Goal: Task Accomplishment & Management: Manage account settings

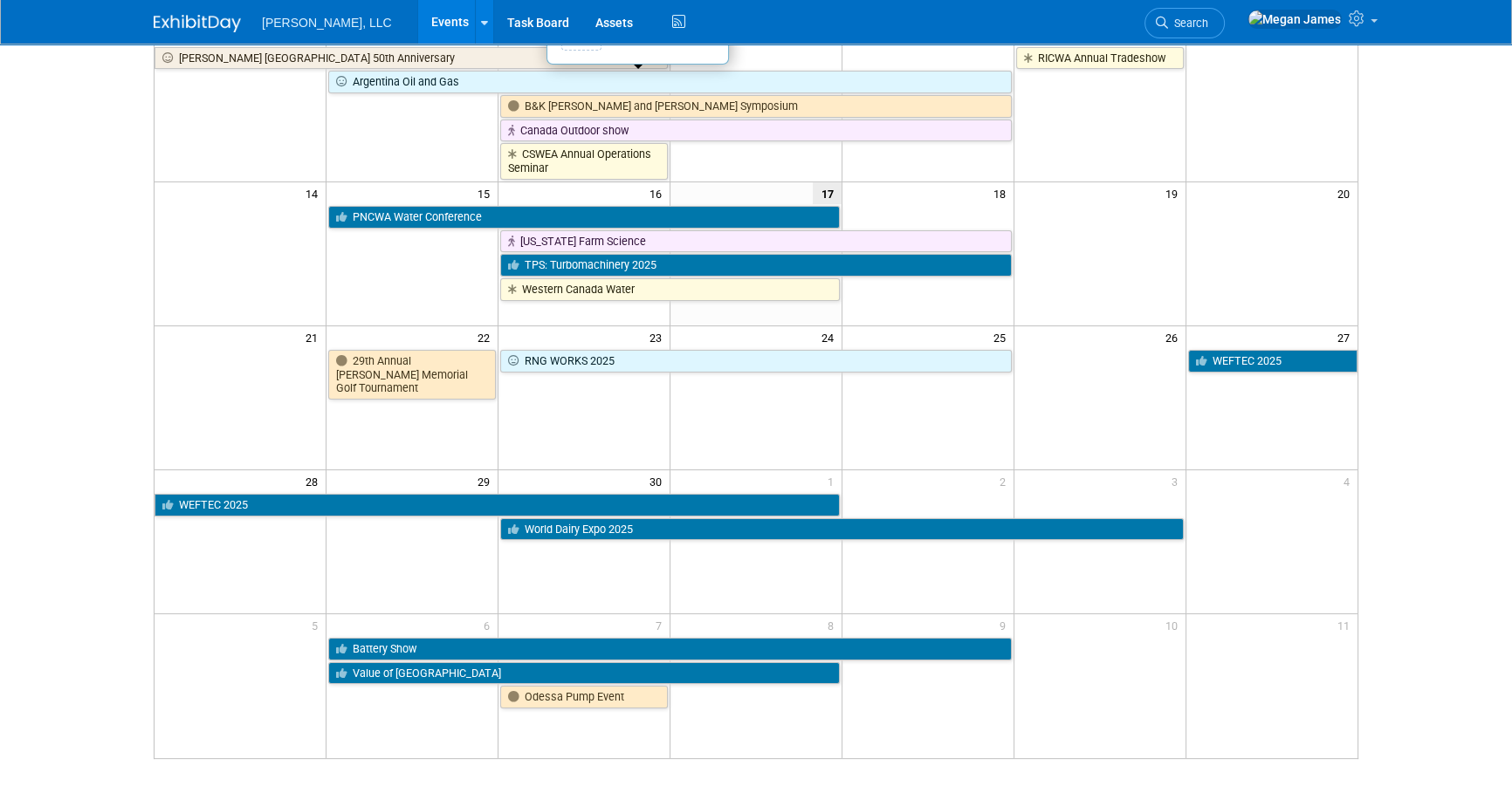
scroll to position [396, 0]
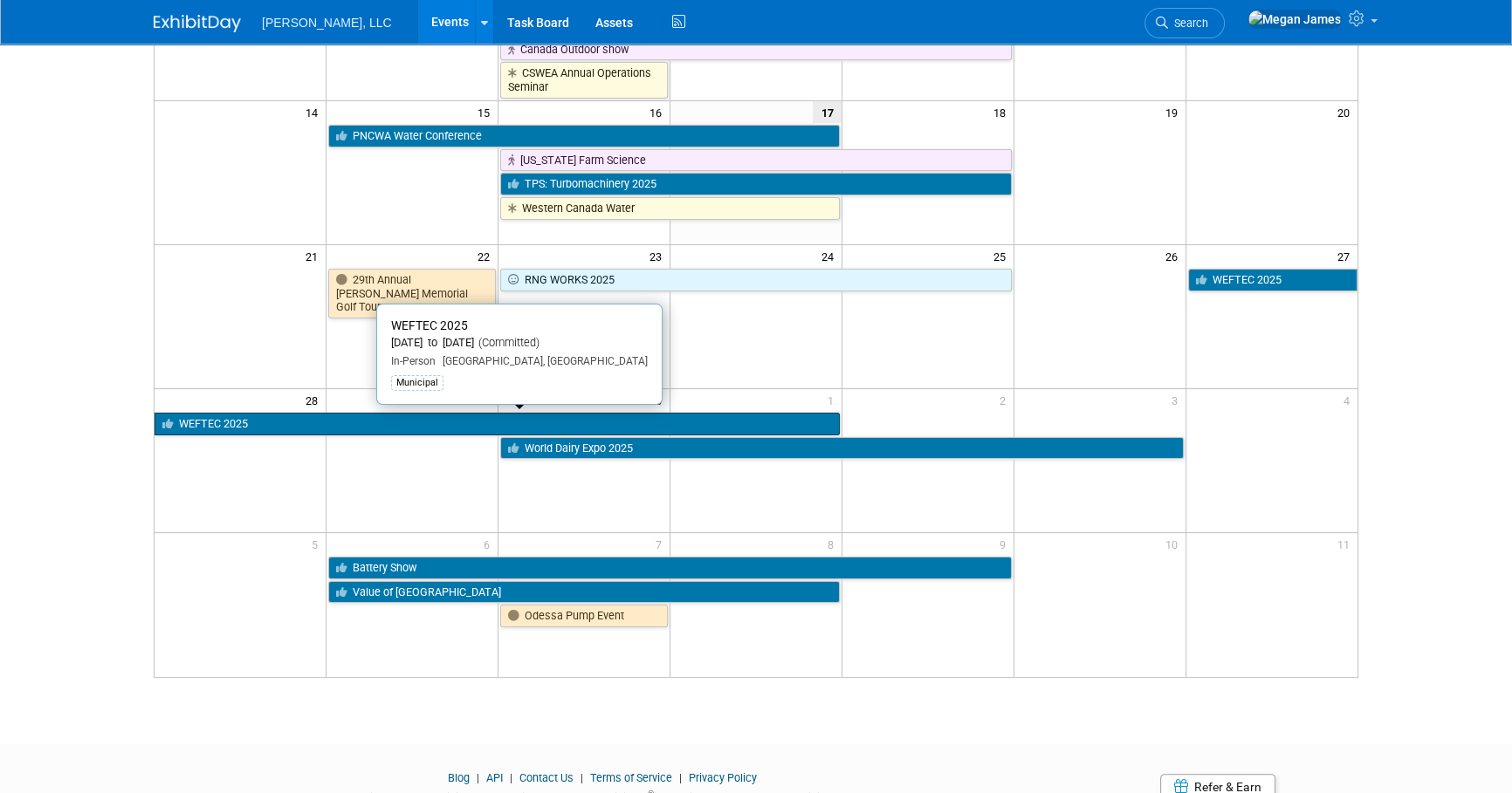
click at [236, 424] on link "WEFTEC 2025" at bounding box center [497, 424] width 686 height 23
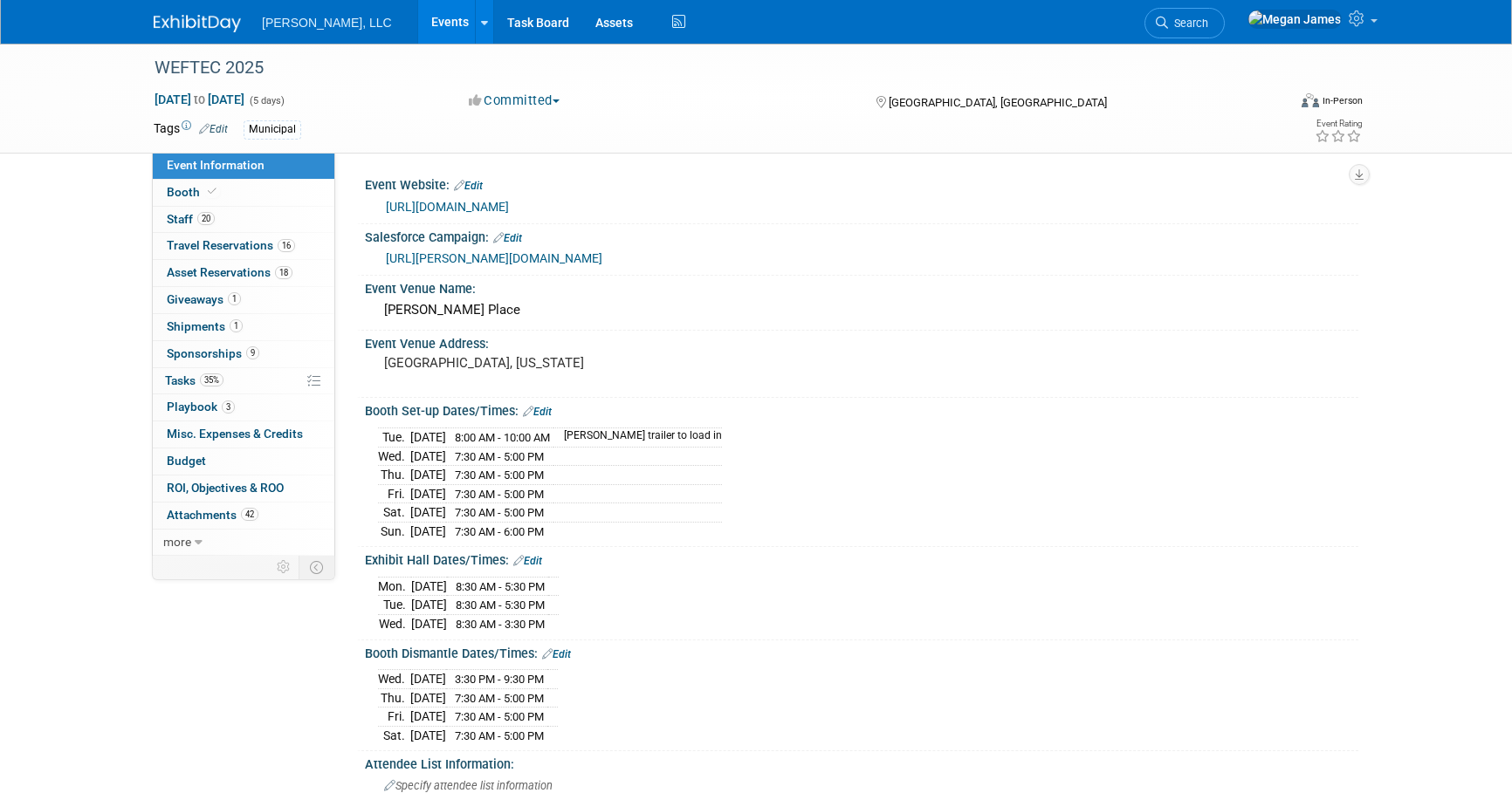
select select "Municipal"
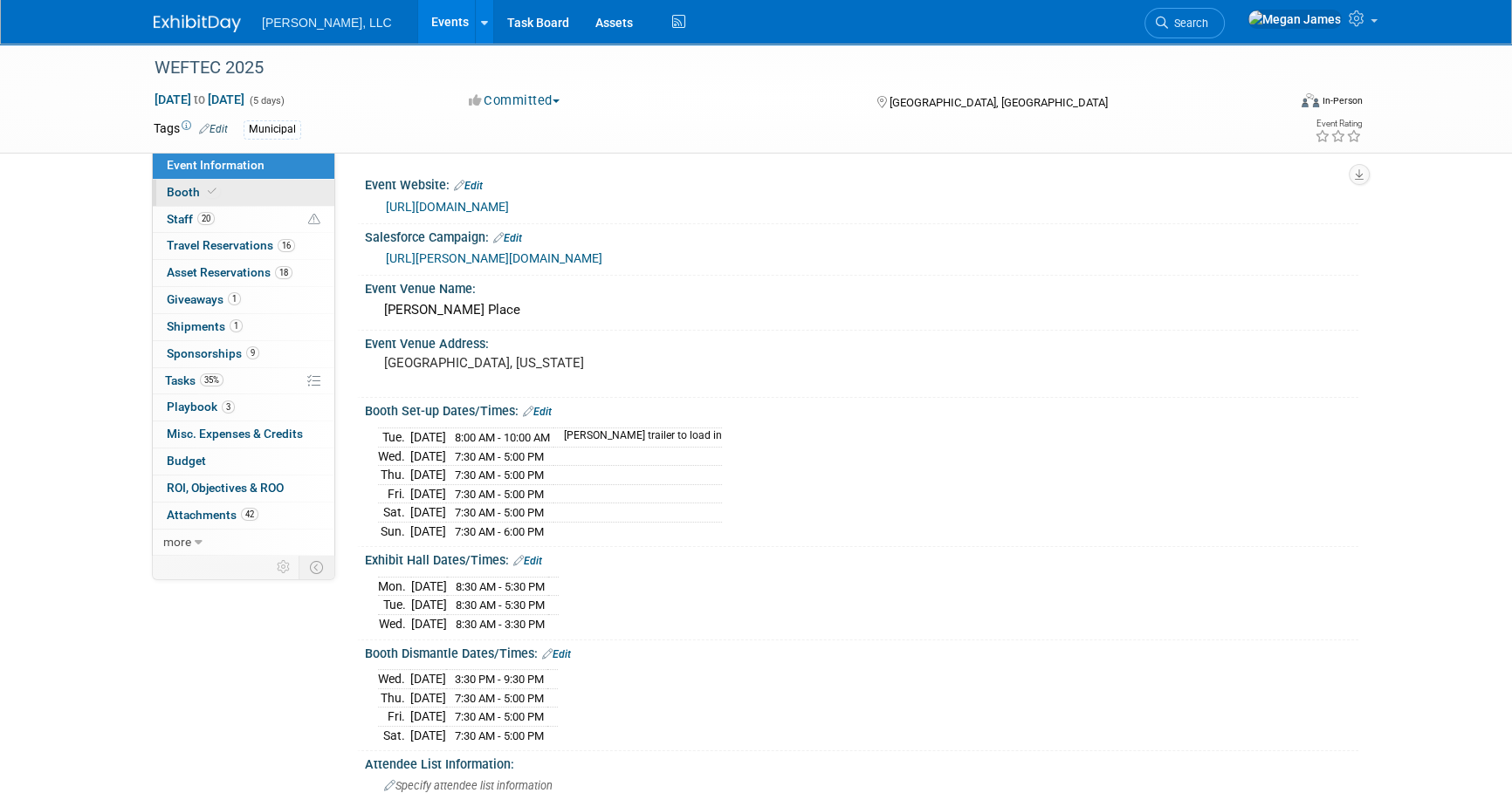
click at [244, 197] on link "Booth" at bounding box center [244, 193] width 182 height 26
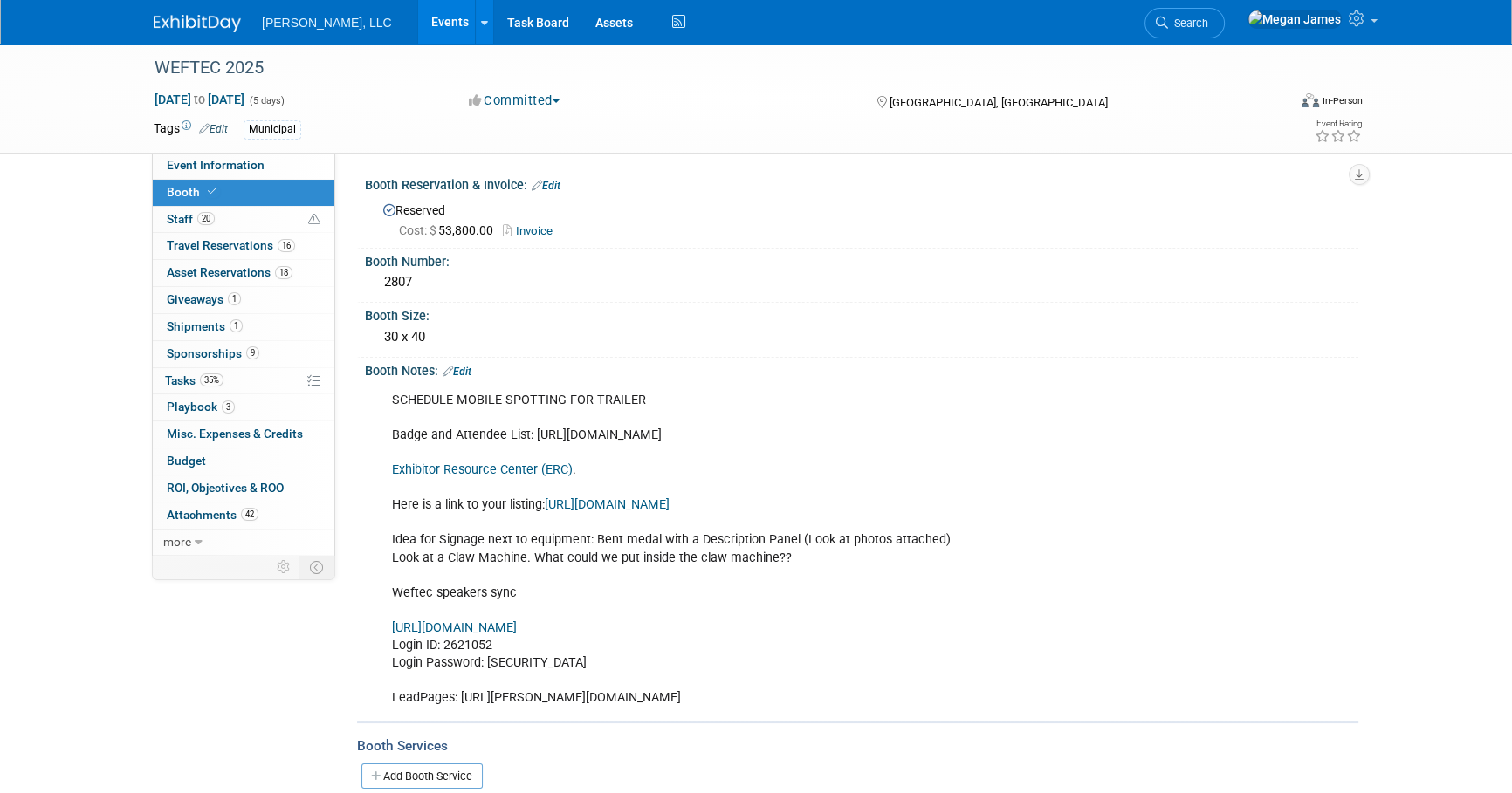
click at [239, 247] on span "Travel Reservations 16" at bounding box center [231, 245] width 129 height 14
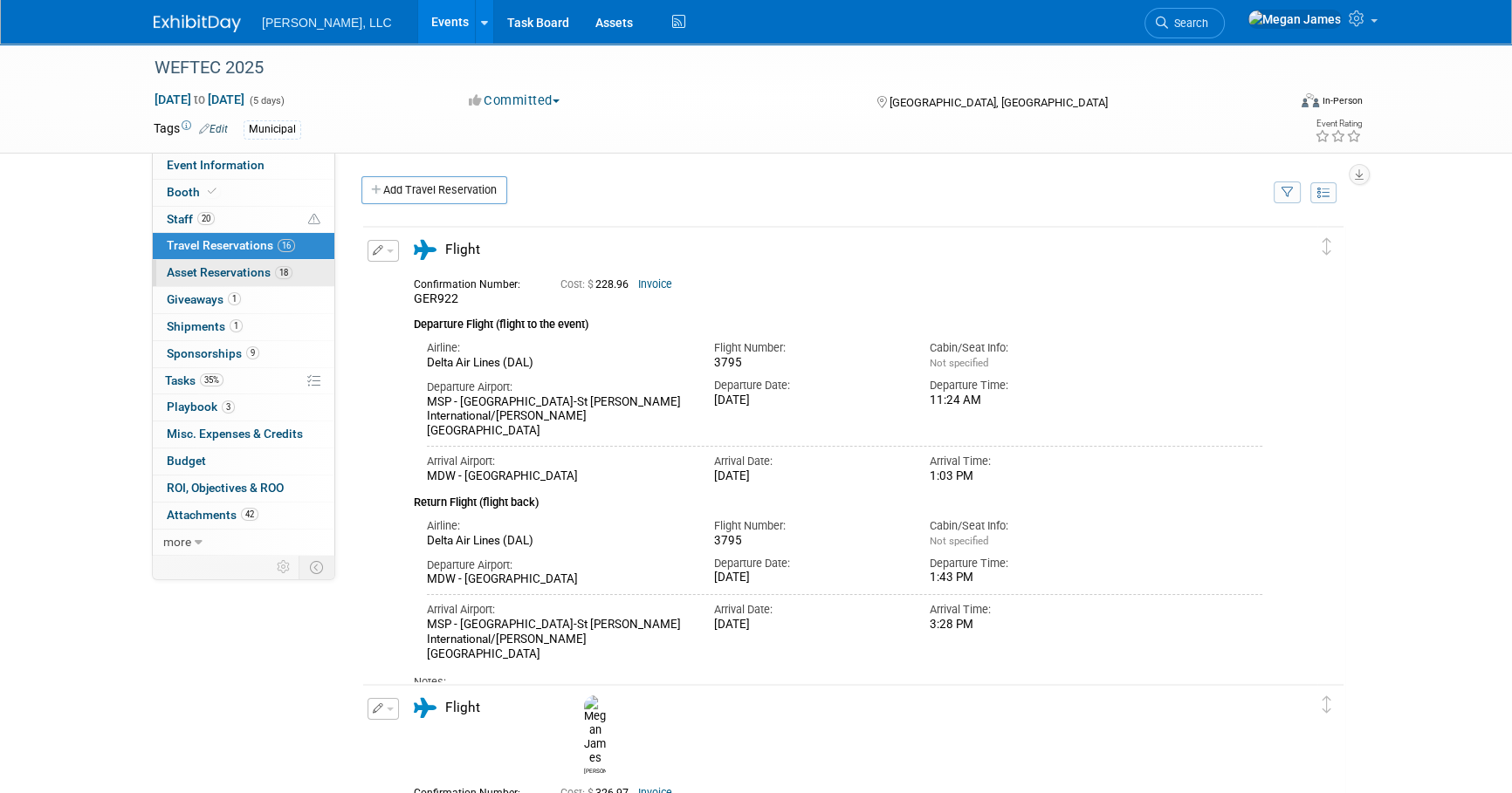
click at [289, 269] on span "18" at bounding box center [282, 272] width 17 height 13
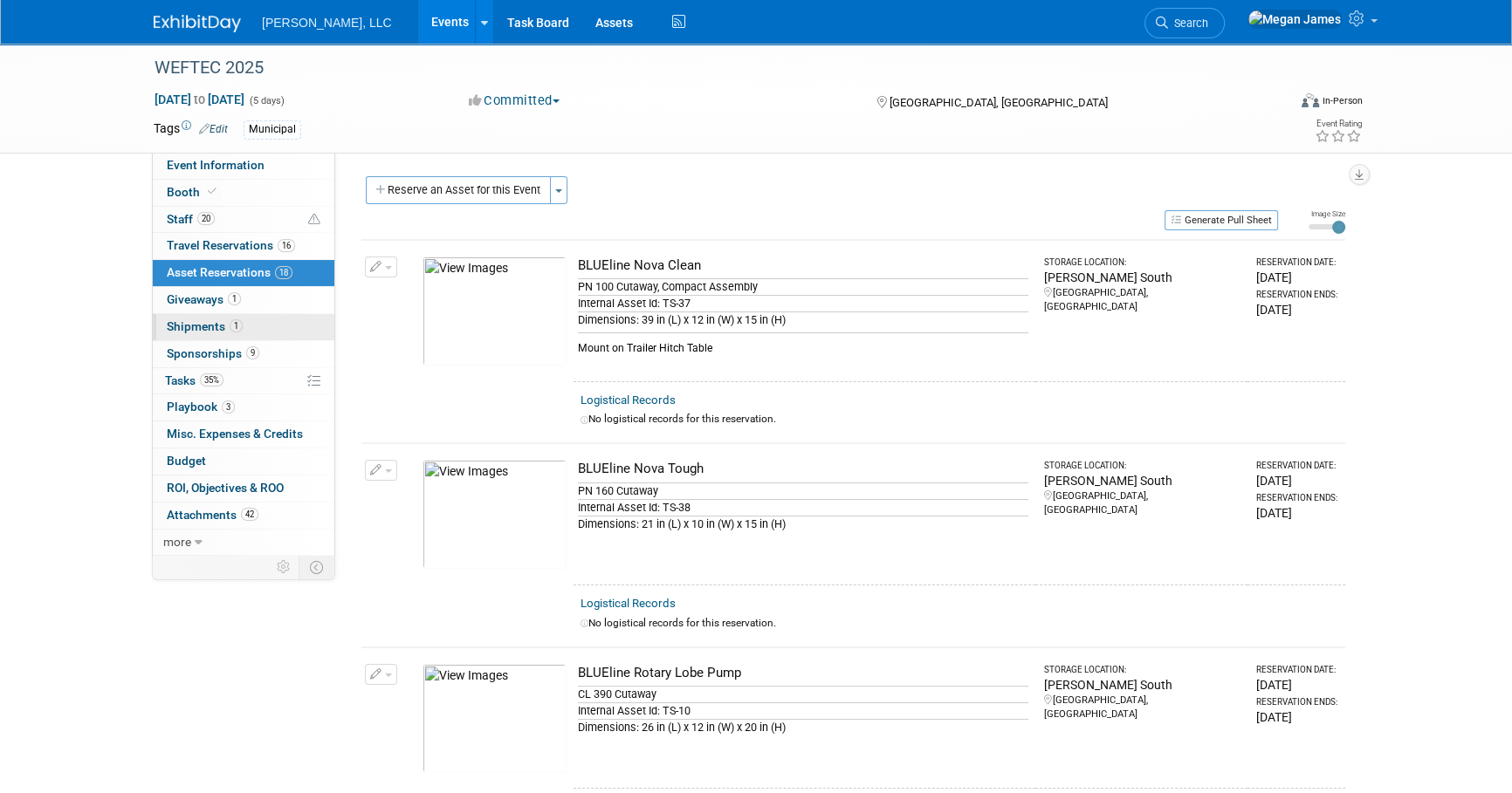
click at [283, 330] on link "1 Shipments 1" at bounding box center [244, 327] width 182 height 26
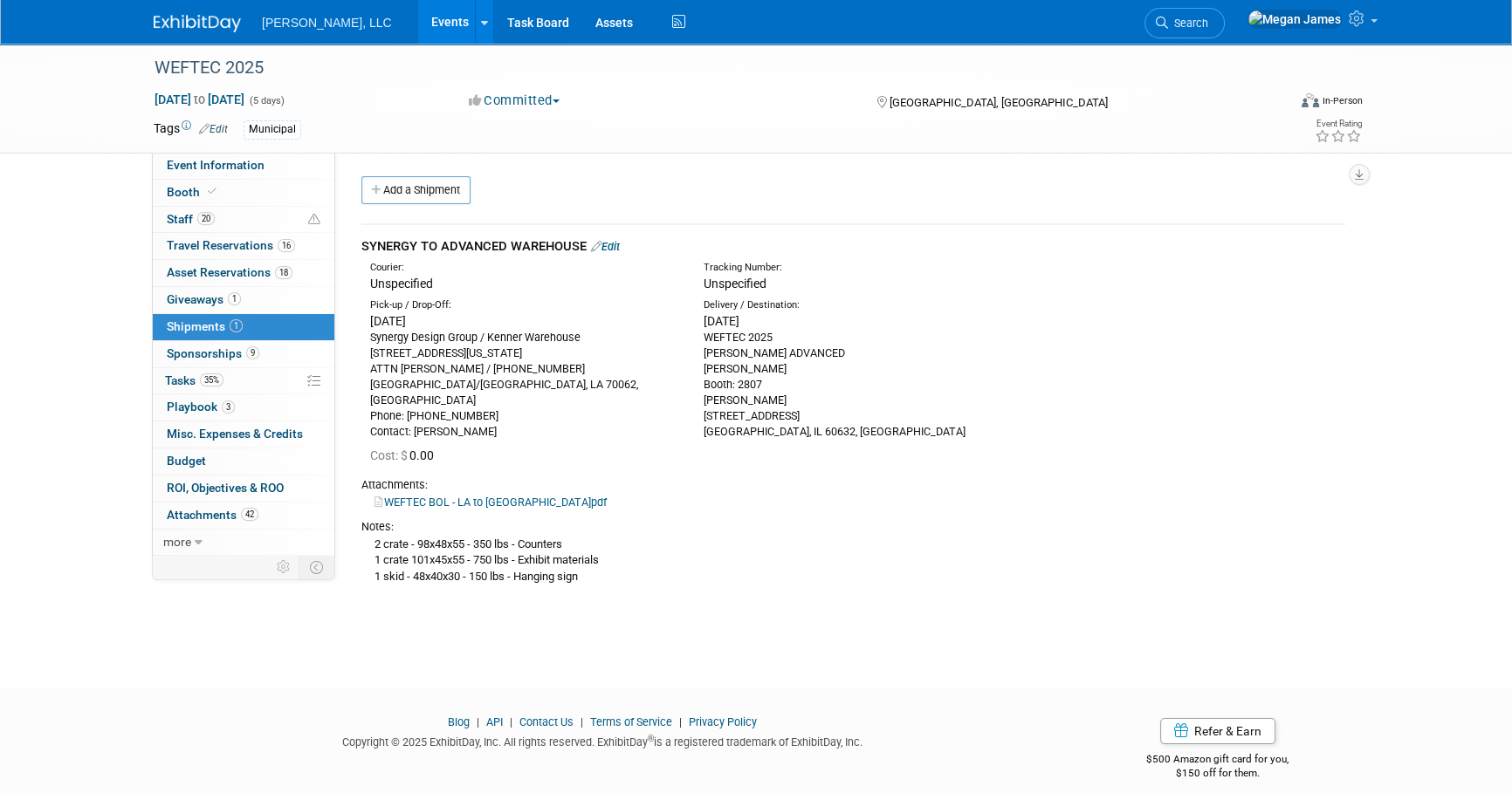
click at [614, 245] on link "Edit" at bounding box center [605, 246] width 29 height 13
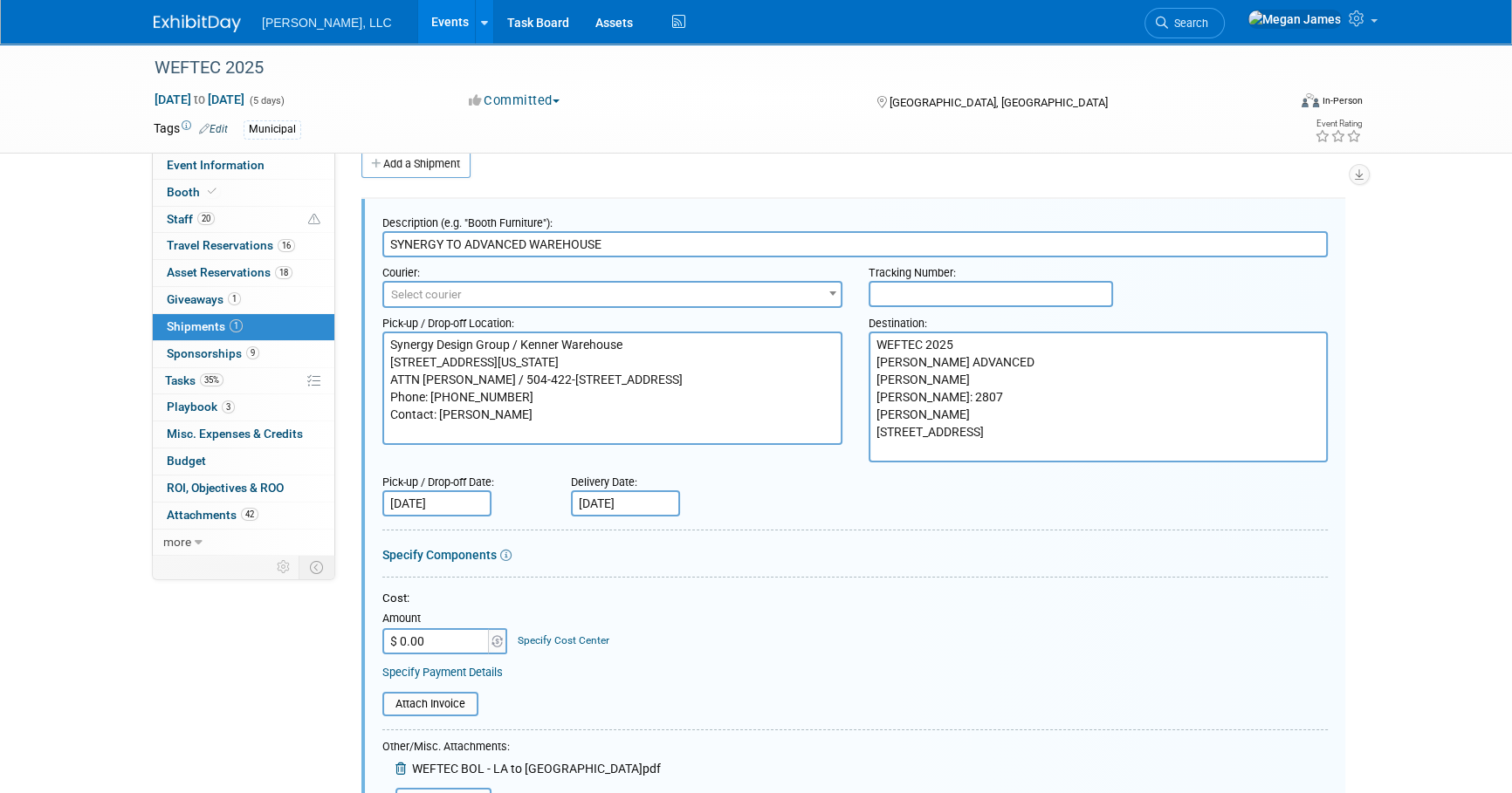
click at [943, 289] on input "text" at bounding box center [990, 294] width 245 height 26
paste input "HHH1795995"
type input "HHH1795995"
click at [1208, 305] on div "Courier: 007EX 17 Post Service (17PostService) 2GO (Negros Navigation) 360 Lion…" at bounding box center [854, 282] width 971 height 51
click at [699, 302] on span "Select courier" at bounding box center [612, 294] width 456 height 24
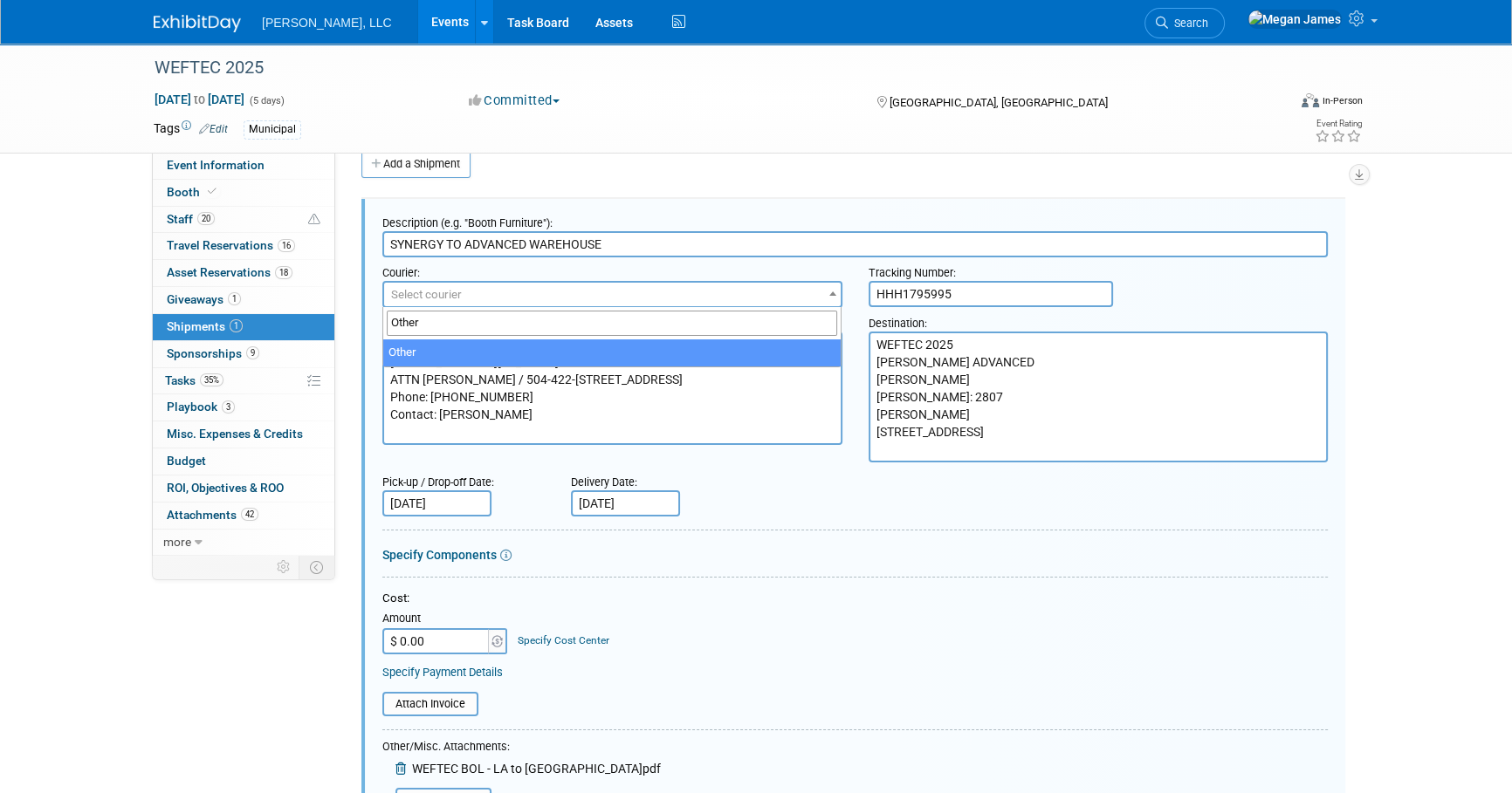
type input "Other"
select select "1"
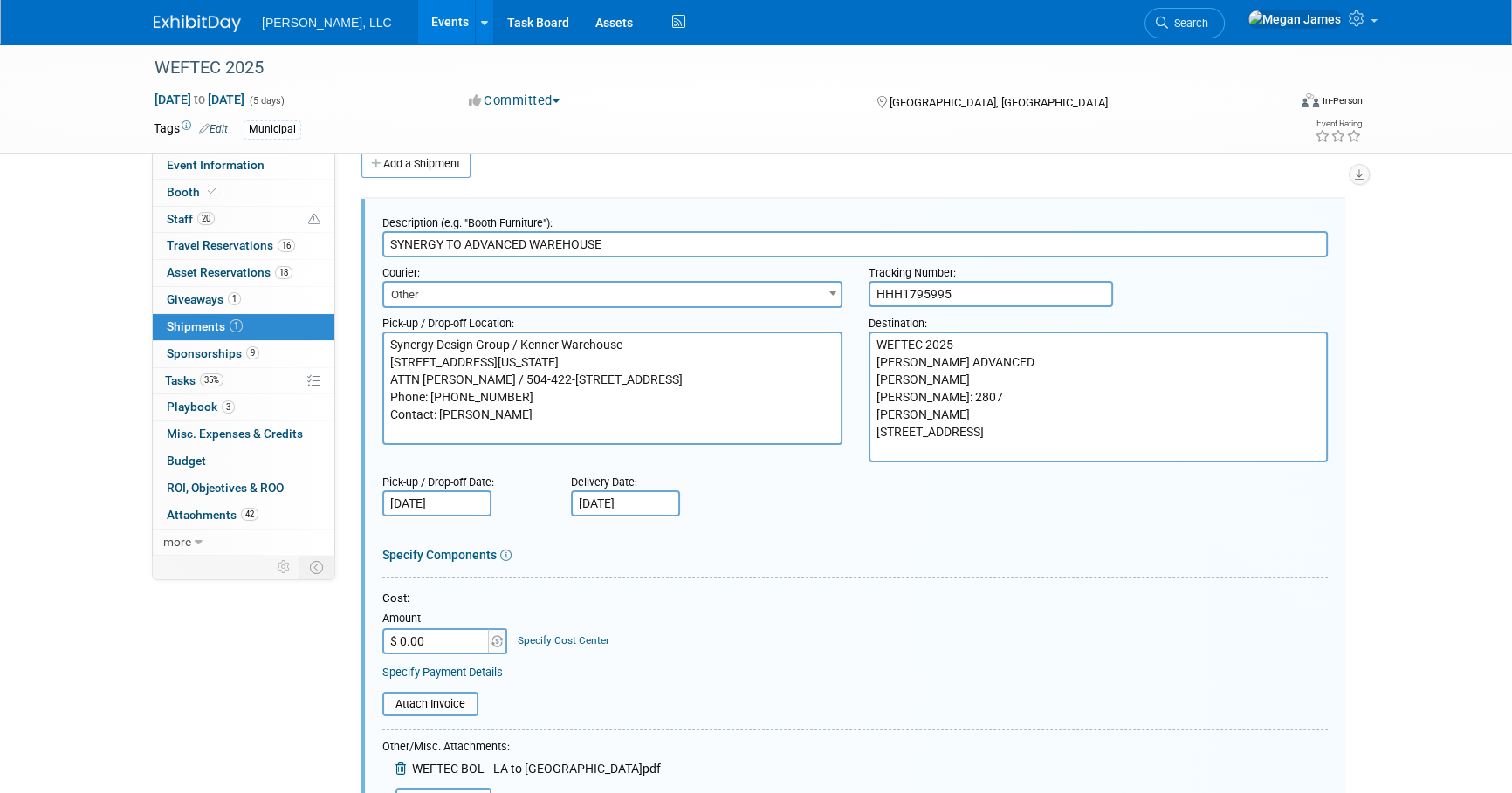
click at [1195, 649] on div "Cost: Amount $ 0.00 Specify Cost Center Cost Center -- Not Specified --" at bounding box center [854, 622] width 945 height 64
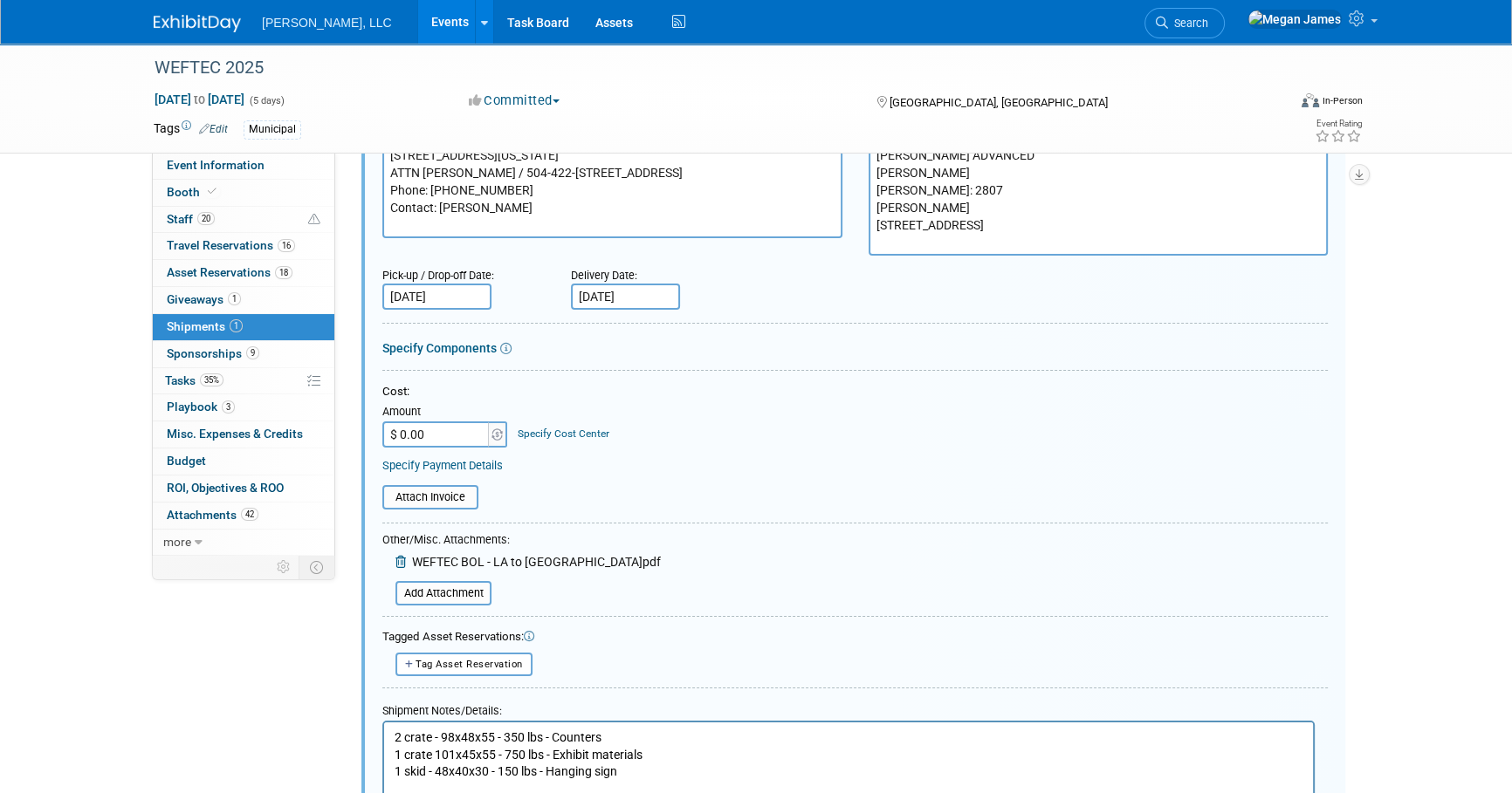
scroll to position [343, 0]
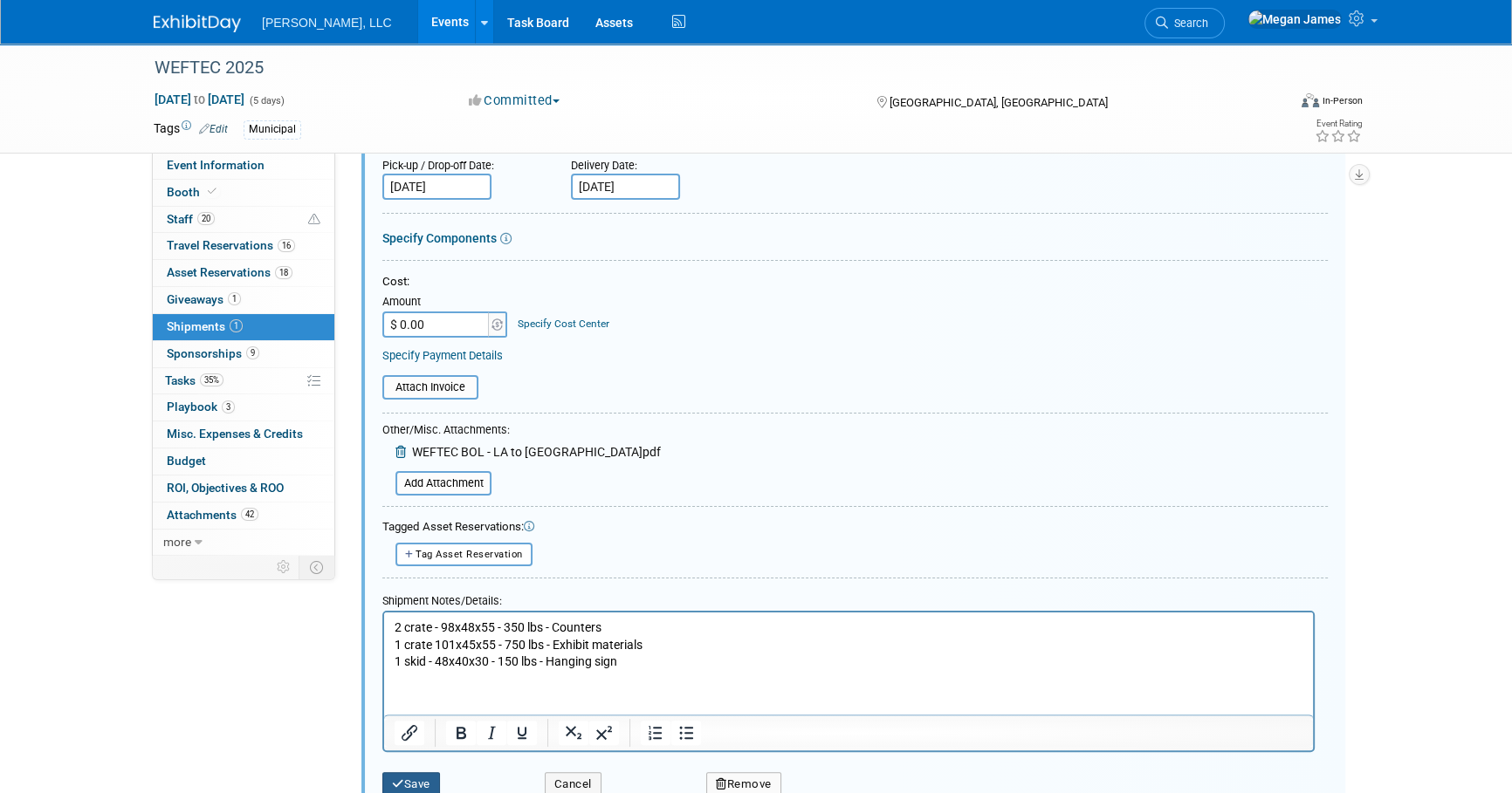
click at [433, 780] on button "Save" at bounding box center [411, 784] width 58 height 24
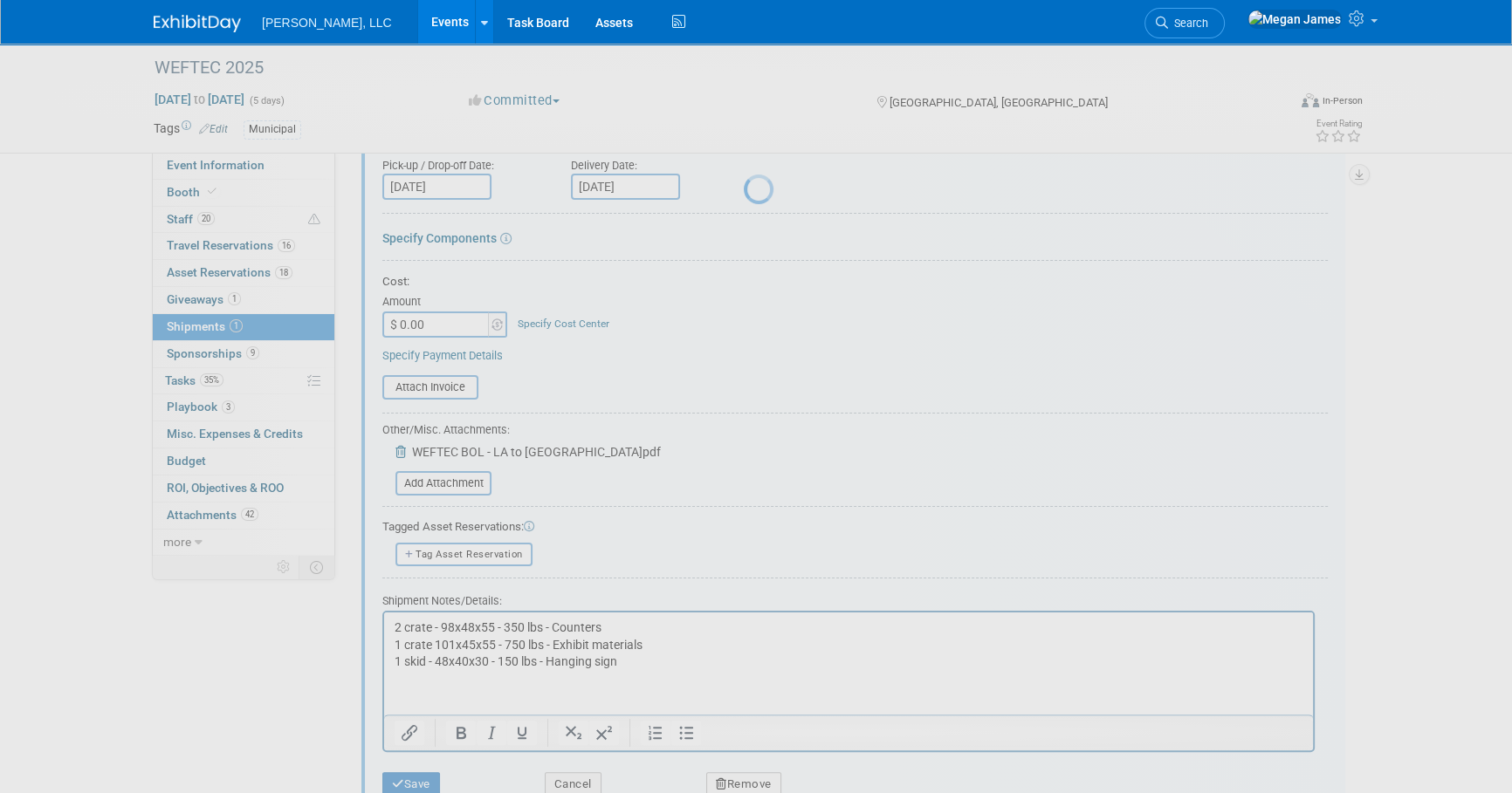
scroll to position [17, 0]
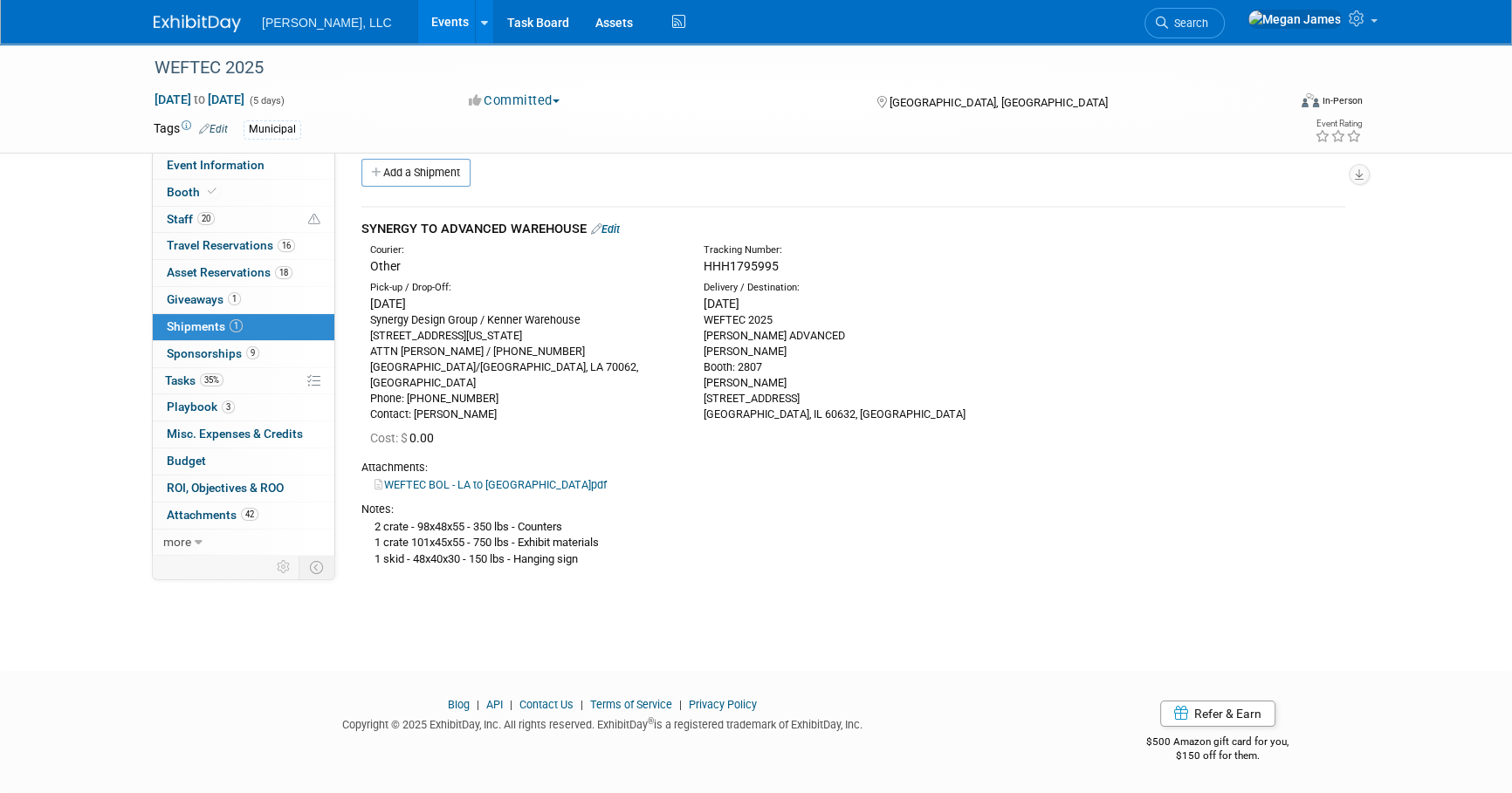
click at [418, 486] on link "WEFTEC BOL - LA to IL.pdf" at bounding box center [490, 484] width 233 height 13
click at [504, 619] on div "WEFTEC 2025 Sep 27, 2025 to Oct 1, 2025 (5 days) Sep 27, 2025 to Oct 1, 2025 Co…" at bounding box center [756, 332] width 1512 height 613
click at [620, 222] on link "Edit" at bounding box center [605, 228] width 29 height 13
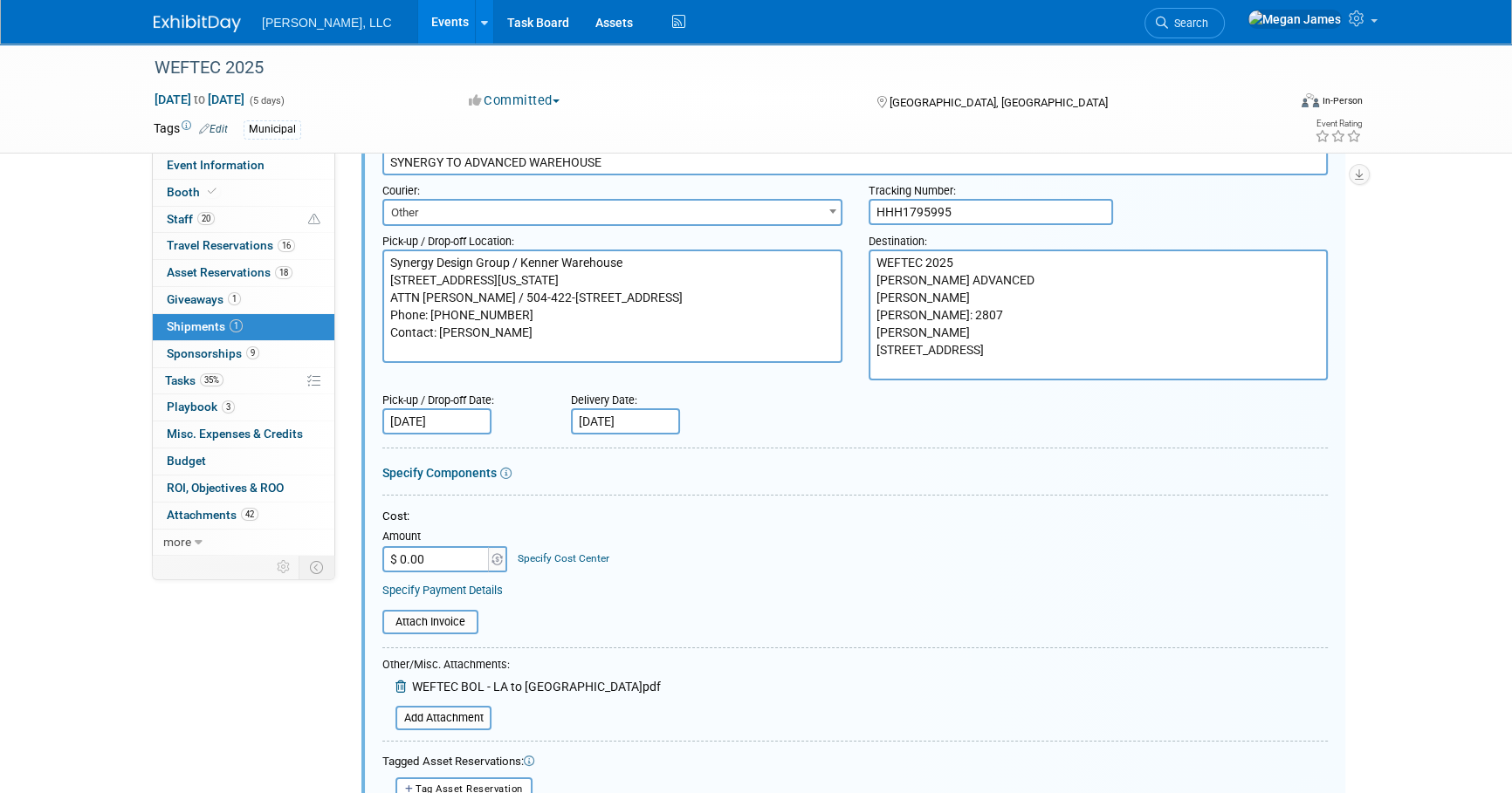
scroll to position [263, 0]
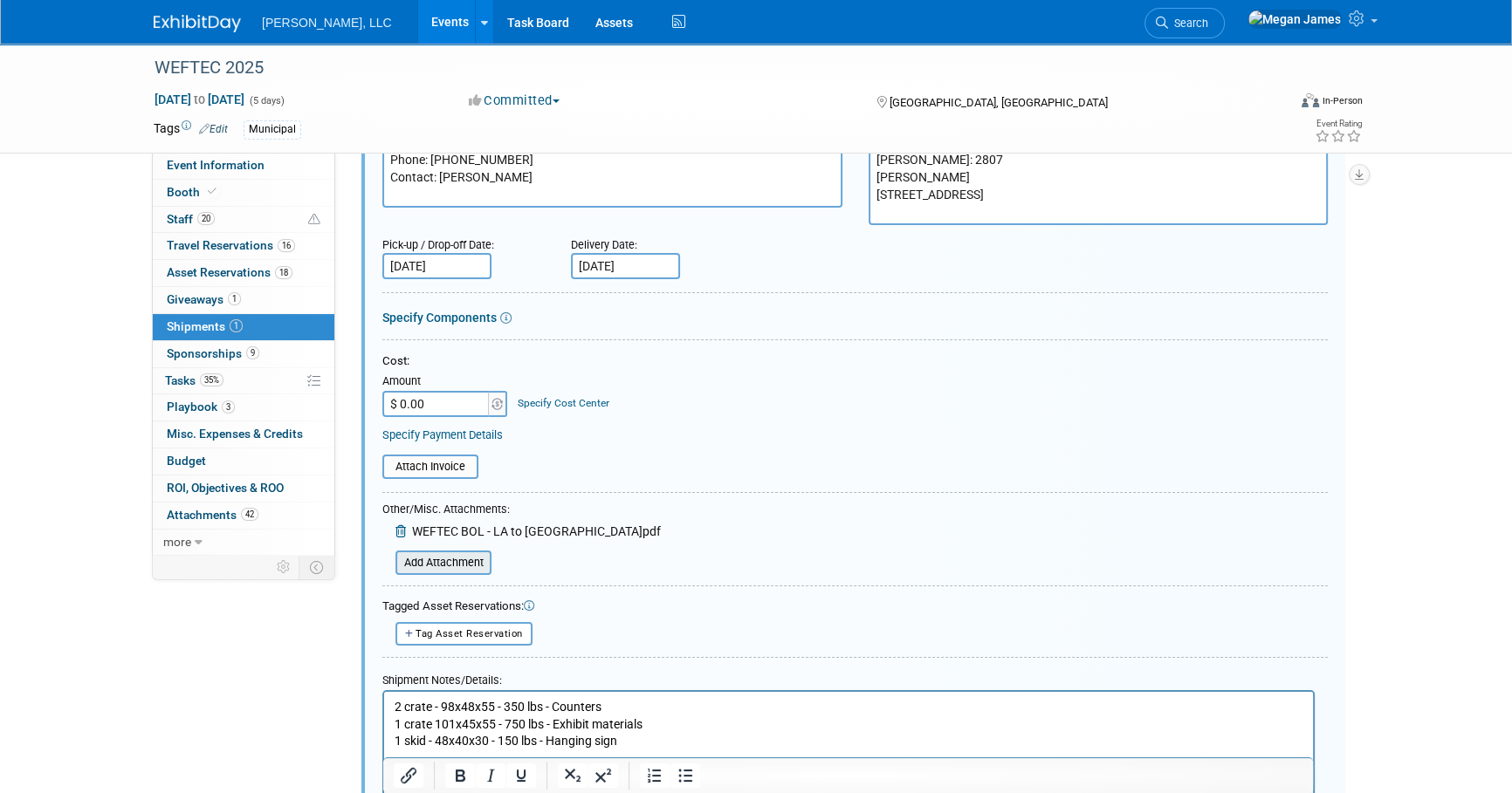
click at [463, 560] on input "file" at bounding box center [385, 563] width 208 height 21
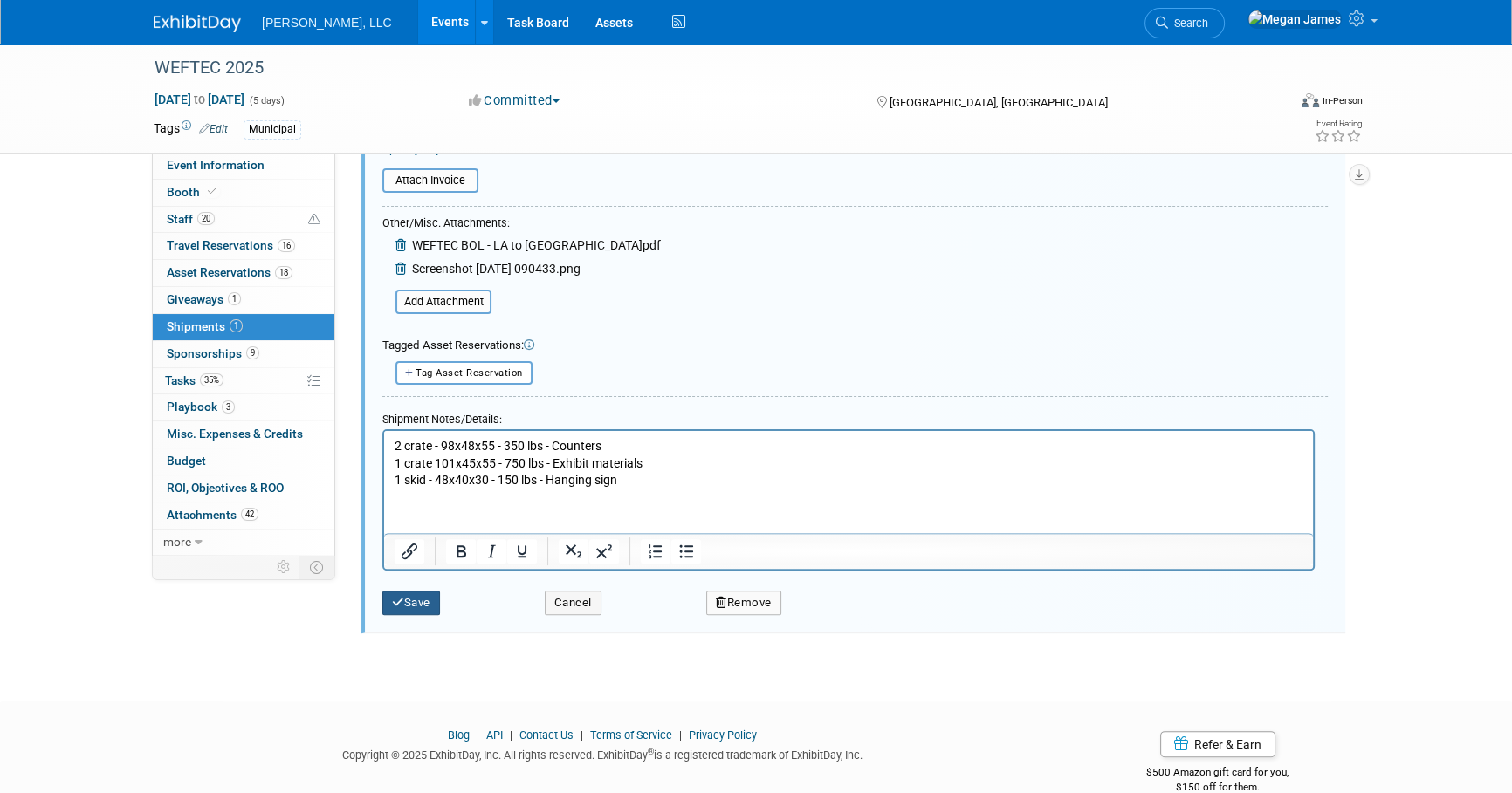
click at [419, 602] on button "Save" at bounding box center [411, 602] width 58 height 24
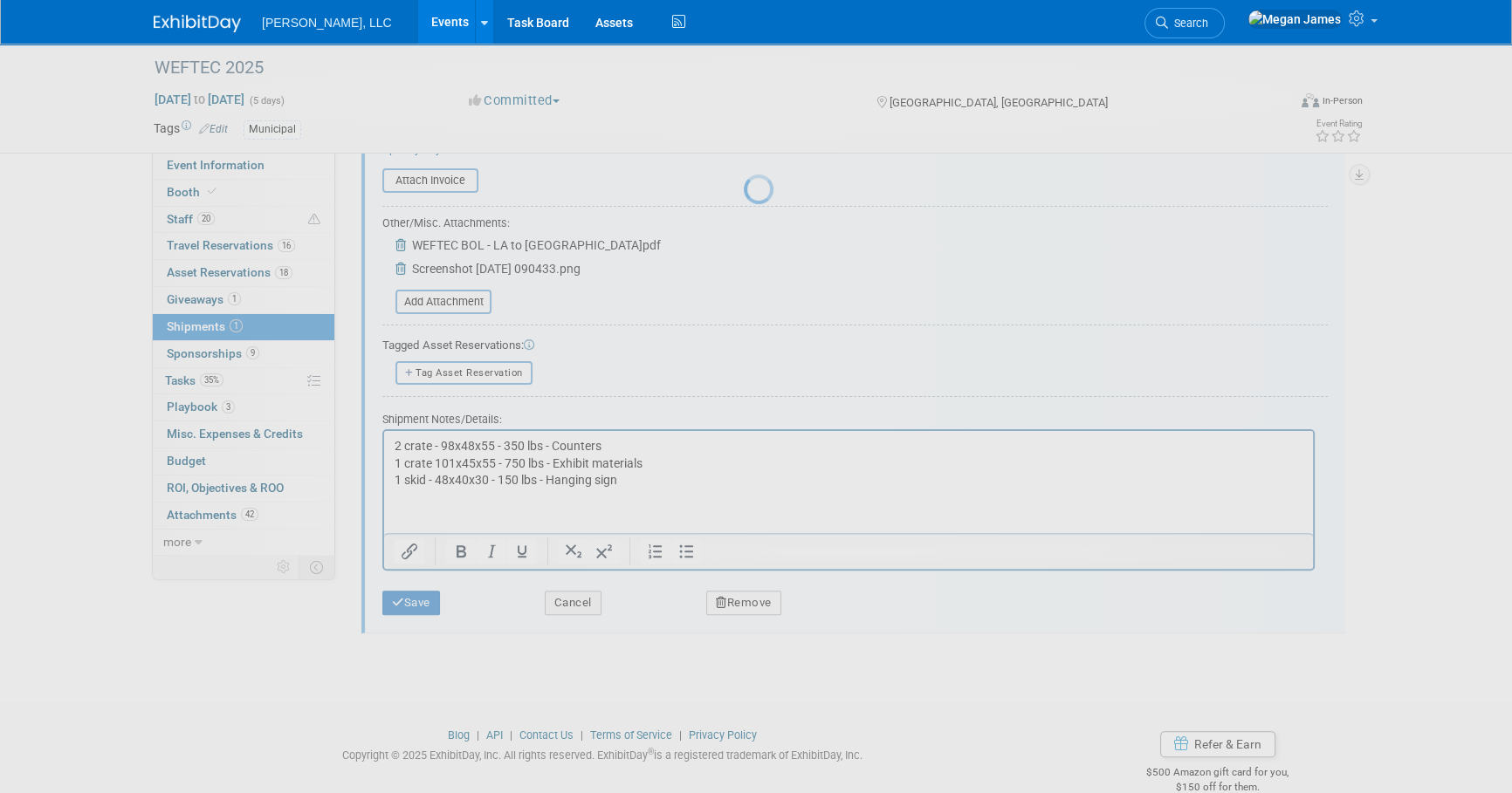
scroll to position [17, 0]
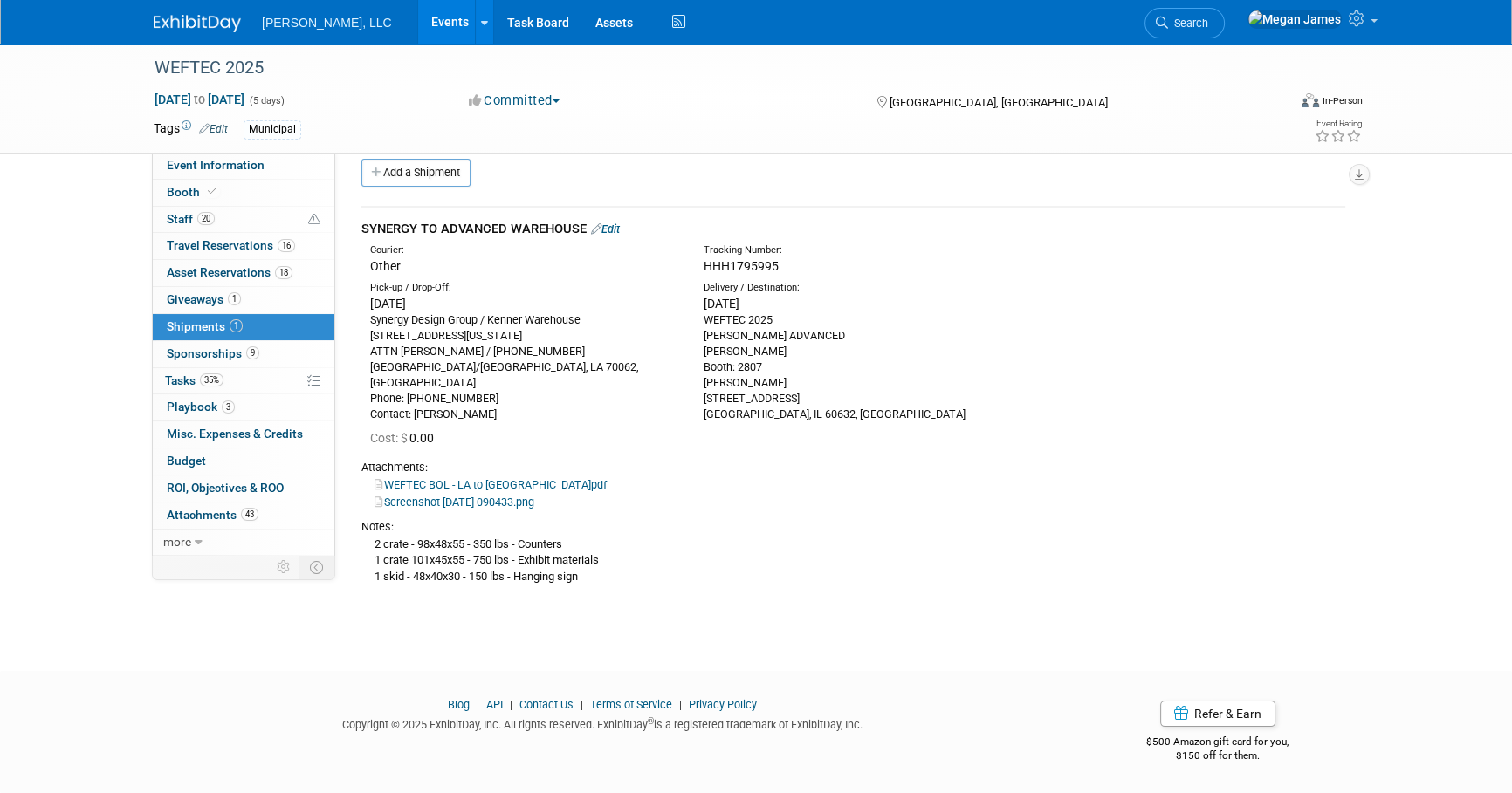
click at [418, 22] on link "Events" at bounding box center [450, 22] width 64 height 44
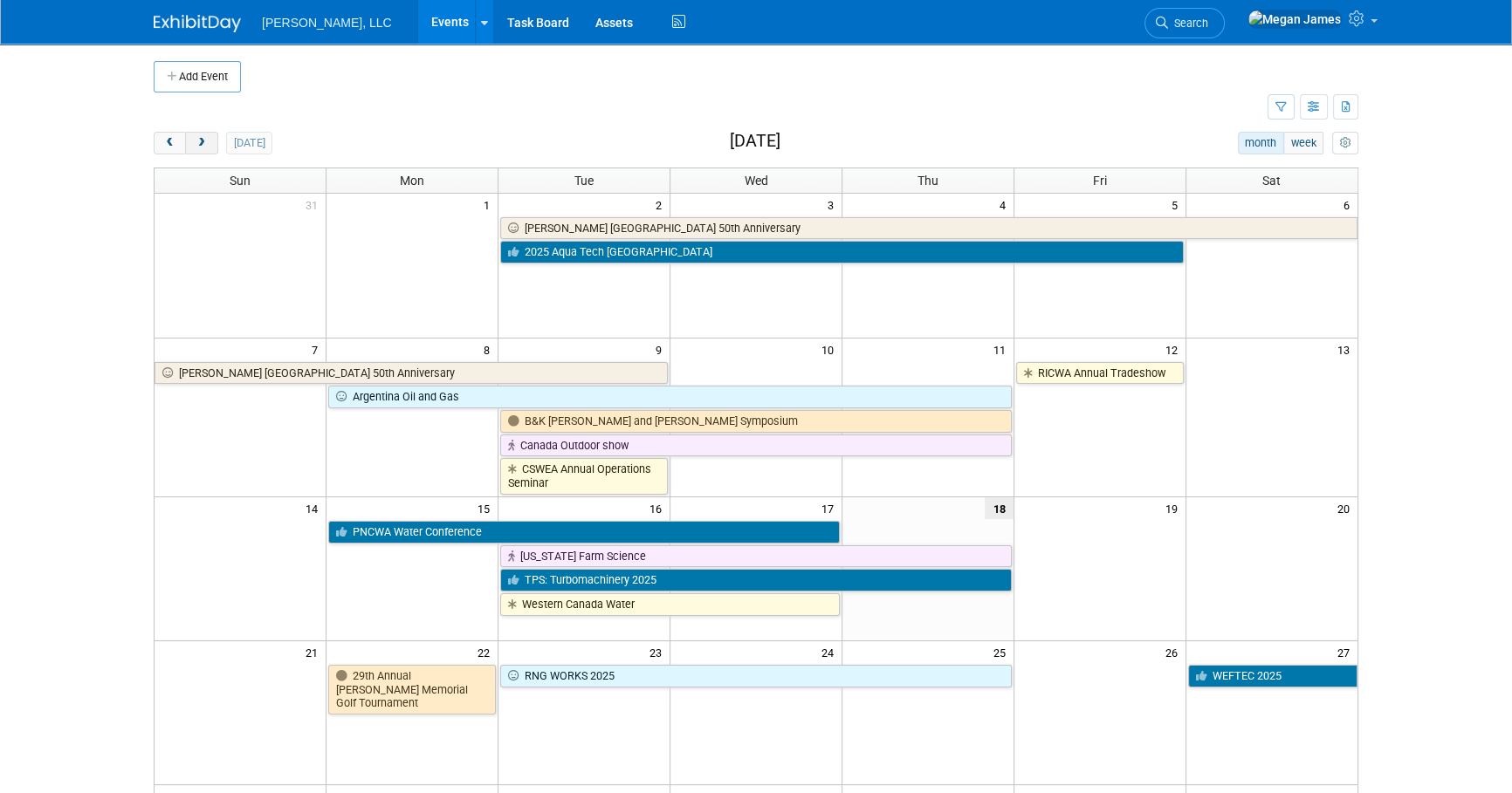
click at [200, 150] on button "next" at bounding box center [201, 143] width 32 height 23
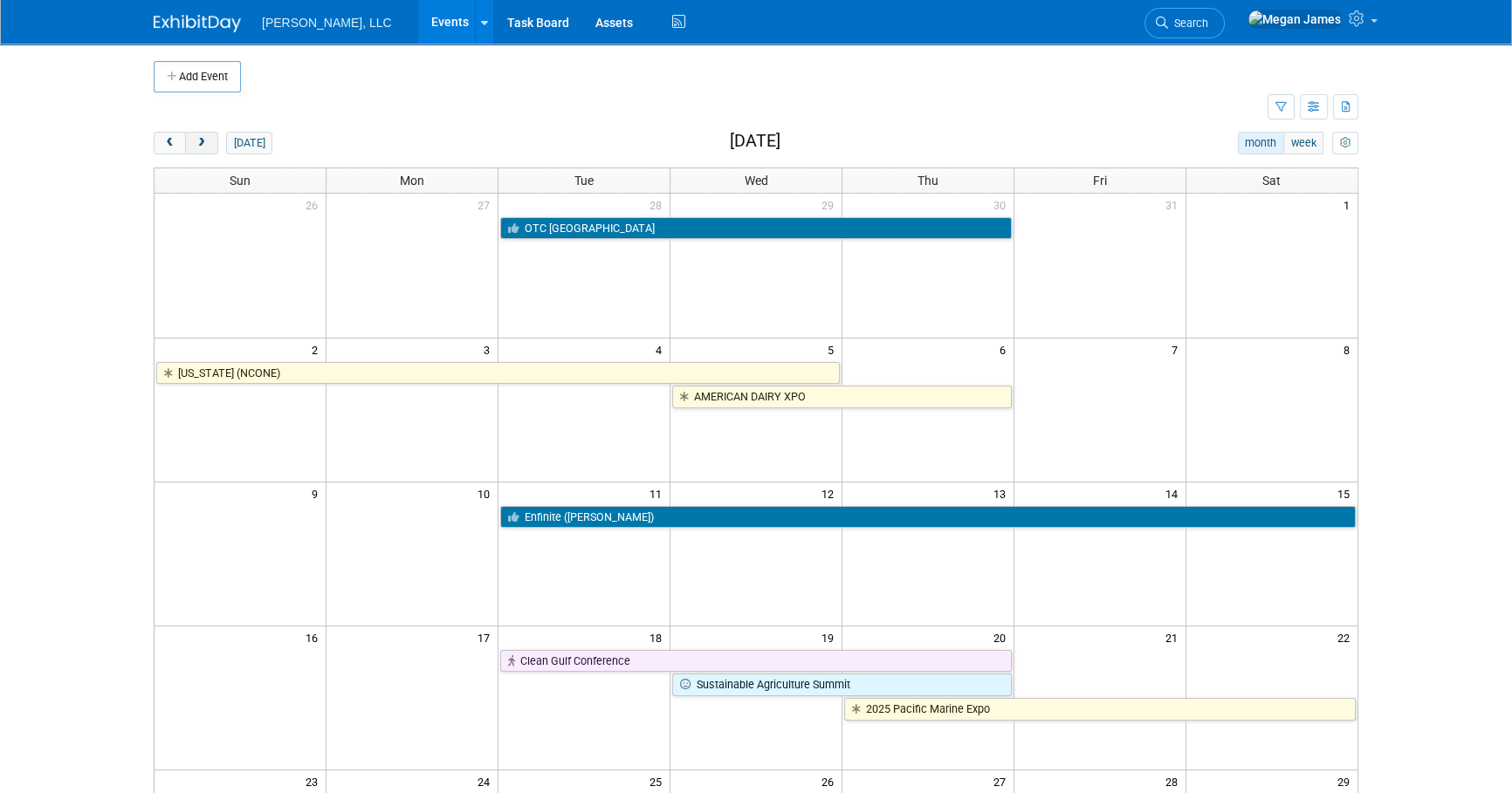
click at [200, 150] on button "next" at bounding box center [201, 143] width 32 height 23
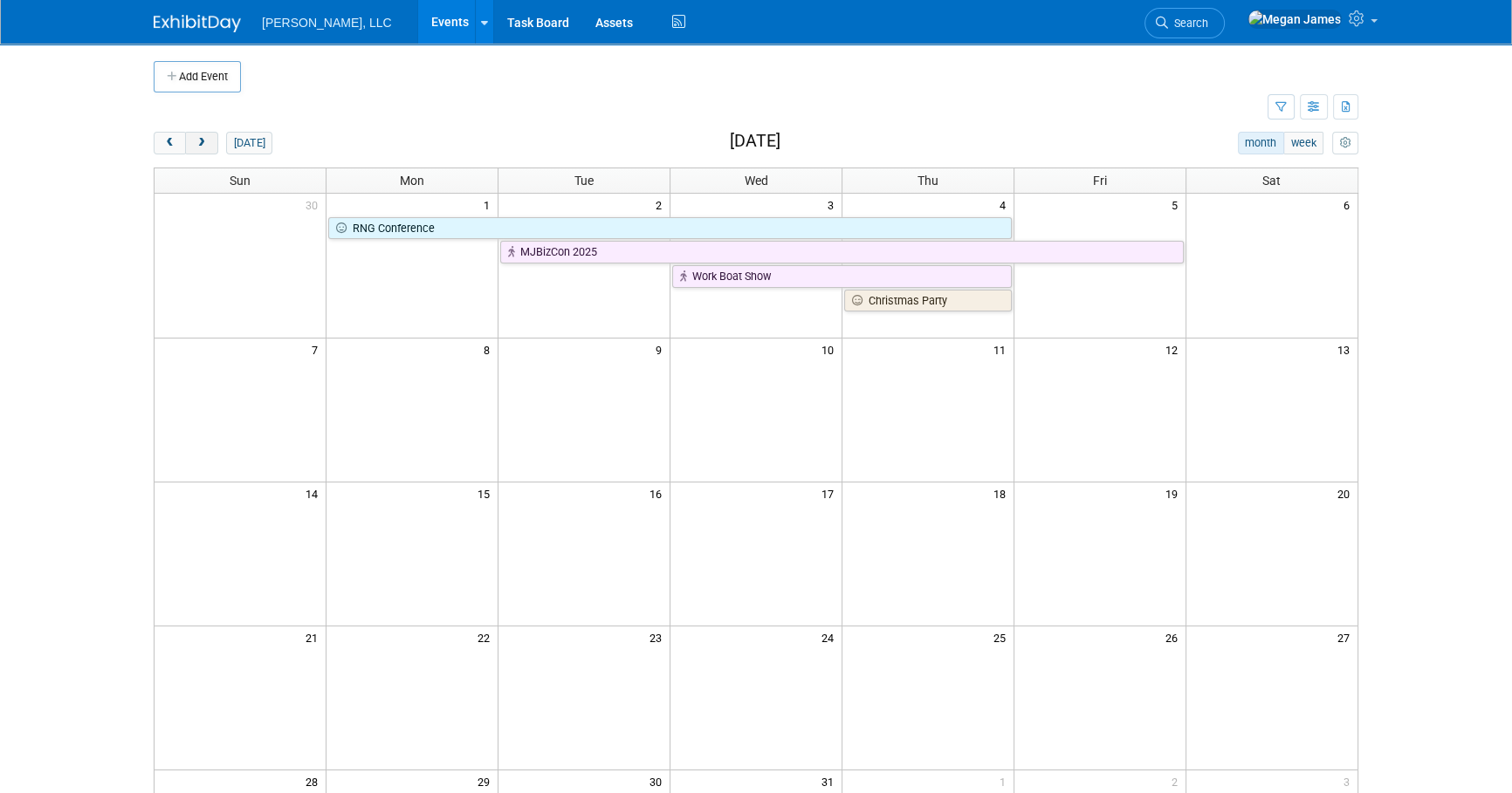
click at [200, 150] on button "next" at bounding box center [201, 143] width 32 height 23
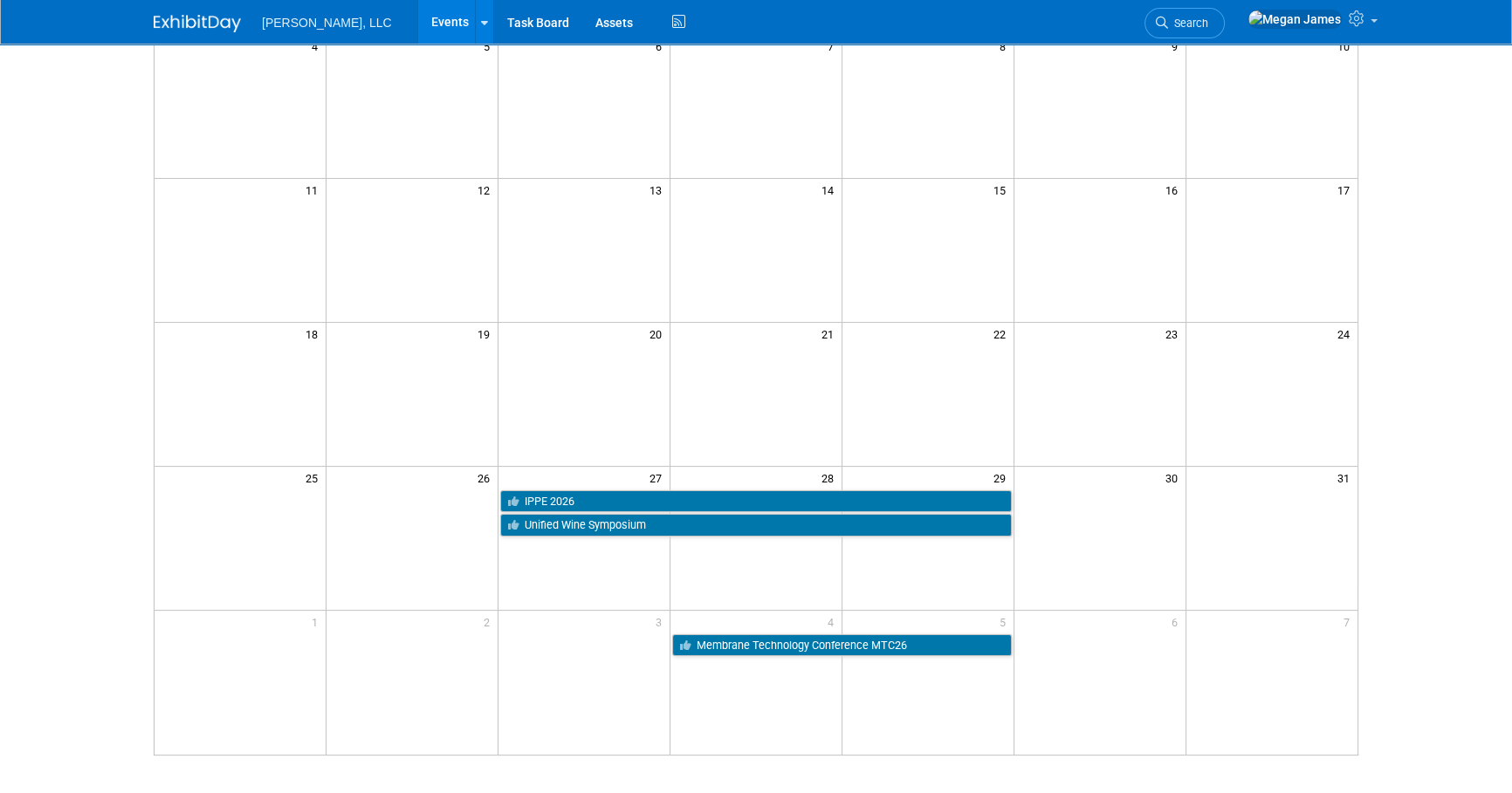
scroll to position [454, 0]
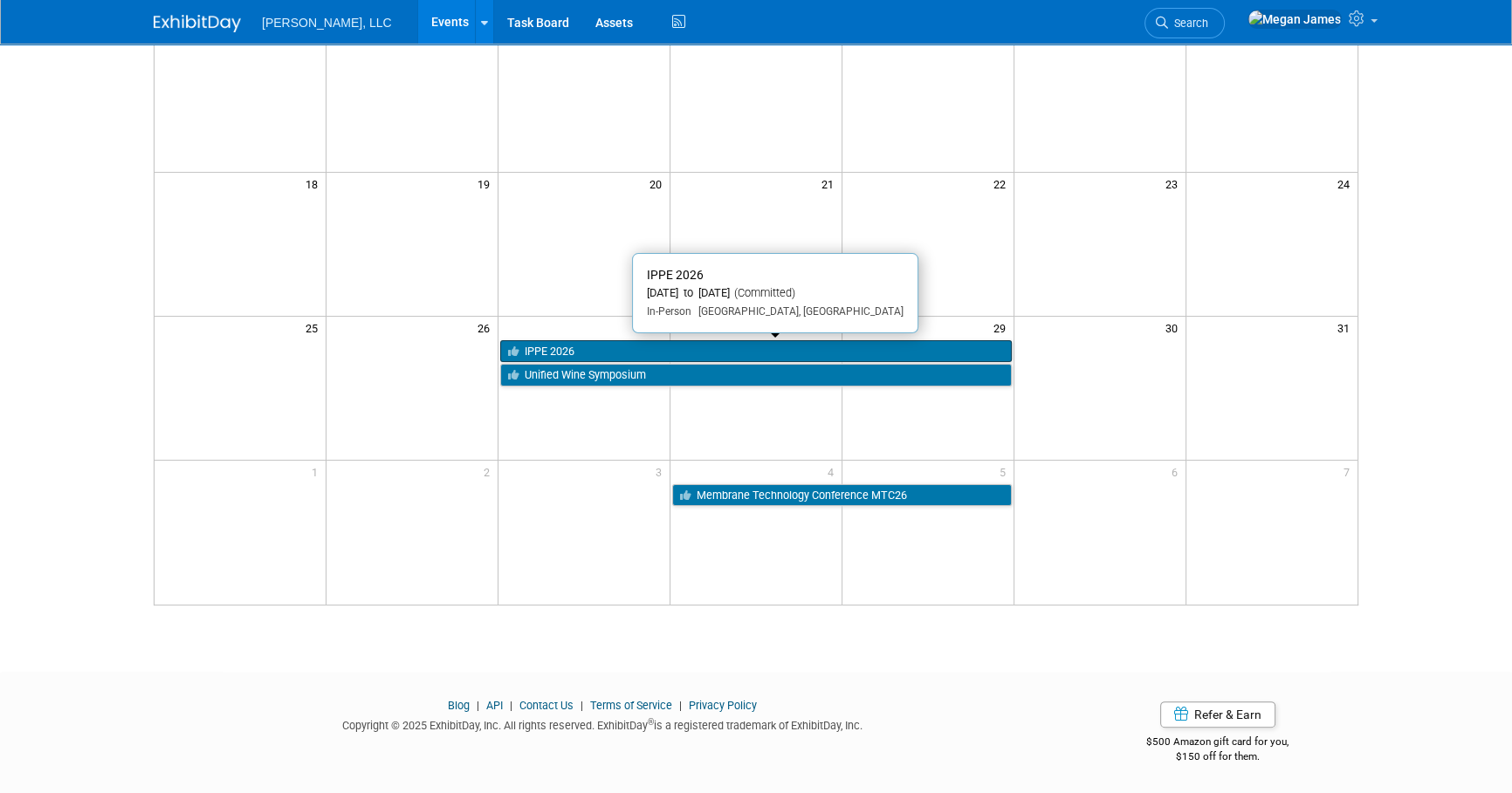
click at [616, 349] on link "IPPE 2026" at bounding box center [756, 351] width 511 height 23
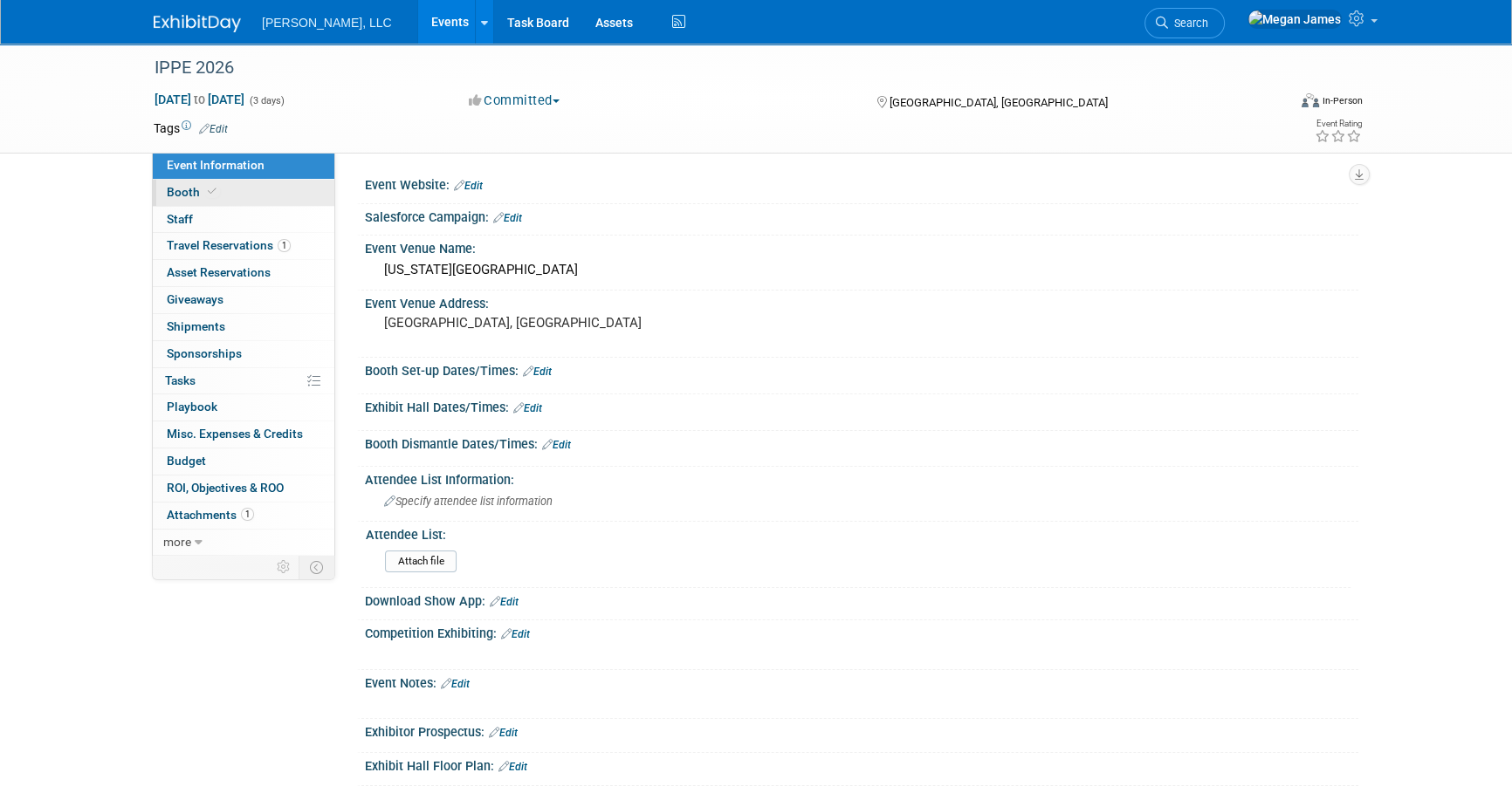
click at [260, 193] on link "Booth" at bounding box center [244, 193] width 182 height 26
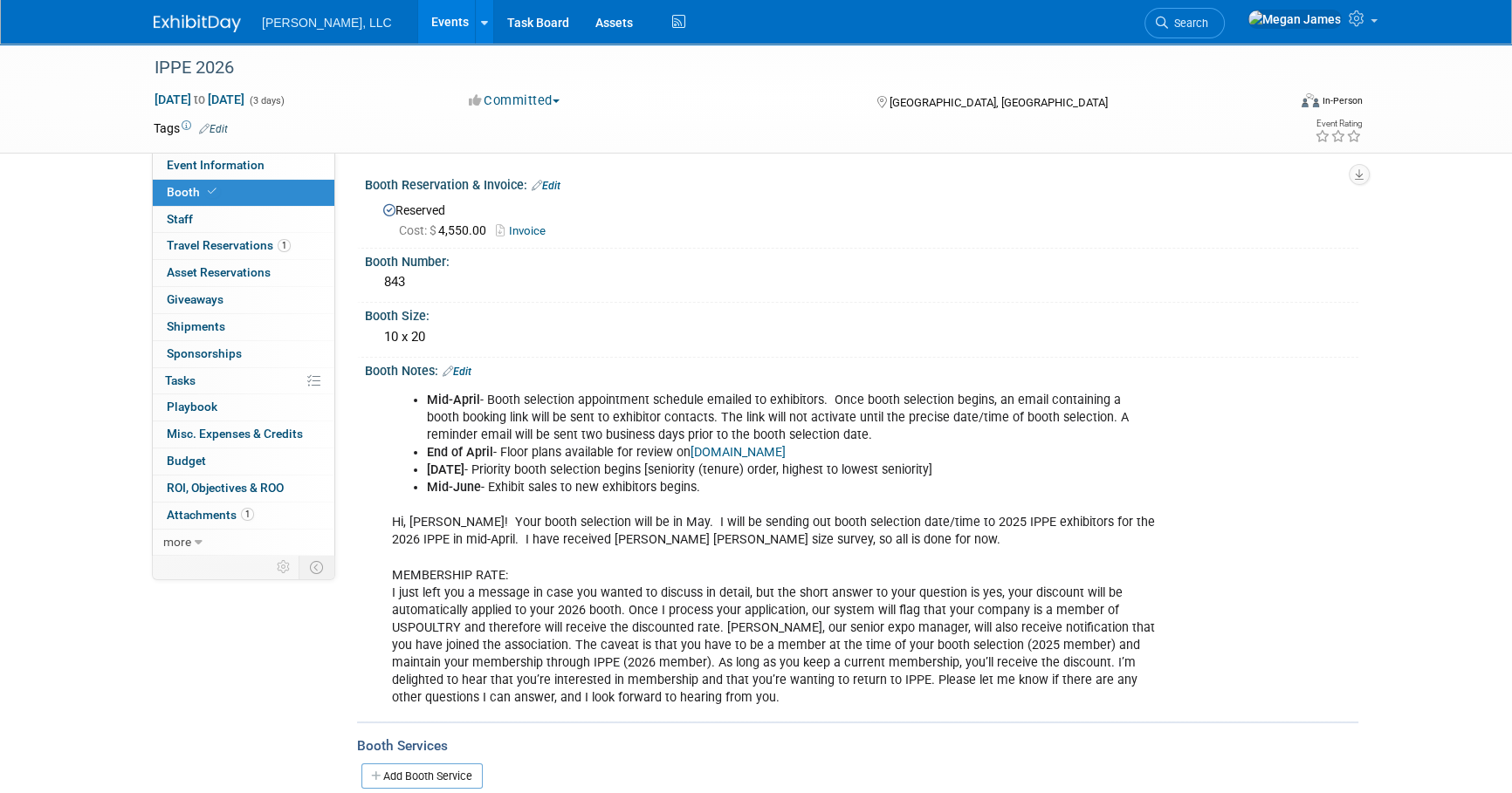
click at [466, 365] on link "Edit" at bounding box center [456, 371] width 29 height 12
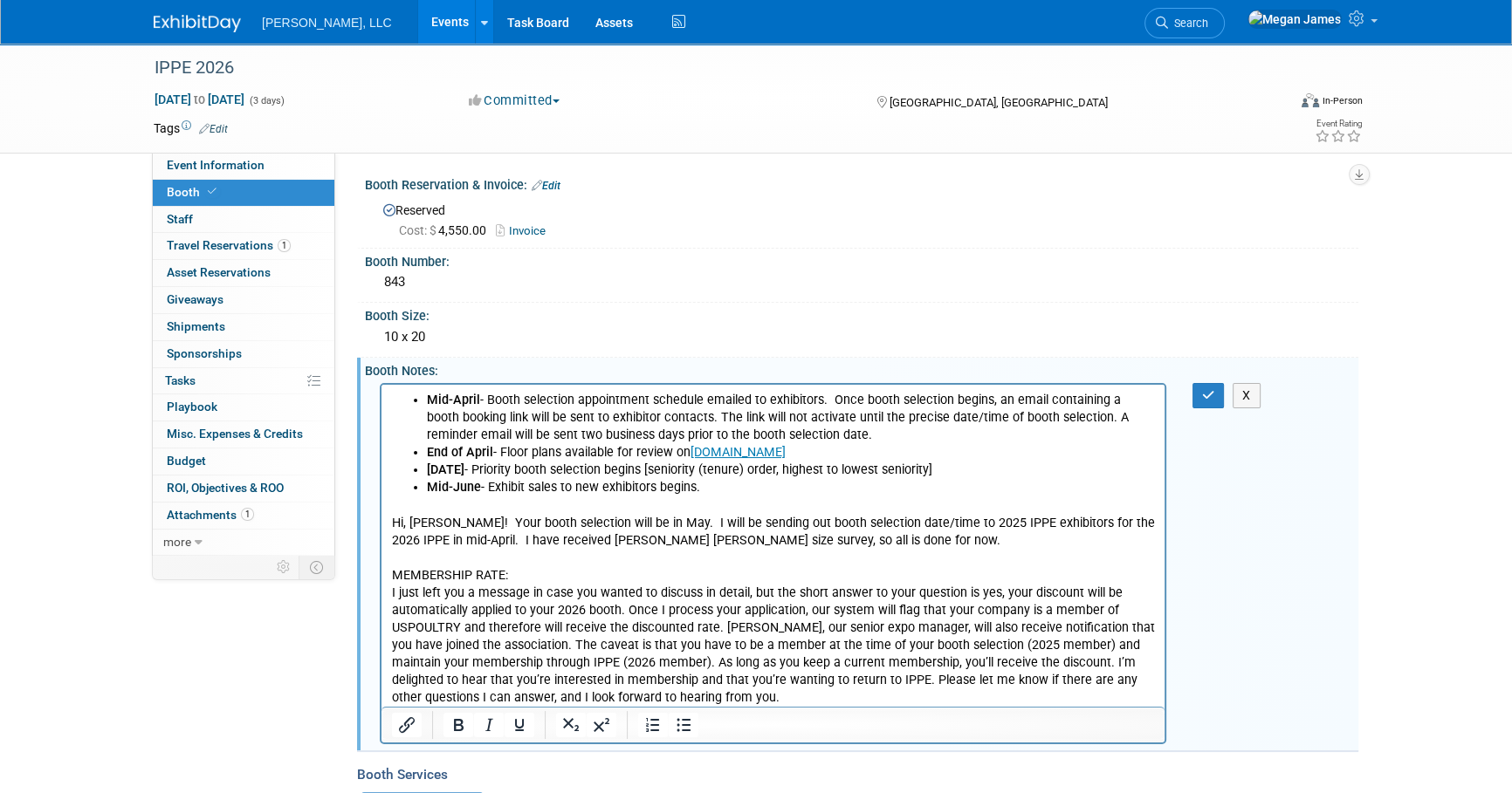
click at [754, 685] on p "Hi, Megan! Your booth selection will be in May. I will be sending out booth sel…" at bounding box center [773, 600] width 762 height 210
click at [765, 694] on p "Hi, Megan! Your booth selection will be in May. I will be sending out booth sel…" at bounding box center [773, 600] width 762 height 210
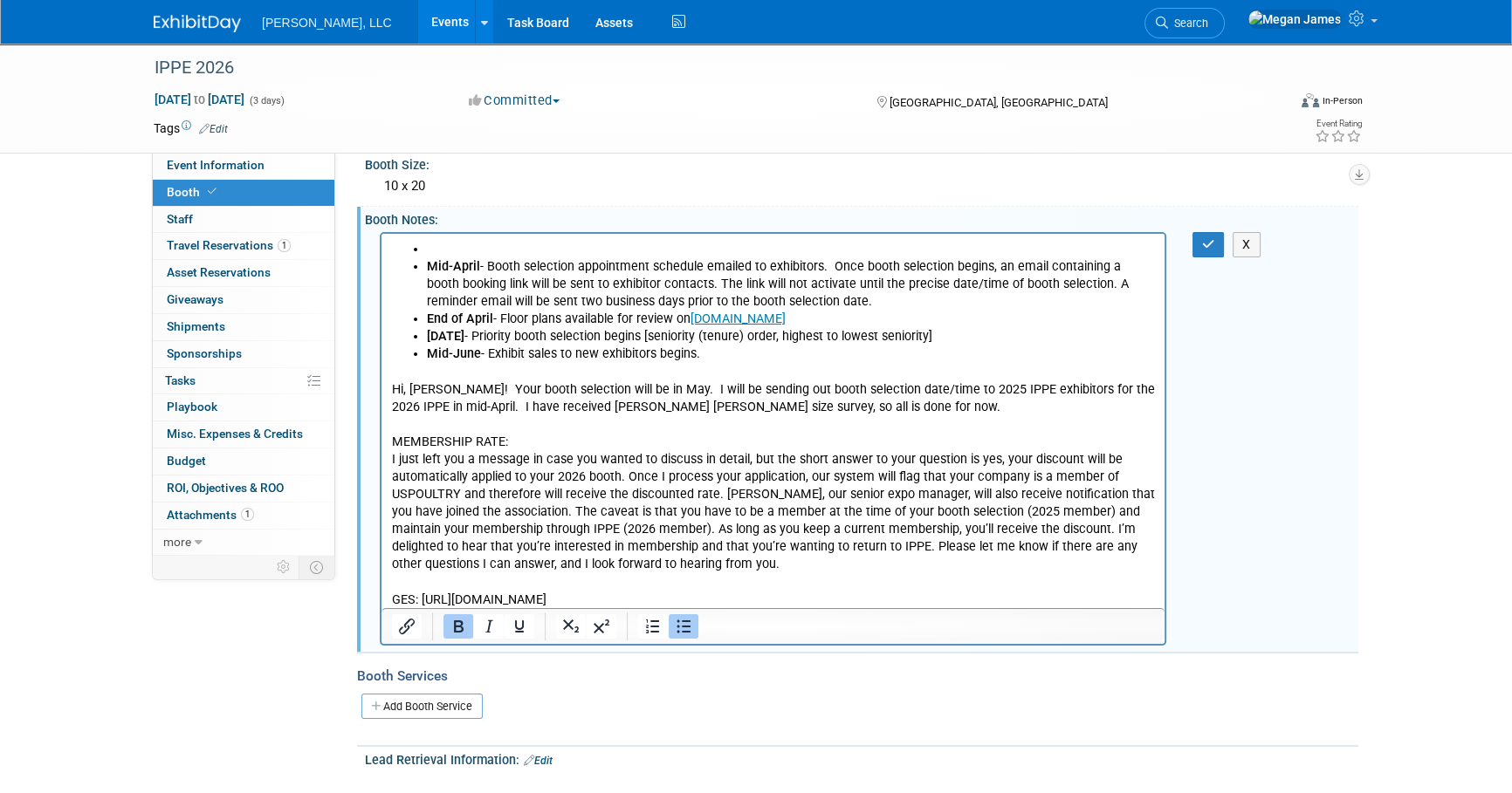
scroll to position [158, 0]
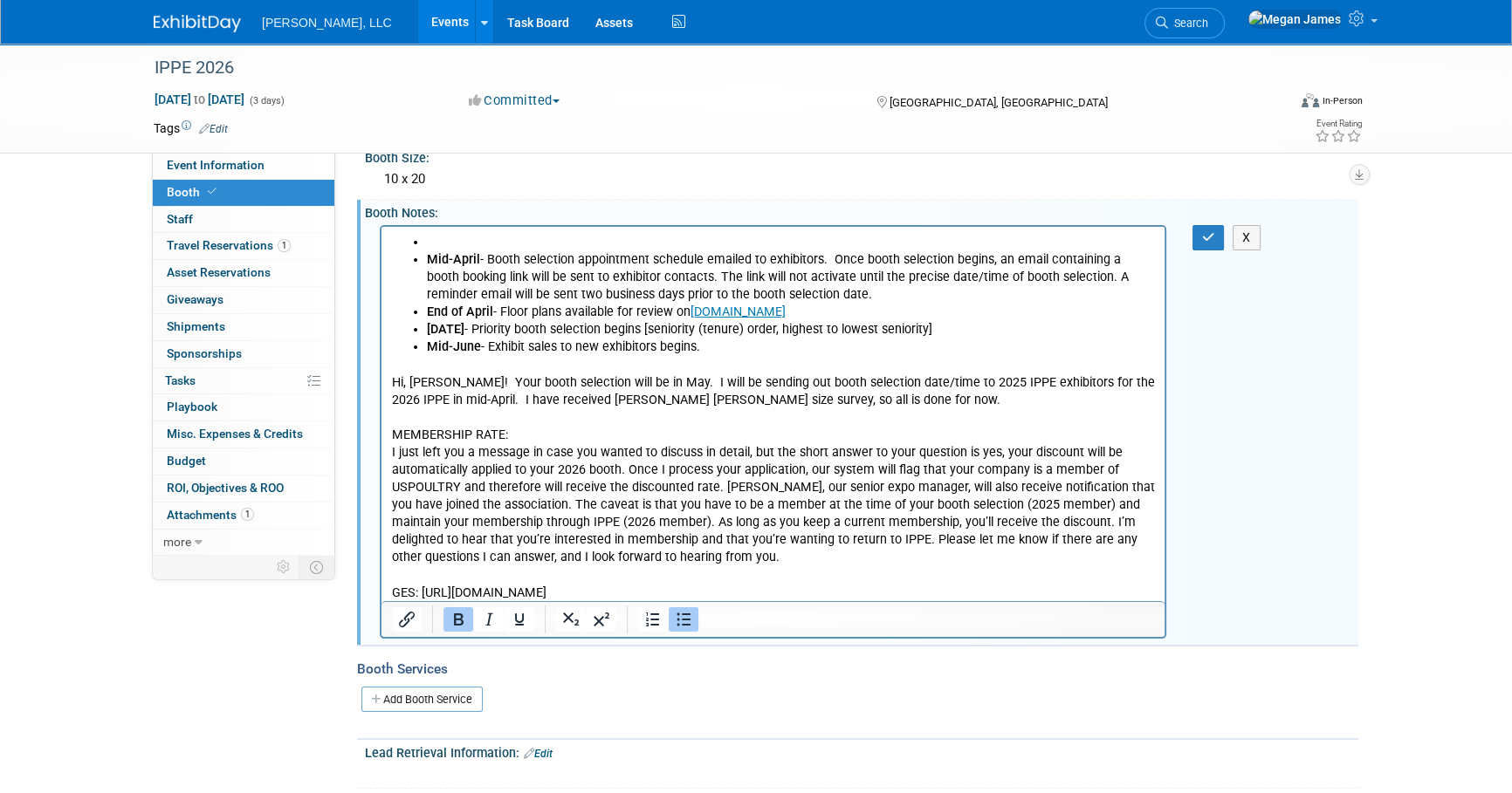
click at [428, 233] on li "Rich Text Area. Press ALT-0 for help." at bounding box center [790, 241] width 728 height 17
click at [663, 584] on p "GES: https://ordering.ges.com/051601135" at bounding box center [773, 592] width 762 height 17
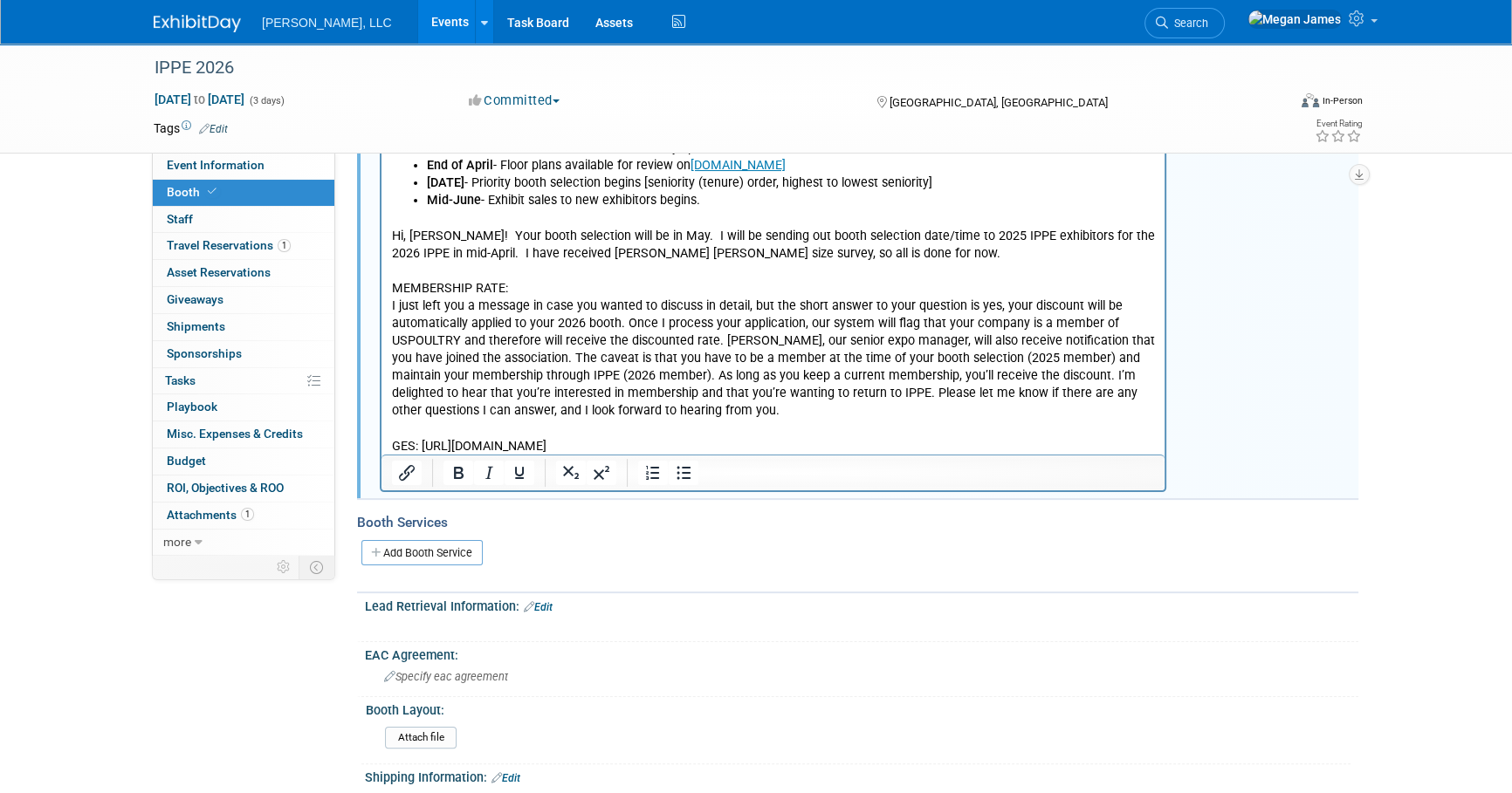
scroll to position [316, 0]
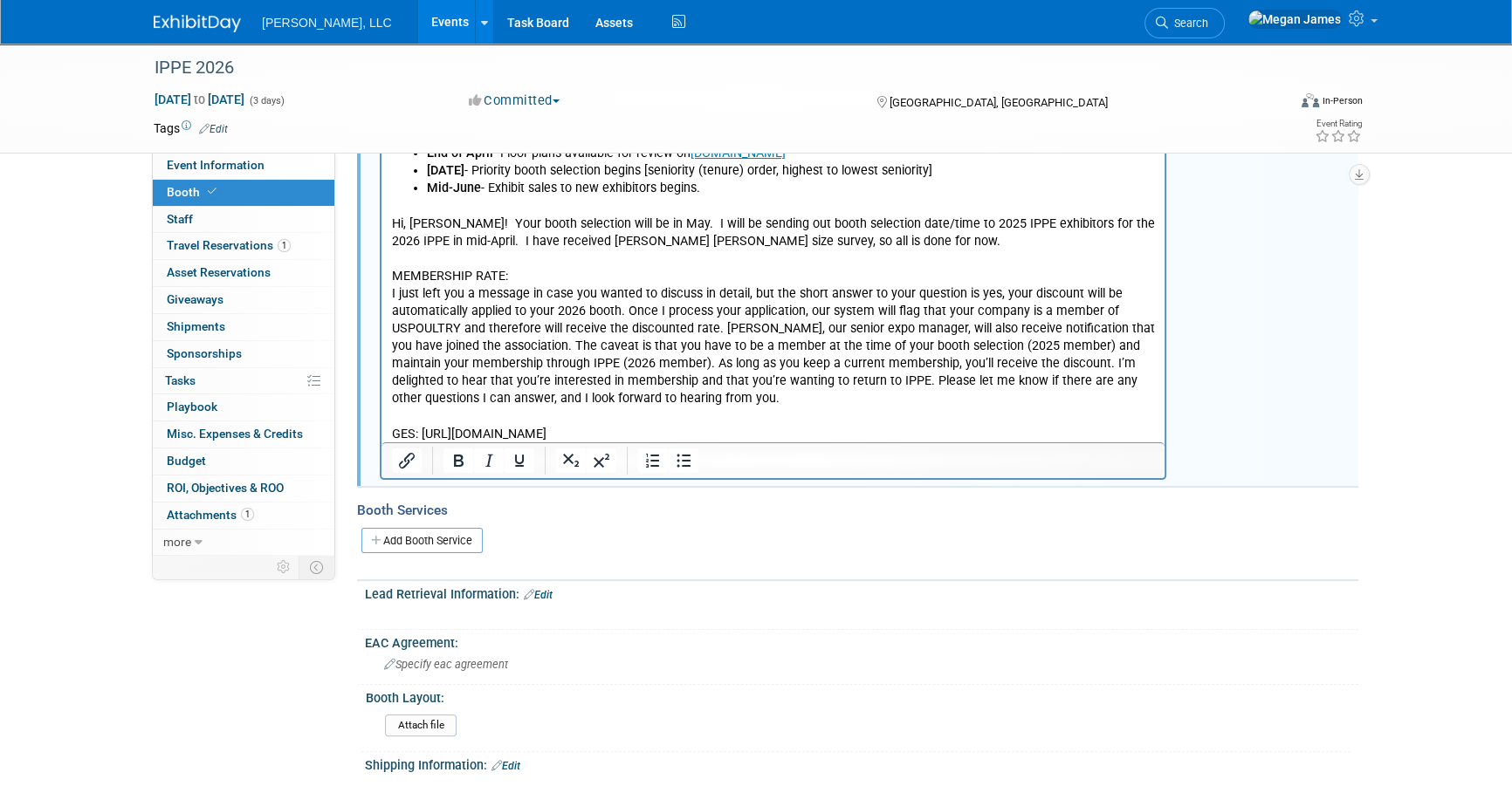
drag, startPoint x: 421, startPoint y: 434, endPoint x: 706, endPoint y: 430, distance: 285.0
click at [706, 430] on p "GES: https://ordering.ges.com/051601135" at bounding box center [773, 433] width 762 height 17
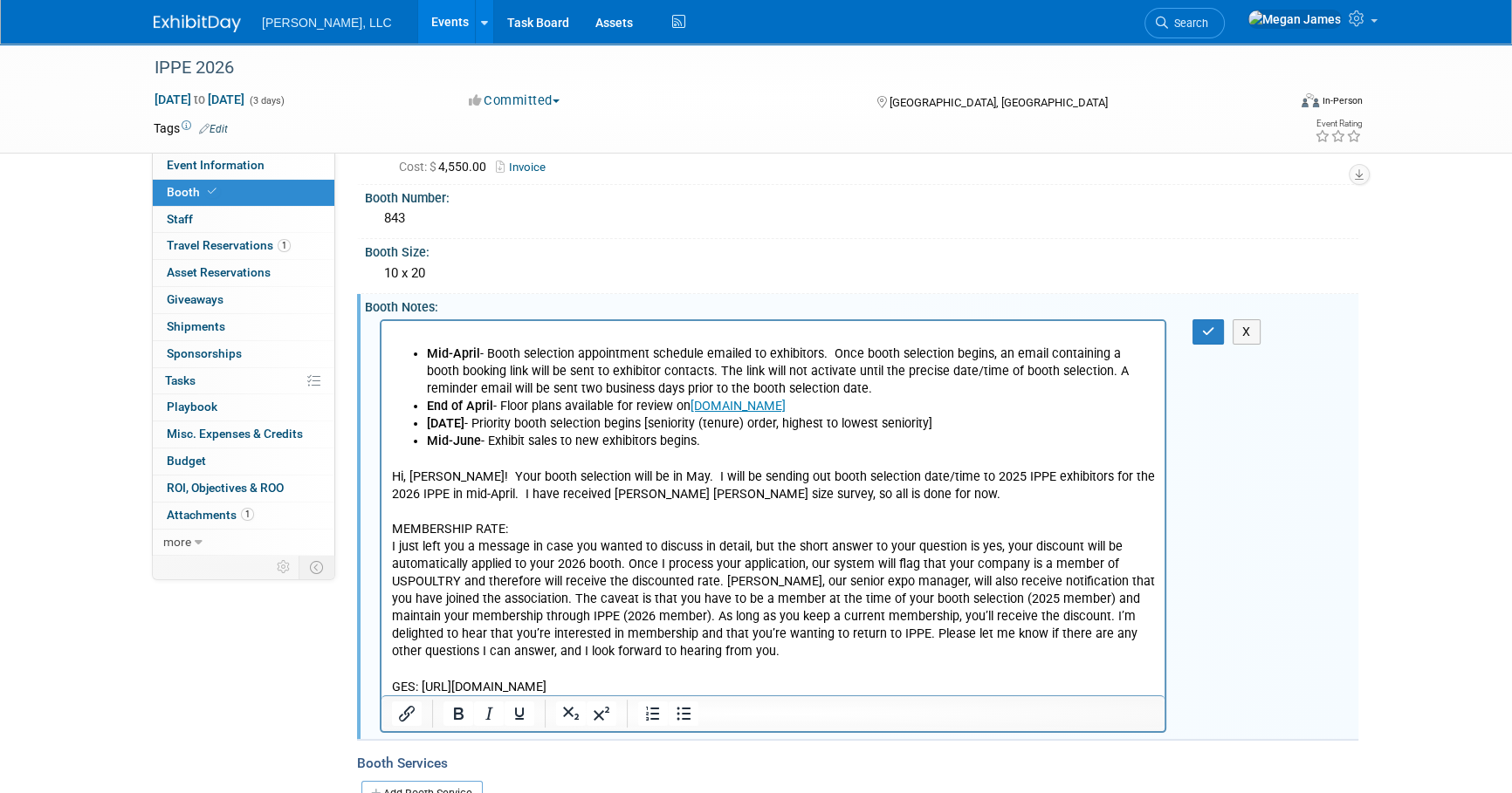
scroll to position [0, 0]
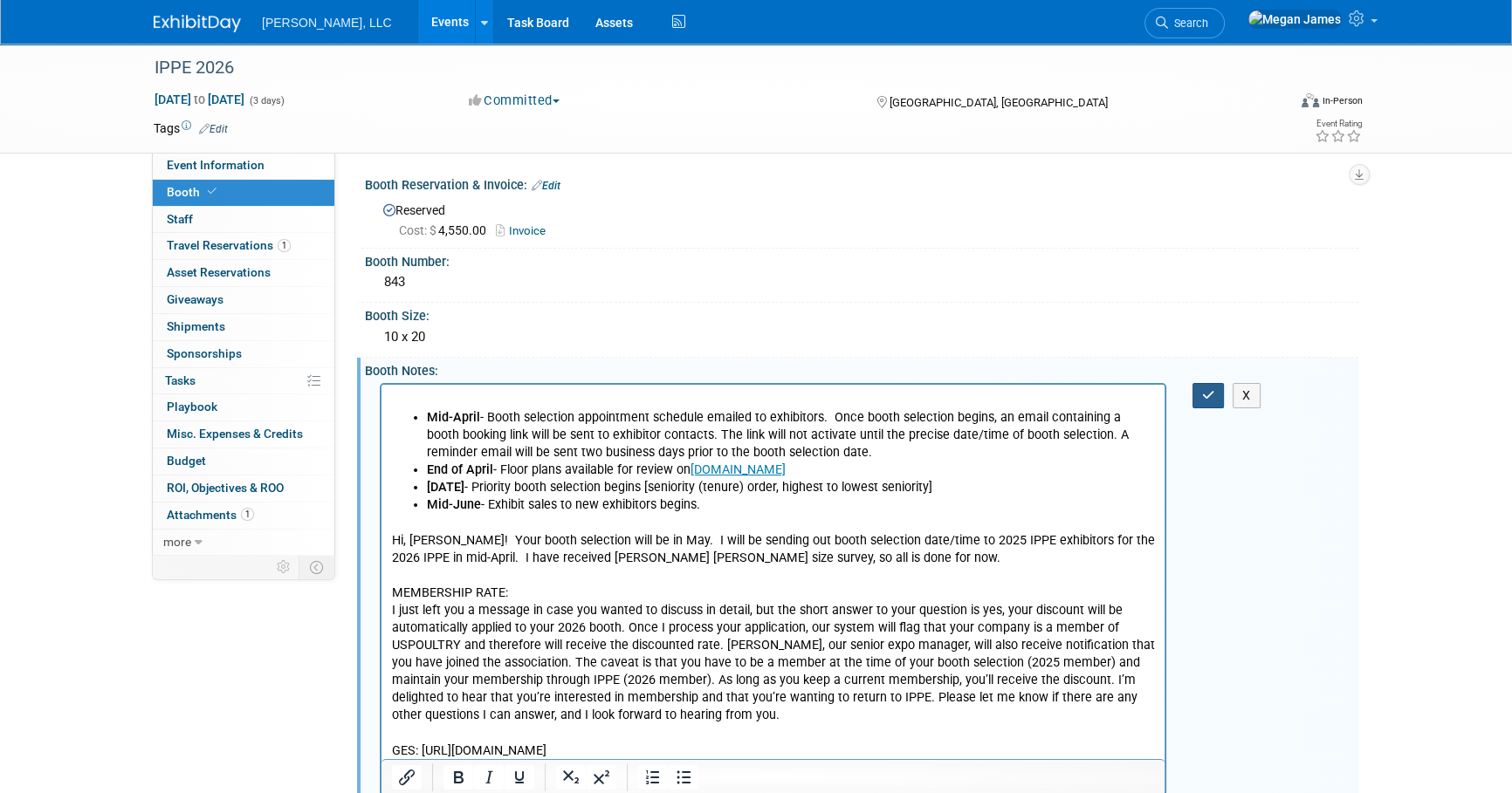
click at [1215, 397] on button "button" at bounding box center [1209, 395] width 32 height 25
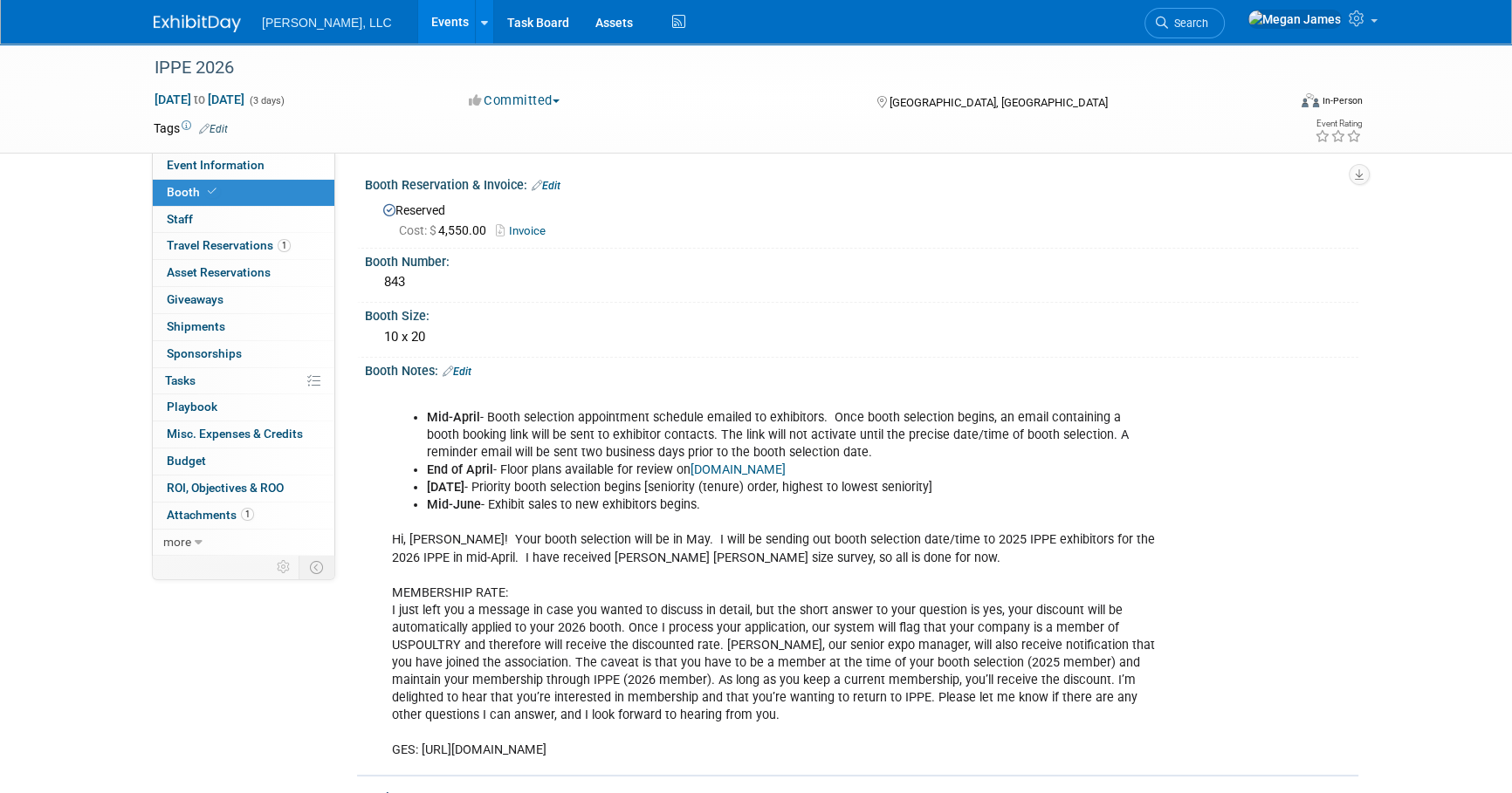
click at [463, 368] on link "Edit" at bounding box center [456, 371] width 29 height 12
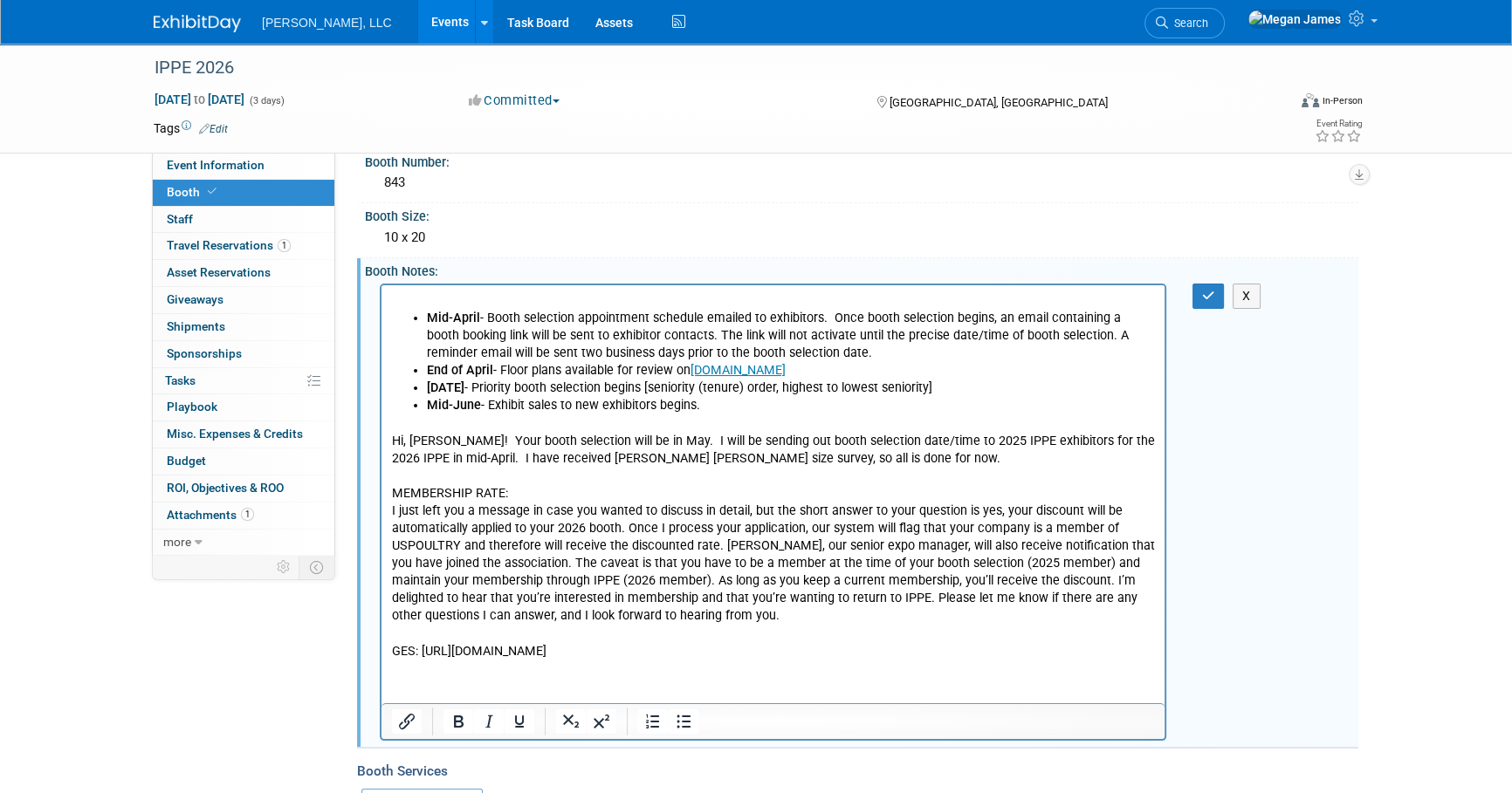
scroll to position [158, 0]
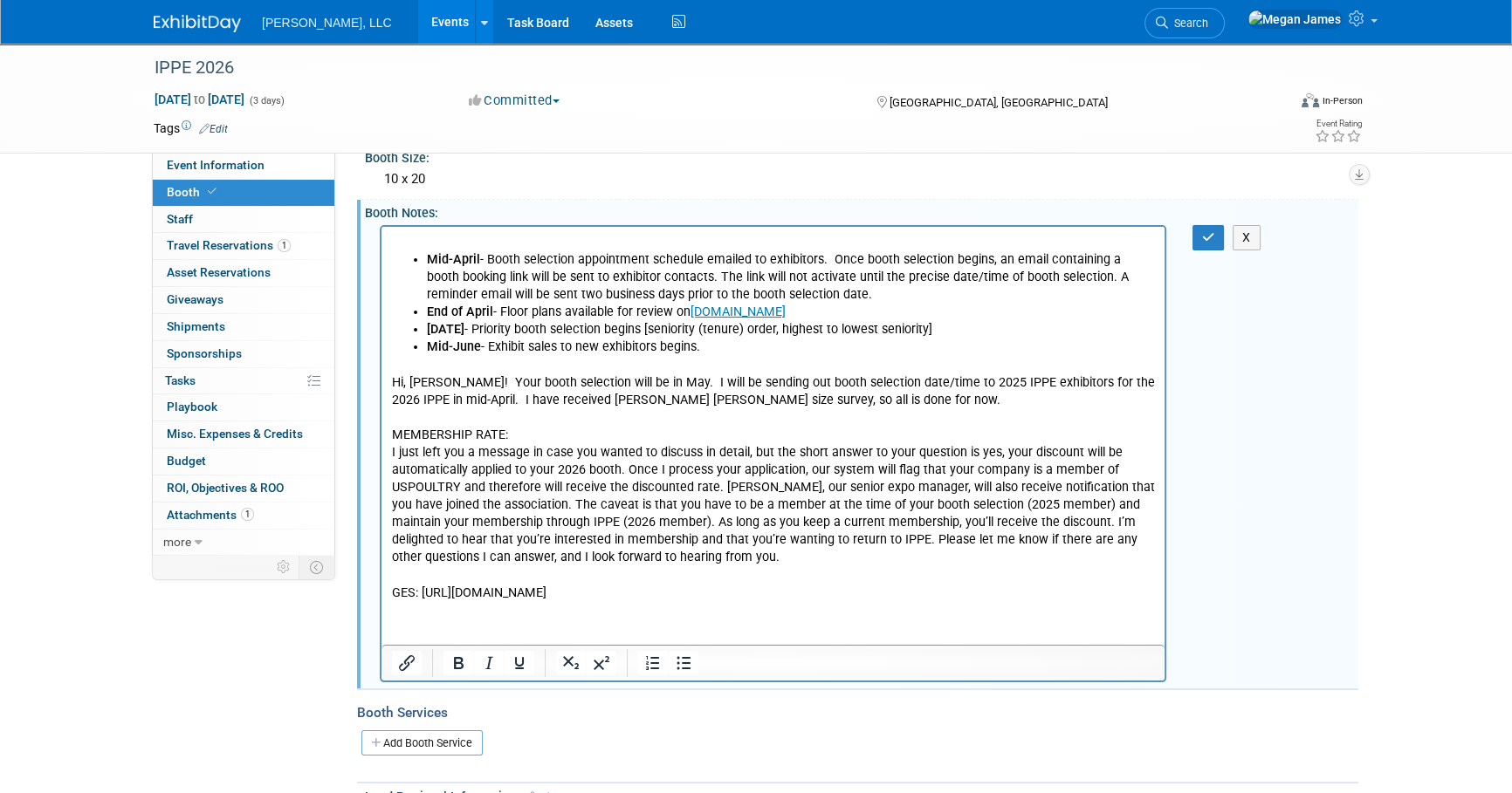
click at [413, 590] on p "Hi, Megan! Your booth selection will be in May. I will be sending out booth sel…" at bounding box center [773, 479] width 762 height 245
click at [470, 587] on p "Hi, Megan! Your booth selection will be in May. I will be sending out booth sel…" at bounding box center [773, 479] width 762 height 245
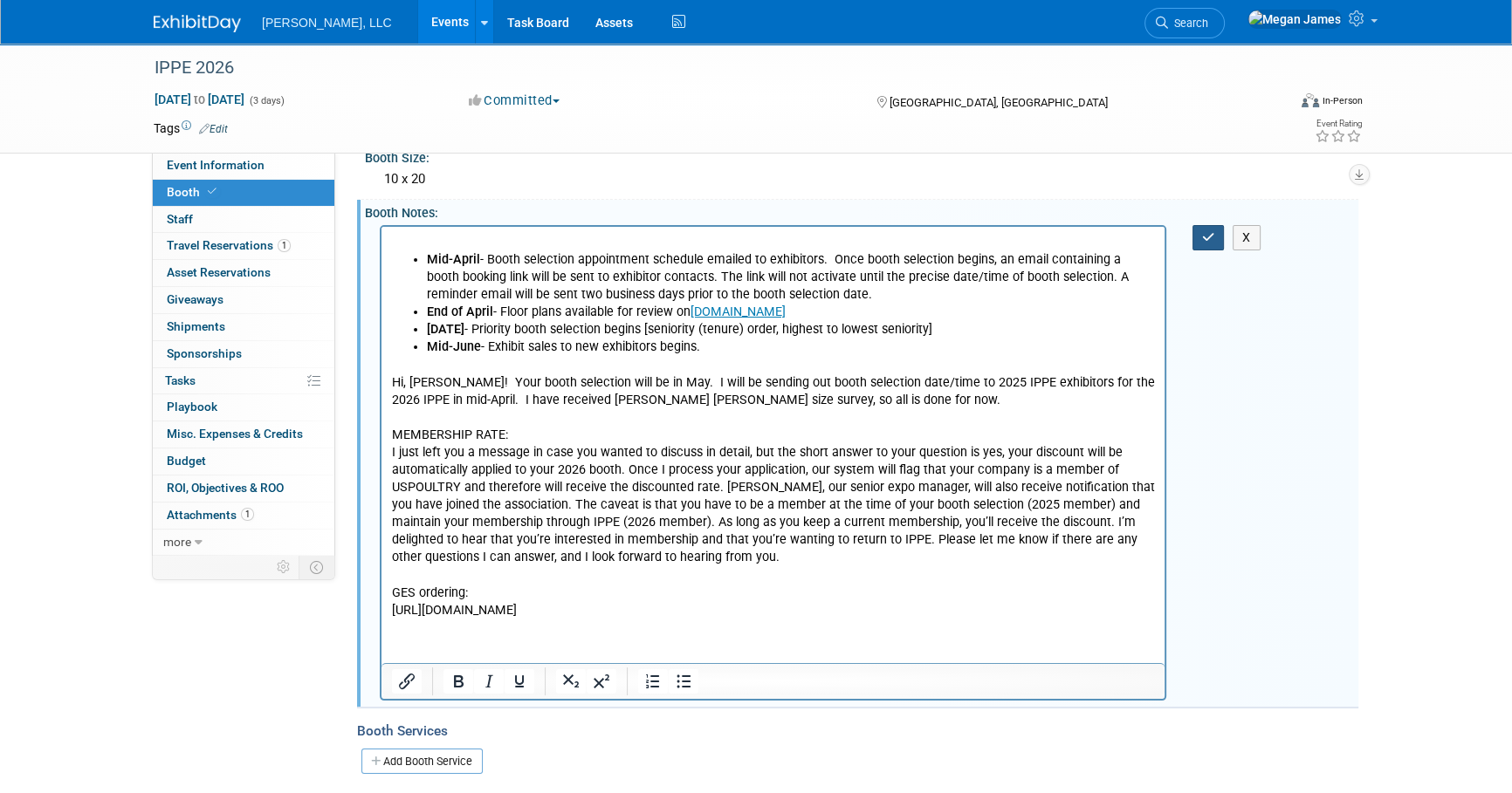
click at [1212, 236] on icon "button" at bounding box center [1208, 237] width 13 height 12
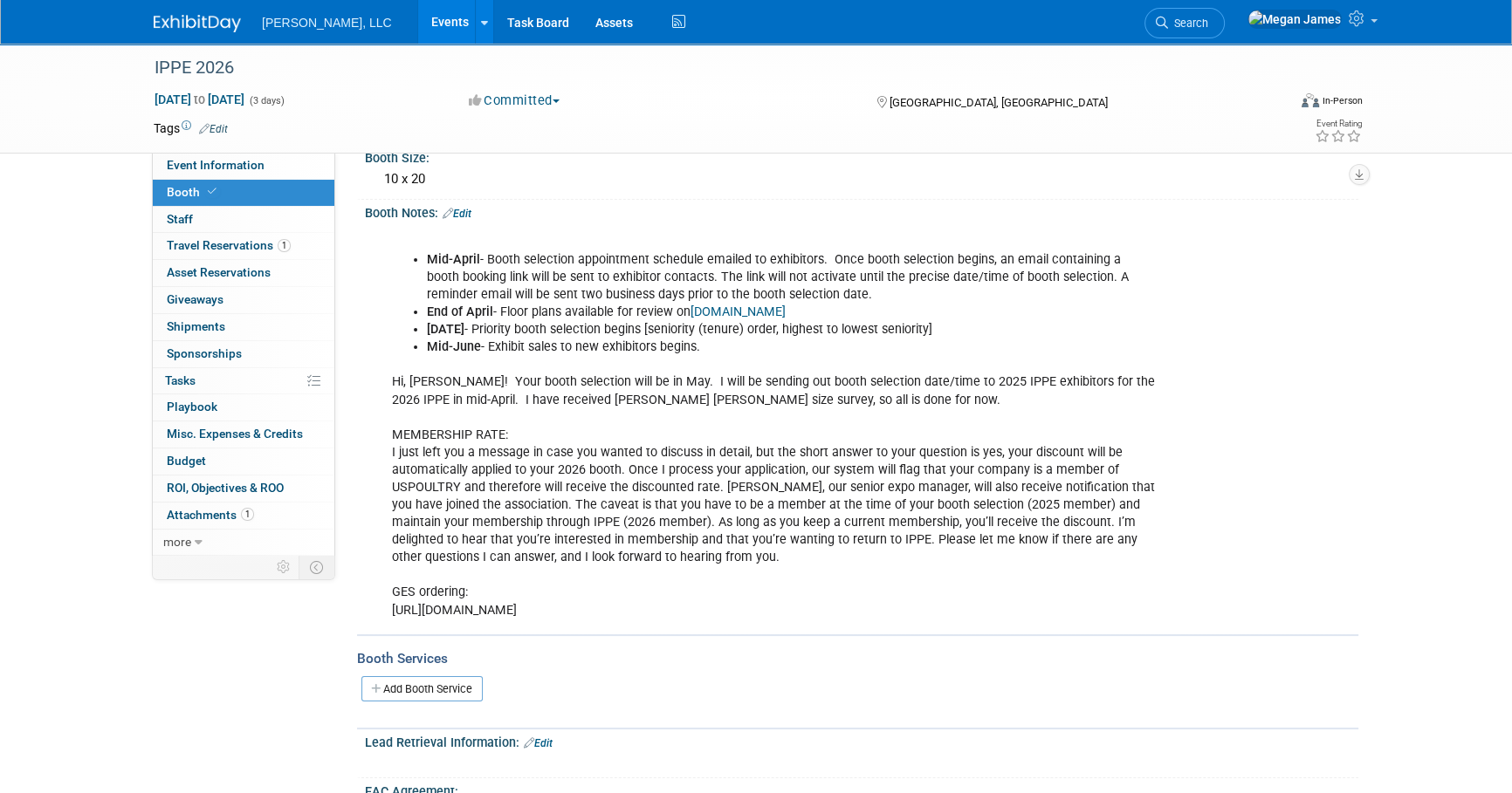
click at [418, 25] on link "Events" at bounding box center [450, 22] width 64 height 44
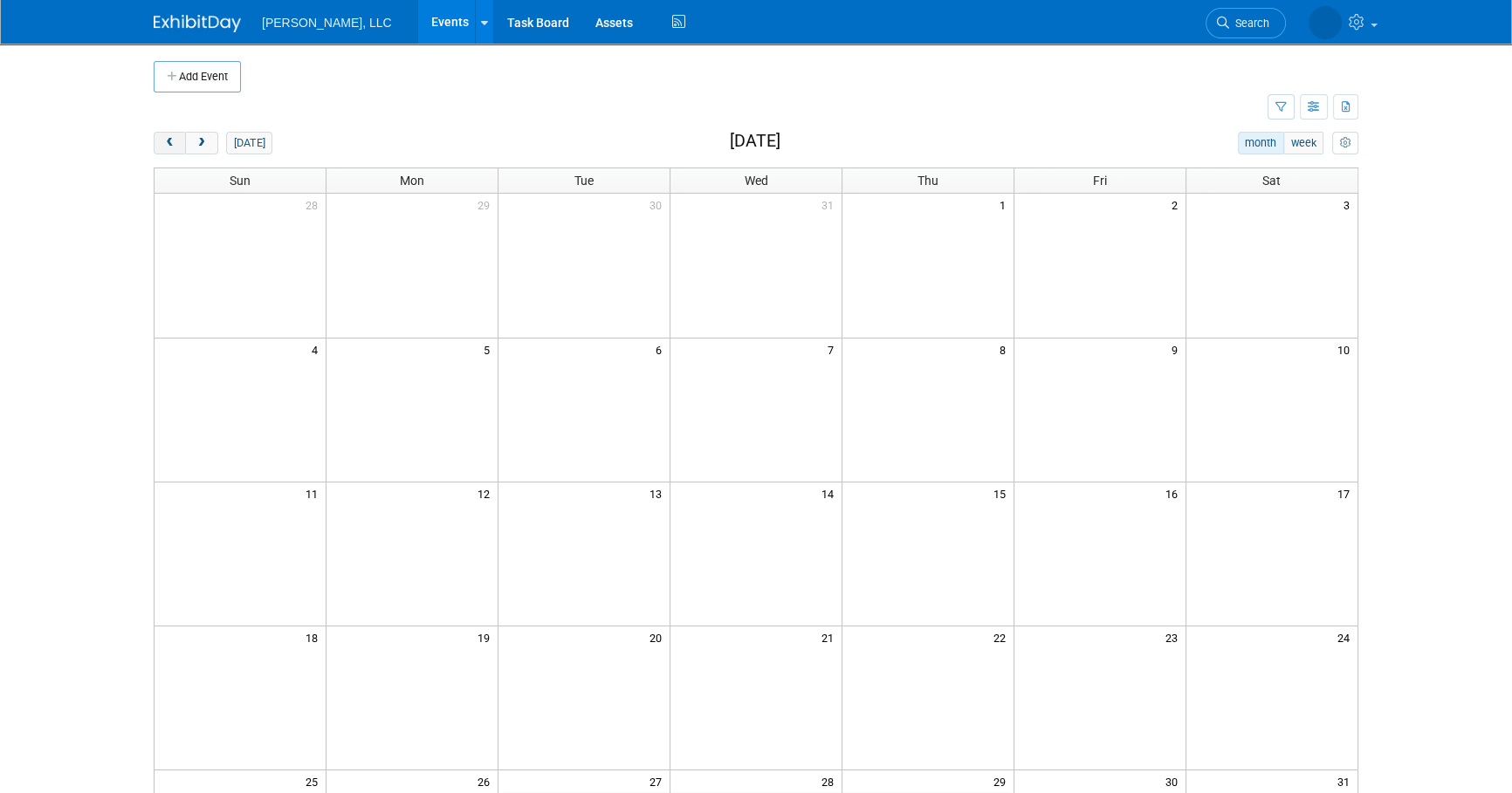
click at [171, 145] on span "prev" at bounding box center [170, 143] width 13 height 11
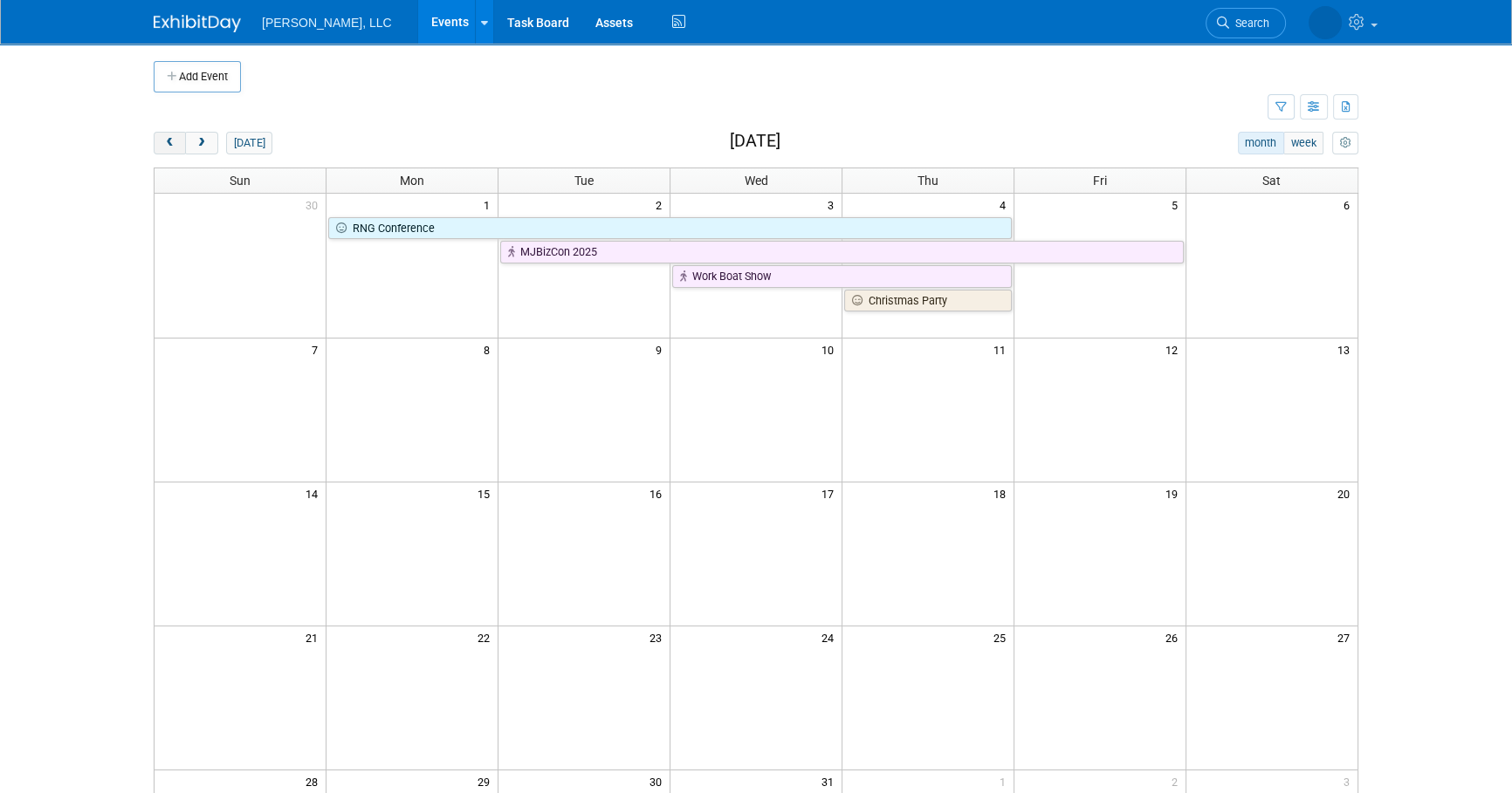
click at [171, 145] on span "prev" at bounding box center [170, 143] width 13 height 11
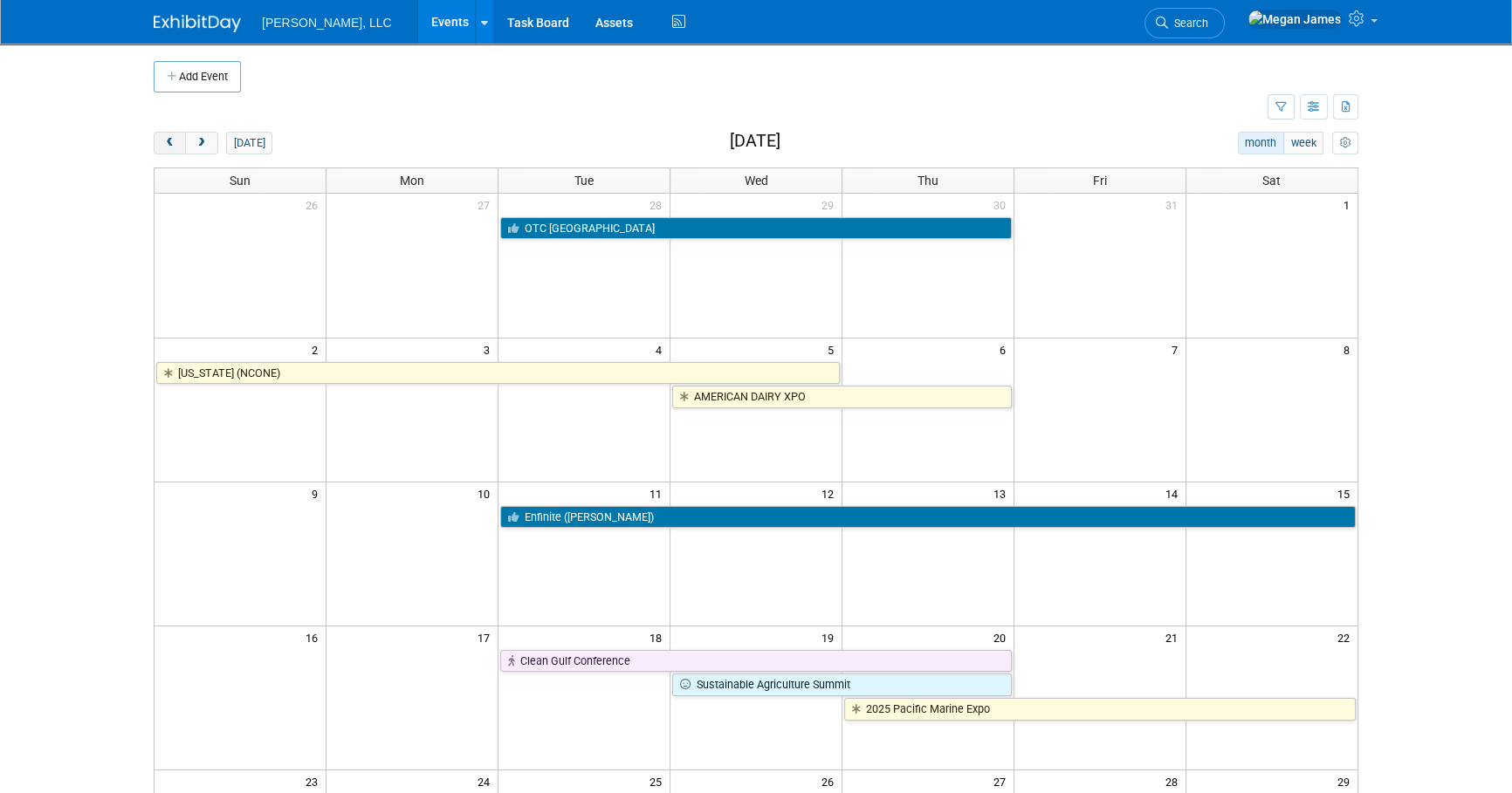
click at [171, 145] on span "prev" at bounding box center [170, 143] width 13 height 11
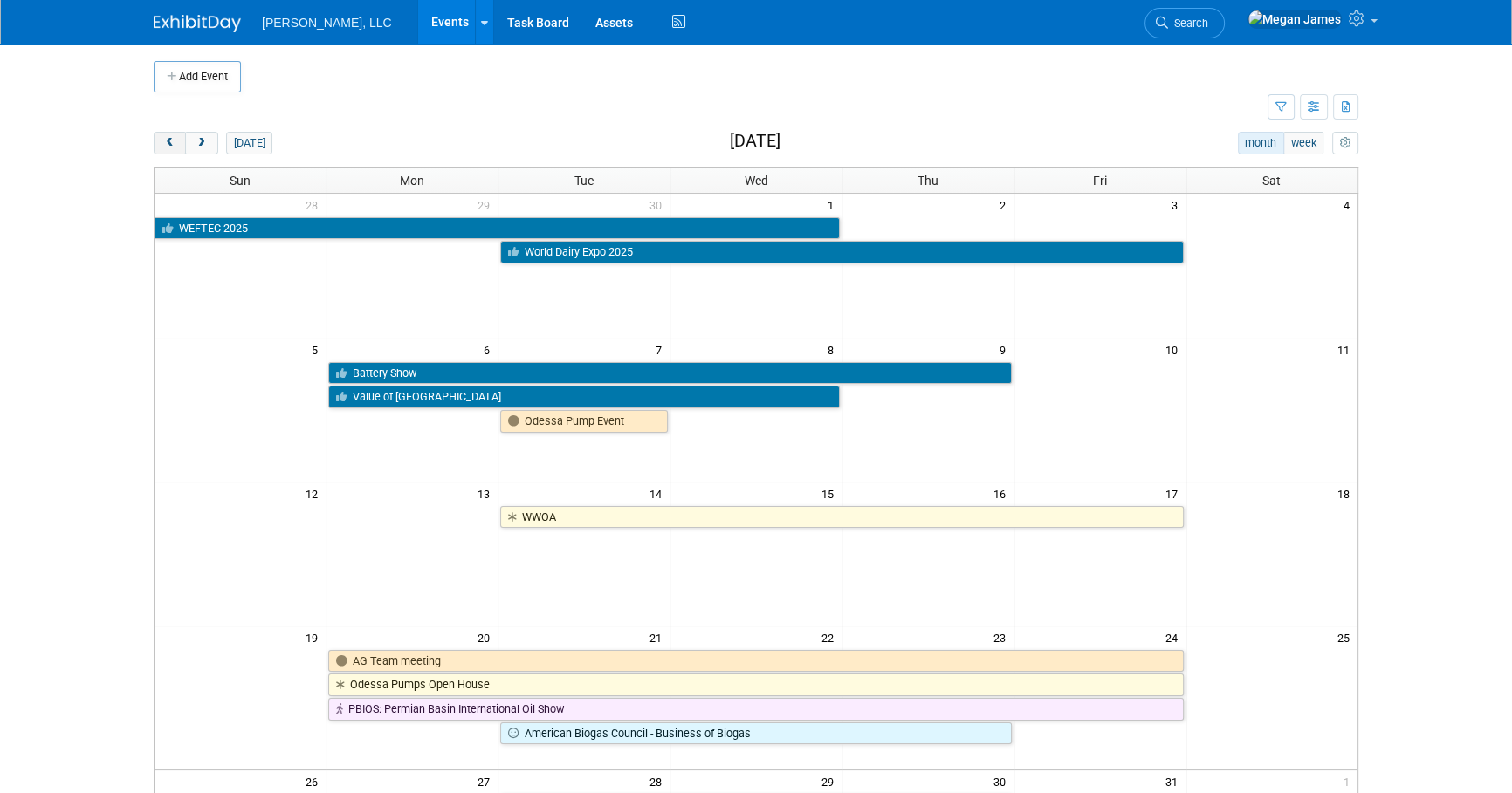
click at [171, 145] on span "prev" at bounding box center [170, 143] width 13 height 11
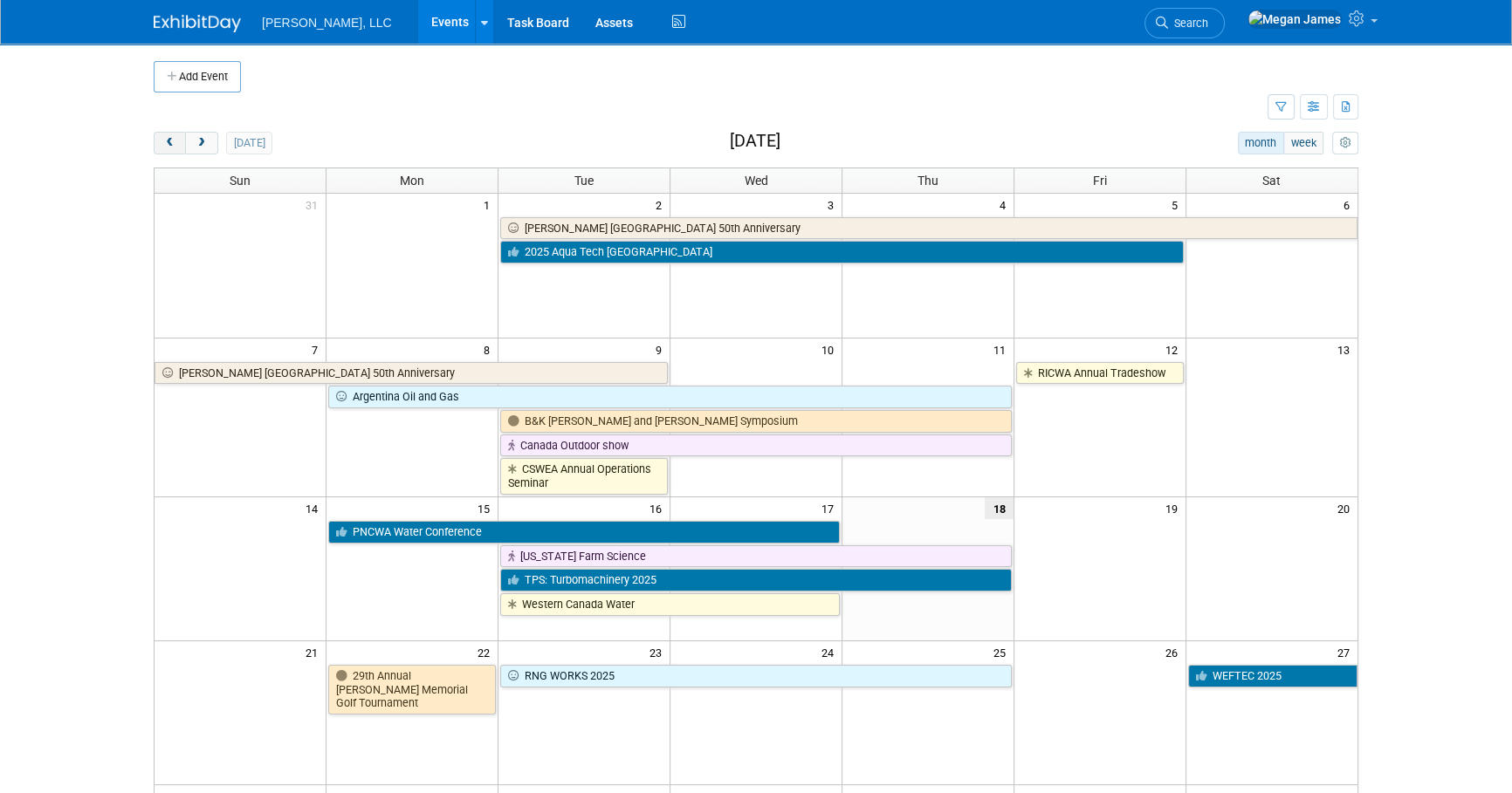
click at [172, 145] on span "prev" at bounding box center [170, 143] width 13 height 11
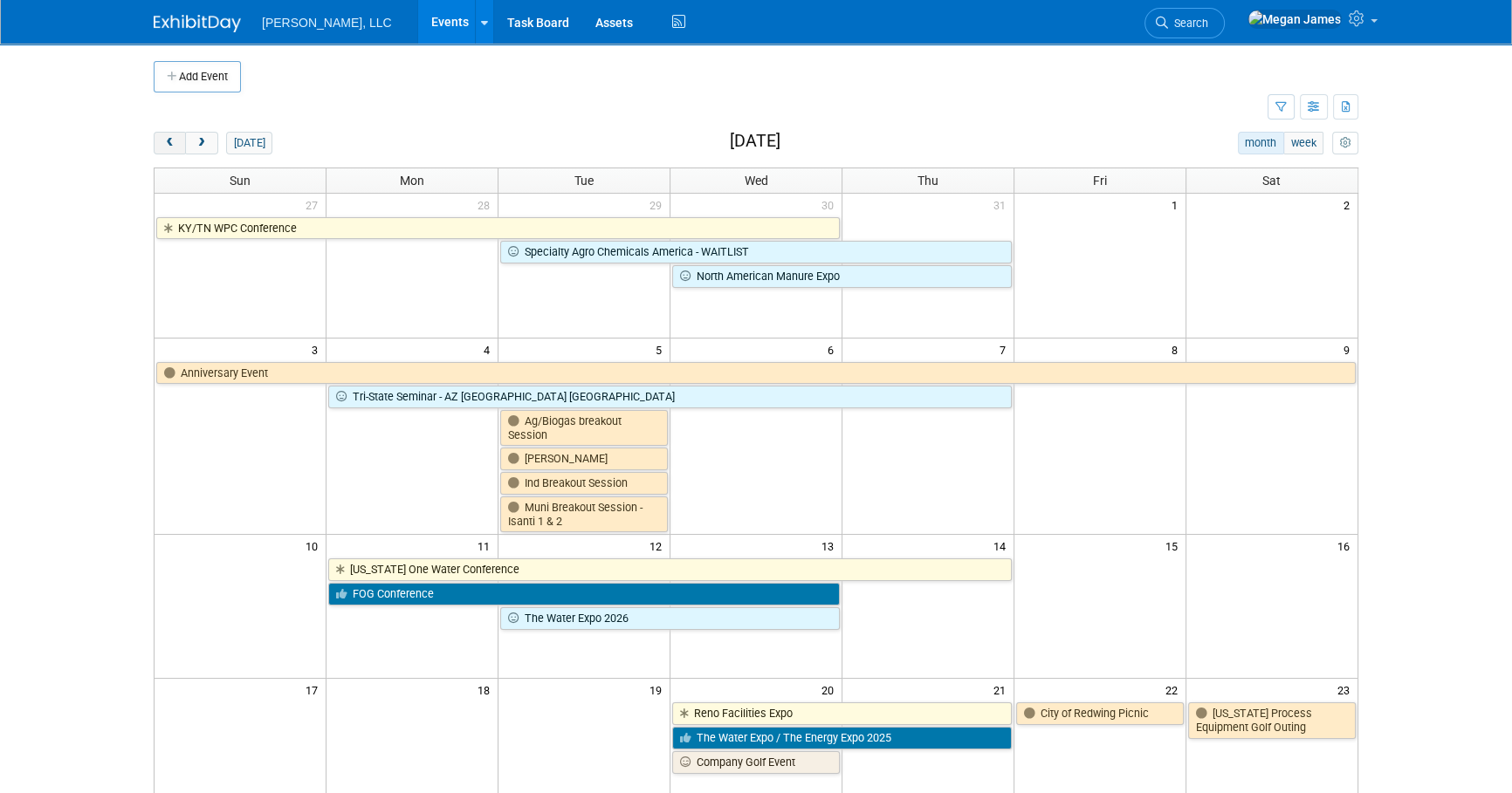
click at [173, 144] on span "prev" at bounding box center [170, 143] width 13 height 11
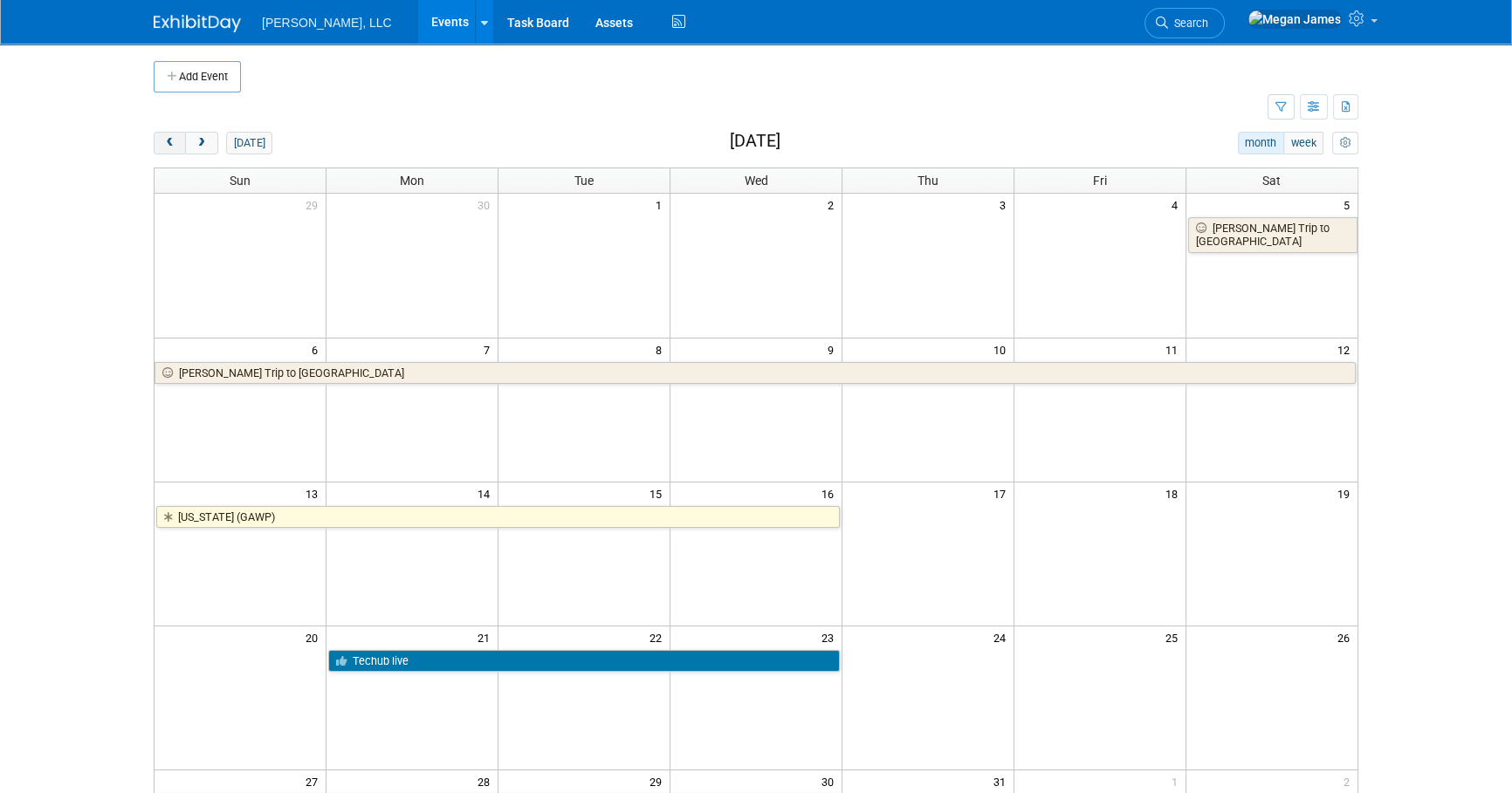
click at [173, 144] on span "prev" at bounding box center [170, 143] width 13 height 11
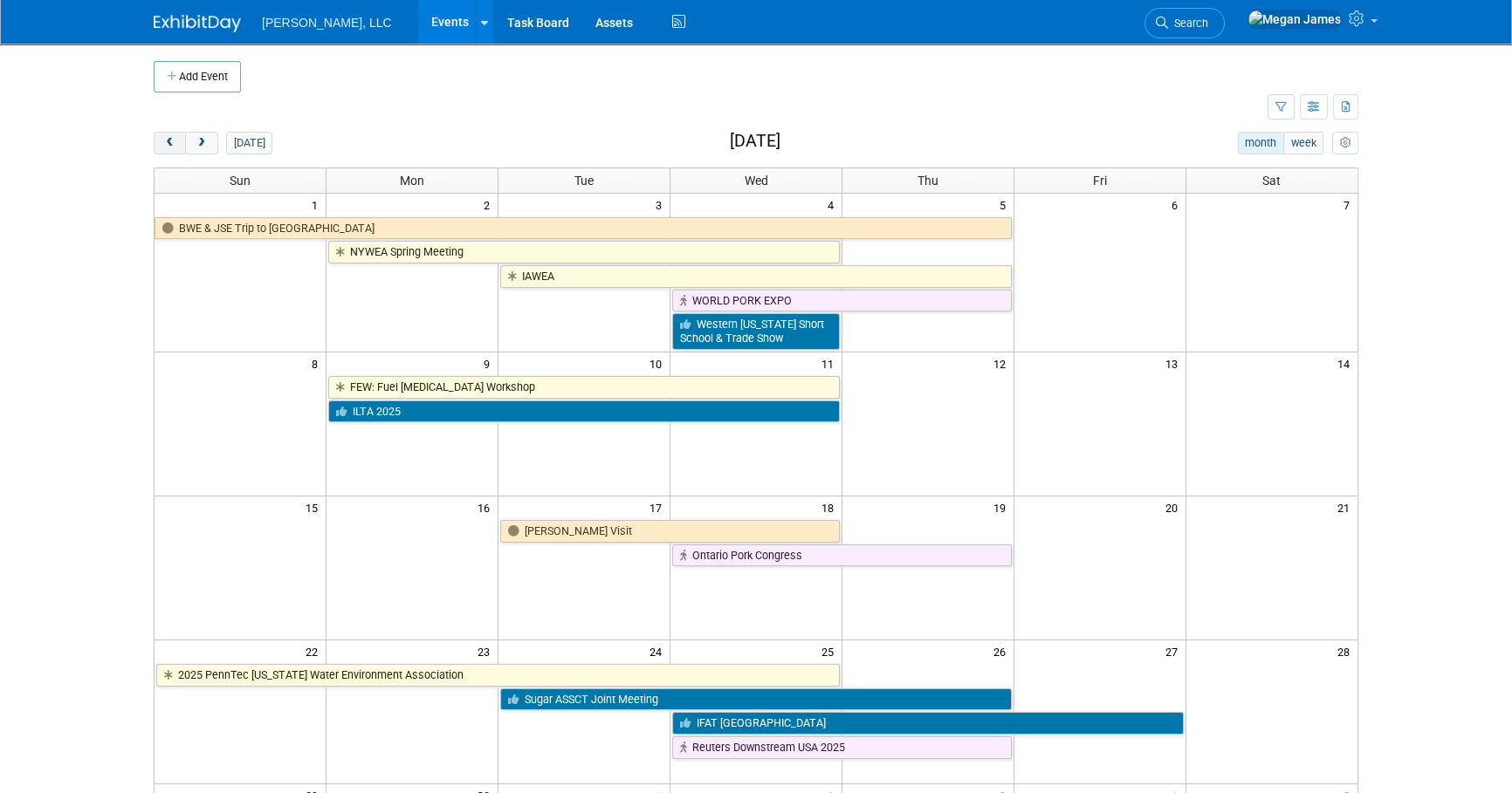
click at [173, 143] on span "prev" at bounding box center [170, 143] width 13 height 11
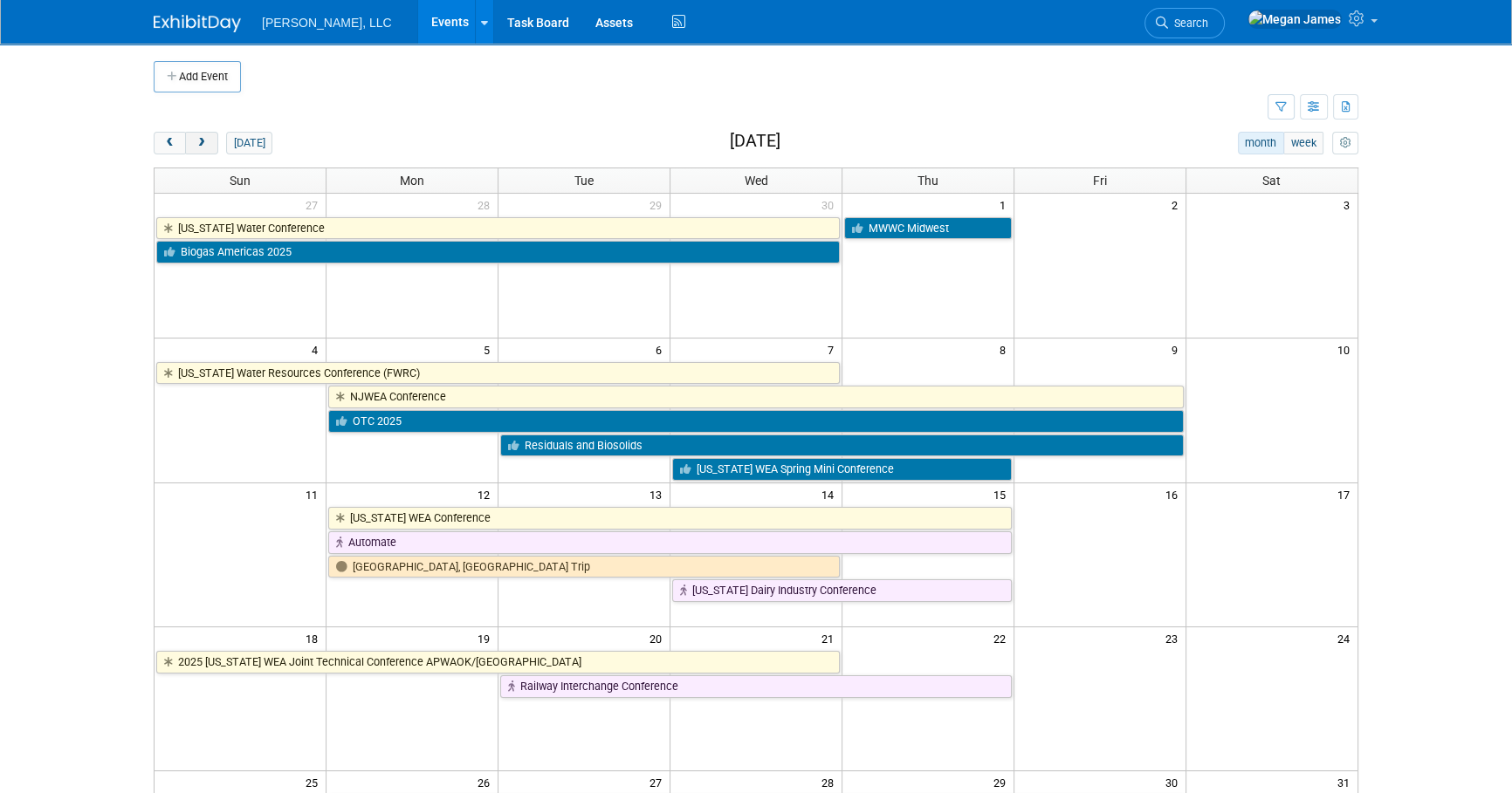
click at [206, 146] on span "next" at bounding box center [201, 143] width 13 height 11
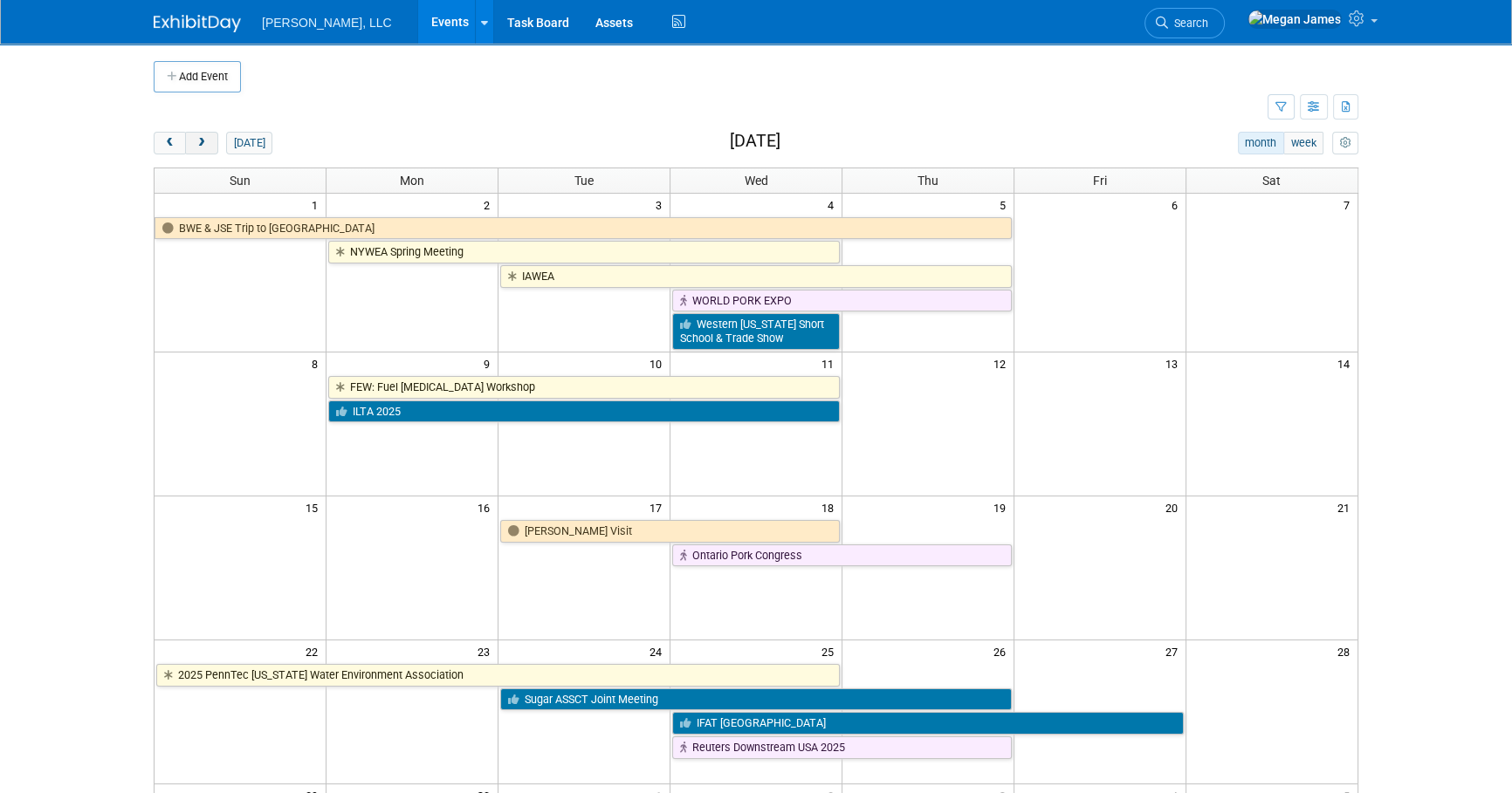
click at [206, 146] on span "next" at bounding box center [201, 143] width 13 height 11
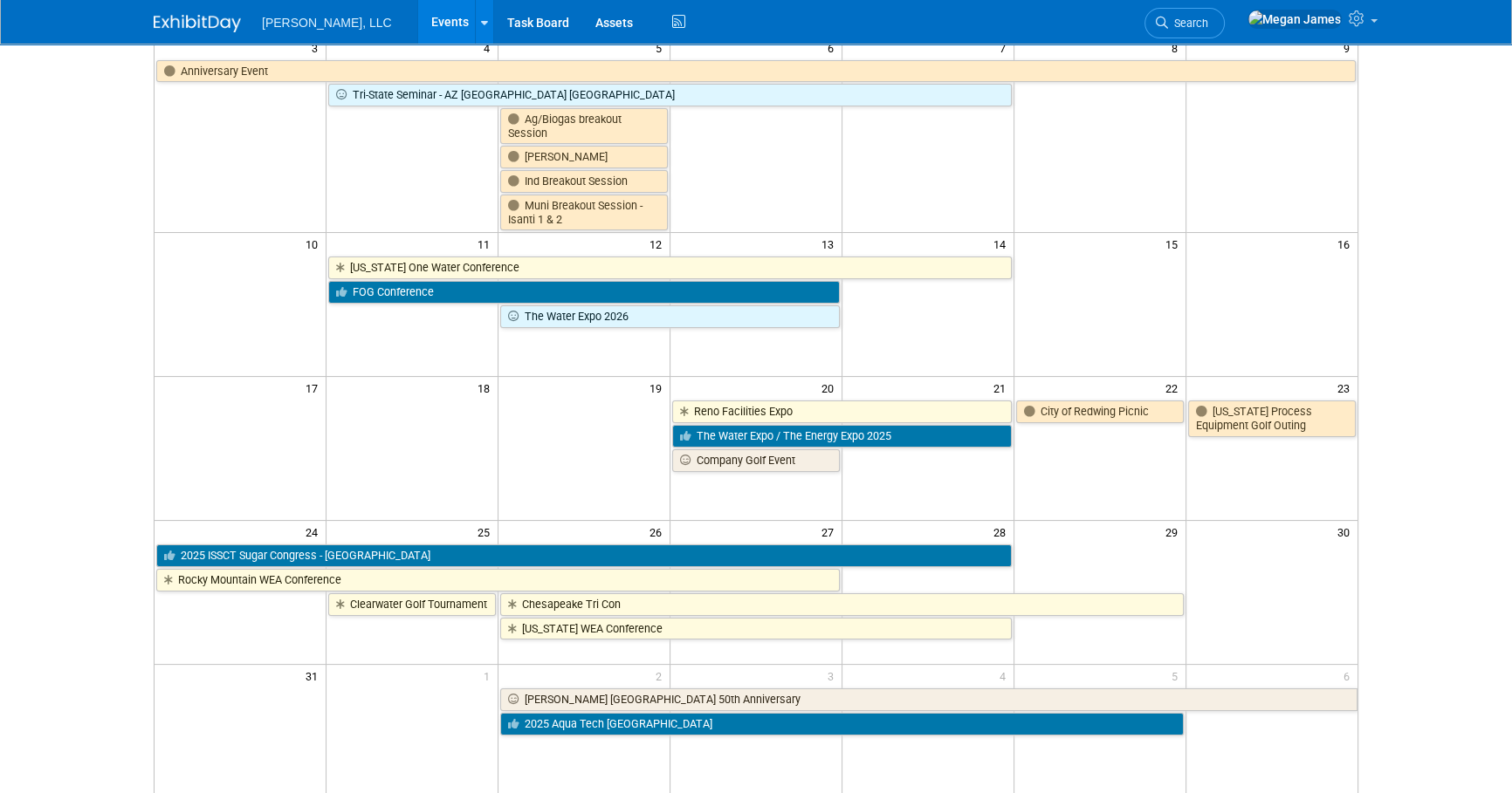
scroll to position [79, 0]
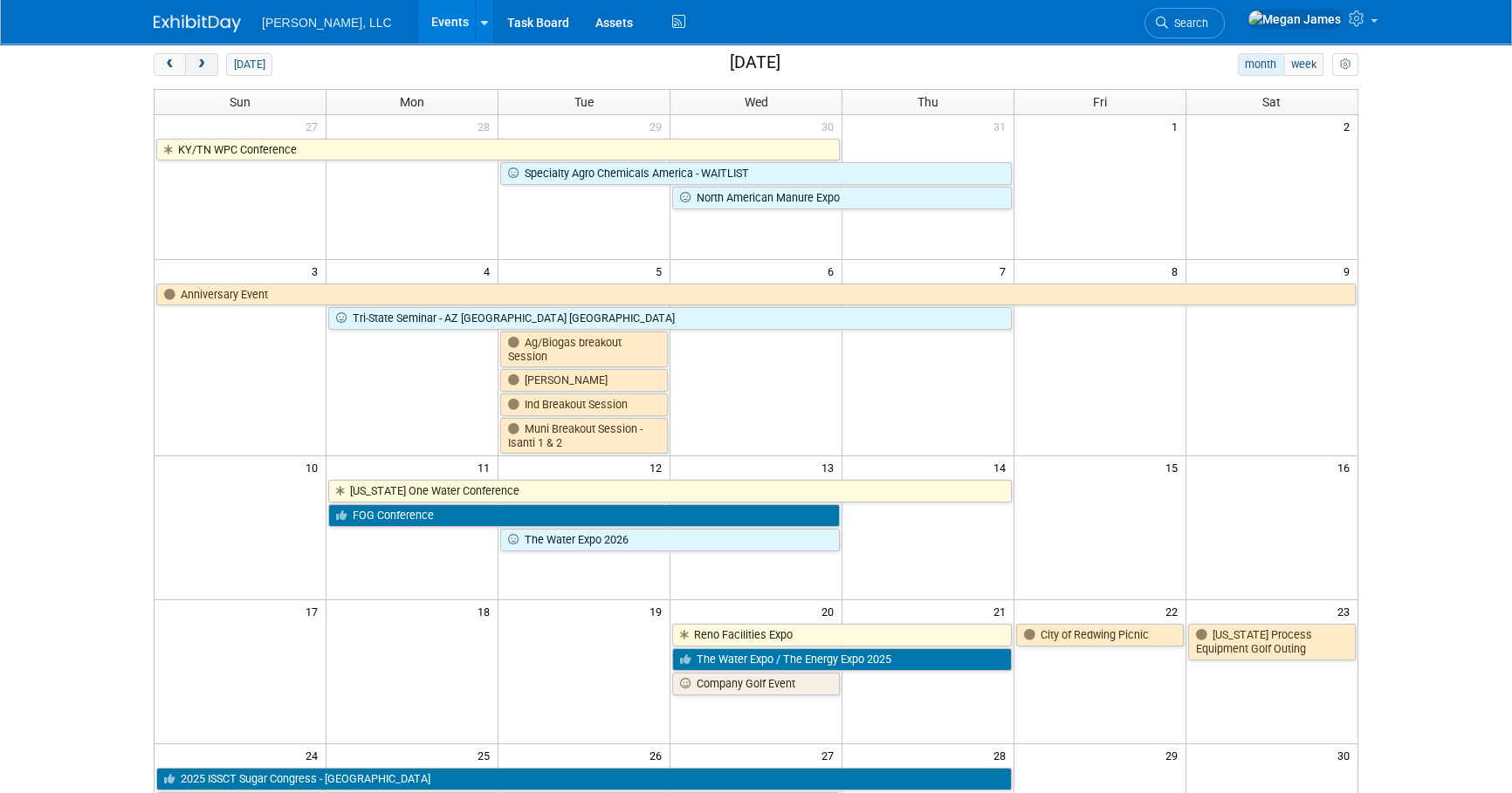
click at [206, 61] on span "next" at bounding box center [201, 64] width 13 height 11
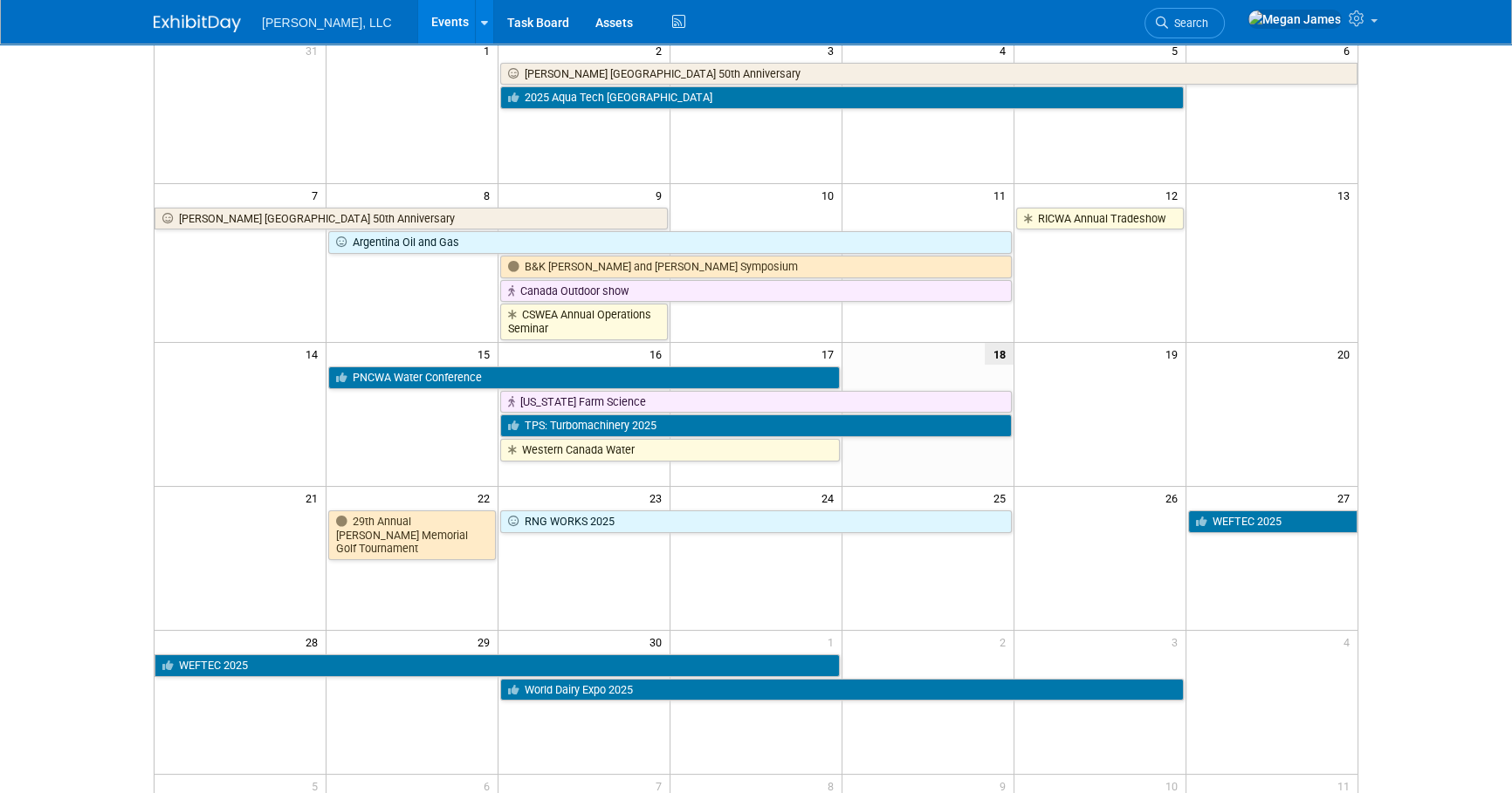
scroll to position [158, 0]
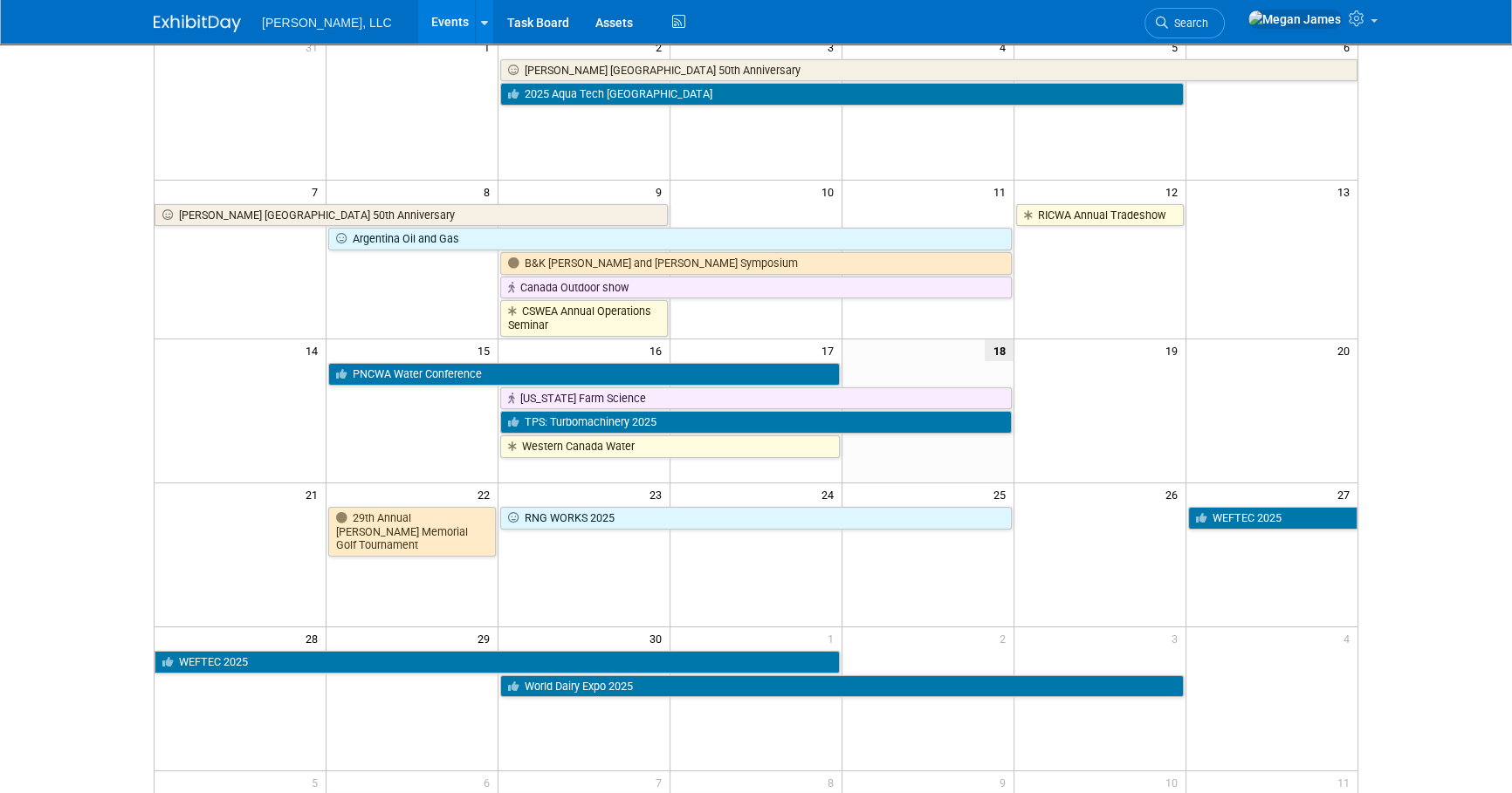
click at [1398, 492] on body "Boerger, LLC Events Add Event Bulk Upload Events Shareable Event Boards Recentl…" at bounding box center [756, 238] width 1512 height 793
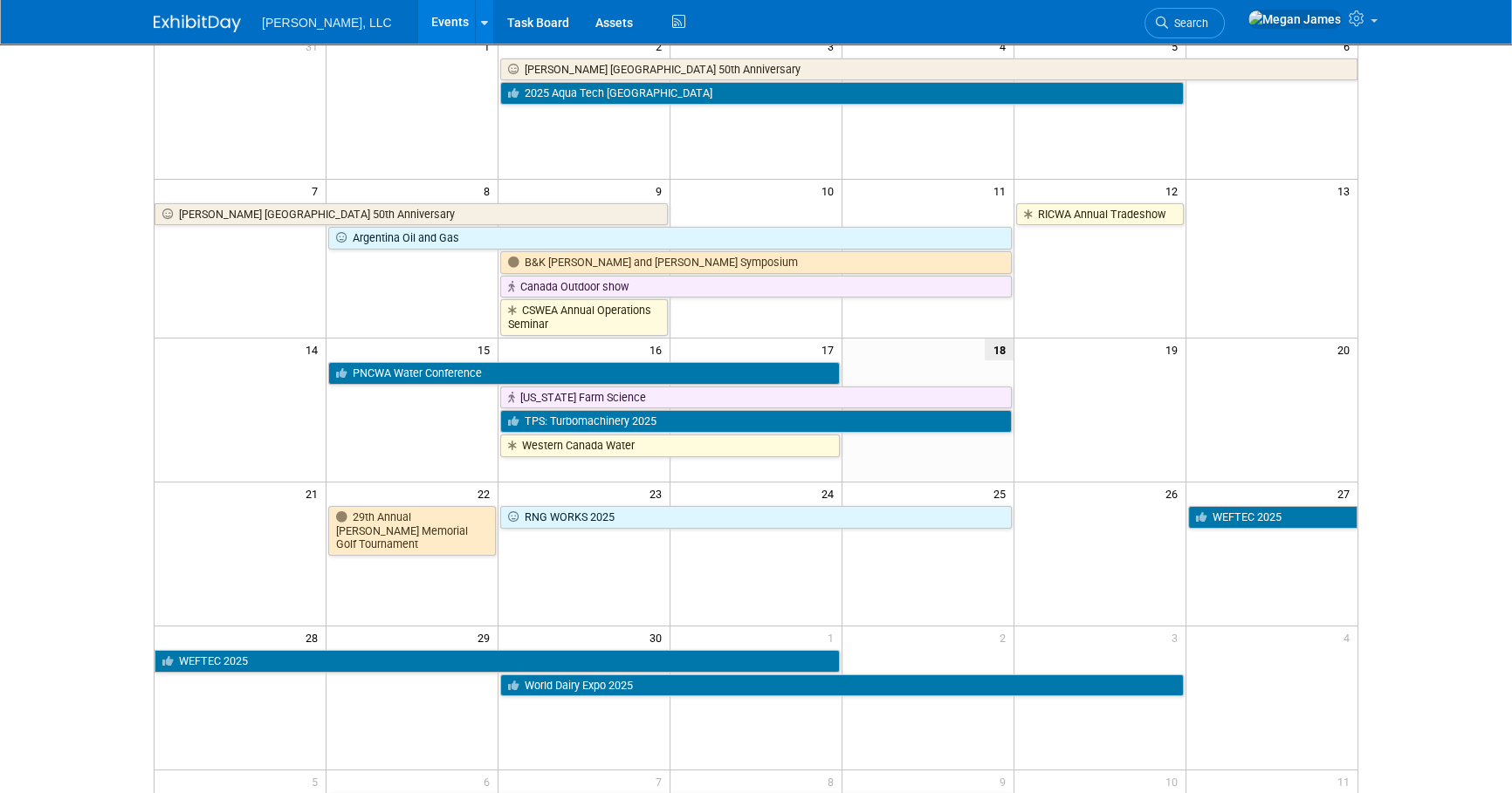
scroll to position [468, 0]
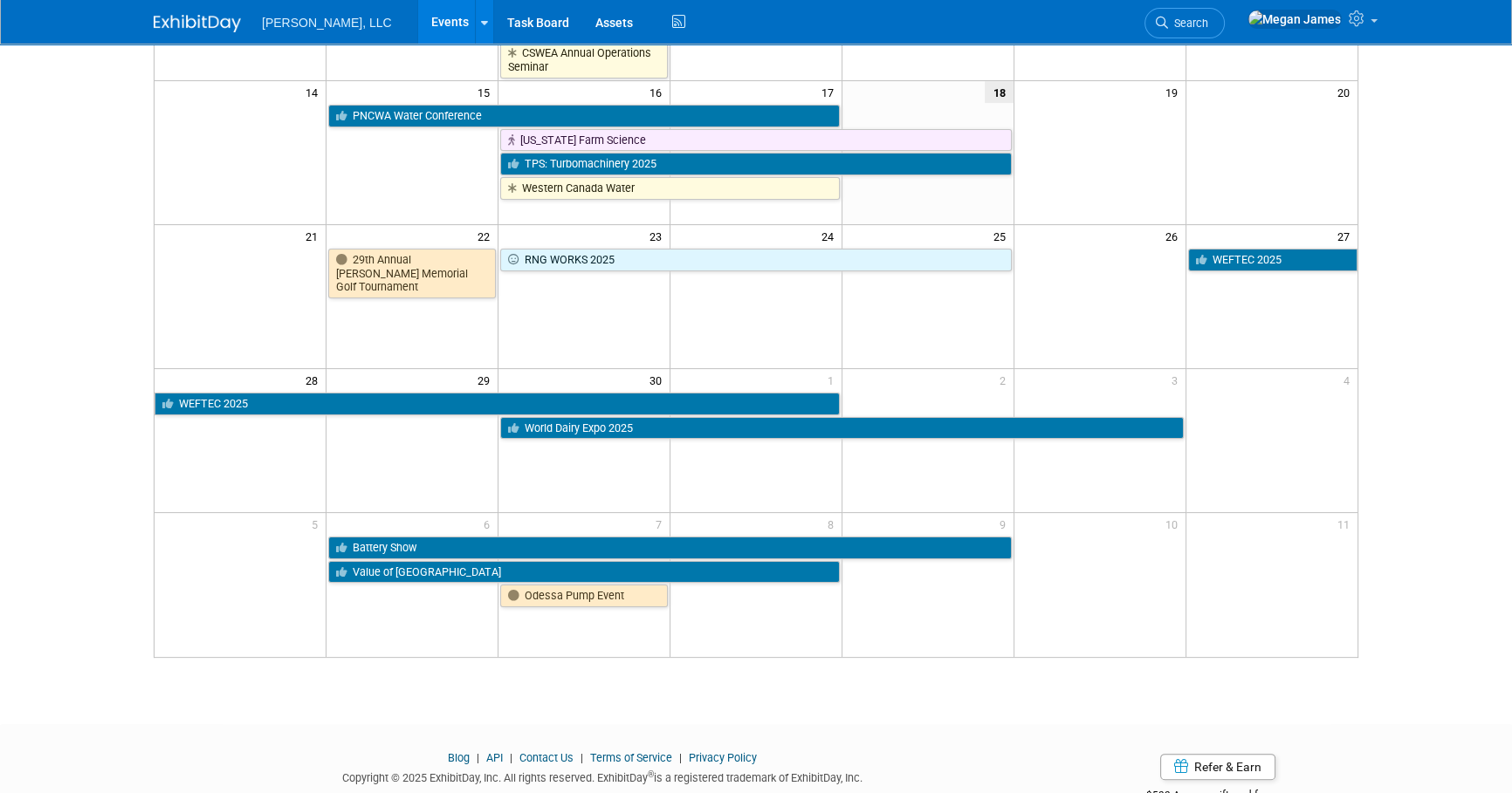
scroll to position [388, 0]
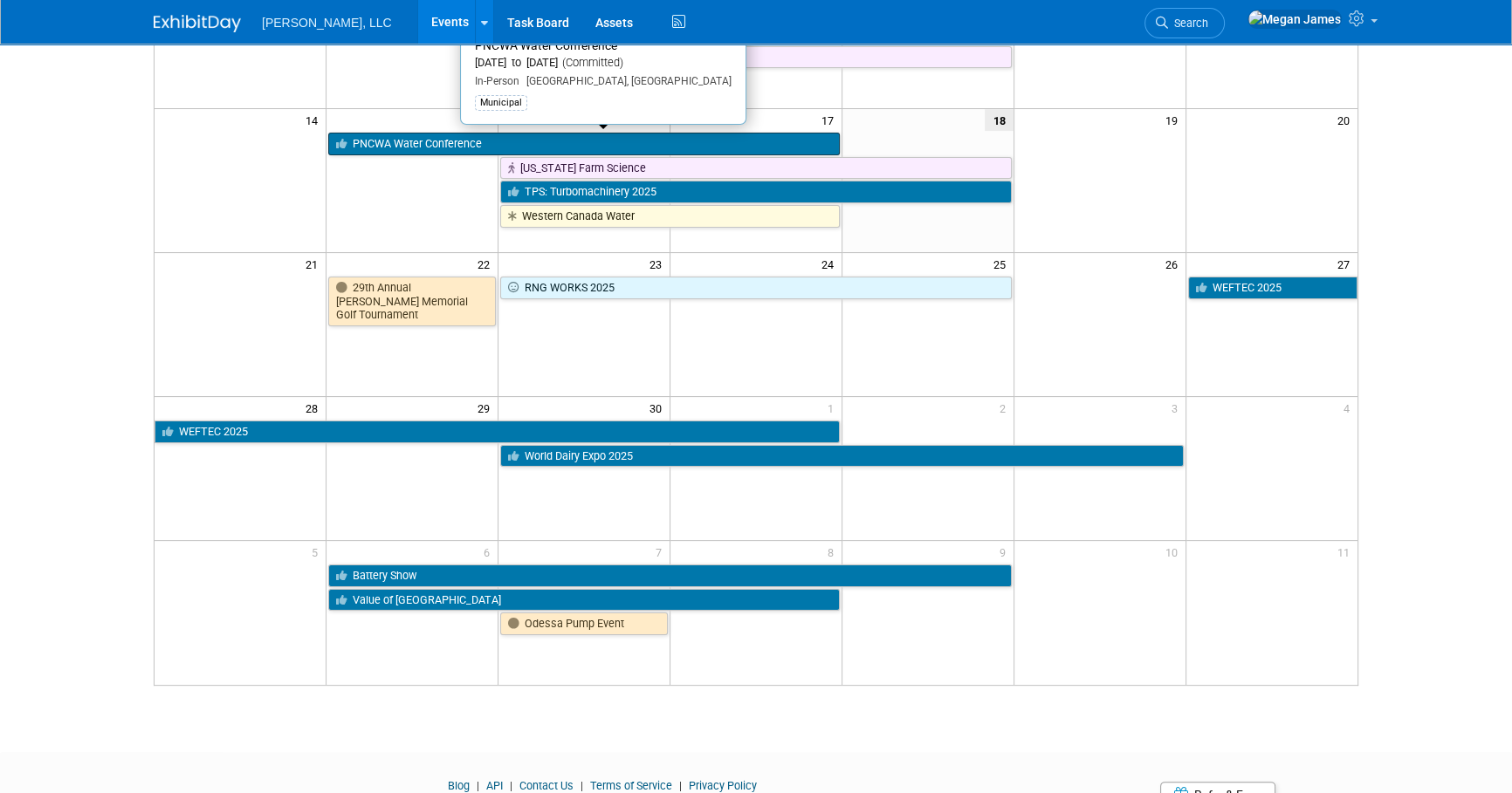
click at [733, 147] on link "PNCWA Water Conference" at bounding box center [584, 144] width 511 height 23
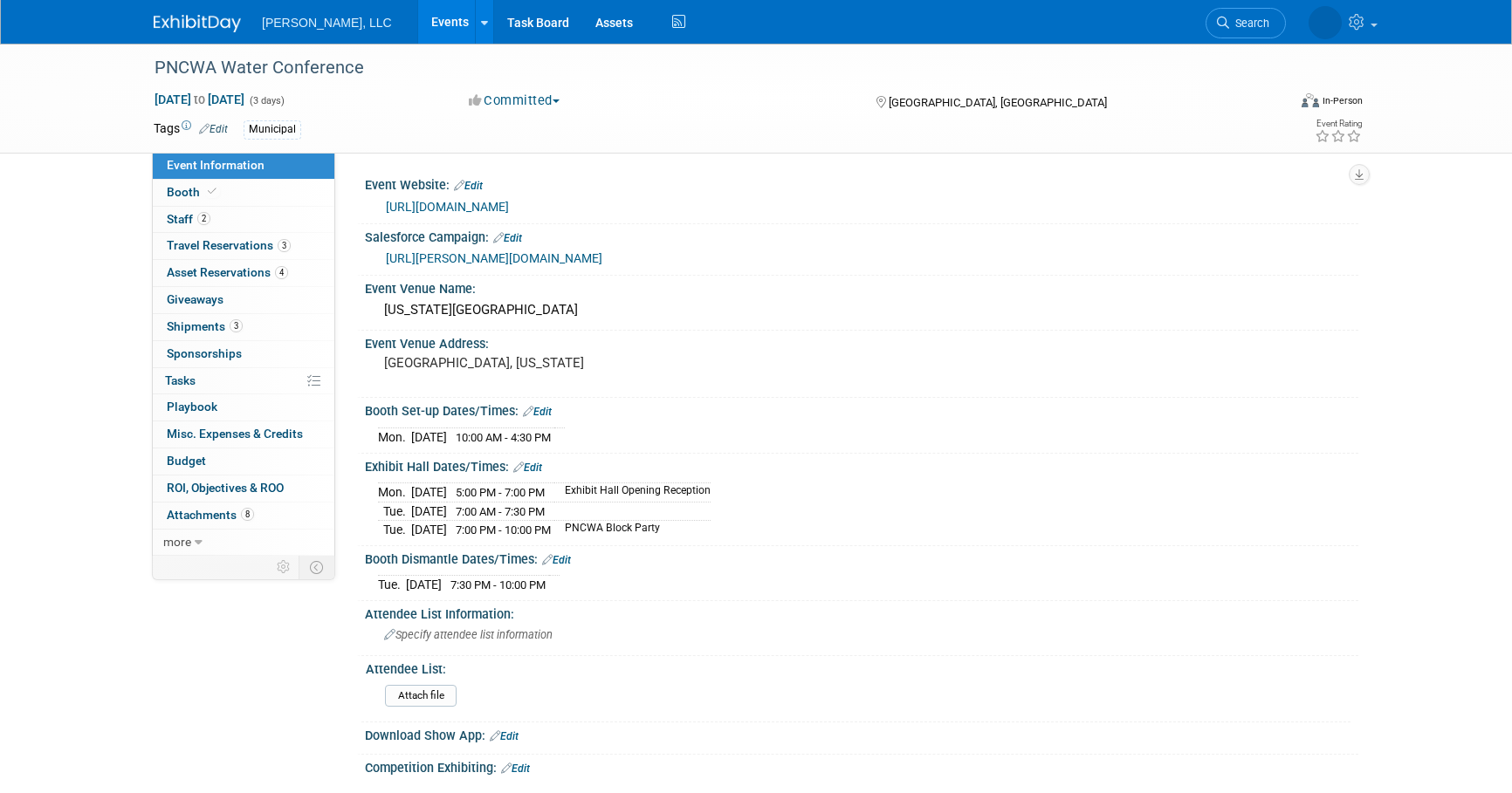
select select "Municipal"
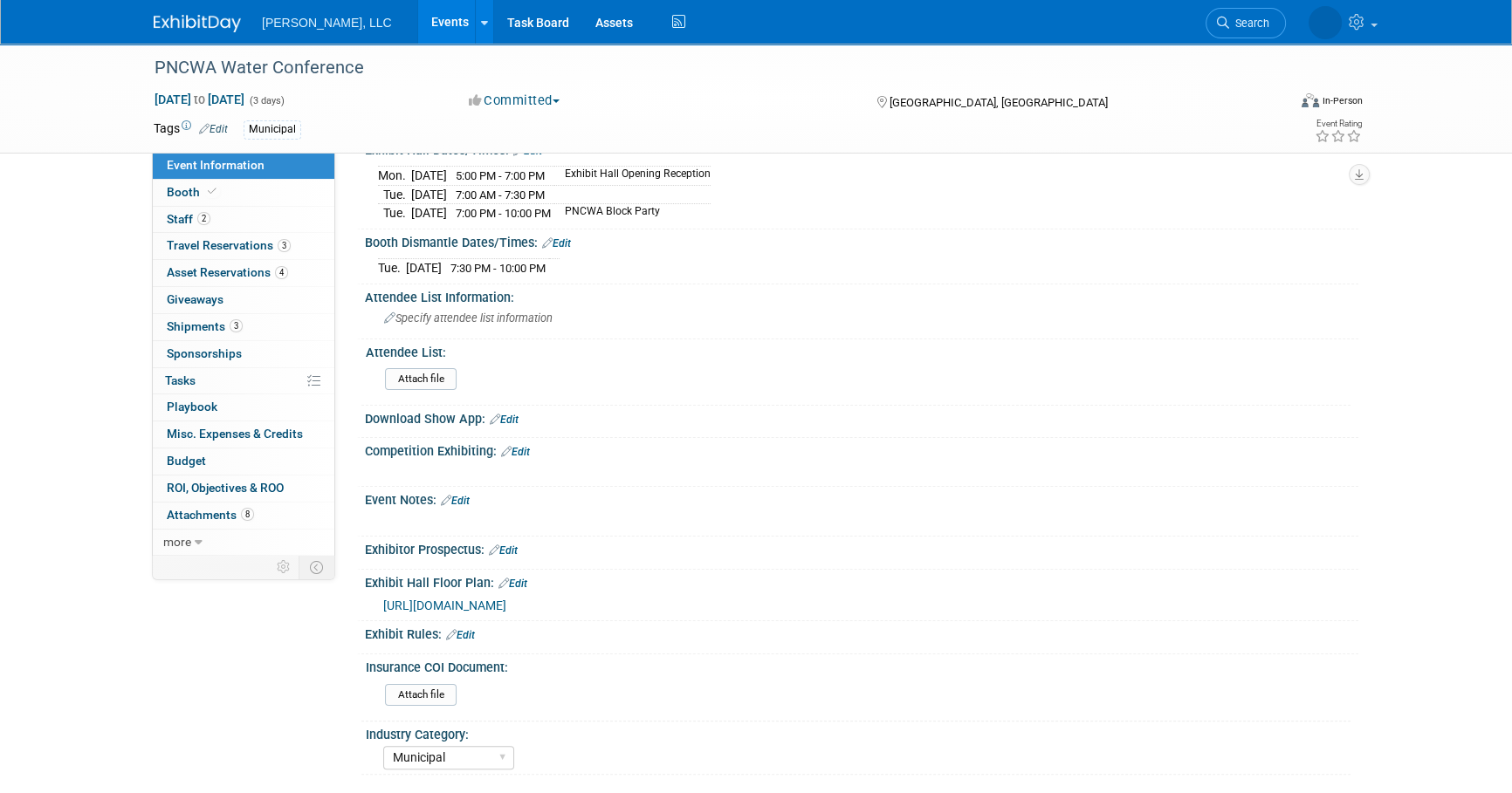
scroll to position [480, 0]
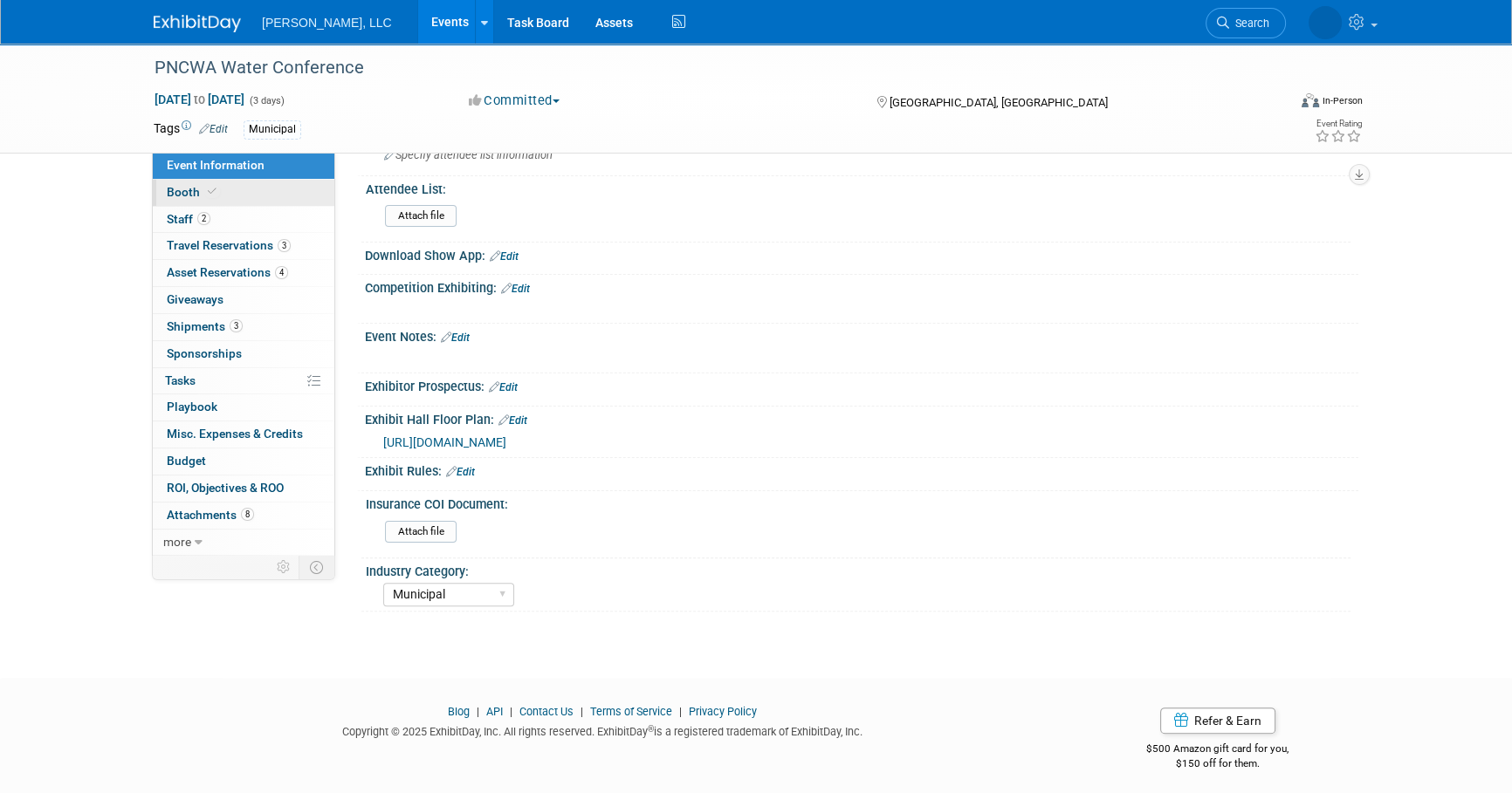
click at [277, 198] on link "Booth" at bounding box center [244, 193] width 182 height 26
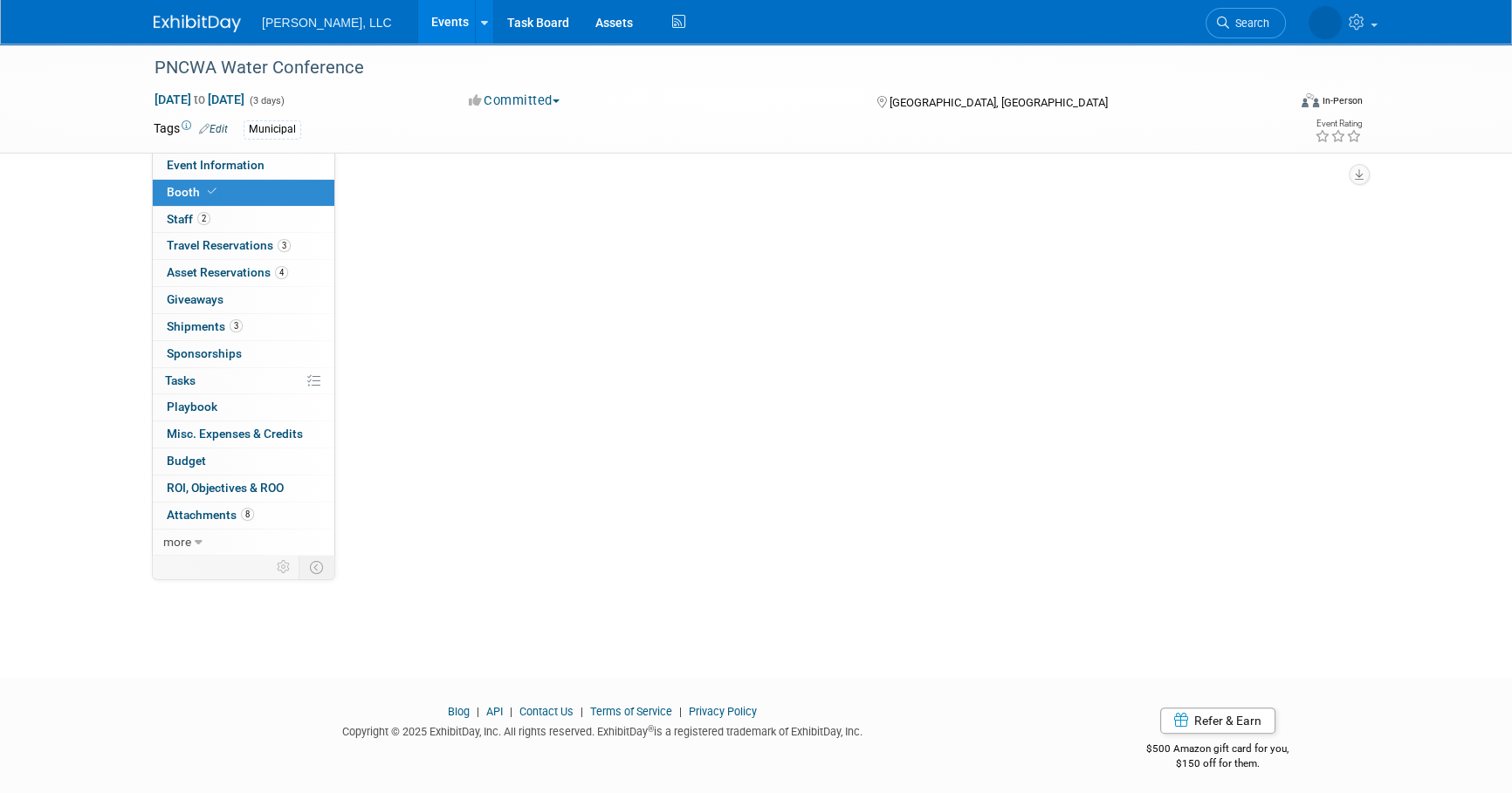
scroll to position [0, 0]
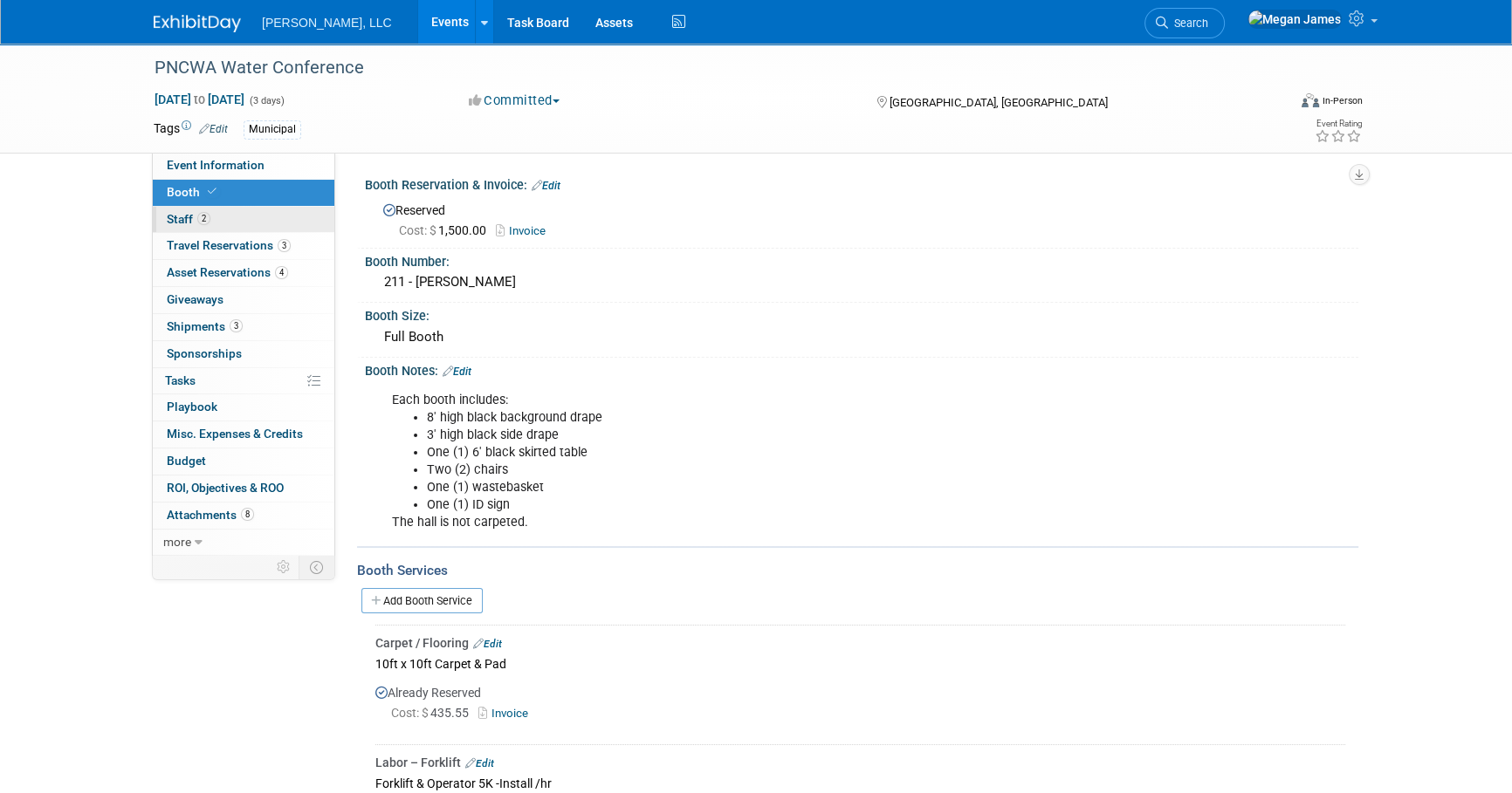
click at [270, 214] on link "2 Staff 2" at bounding box center [244, 219] width 182 height 26
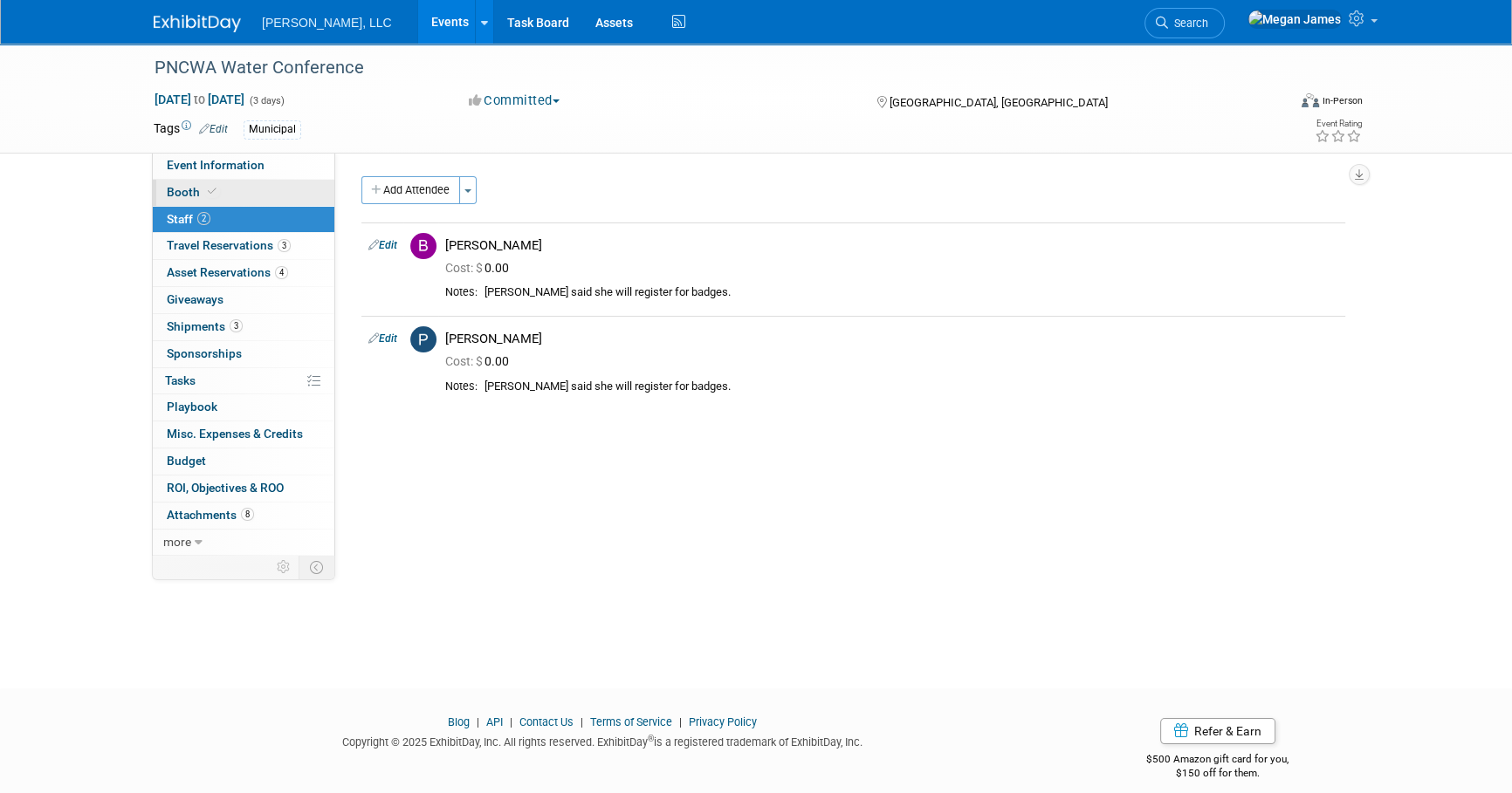
click at [266, 192] on link "Booth" at bounding box center [244, 193] width 182 height 26
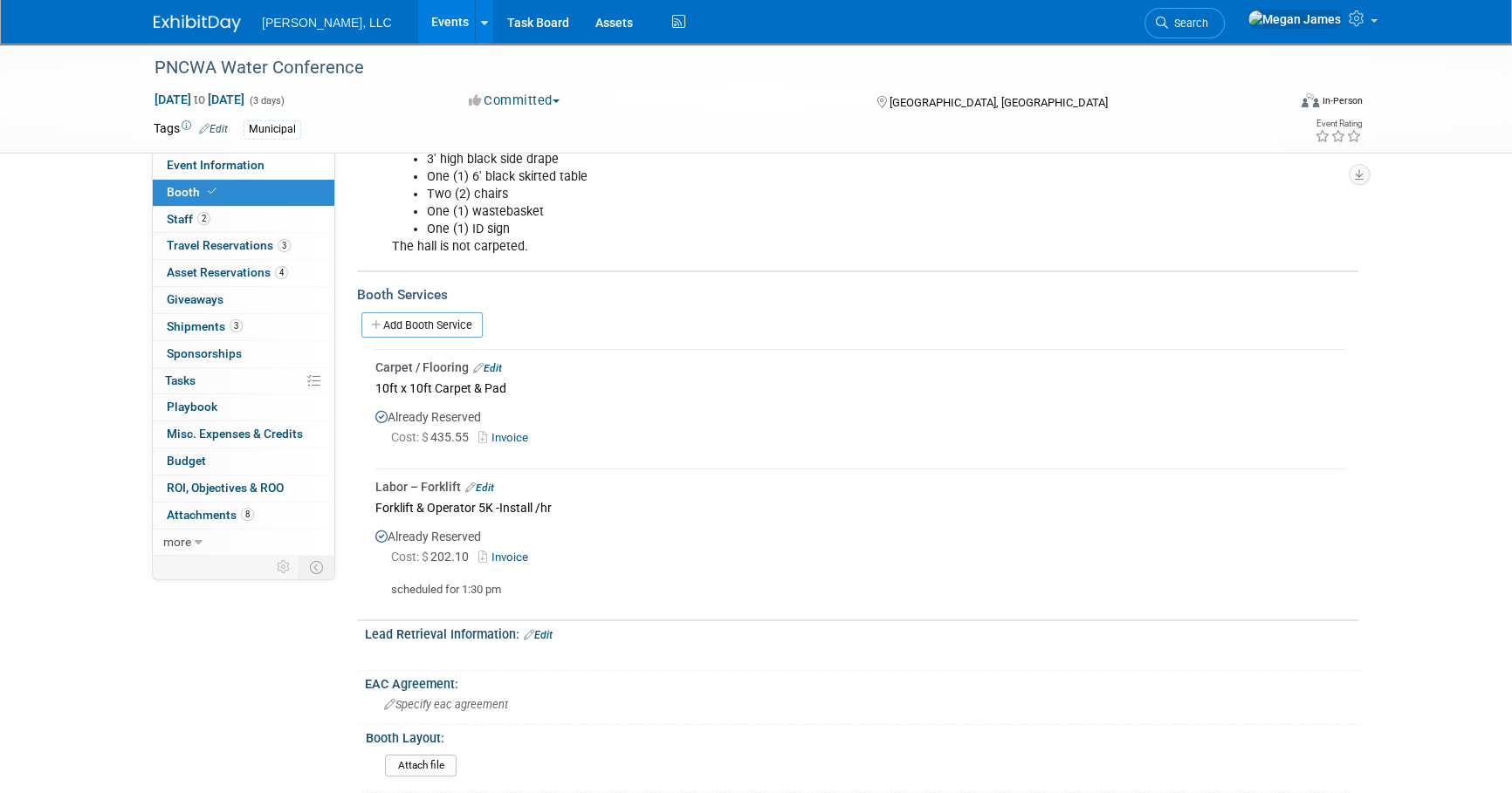
scroll to position [79, 0]
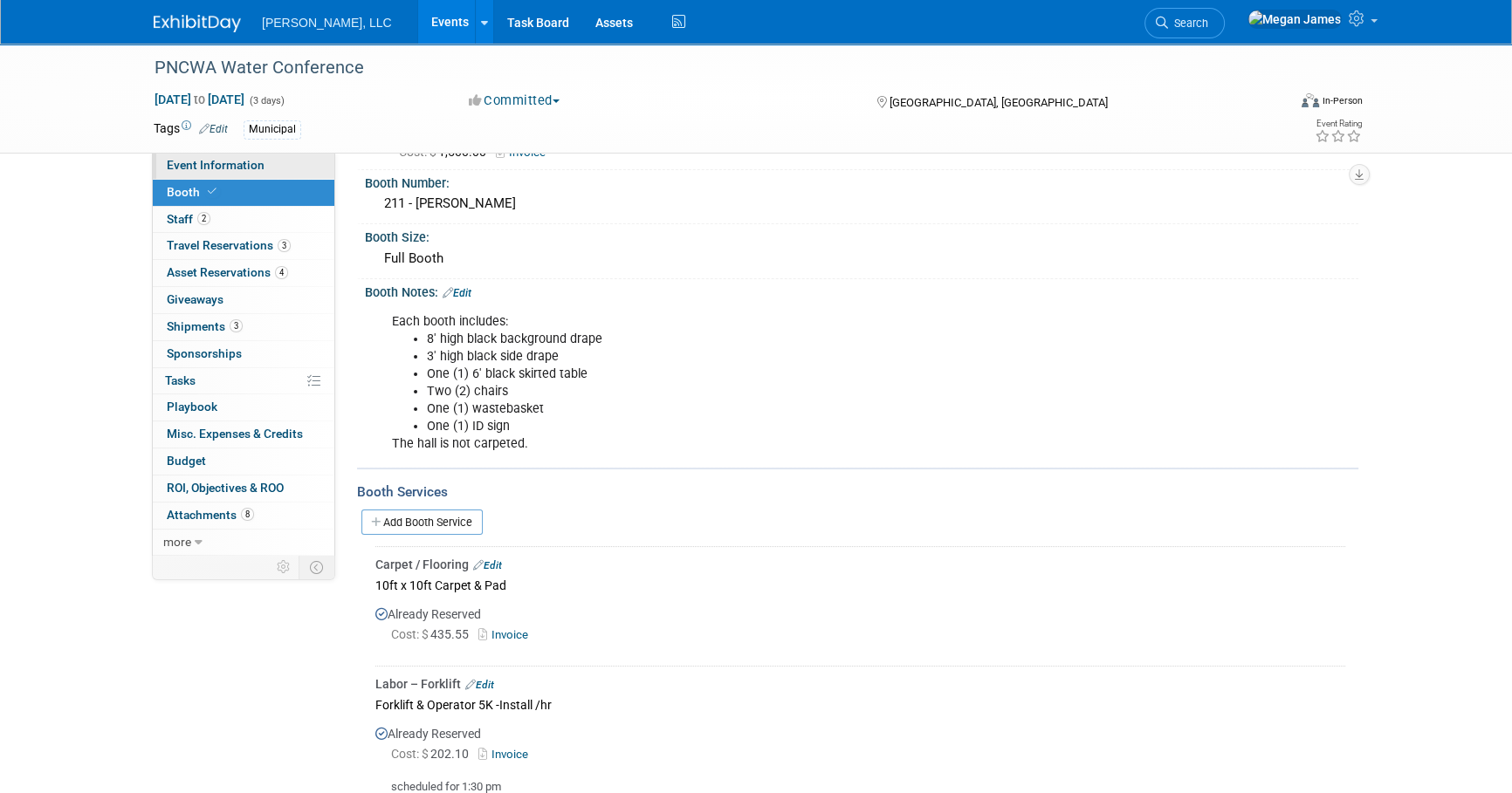
click at [312, 157] on link "Event Information" at bounding box center [244, 166] width 182 height 26
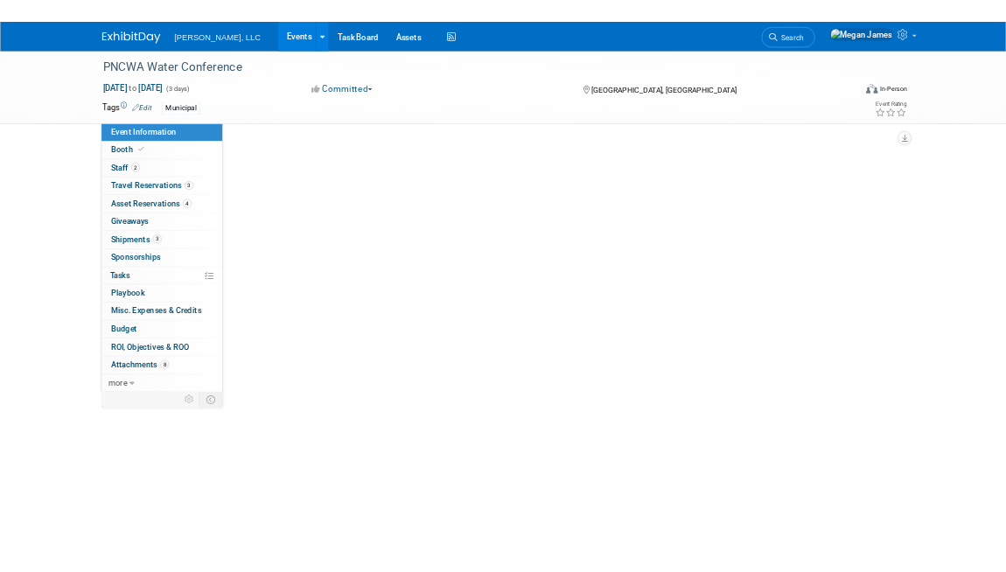
scroll to position [0, 0]
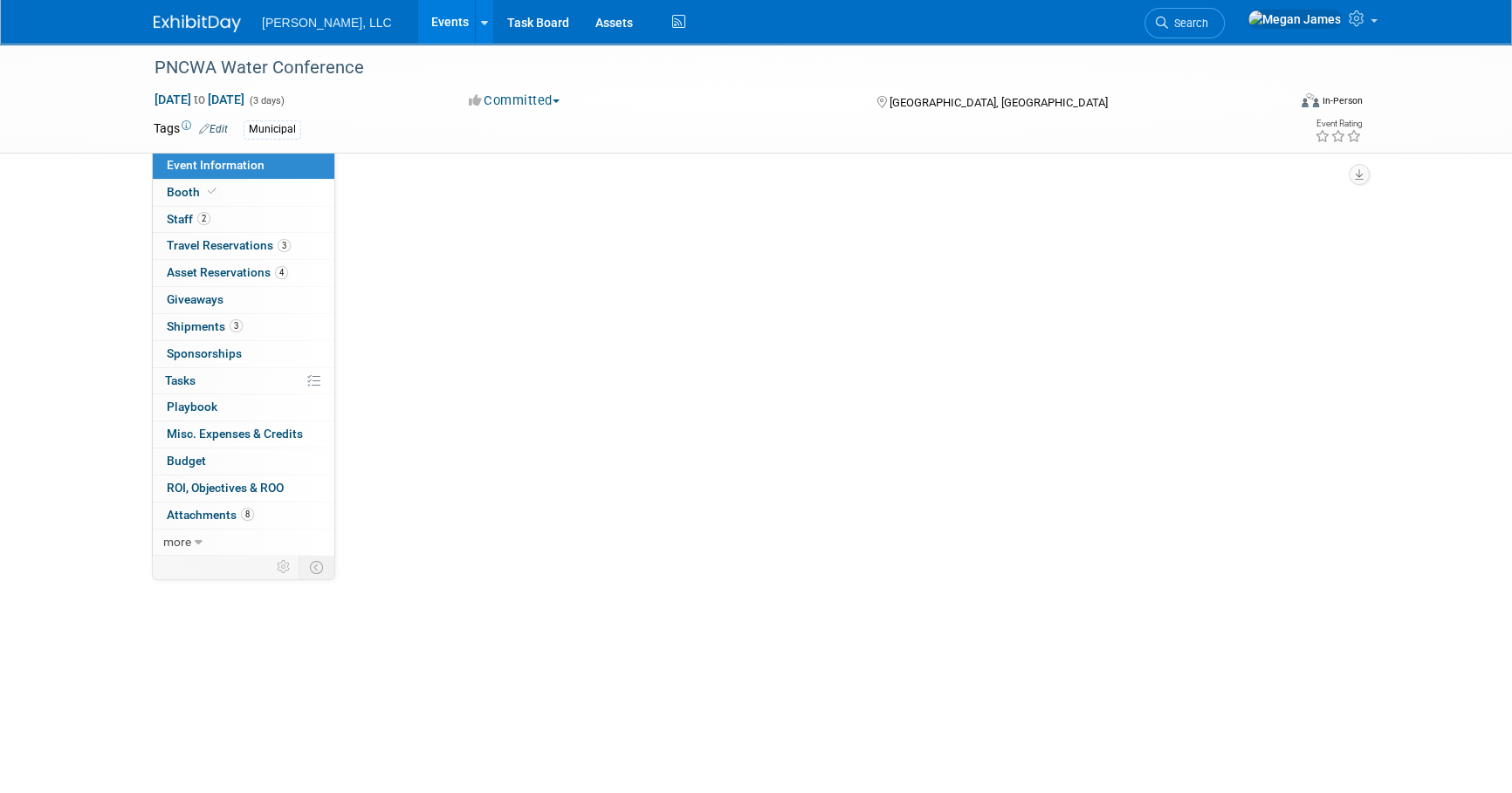
select select "Municipal"
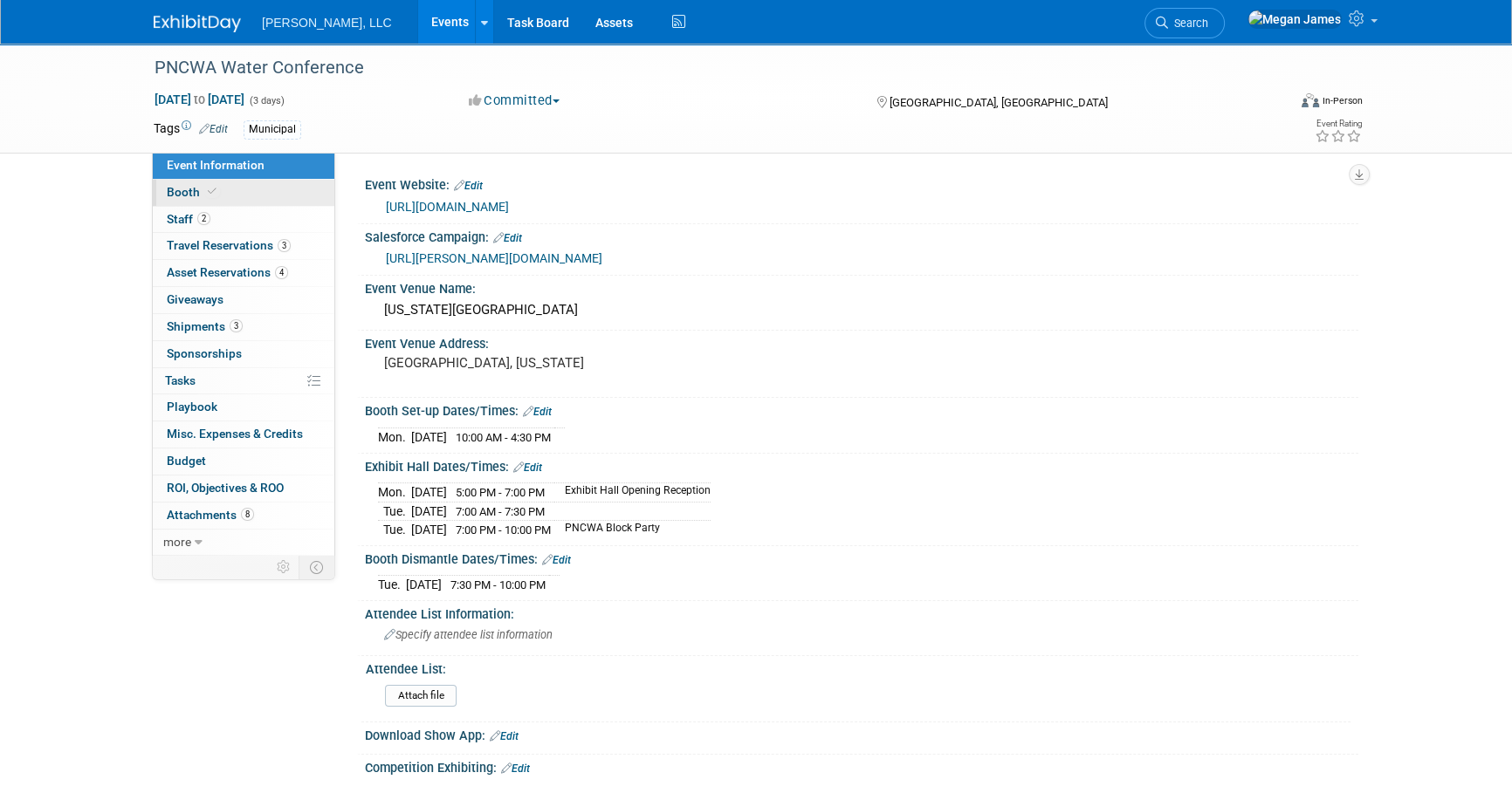
click at [246, 195] on link "Booth" at bounding box center [244, 193] width 182 height 26
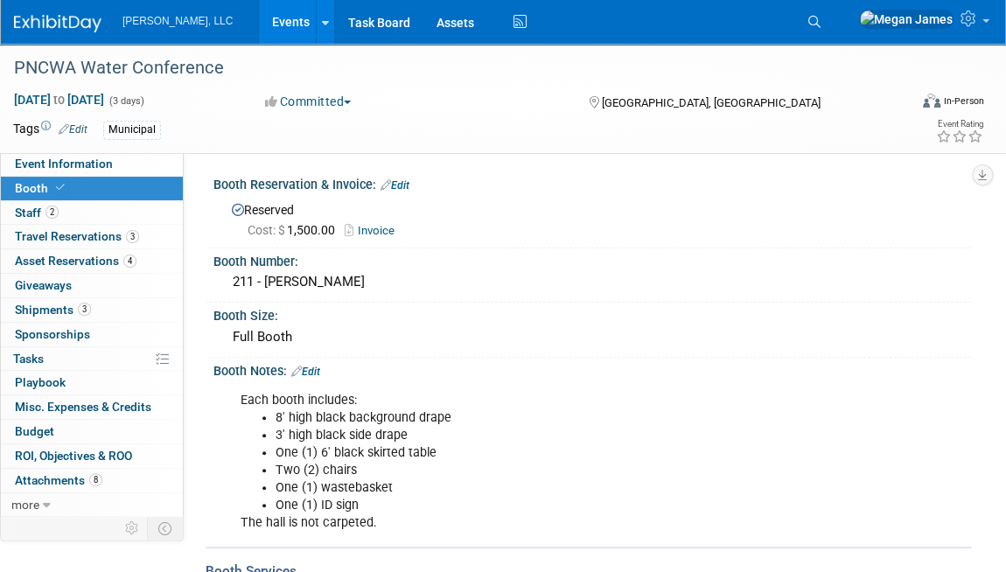
click at [259, 28] on link "Events" at bounding box center [291, 22] width 64 height 44
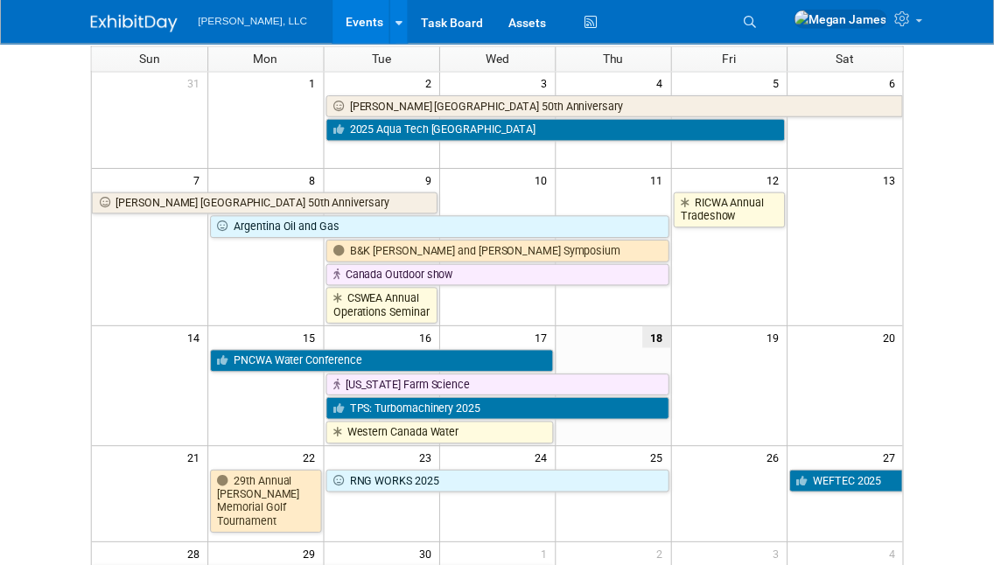
scroll to position [317, 0]
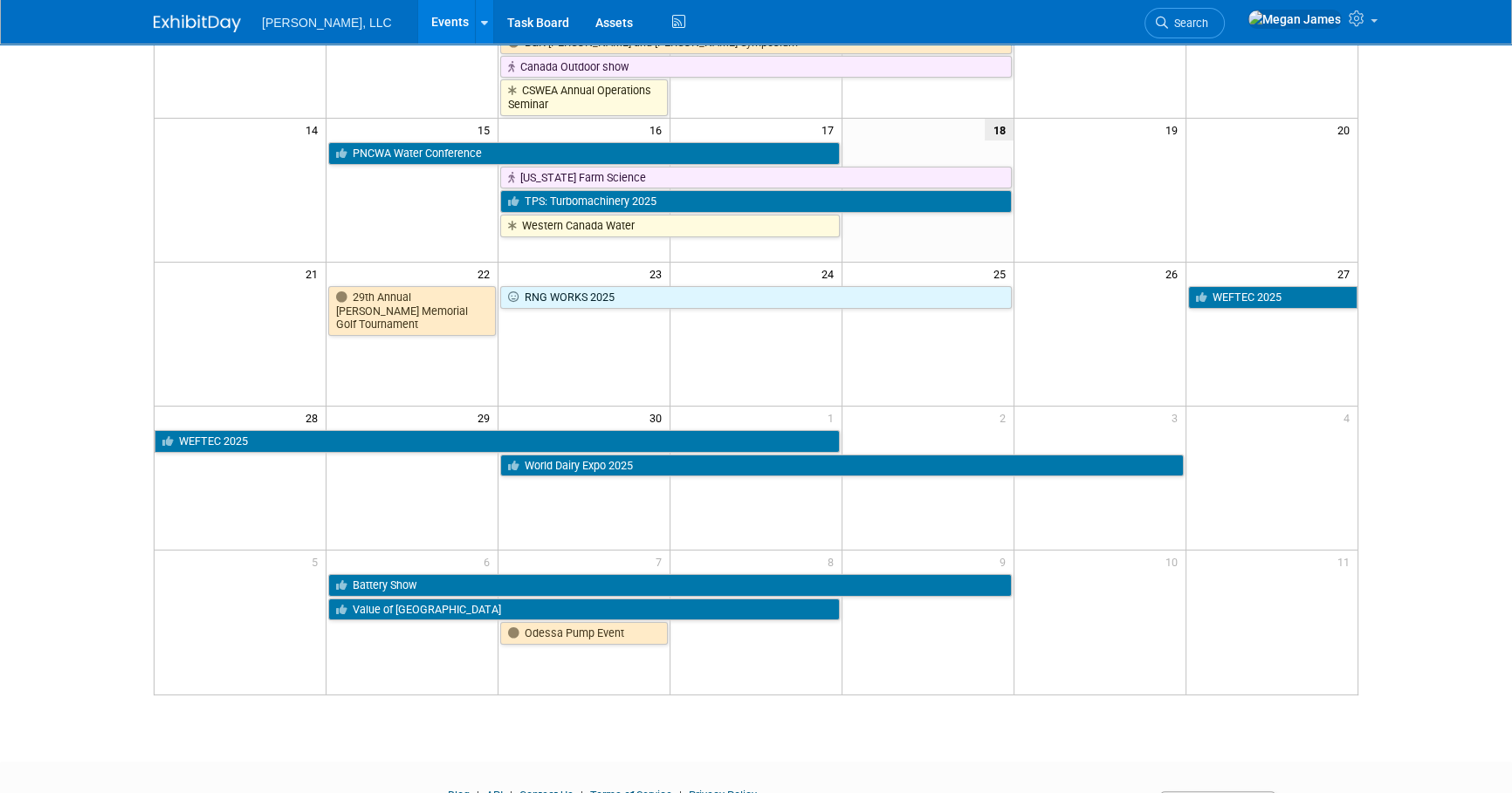
scroll to position [91, 0]
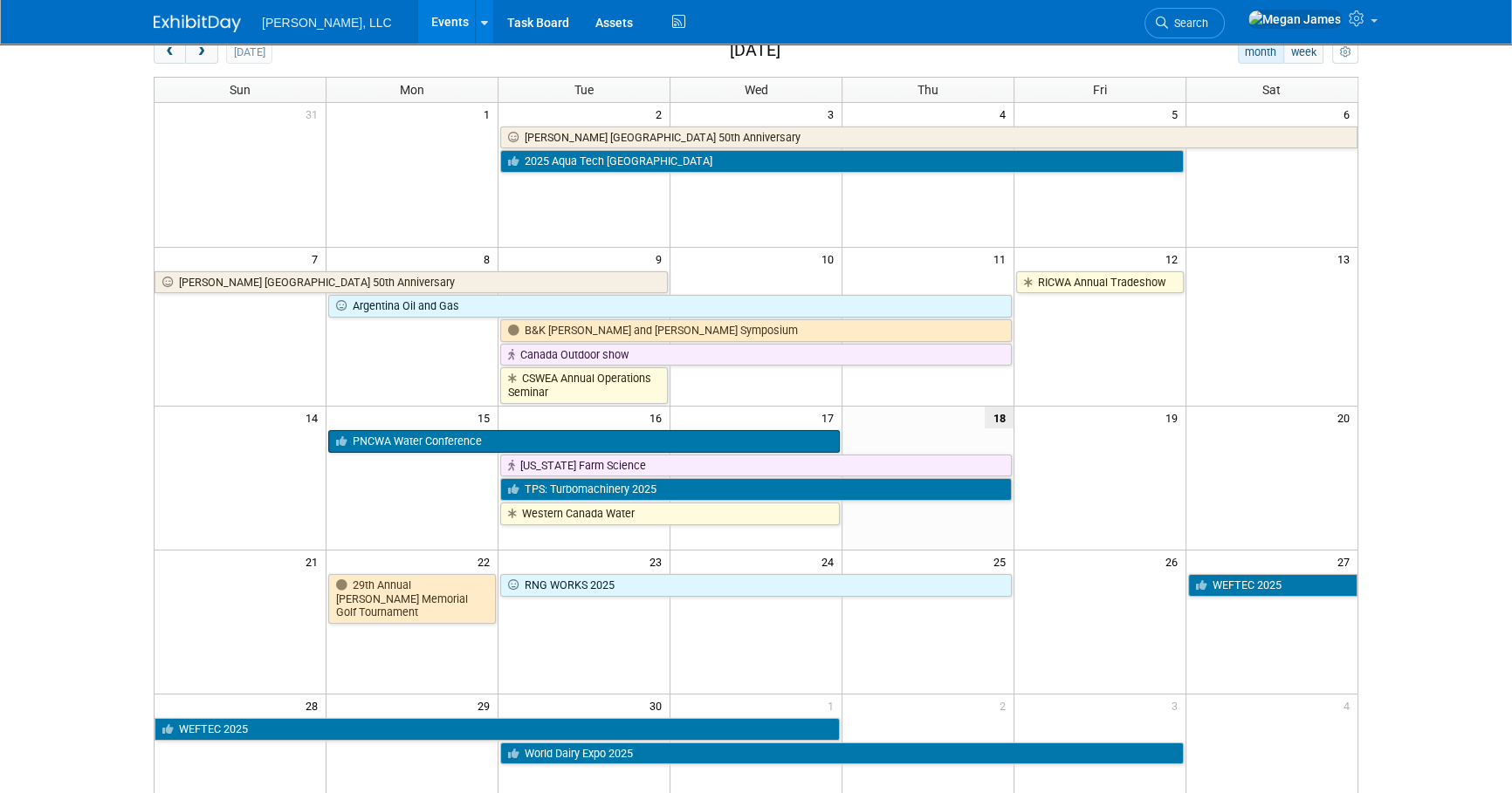
click at [442, 442] on link "PNCWA Water Conference" at bounding box center [584, 441] width 511 height 23
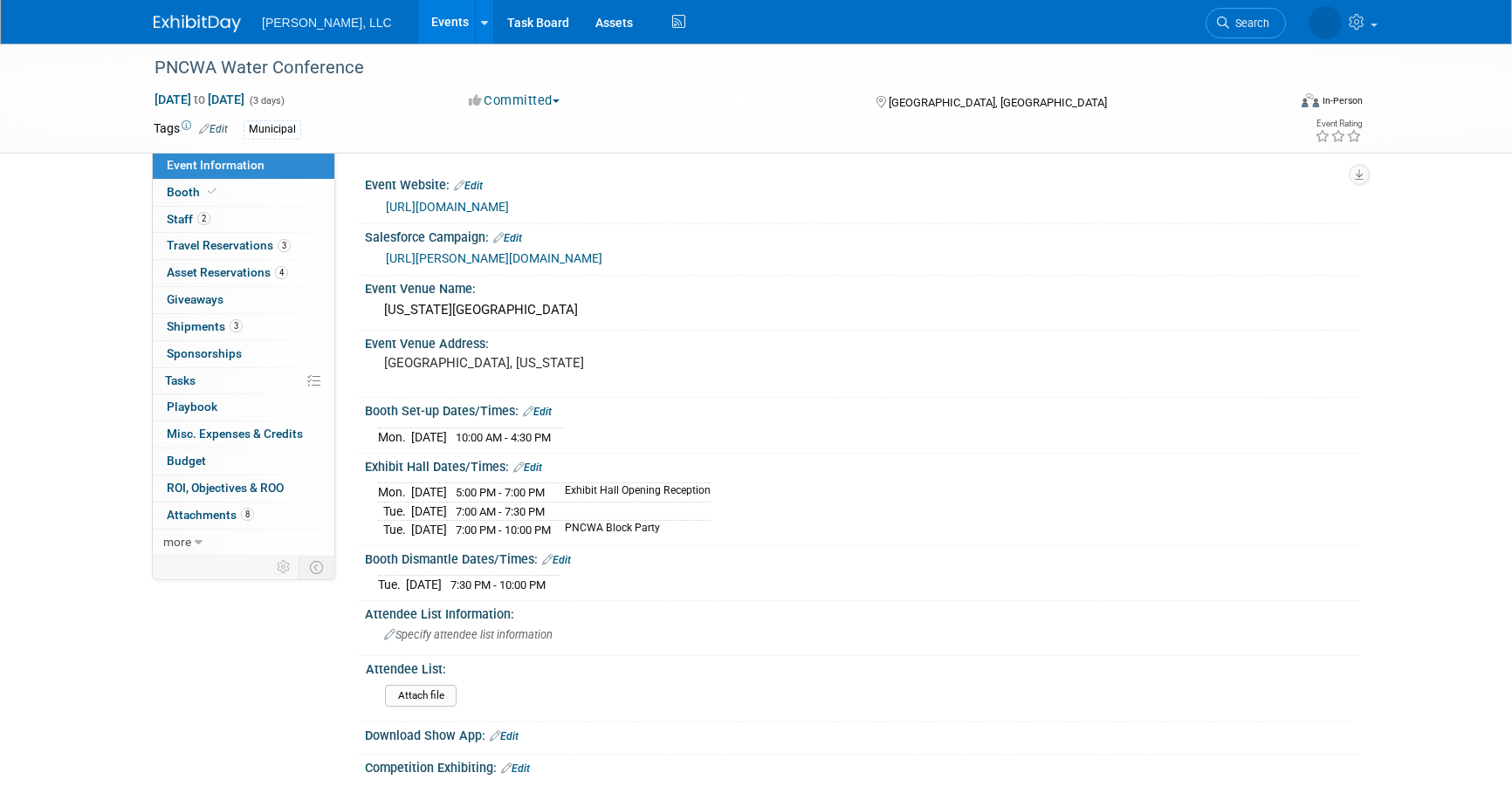
select select "Municipal"
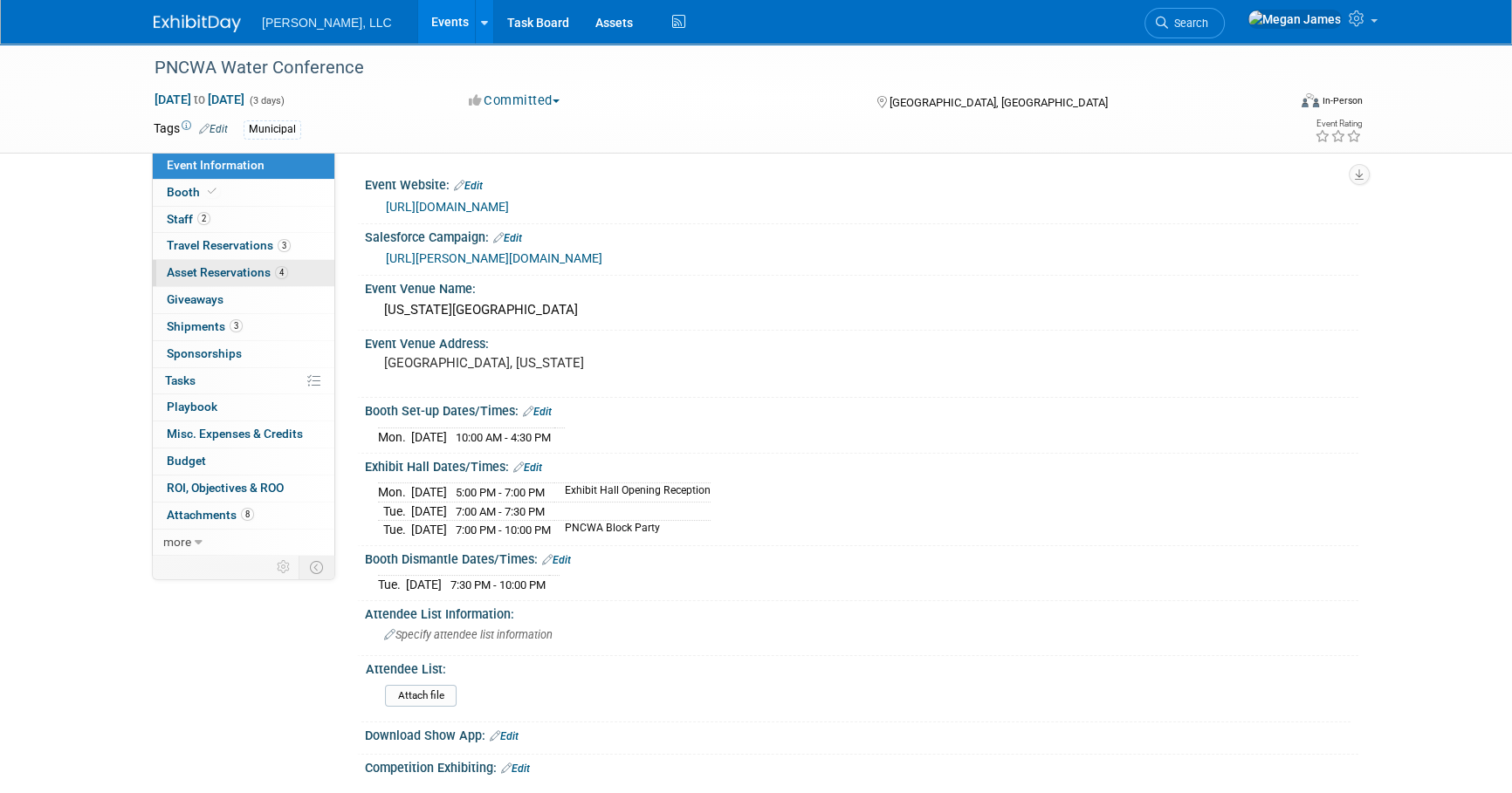
click at [218, 270] on span "Asset Reservations 4" at bounding box center [228, 272] width 122 height 14
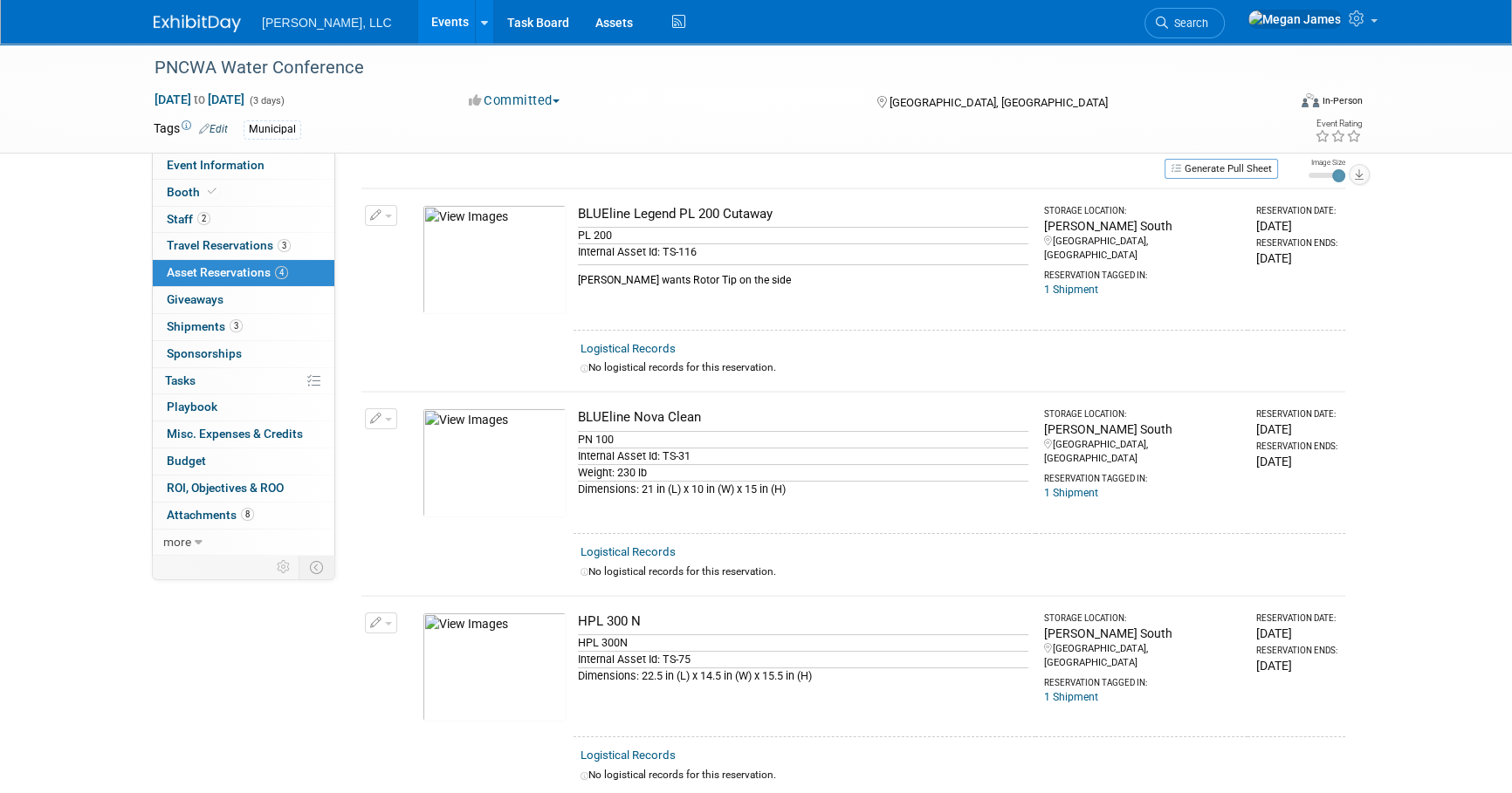
scroll to position [79, 0]
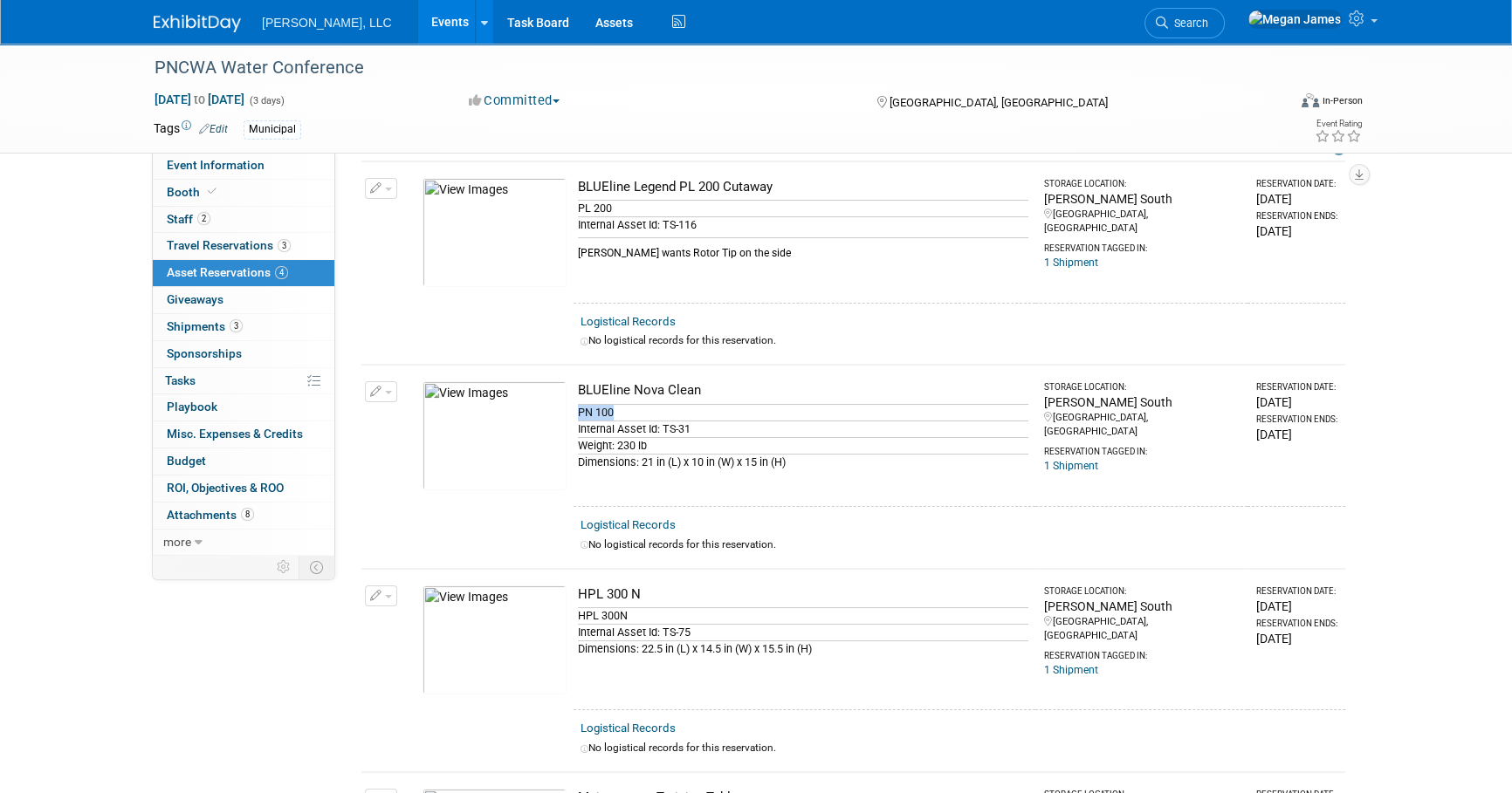
drag, startPoint x: 579, startPoint y: 408, endPoint x: 616, endPoint y: 404, distance: 37.2
click at [616, 404] on div "PN 100" at bounding box center [802, 412] width 450 height 17
drag, startPoint x: 616, startPoint y: 404, endPoint x: 704, endPoint y: 477, distance: 114.3
click at [704, 477] on td "BLUEline Nova Clean PN 100 Internal Asset Id: TS-31 Weight: 230 lb Dimensions: …" at bounding box center [804, 436] width 462 height 142
drag, startPoint x: 817, startPoint y: 470, endPoint x: 573, endPoint y: 386, distance: 258.1
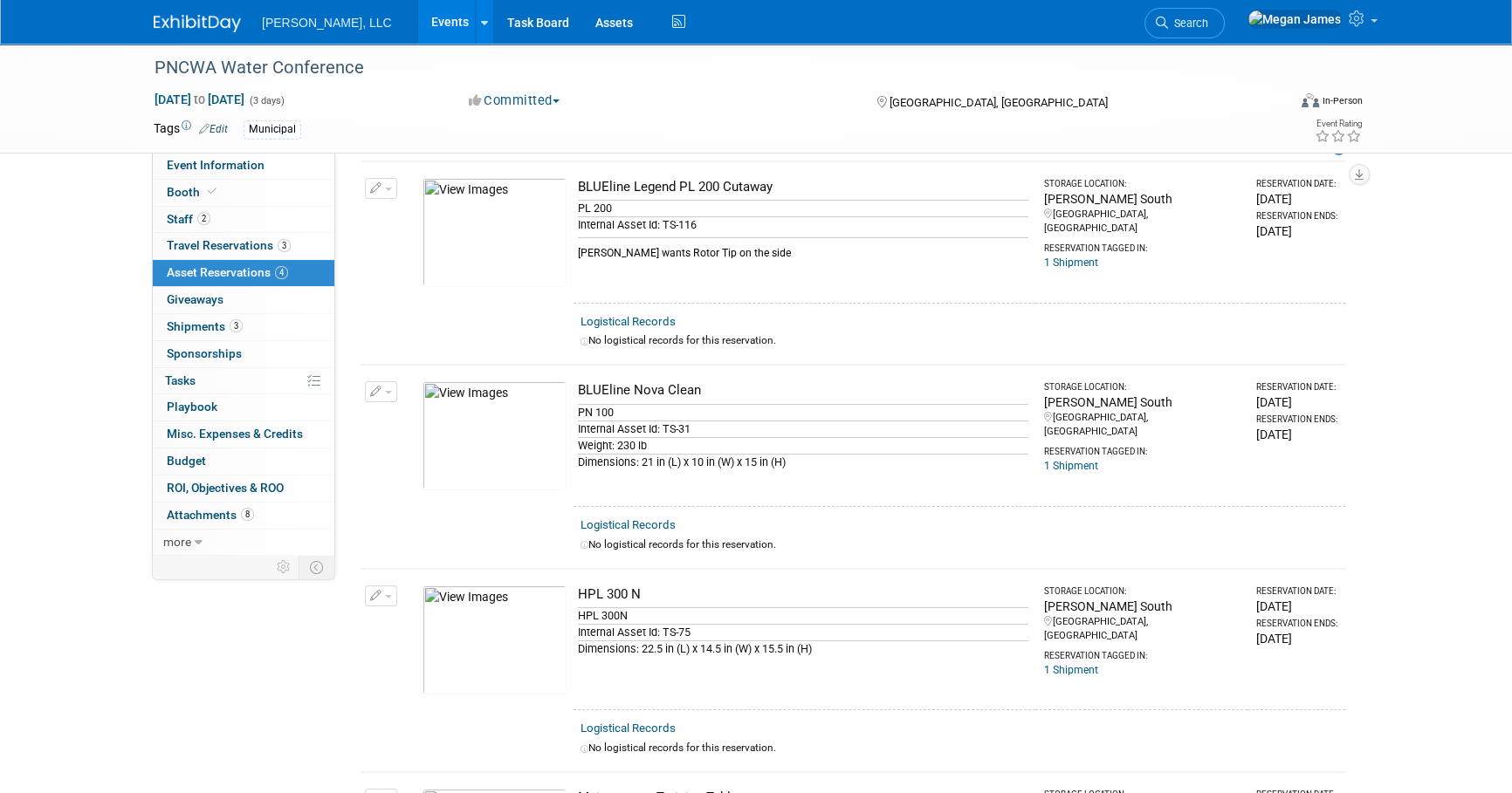
click at [574, 386] on td "BLUEline Nova Clean PN 100 Internal Asset Id: TS-31 Weight: 230 lb Dimensions: …" at bounding box center [804, 436] width 462 height 142
drag, startPoint x: 573, startPoint y: 386, endPoint x: 611, endPoint y: 398, distance: 39.8
click at [611, 398] on td "BLUEline Nova Clean PN 100 Internal Asset Id: TS-31 Weight: 230 lb Dimensions: …" at bounding box center [804, 436] width 462 height 142
drag, startPoint x: 669, startPoint y: 454, endPoint x: 579, endPoint y: 386, distance: 112.8
click at [579, 386] on td "BLUEline Nova Clean PN 100 Internal Asset Id: TS-31 Weight: 230 lb Dimensions: …" at bounding box center [804, 436] width 462 height 142
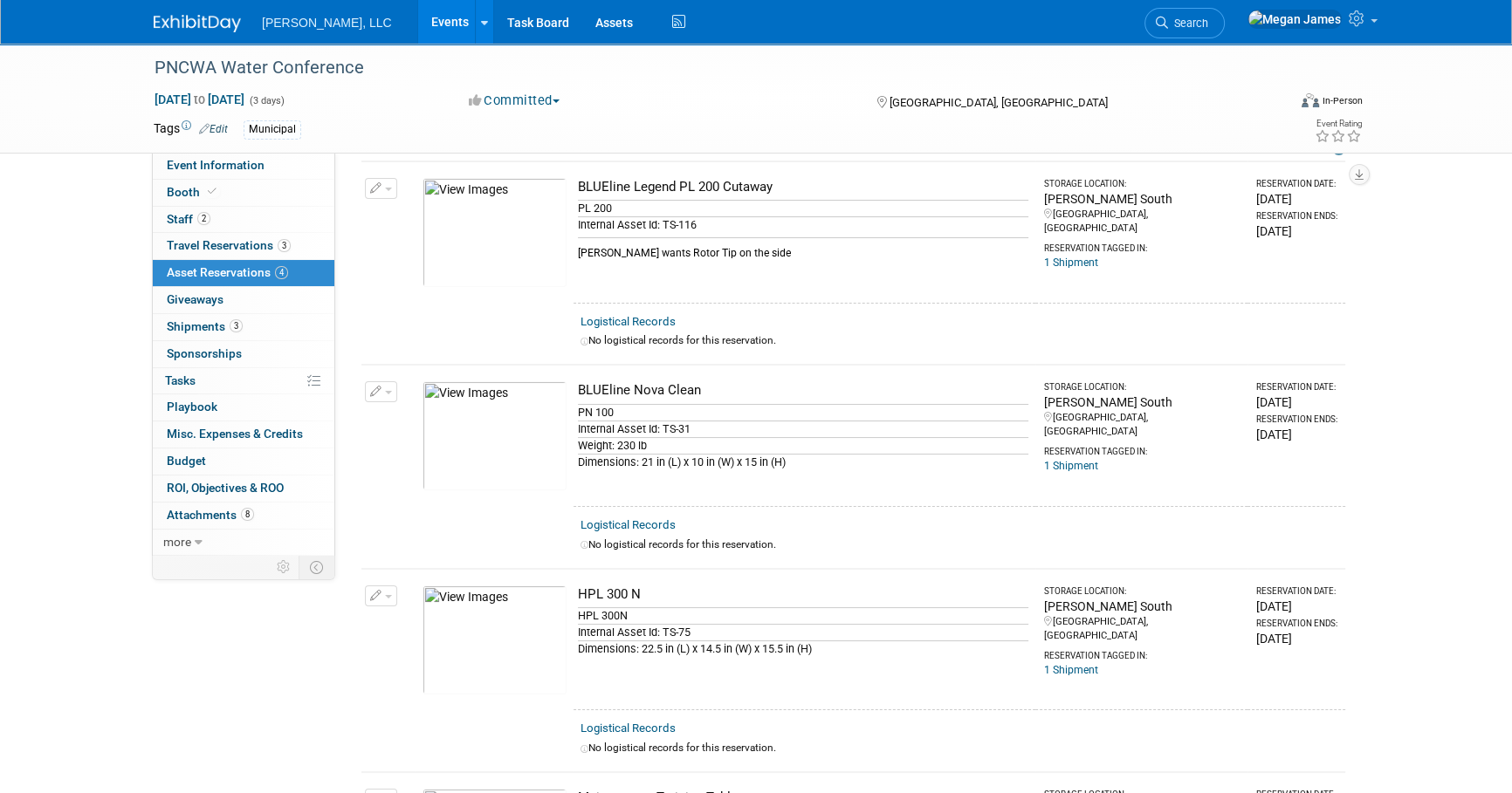
click at [730, 484] on td "BLUEline Nova Clean PN 100 Internal Asset Id: TS-31 Weight: 230 lb Dimensions: …" at bounding box center [804, 436] width 462 height 142
click at [862, 503] on td "BLUEline Nova Clean PN 100 Internal Asset Id: TS-31 Weight: 230 lb Dimensions: …" at bounding box center [804, 436] width 462 height 142
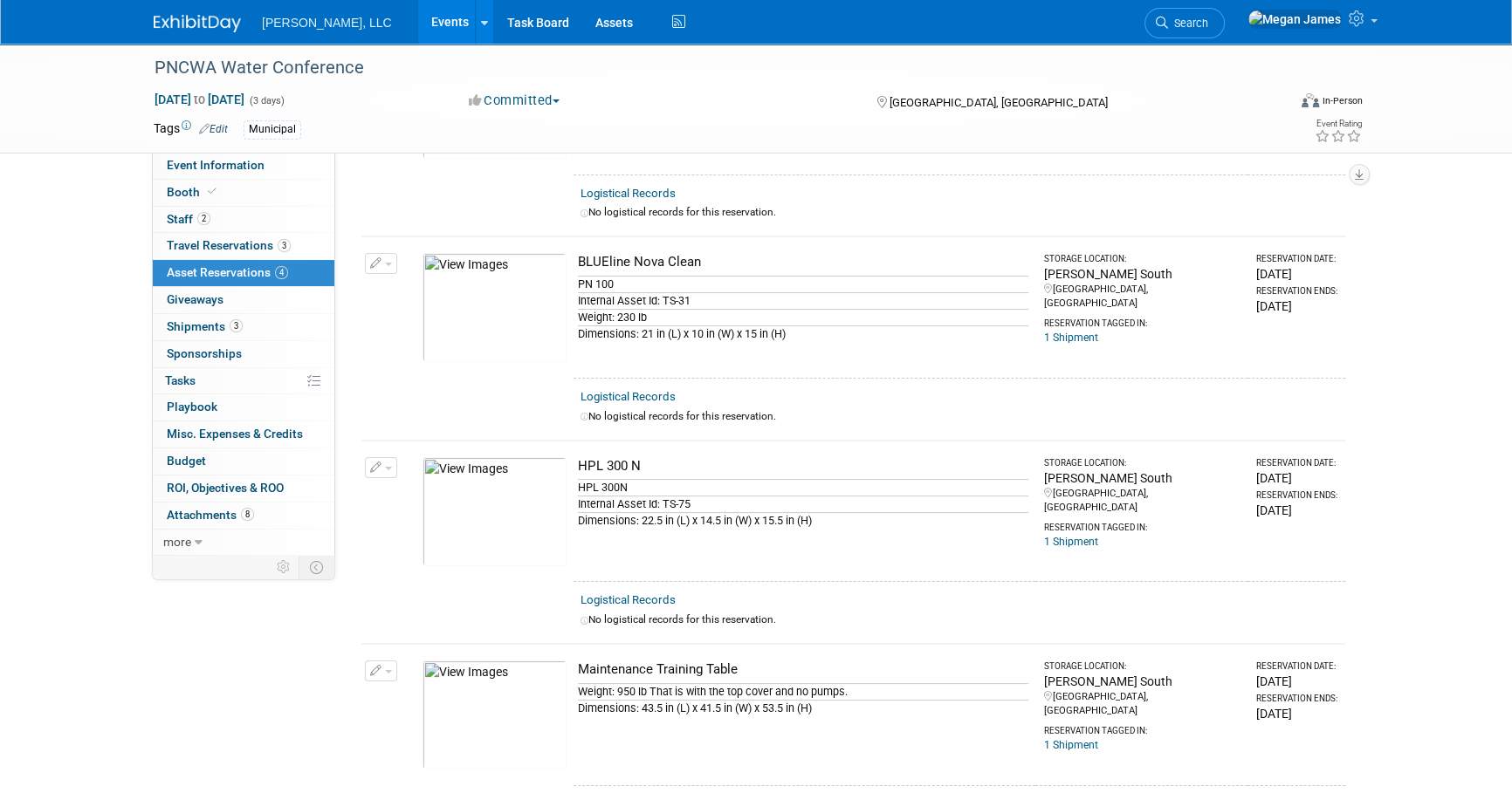
scroll to position [237, 0]
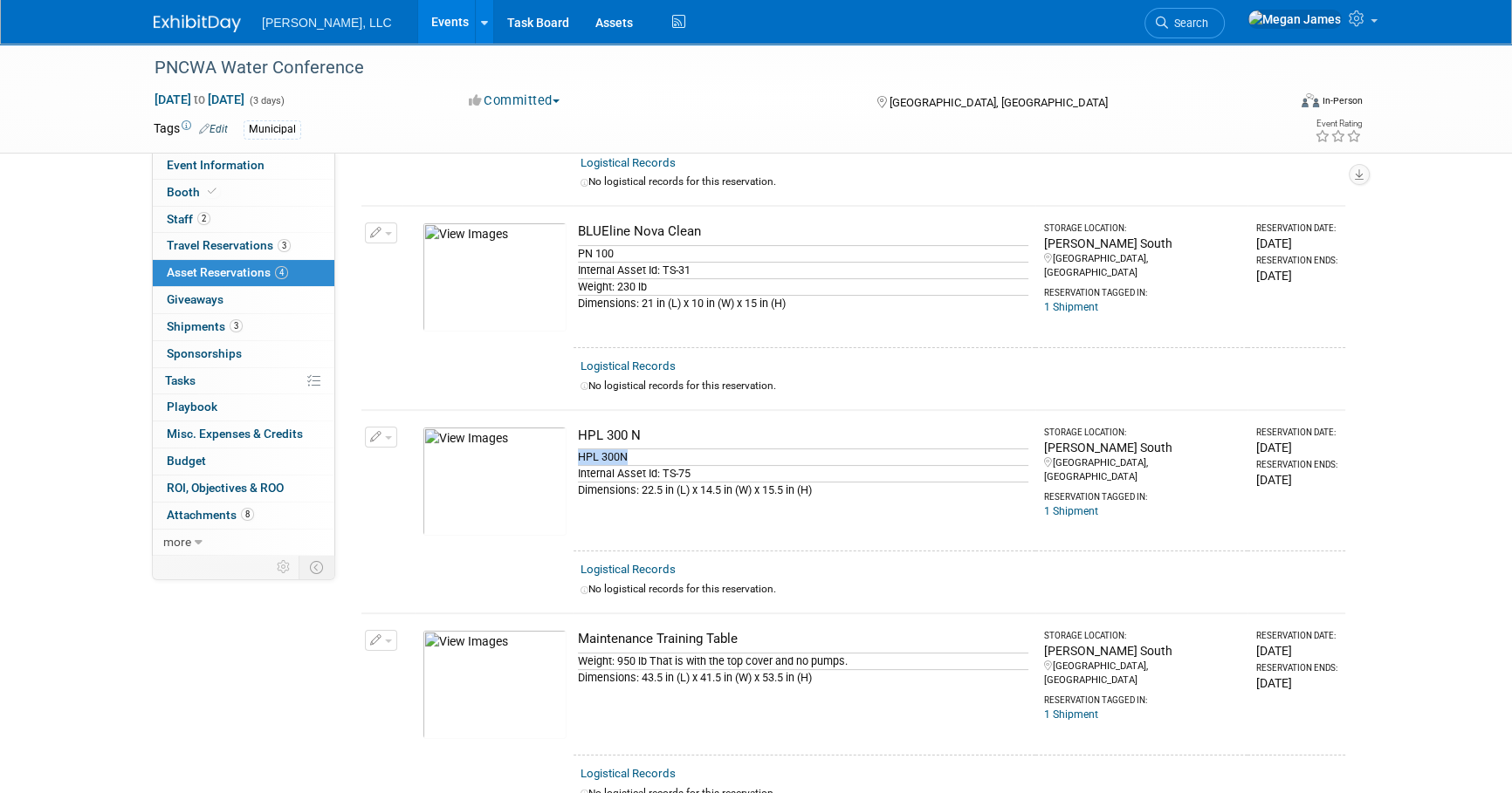
drag, startPoint x: 578, startPoint y: 450, endPoint x: 637, endPoint y: 453, distance: 59.1
click at [637, 453] on div "HPL 300N" at bounding box center [802, 457] width 450 height 17
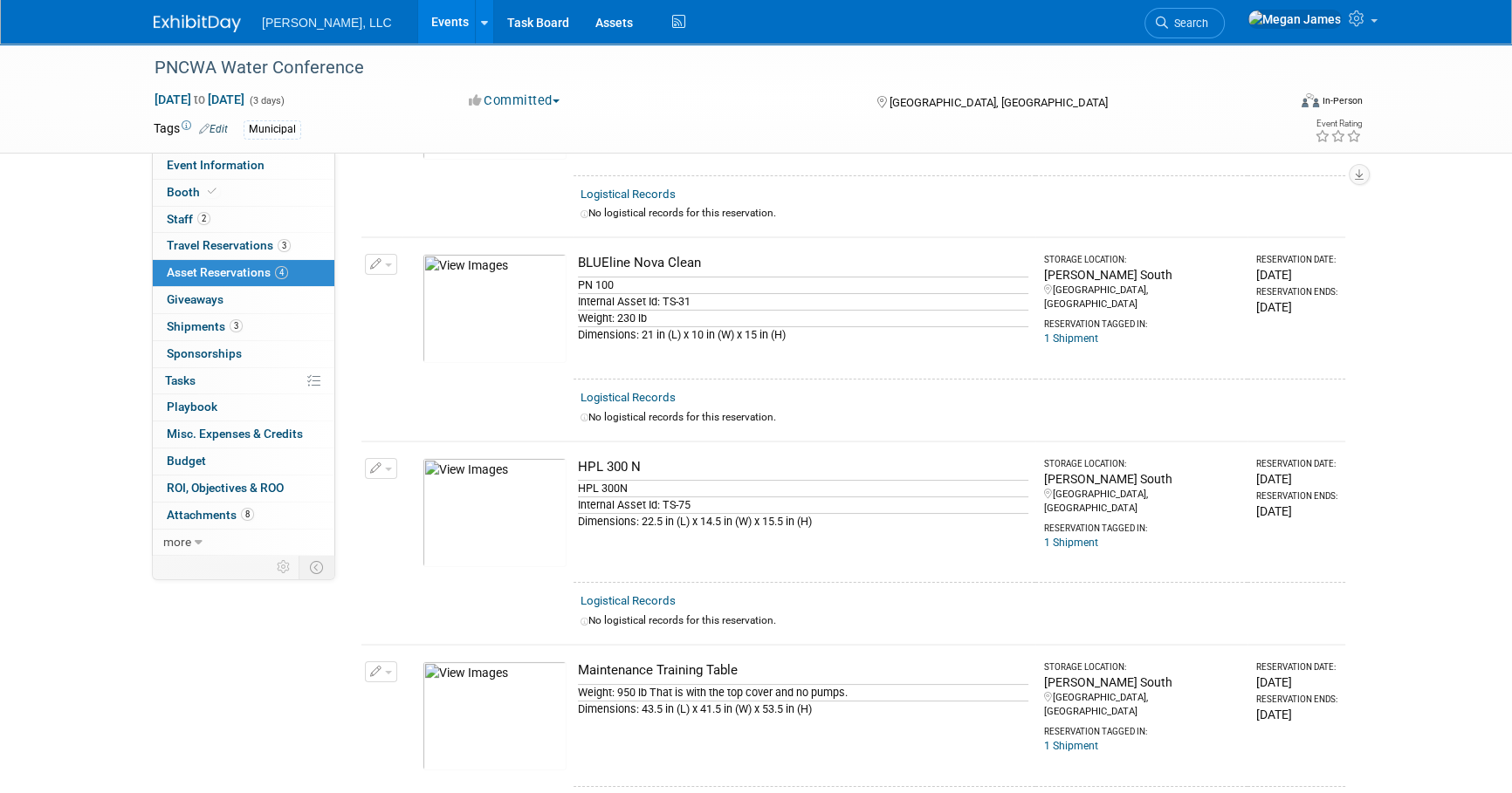
click at [766, 563] on td "HPL 300 N HPL 300N Internal Asset Id: TS-75 Dimensions: 22.5 in (L) x 14.5 in (…" at bounding box center [804, 513] width 462 height 142
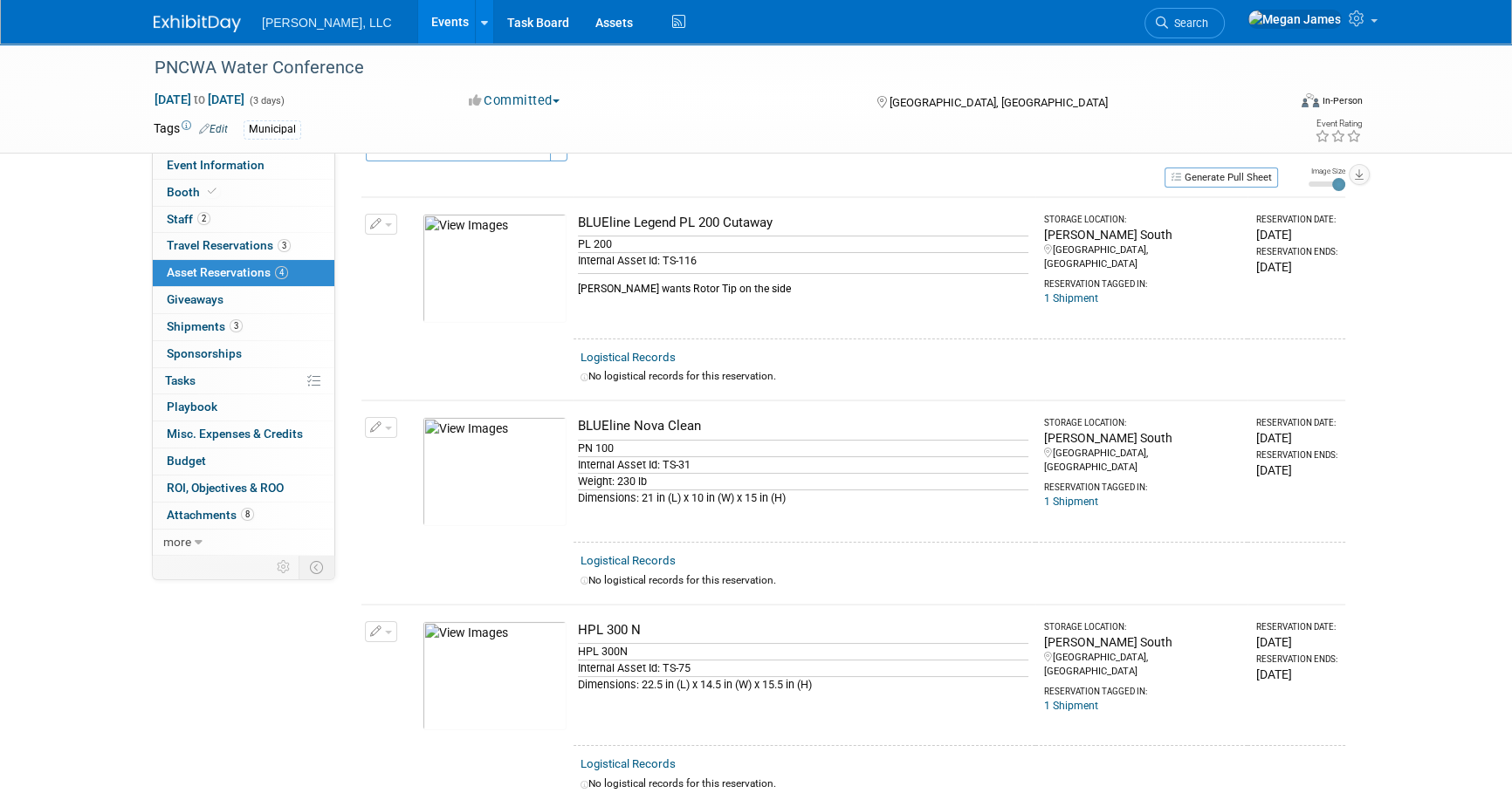
scroll to position [79, 0]
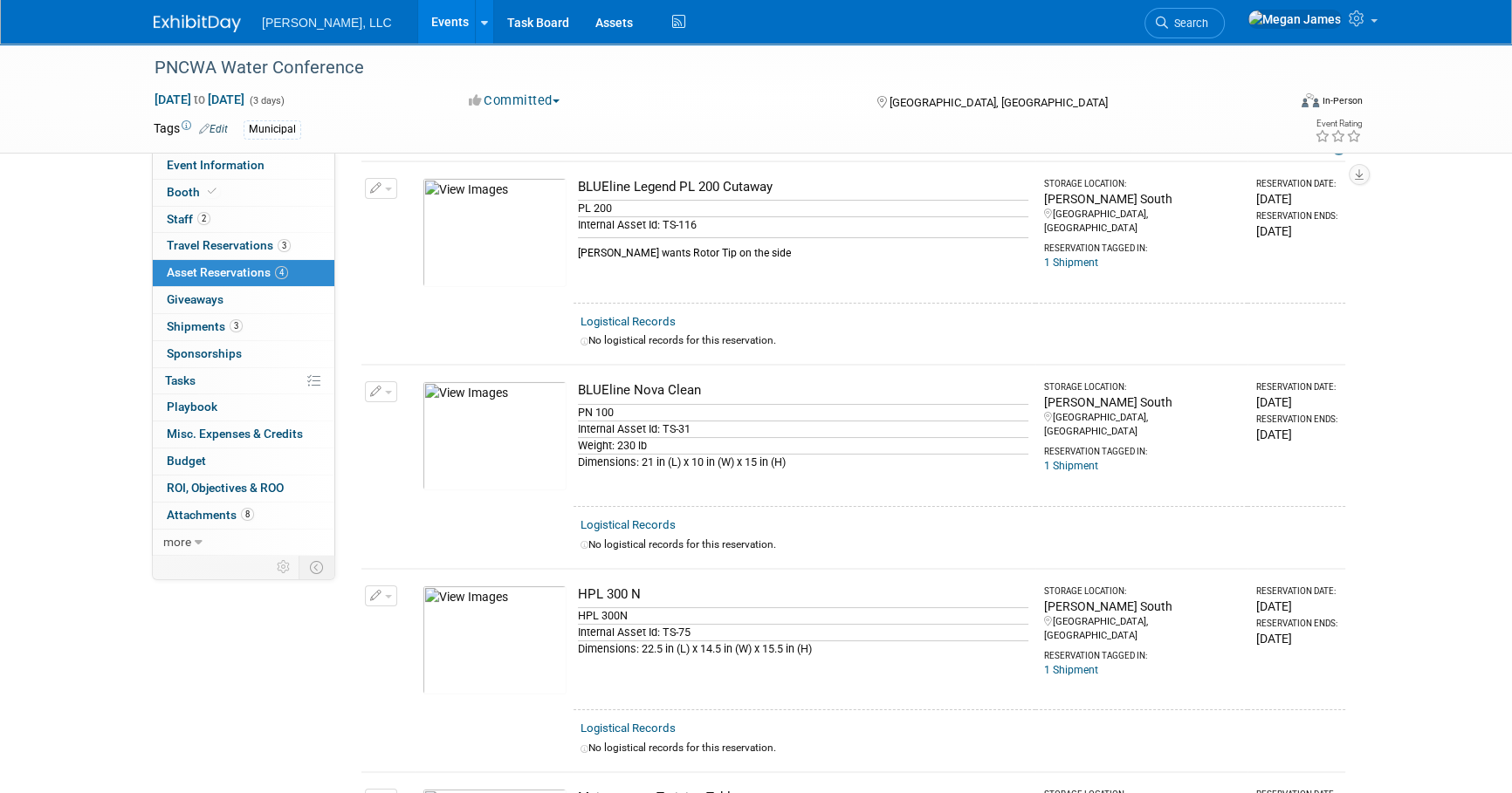
click at [418, 37] on link "Events" at bounding box center [450, 22] width 64 height 44
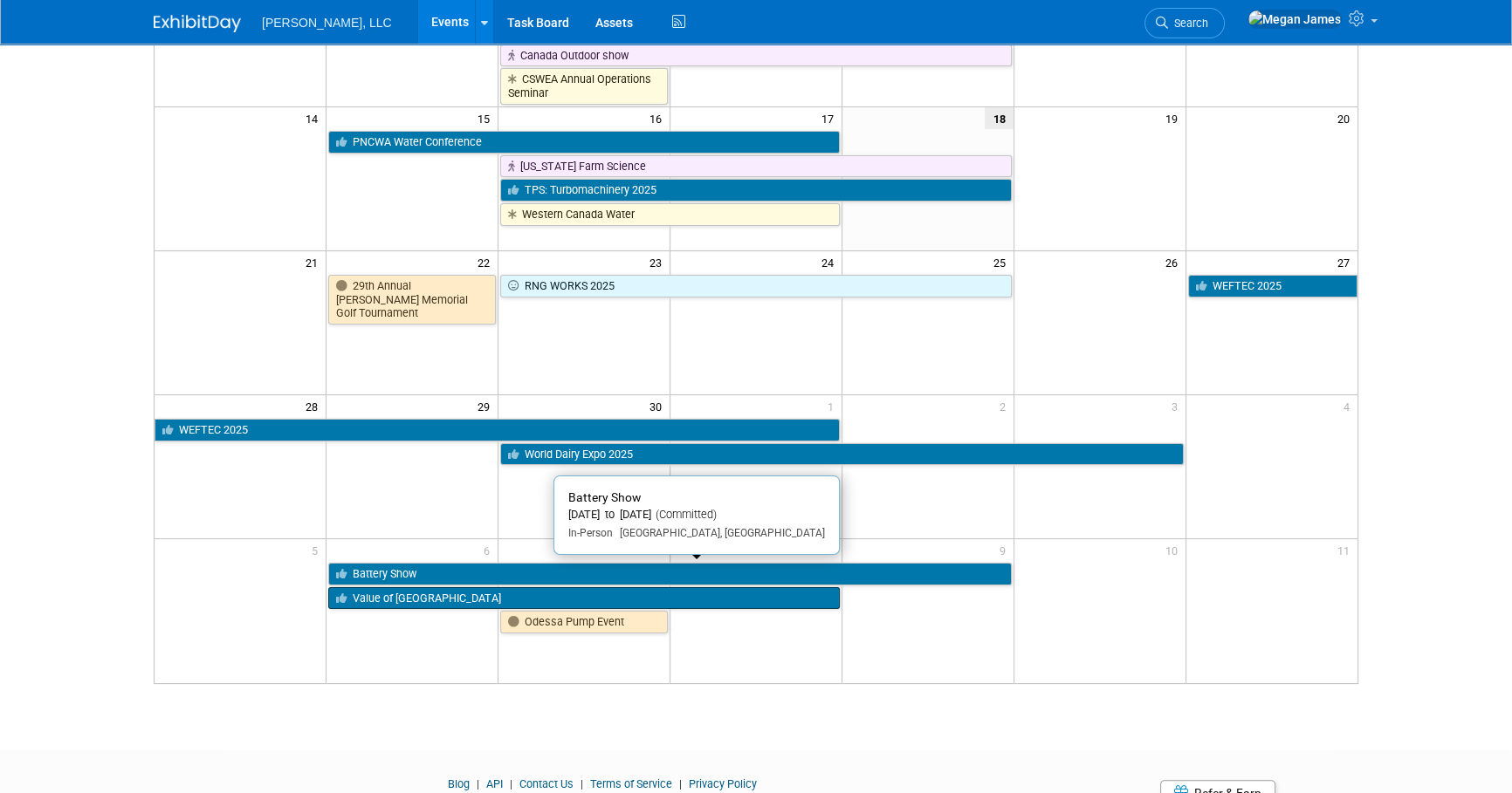
scroll to position [468, 0]
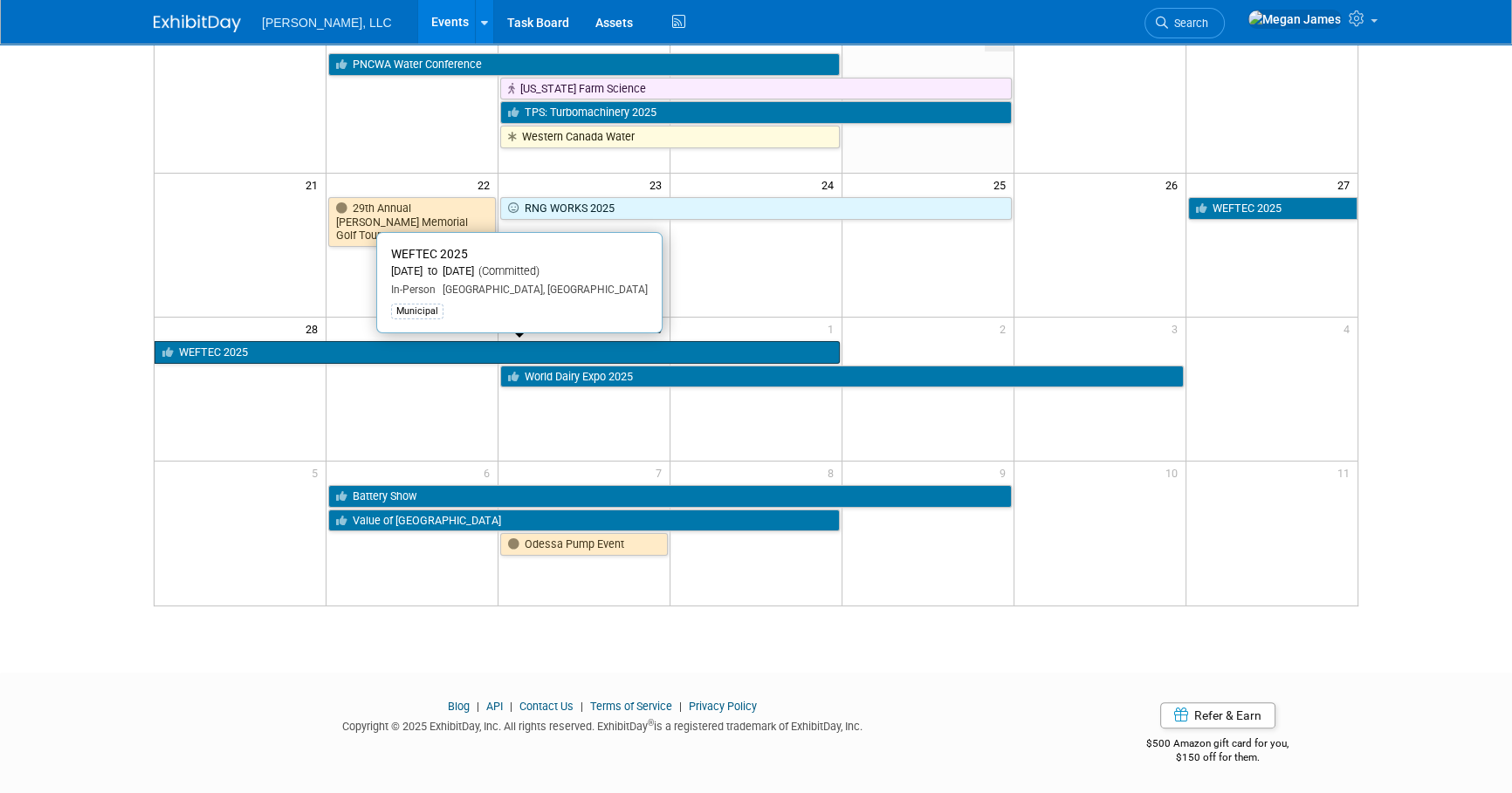
click at [307, 354] on link "WEFTEC 2025" at bounding box center [497, 352] width 686 height 23
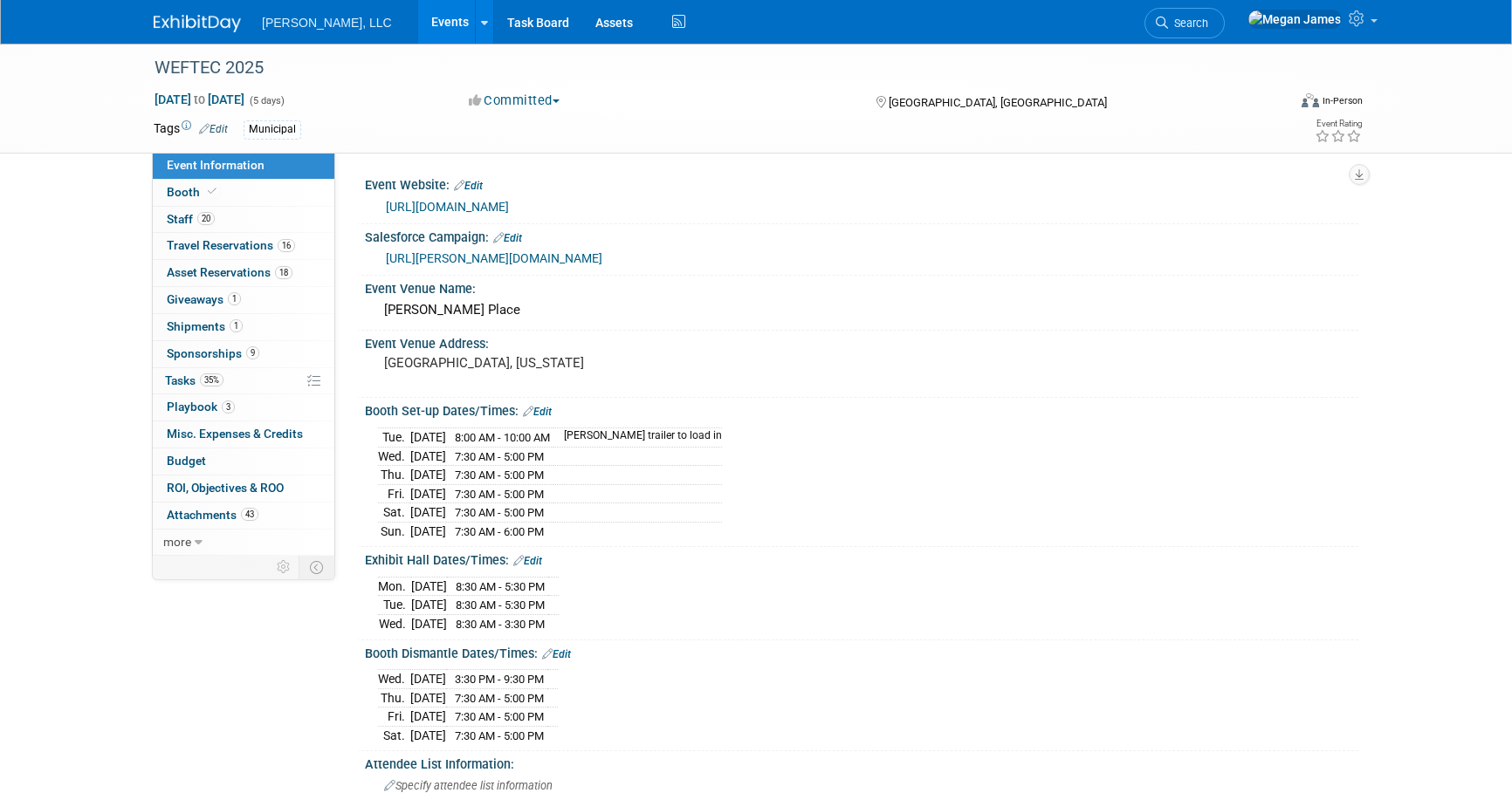
select select "Municipal"
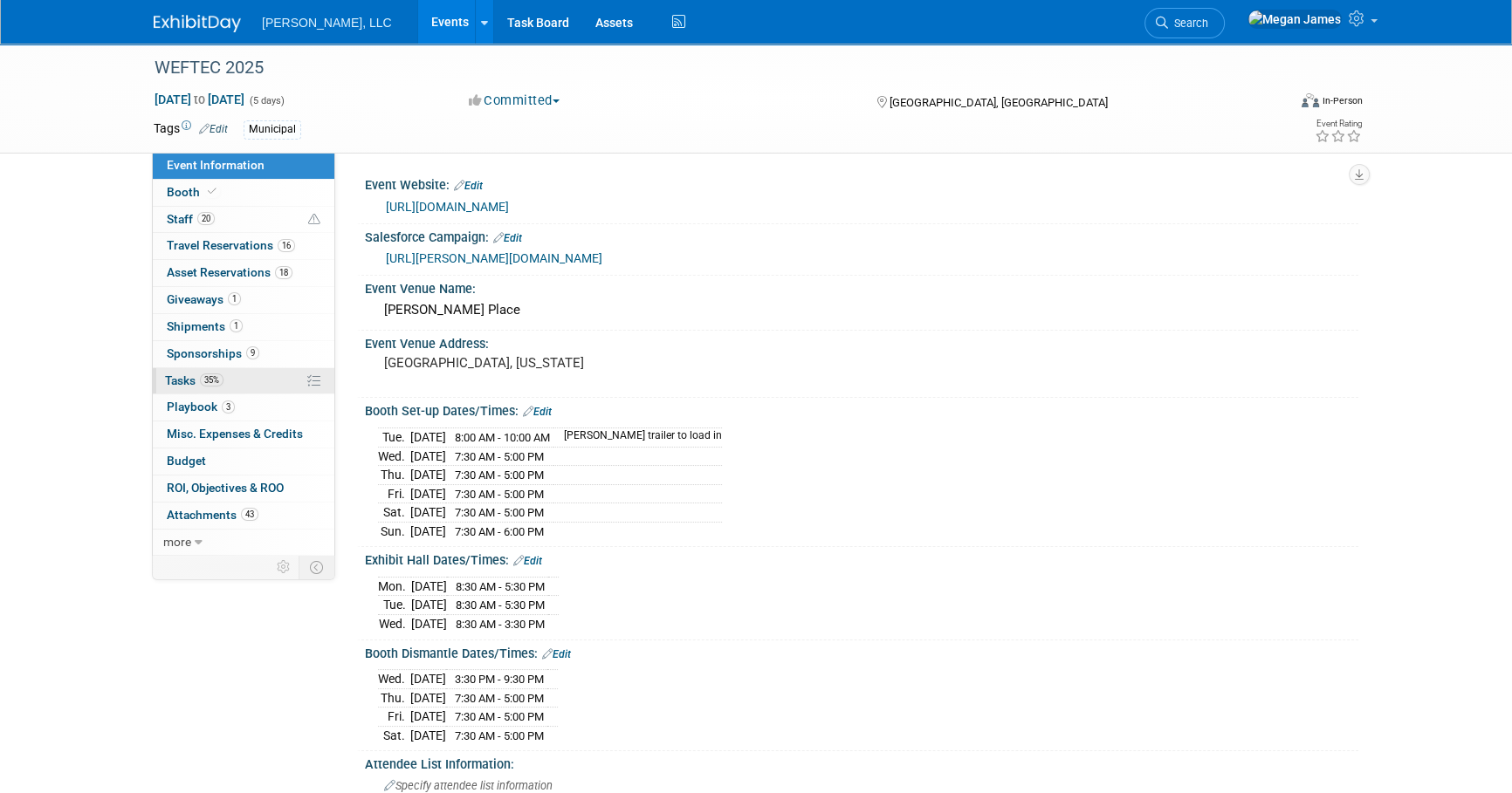
click at [219, 379] on span "35%" at bounding box center [212, 379] width 24 height 13
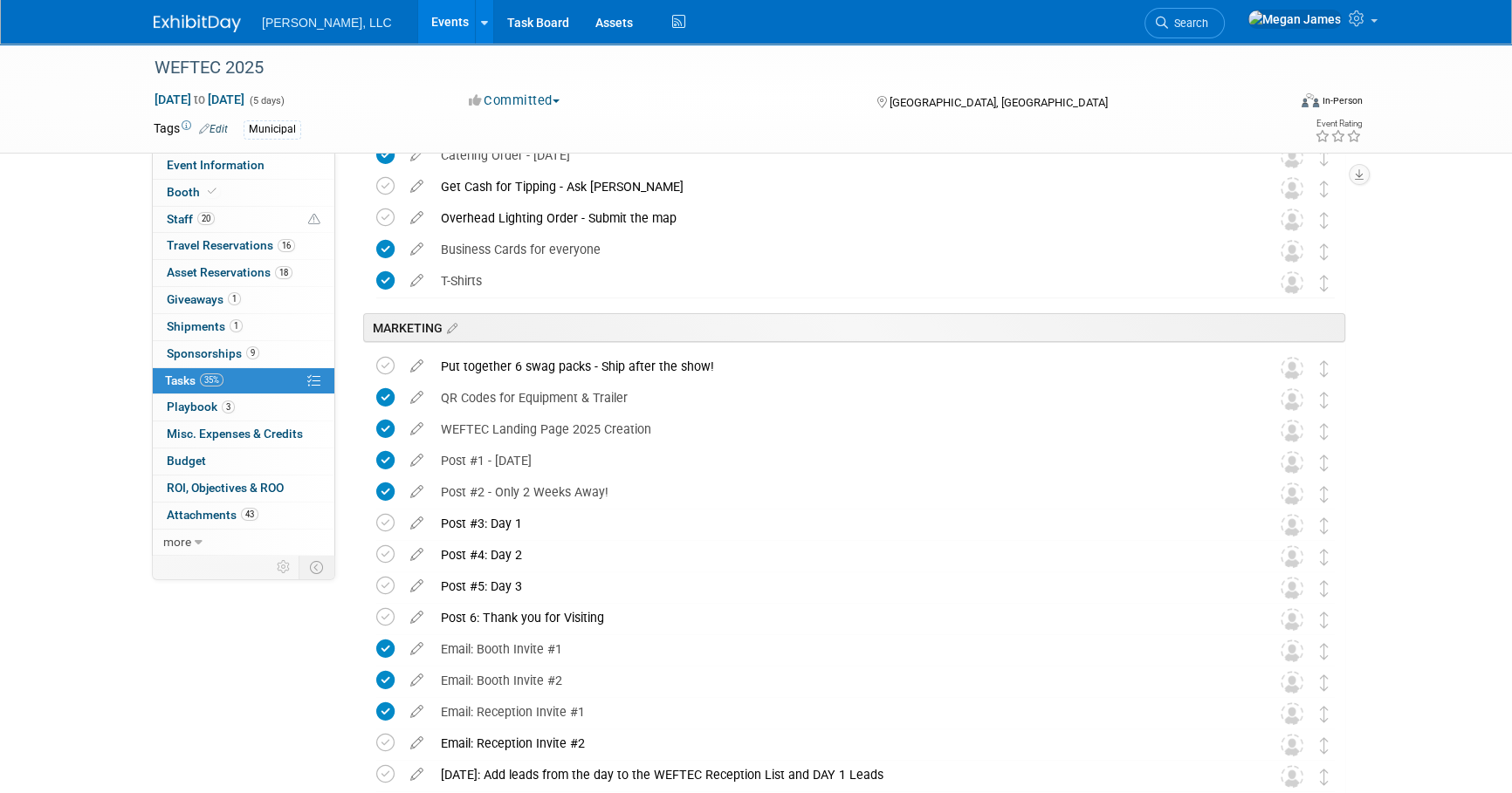
scroll to position [316, 0]
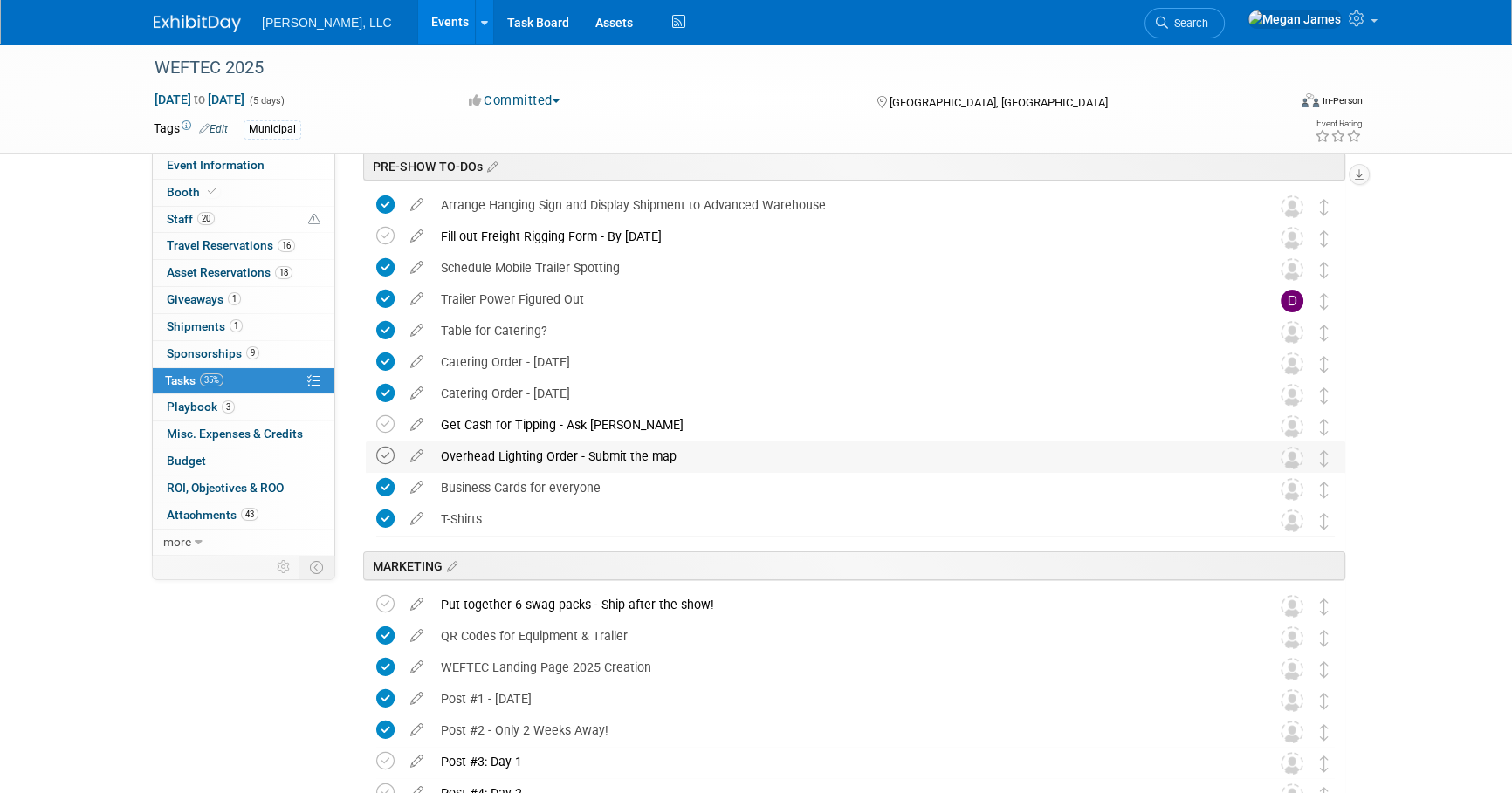
click at [390, 451] on icon at bounding box center [385, 456] width 18 height 18
click at [1404, 434] on div "WEFTEC 2025 Sep 27, 2025 to Oct 1, 2025 (5 days) Sep 27, 2025 to Oct 1, 2025 Co…" at bounding box center [756, 772] width 1512 height 2091
click at [1433, 449] on div "WEFTEC 2025 Sep 27, 2025 to Oct 1, 2025 (5 days) Sep 27, 2025 to Oct 1, 2025 Co…" at bounding box center [756, 772] width 1512 height 2091
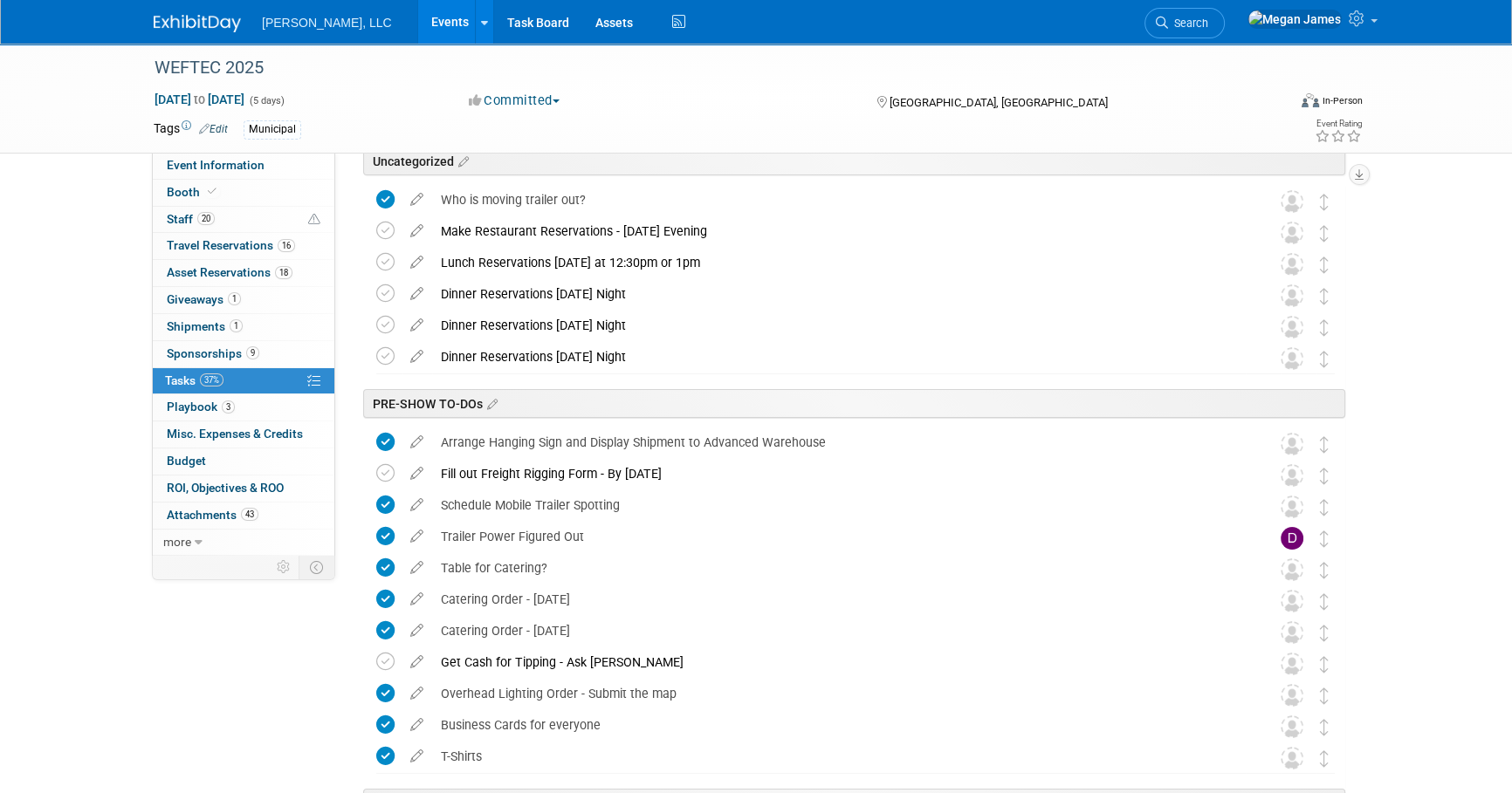
scroll to position [79, 0]
drag, startPoint x: 1434, startPoint y: 344, endPoint x: 1454, endPoint y: 395, distance: 54.8
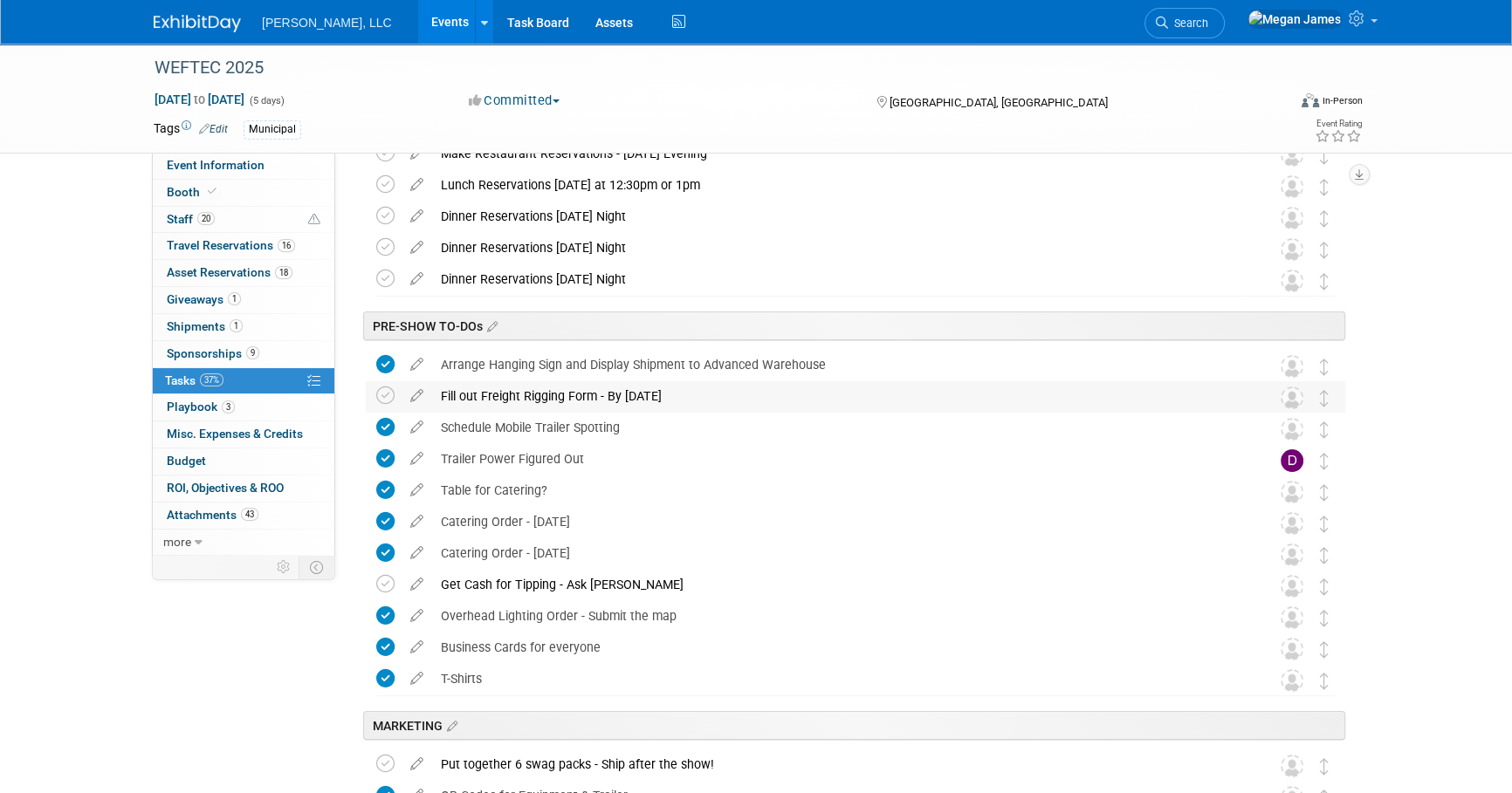
scroll to position [158, 0]
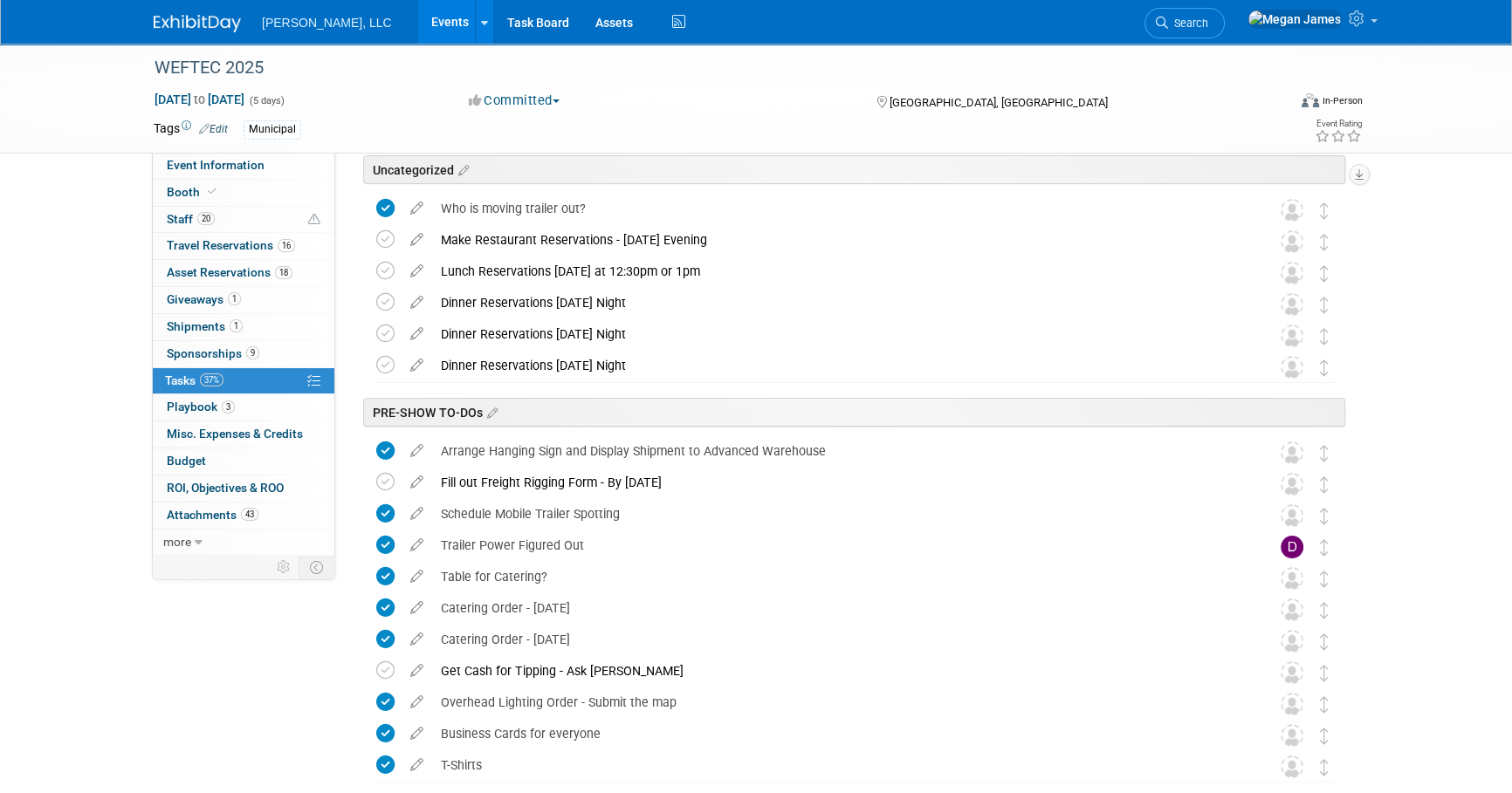
scroll to position [0, 0]
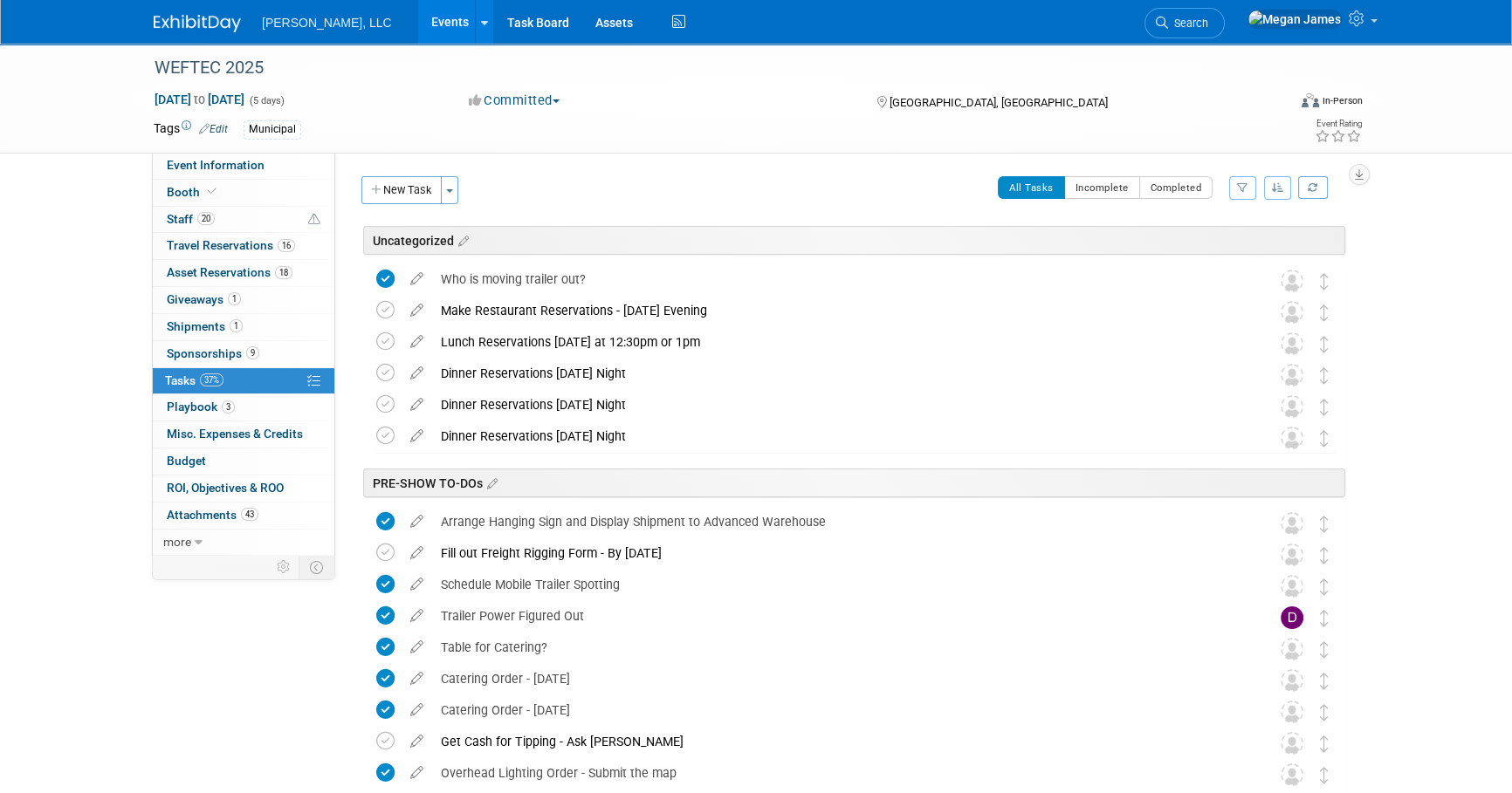
click at [418, 31] on link "Events" at bounding box center [450, 22] width 64 height 44
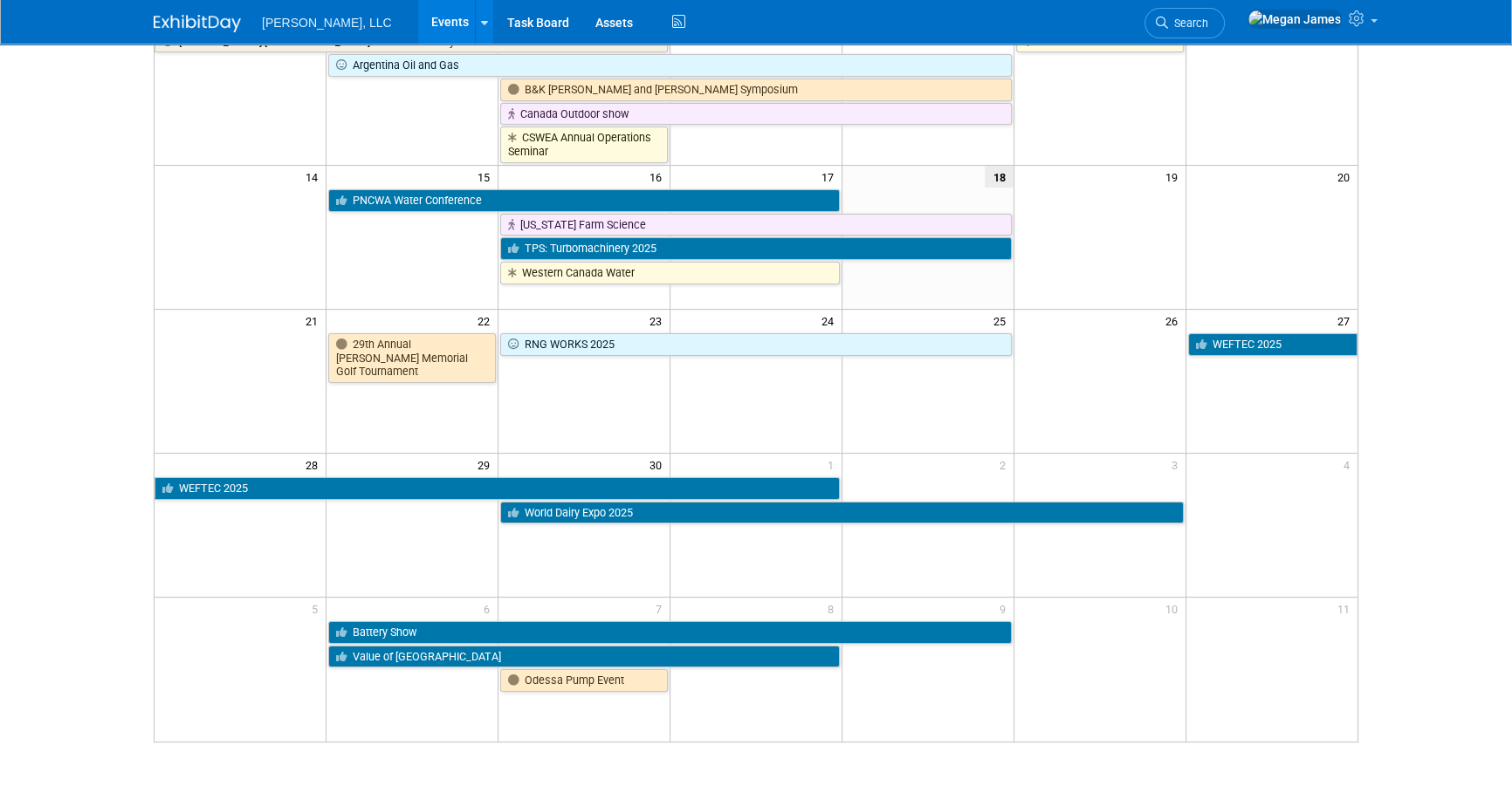
scroll to position [468, 0]
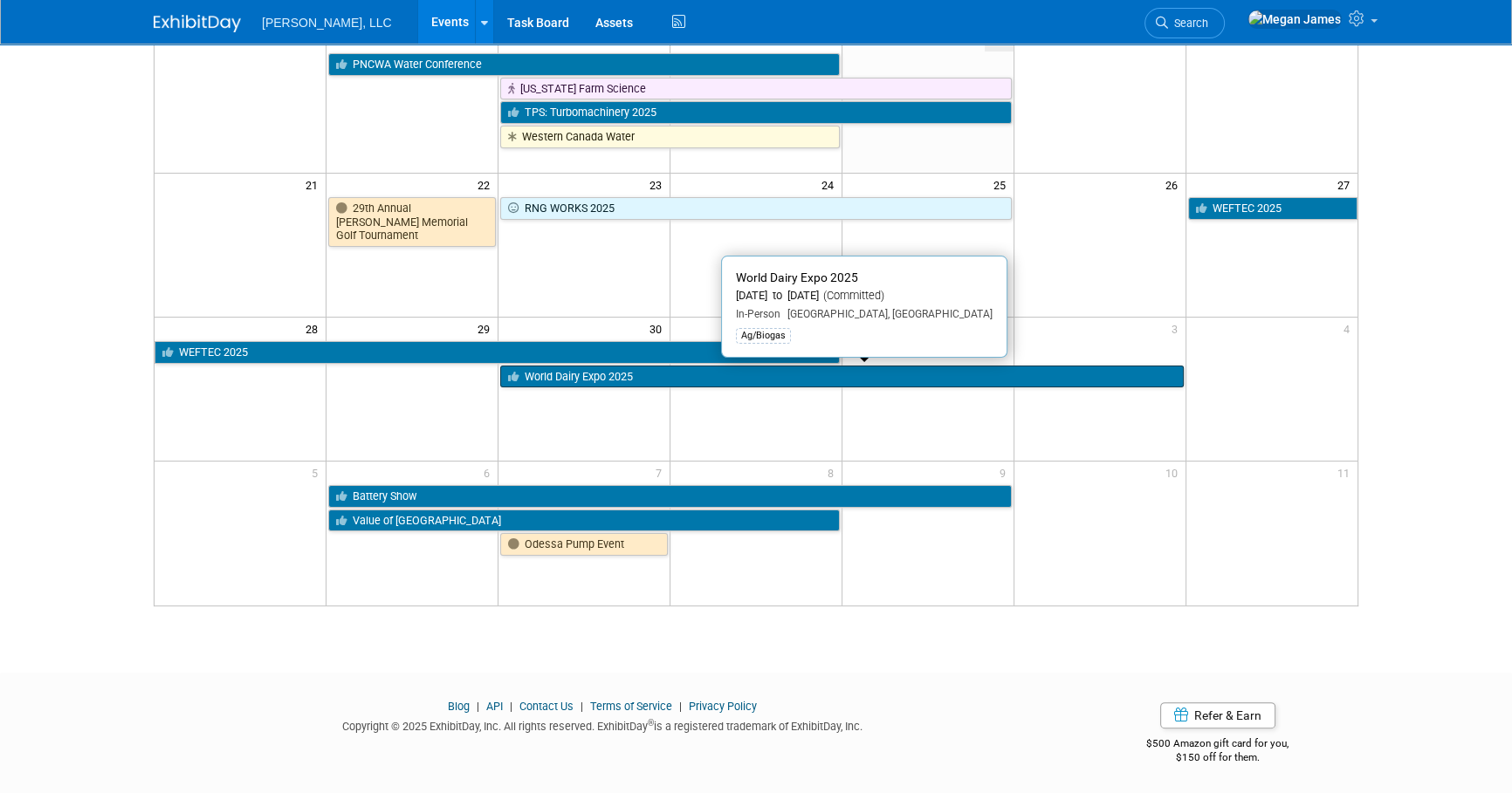
click at [575, 379] on link "World Dairy Expo 2025" at bounding box center [841, 376] width 683 height 23
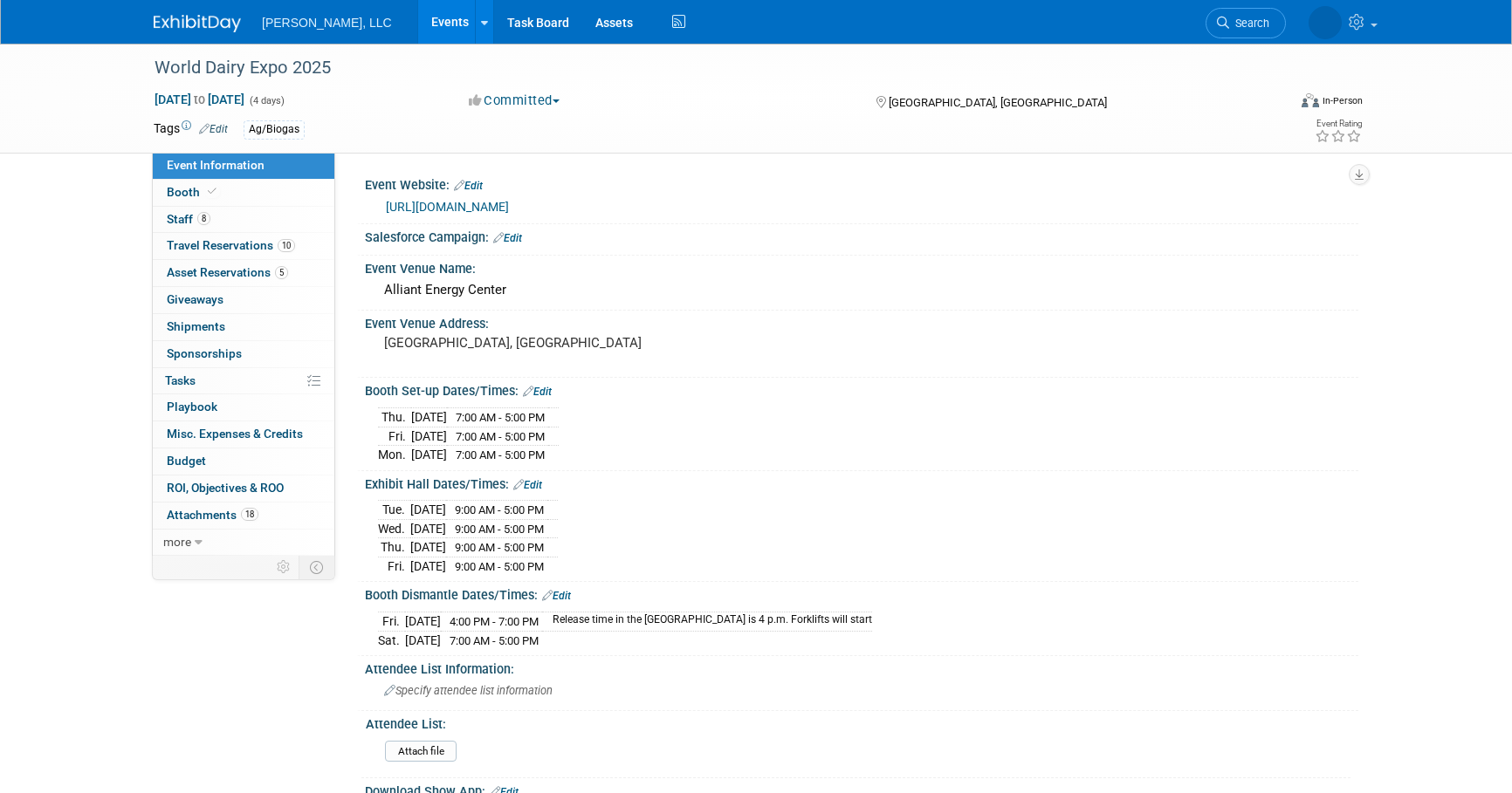
select select "Ag/Biogas"
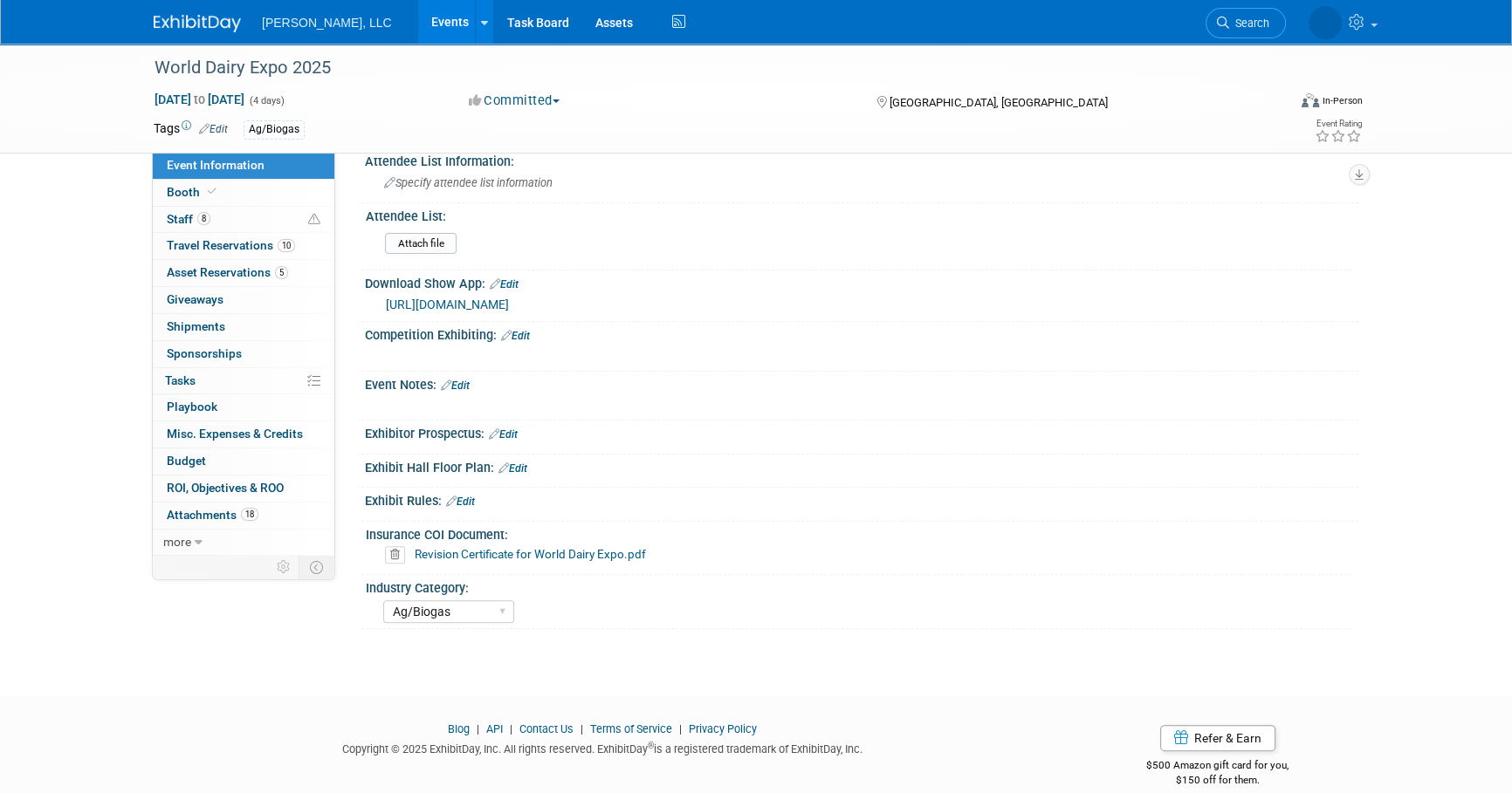
scroll to position [524, 0]
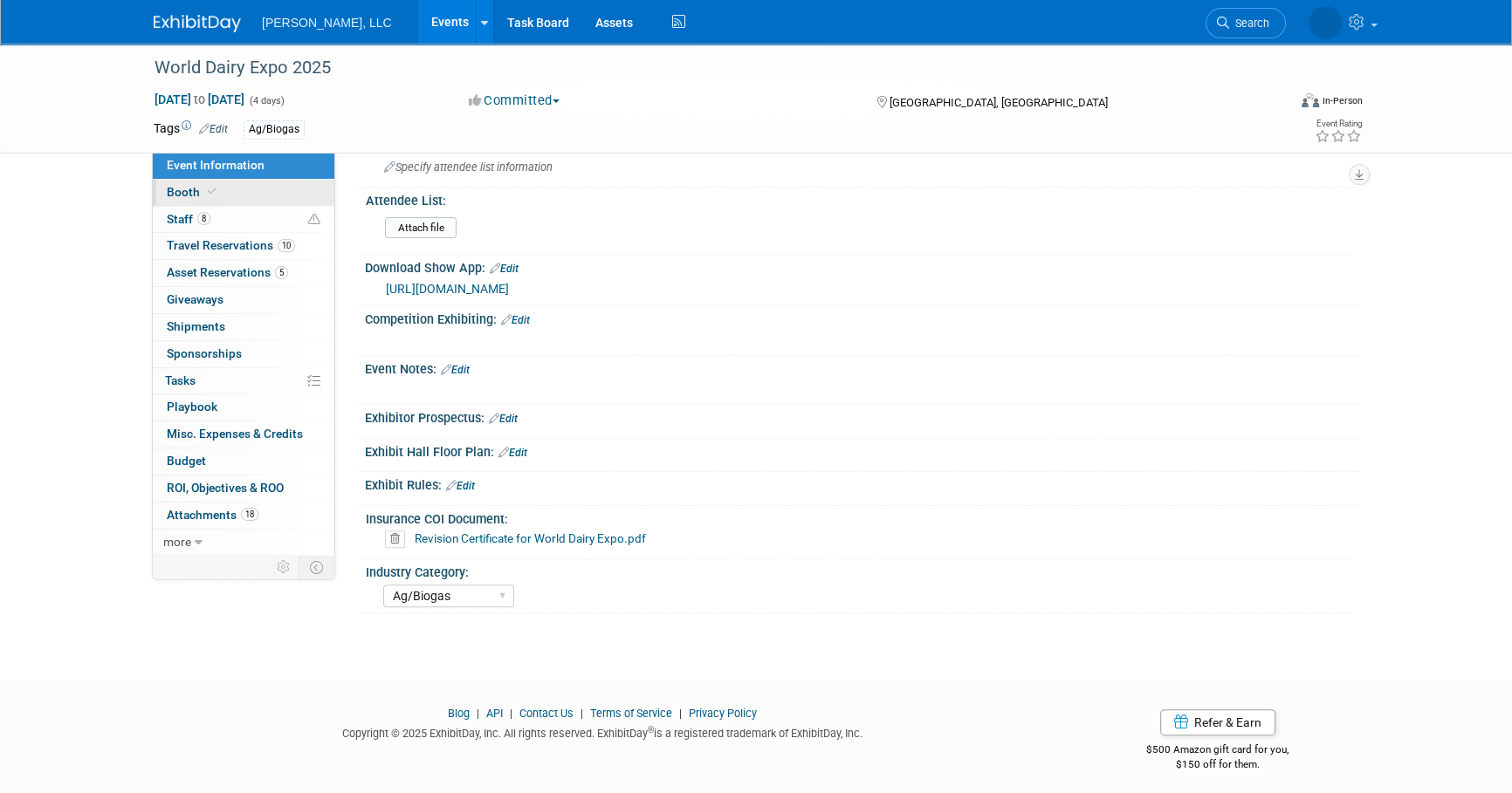
click at [296, 186] on link "Booth" at bounding box center [244, 193] width 182 height 26
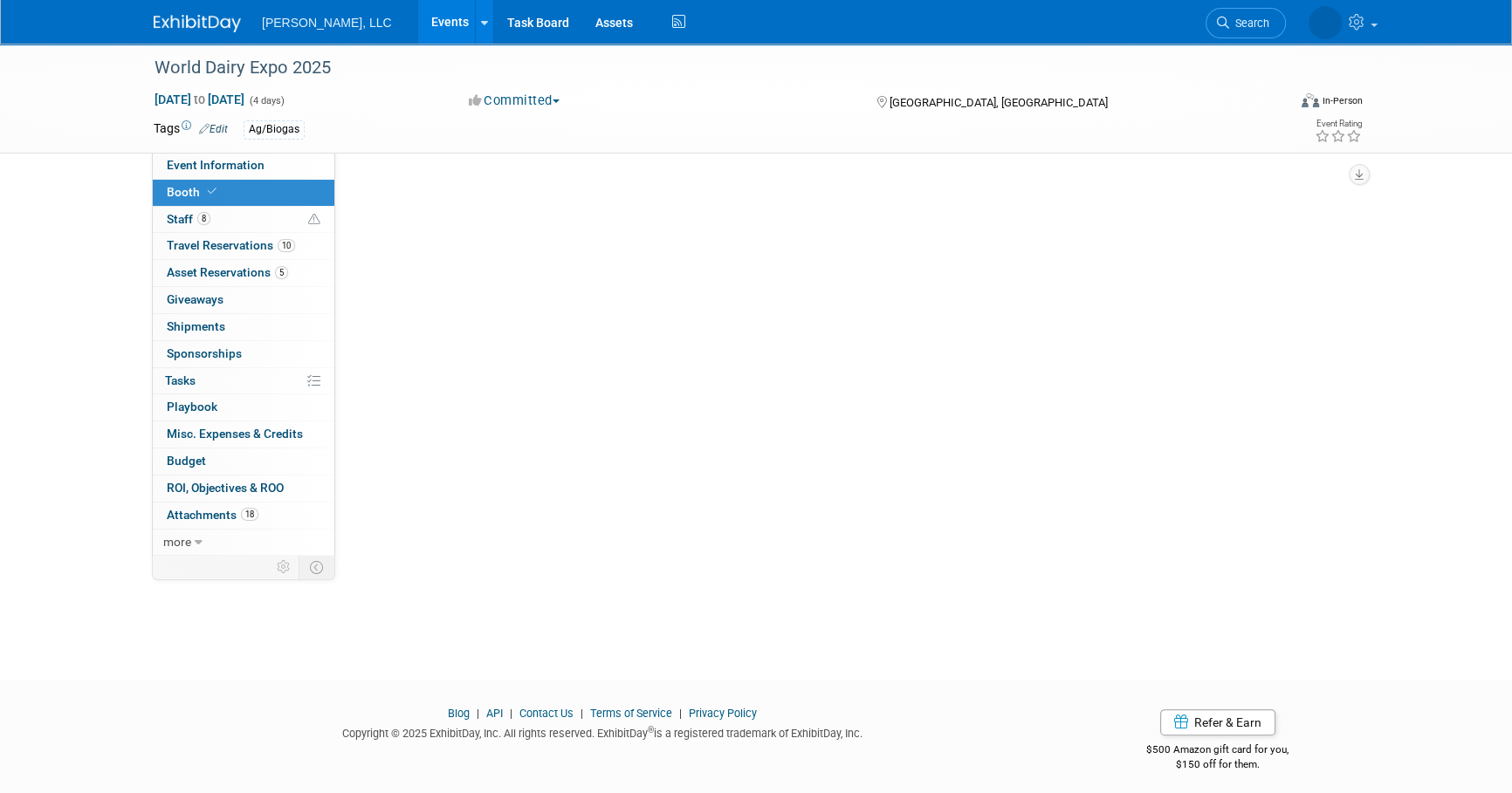
scroll to position [0, 0]
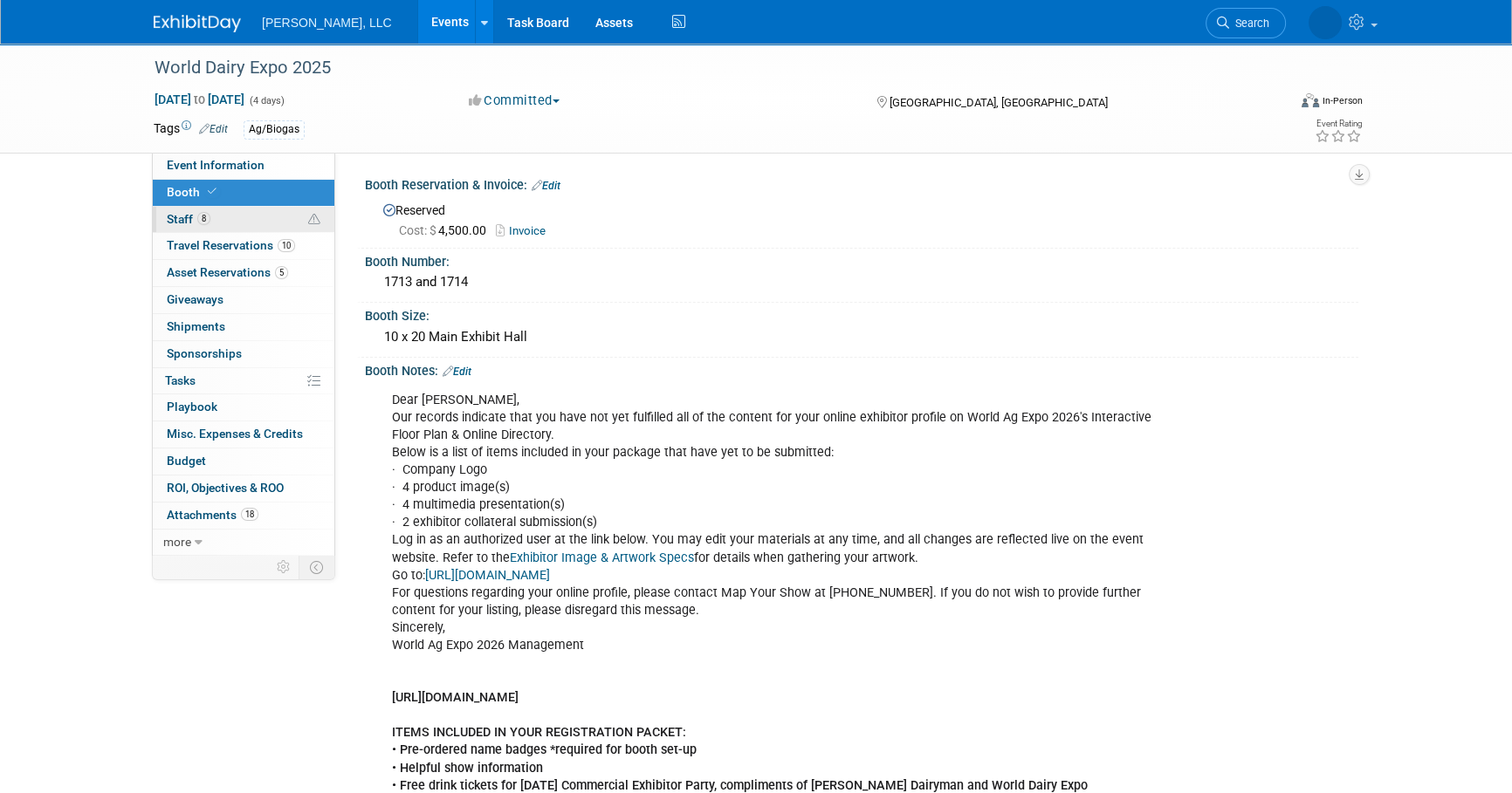
click at [267, 219] on link "8 Staff 8" at bounding box center [244, 219] width 182 height 26
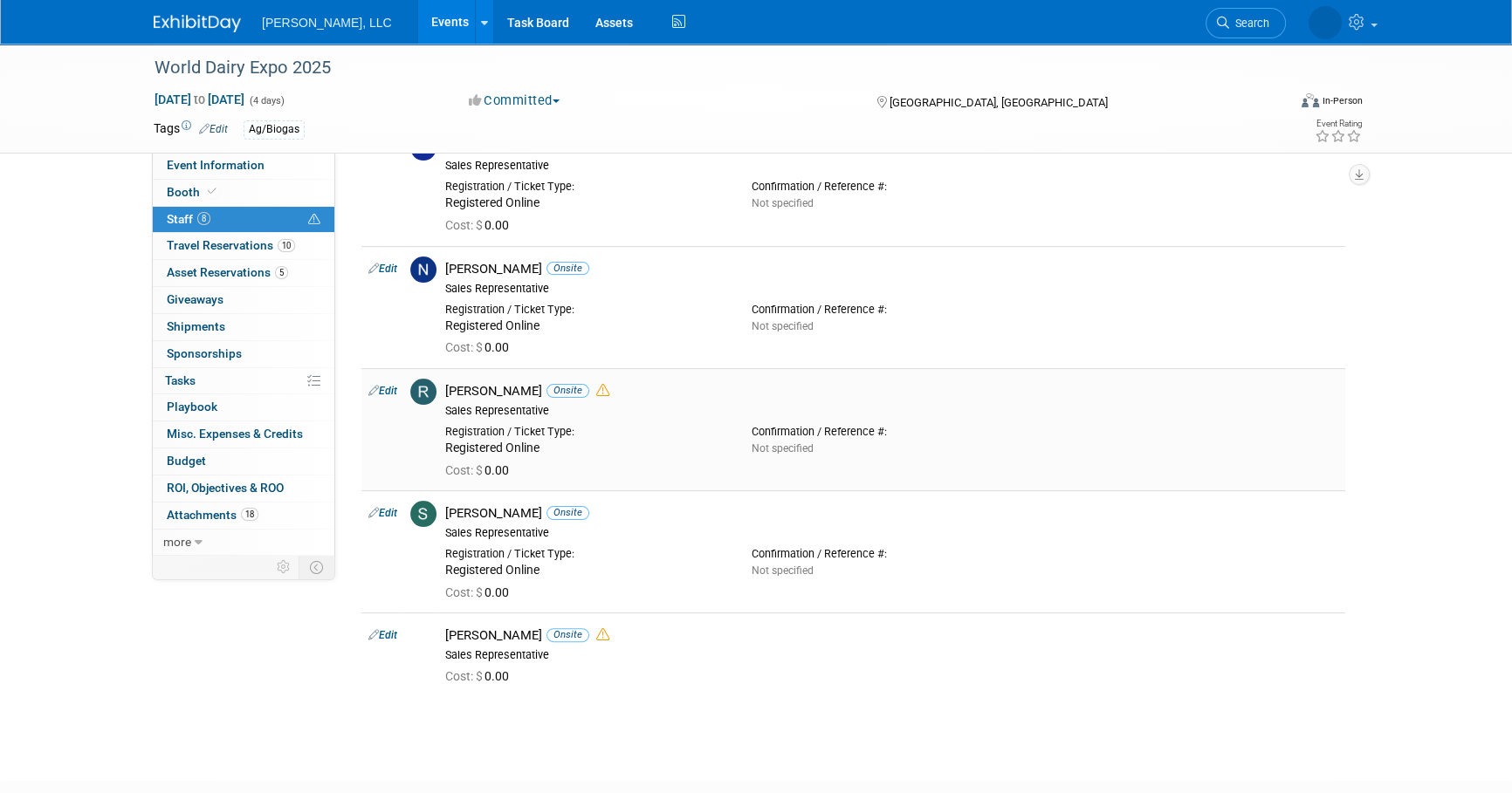
scroll to position [476, 0]
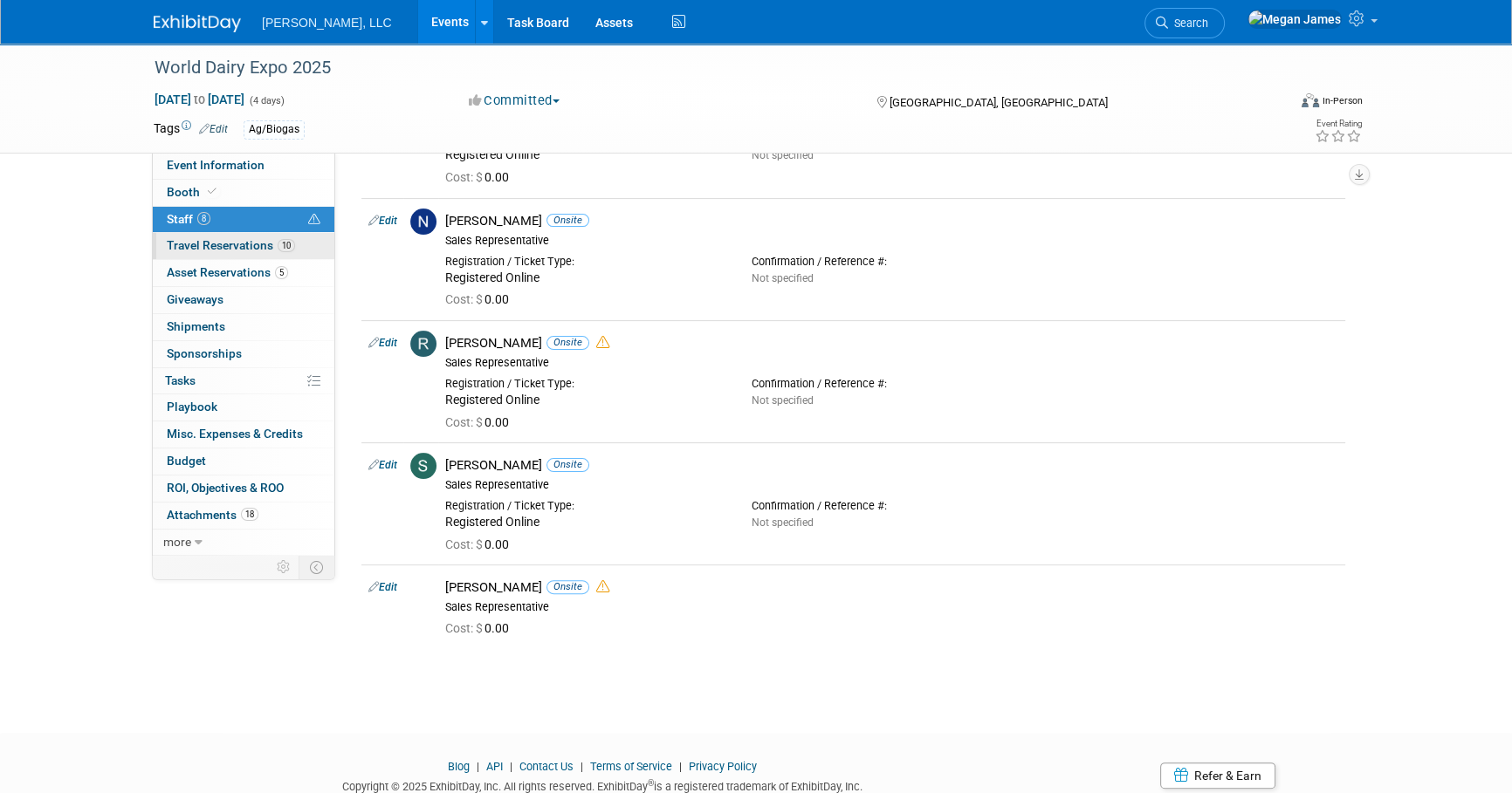
click at [259, 252] on link "10 Travel Reservations 10" at bounding box center [244, 246] width 182 height 26
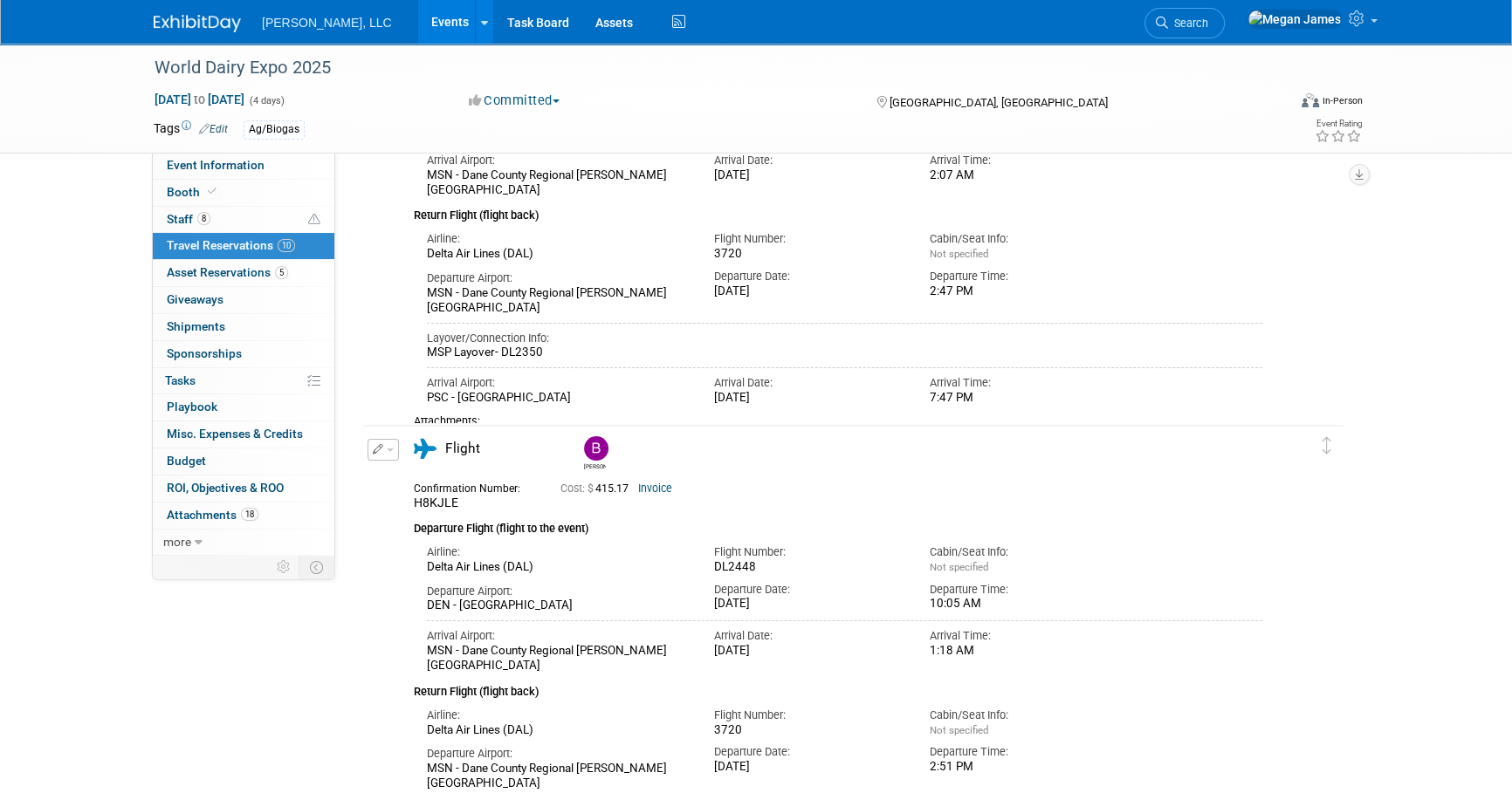
scroll to position [79, 0]
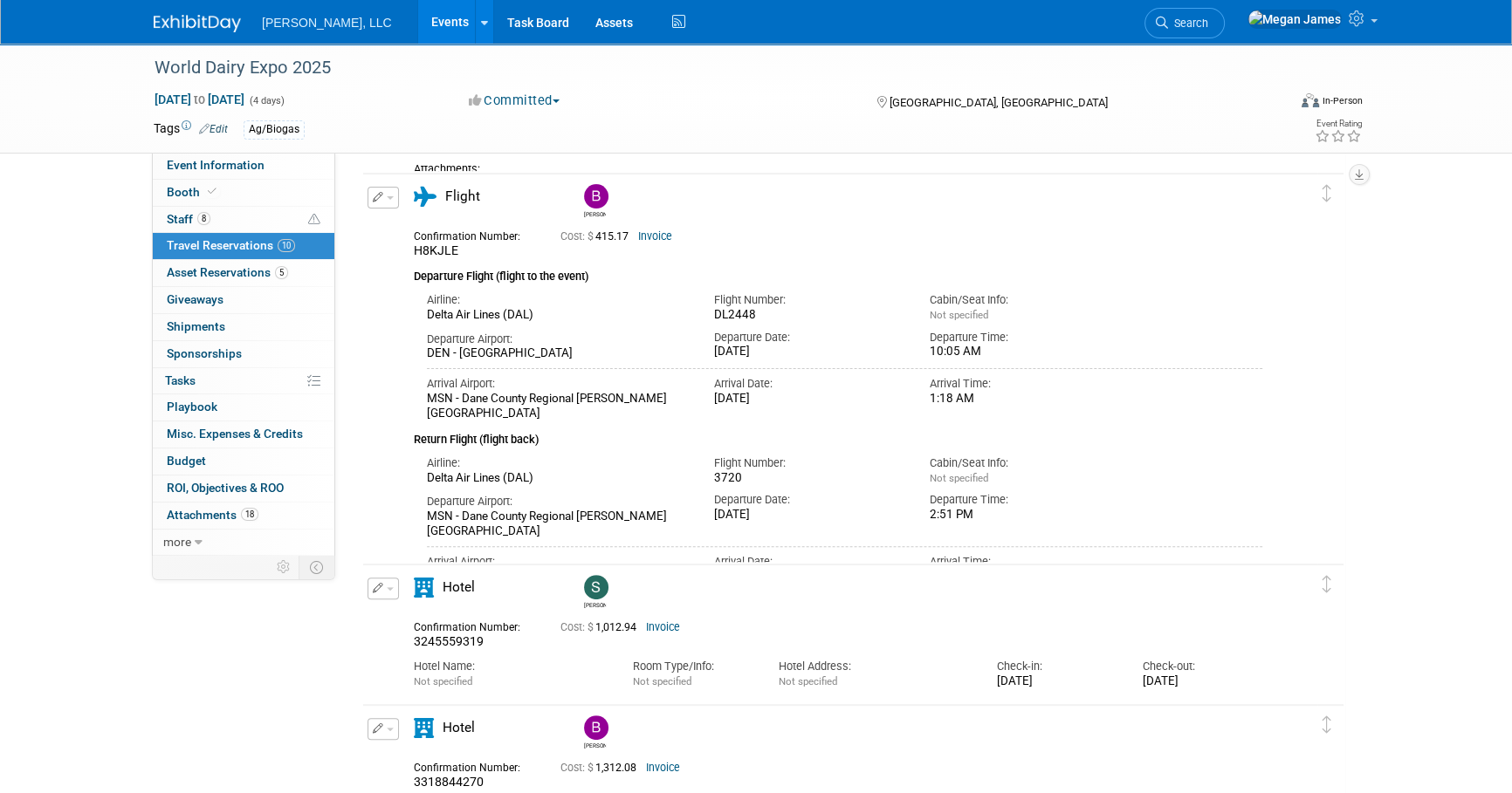
scroll to position [476, 0]
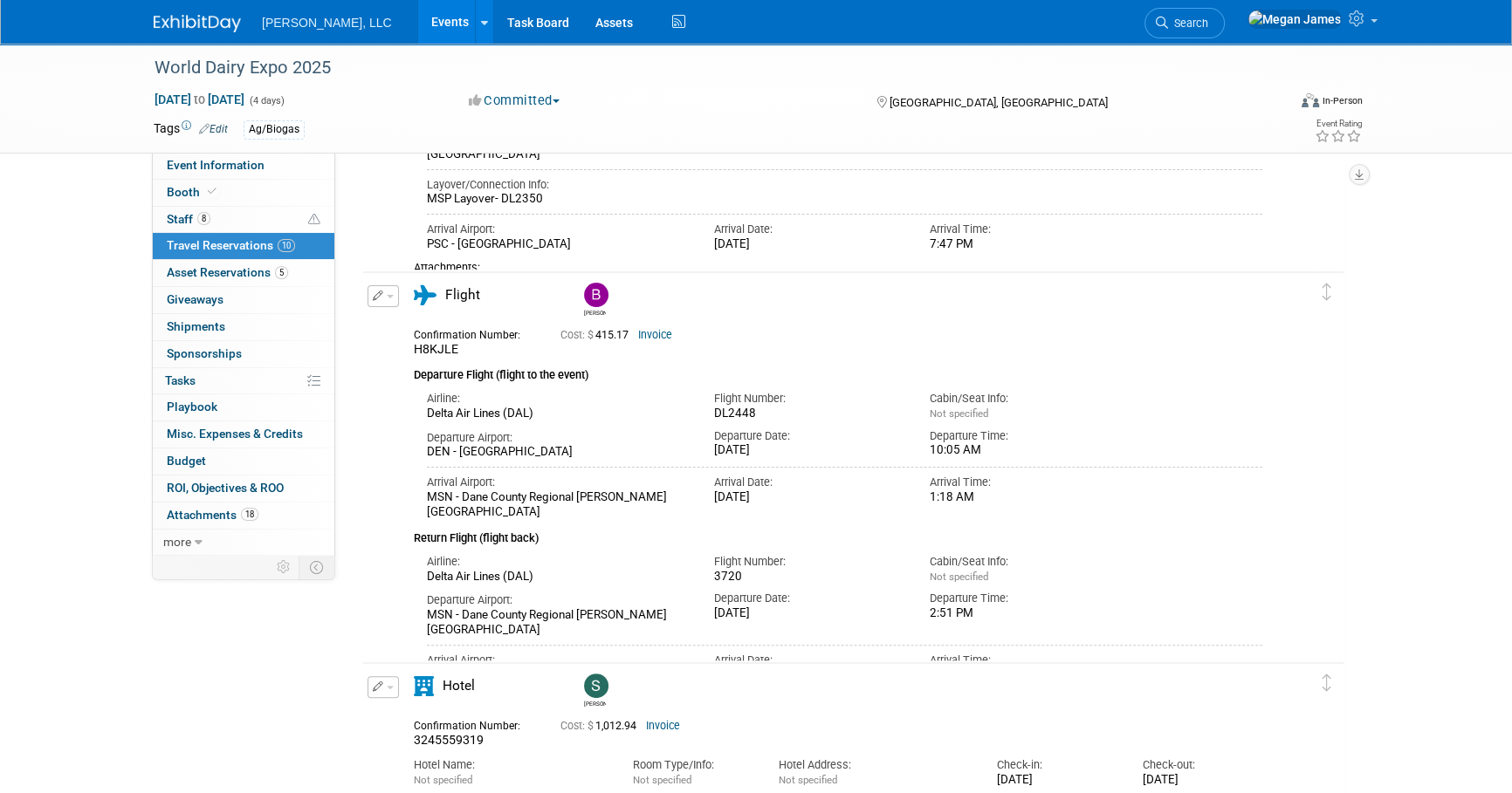
click at [1249, 566] on div "Airline: Delta Air Lines (DAL) Flight Number: 3720" at bounding box center [844, 566] width 861 height 38
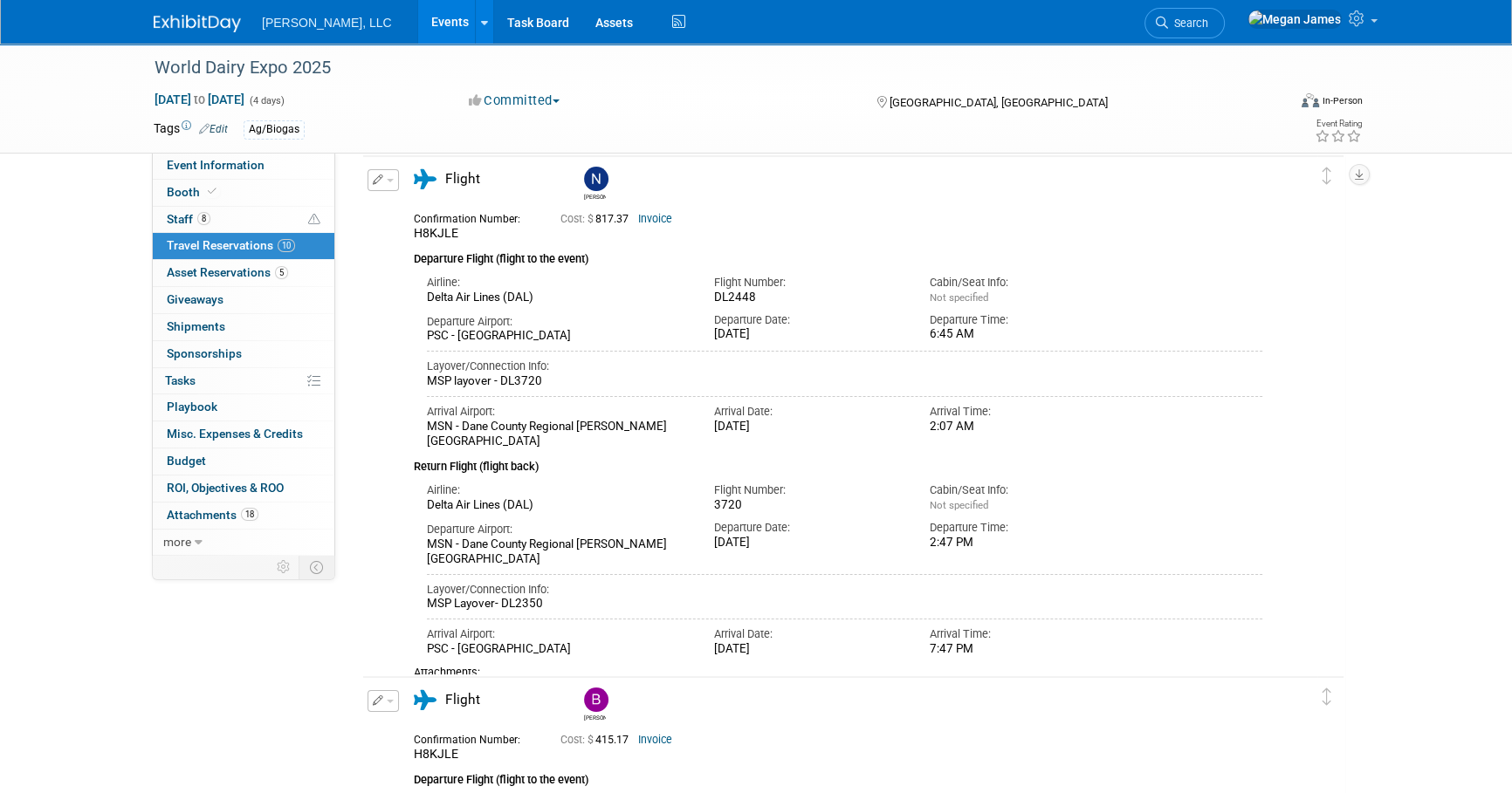
scroll to position [73, 0]
drag, startPoint x: 424, startPoint y: 427, endPoint x: 637, endPoint y: 423, distance: 213.0
click at [637, 423] on div "Arrival Airport: MSN - Dane County Regional Truax Field" at bounding box center [558, 420] width 287 height 52
copy div "MSN - Dane County Regional Truax Field"
click at [1209, 530] on div "Departure Airport: MSN - Dane County Regional Truax Field Departure Date: Thu. …" at bounding box center [844, 537] width 861 height 53
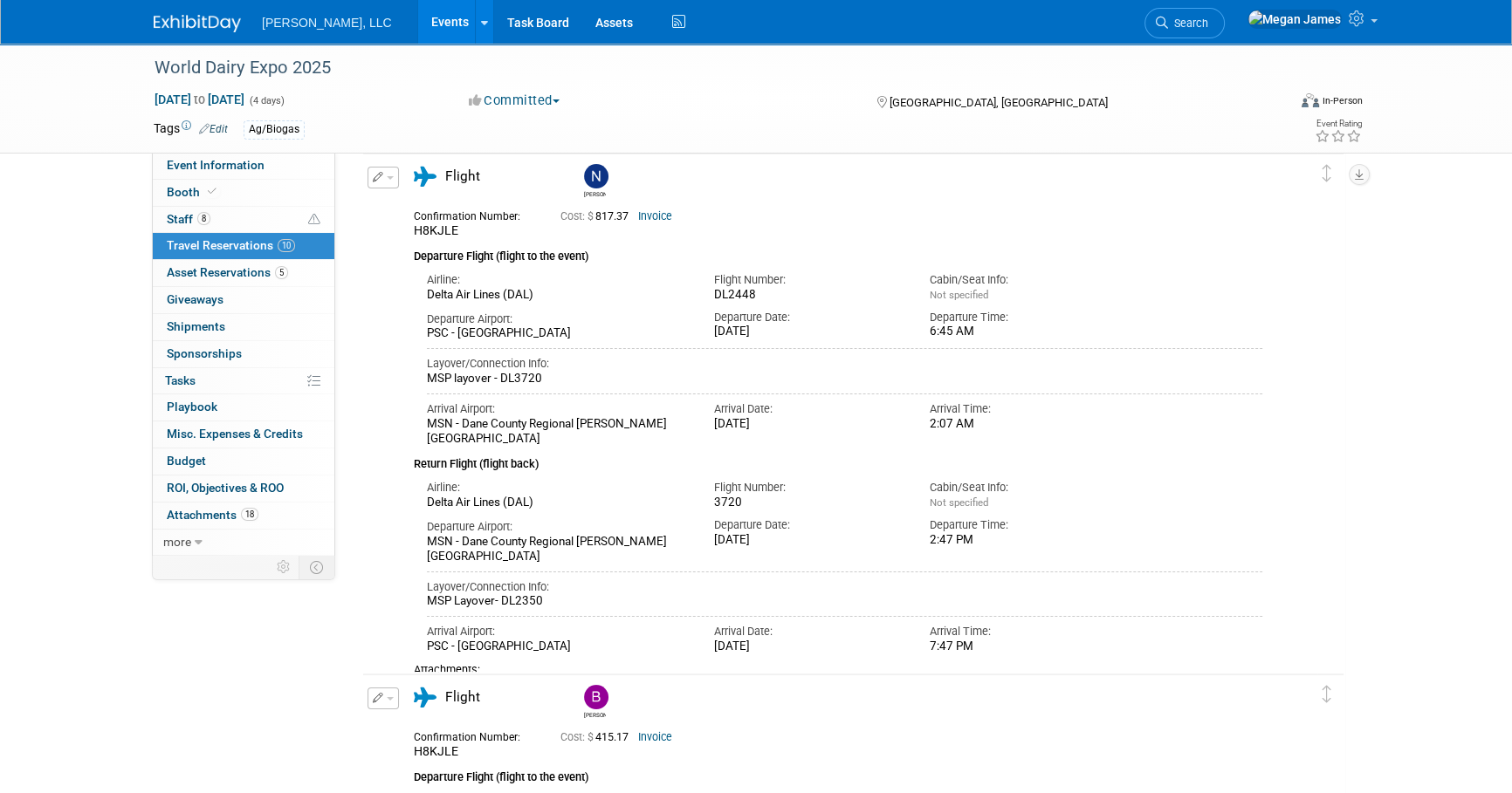
drag, startPoint x: 711, startPoint y: 425, endPoint x: 1012, endPoint y: 426, distance: 301.0
click at [1012, 426] on div "Arrival Airport: MSN - Dane County Regional Truax Field Arrival Date: Sun. Sep …" at bounding box center [844, 415] width 861 height 59
click at [1012, 426] on div "2:07 AM" at bounding box center [1024, 424] width 190 height 15
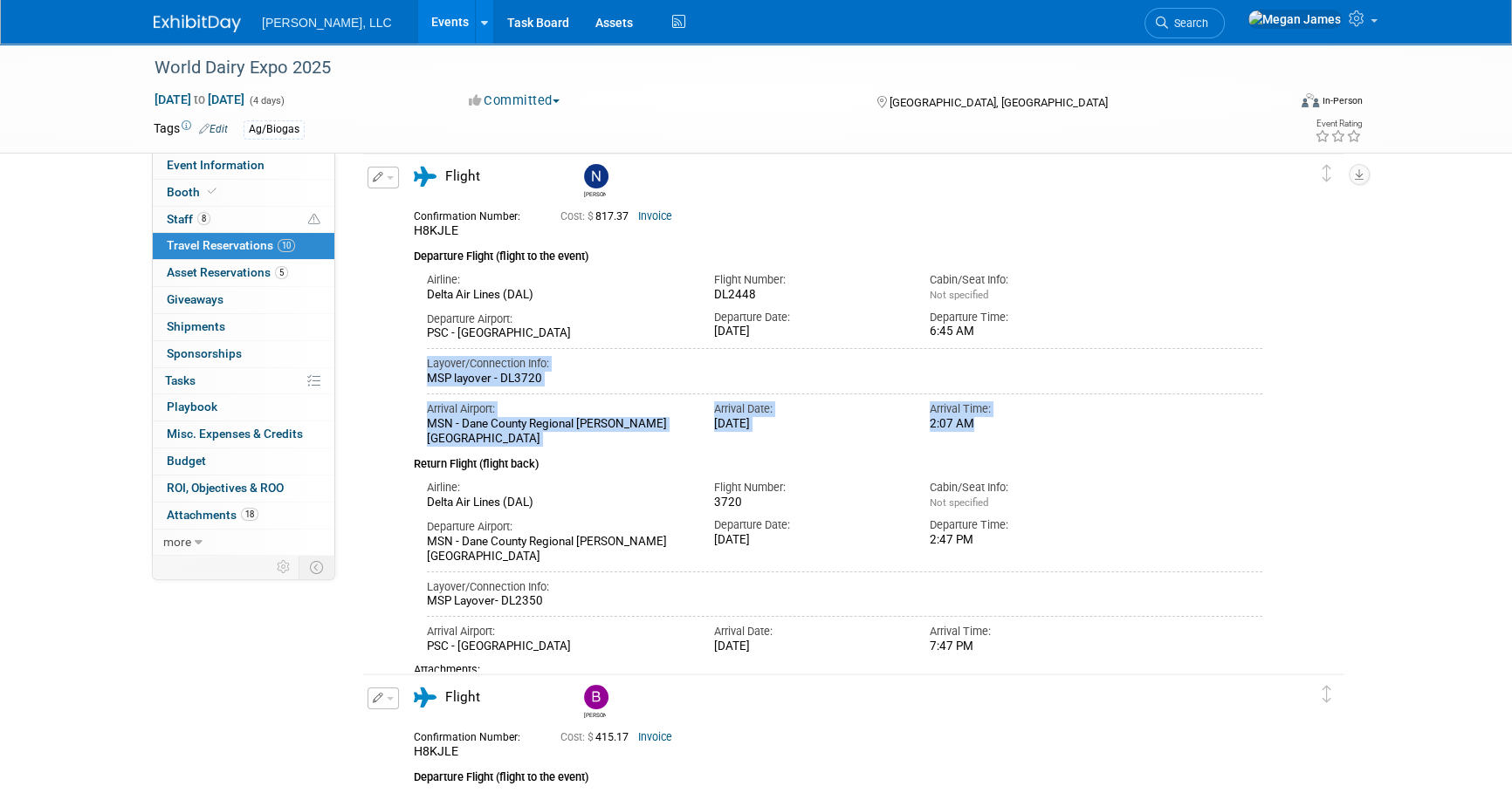
drag, startPoint x: 991, startPoint y: 424, endPoint x: 400, endPoint y: 346, distance: 596.1
click at [400, 346] on div "Flight Nate H8KJLE Cost: $ 817.37 Invoice Airline: Flight Number:" at bounding box center [837, 430] width 874 height 528
drag, startPoint x: 400, startPoint y: 346, endPoint x: 383, endPoint y: 177, distance: 169.9
click at [376, 177] on icon "button" at bounding box center [377, 177] width 11 height 10
click at [393, 203] on button "Edit Reservation" at bounding box center [442, 207] width 148 height 25
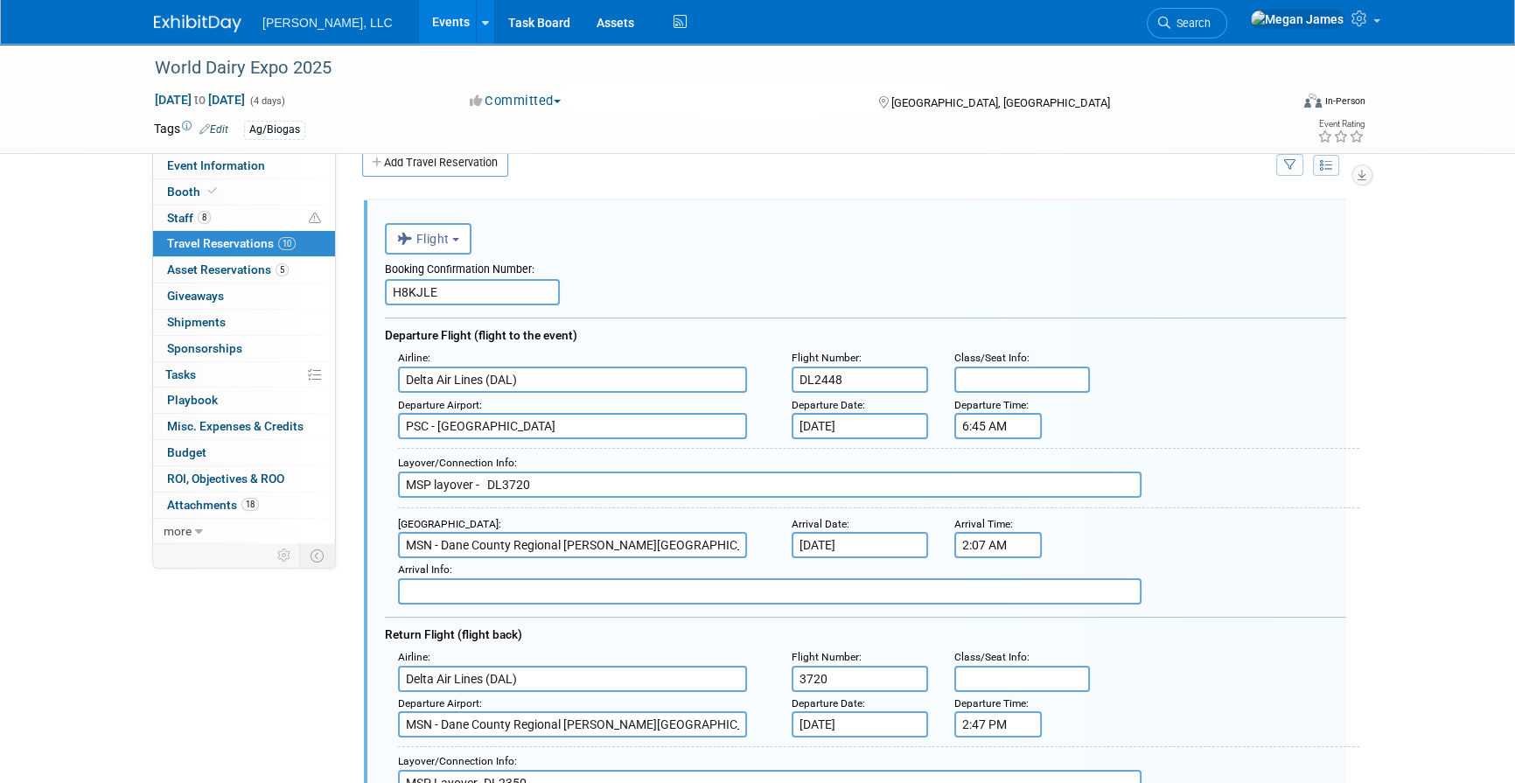
scroll to position [0, 0]
click at [1021, 548] on input "2:07 AM" at bounding box center [997, 545] width 87 height 26
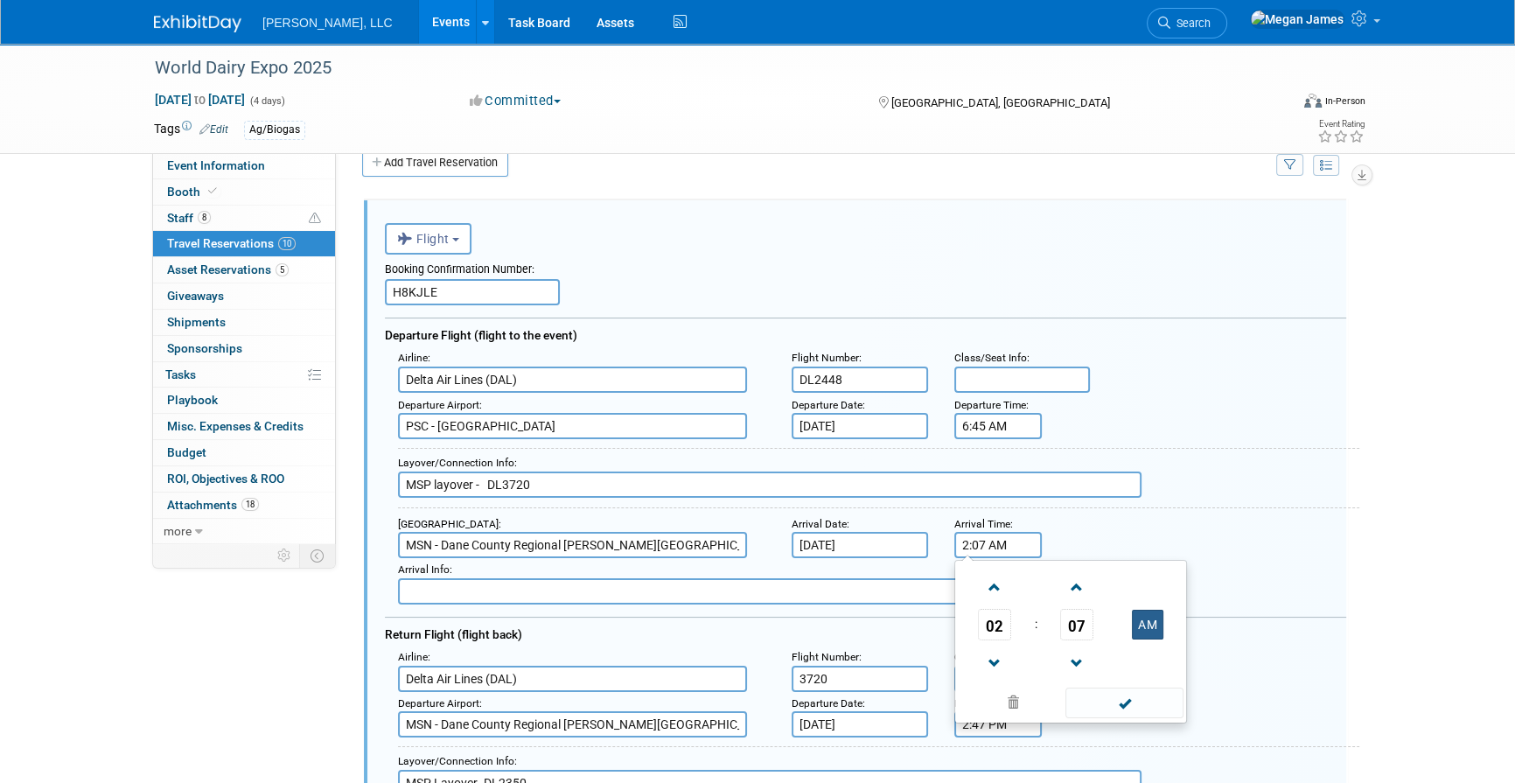
click at [1155, 625] on button "AM" at bounding box center [1147, 625] width 31 height 30
type input "2:07 PM"
click at [1140, 700] on span at bounding box center [1124, 702] width 118 height 31
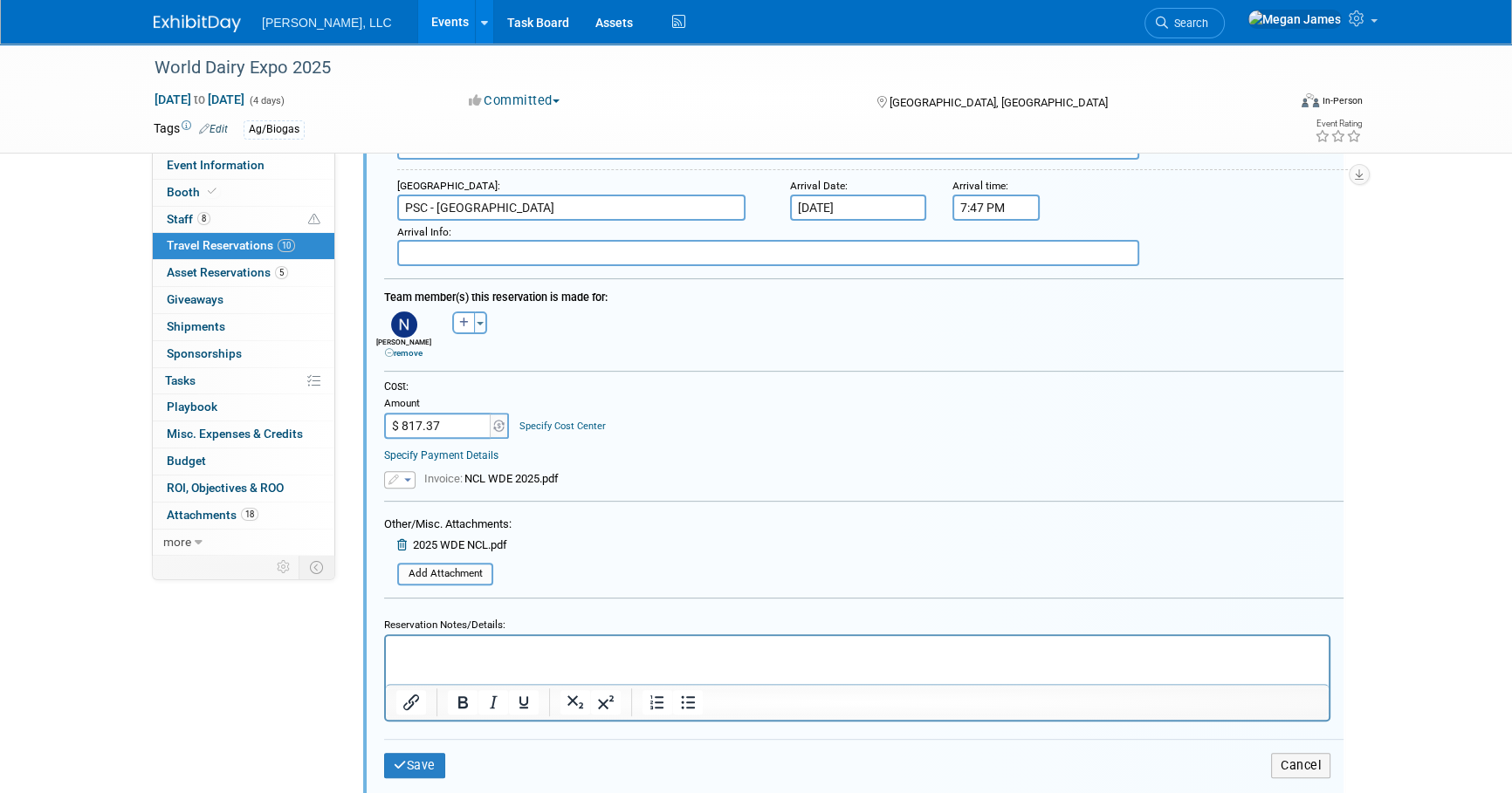
scroll to position [663, 0]
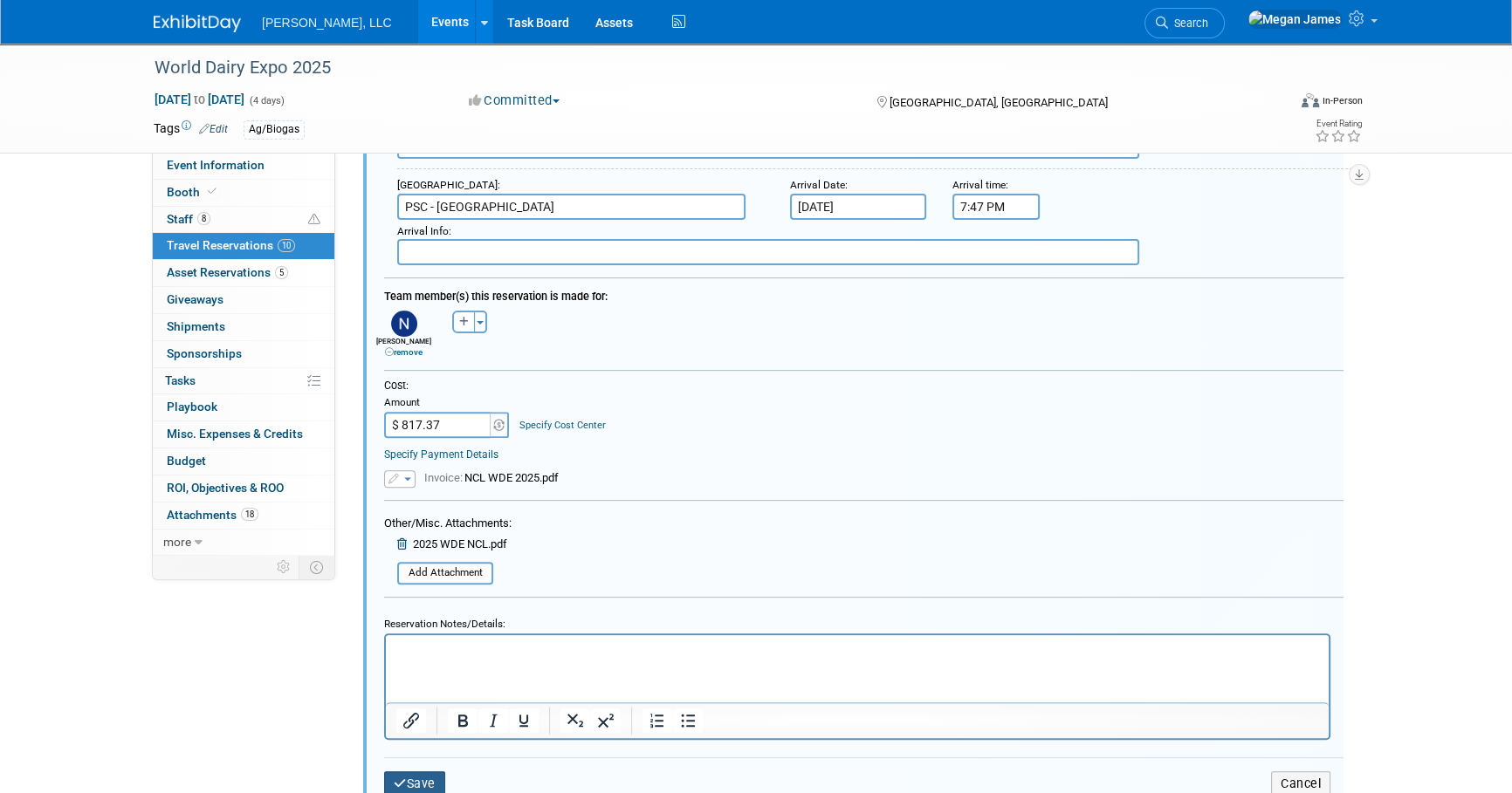
click at [439, 773] on button "Save" at bounding box center [414, 783] width 61 height 25
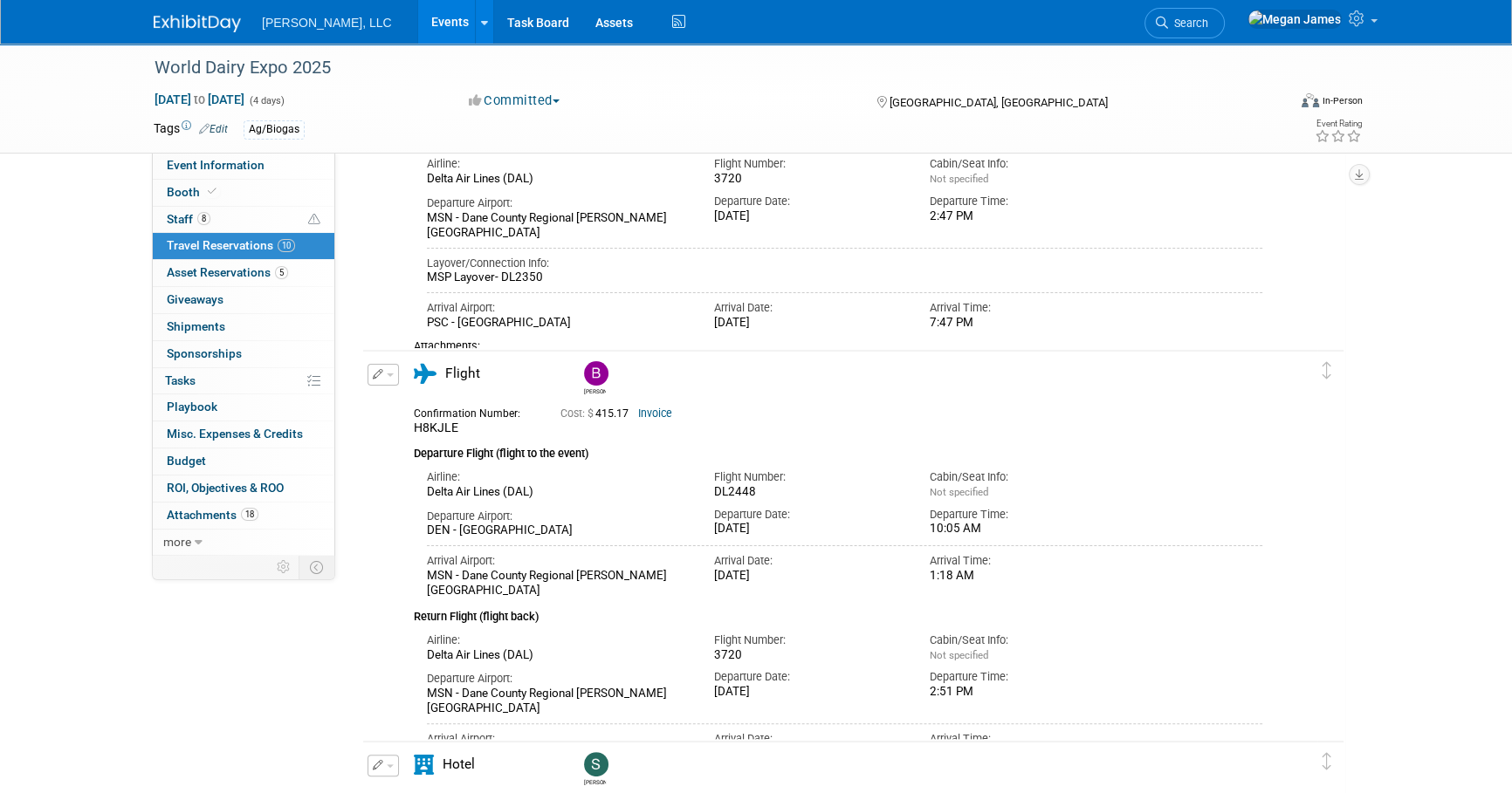
scroll to position [425, 0]
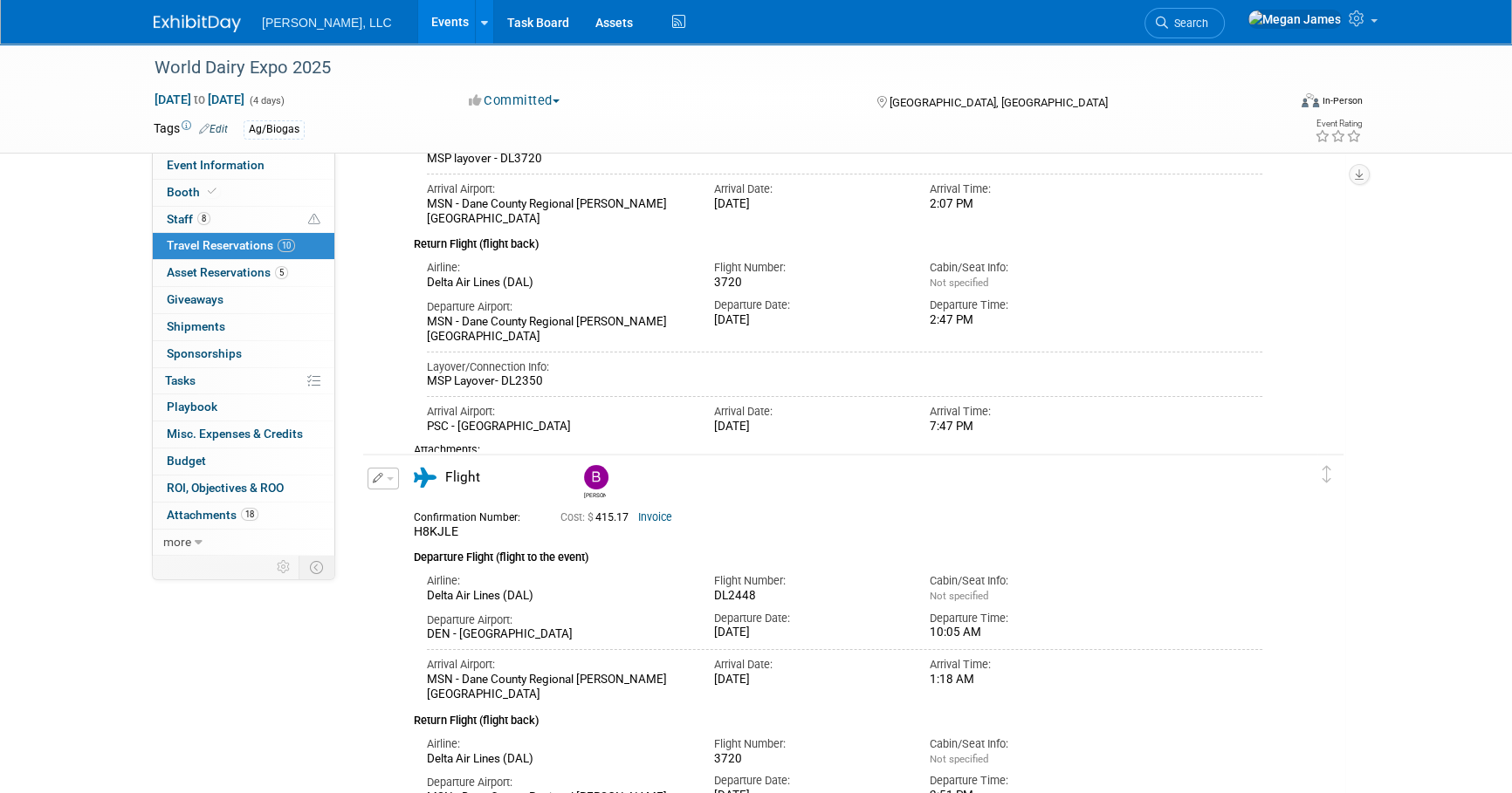
scroll to position [476, 0]
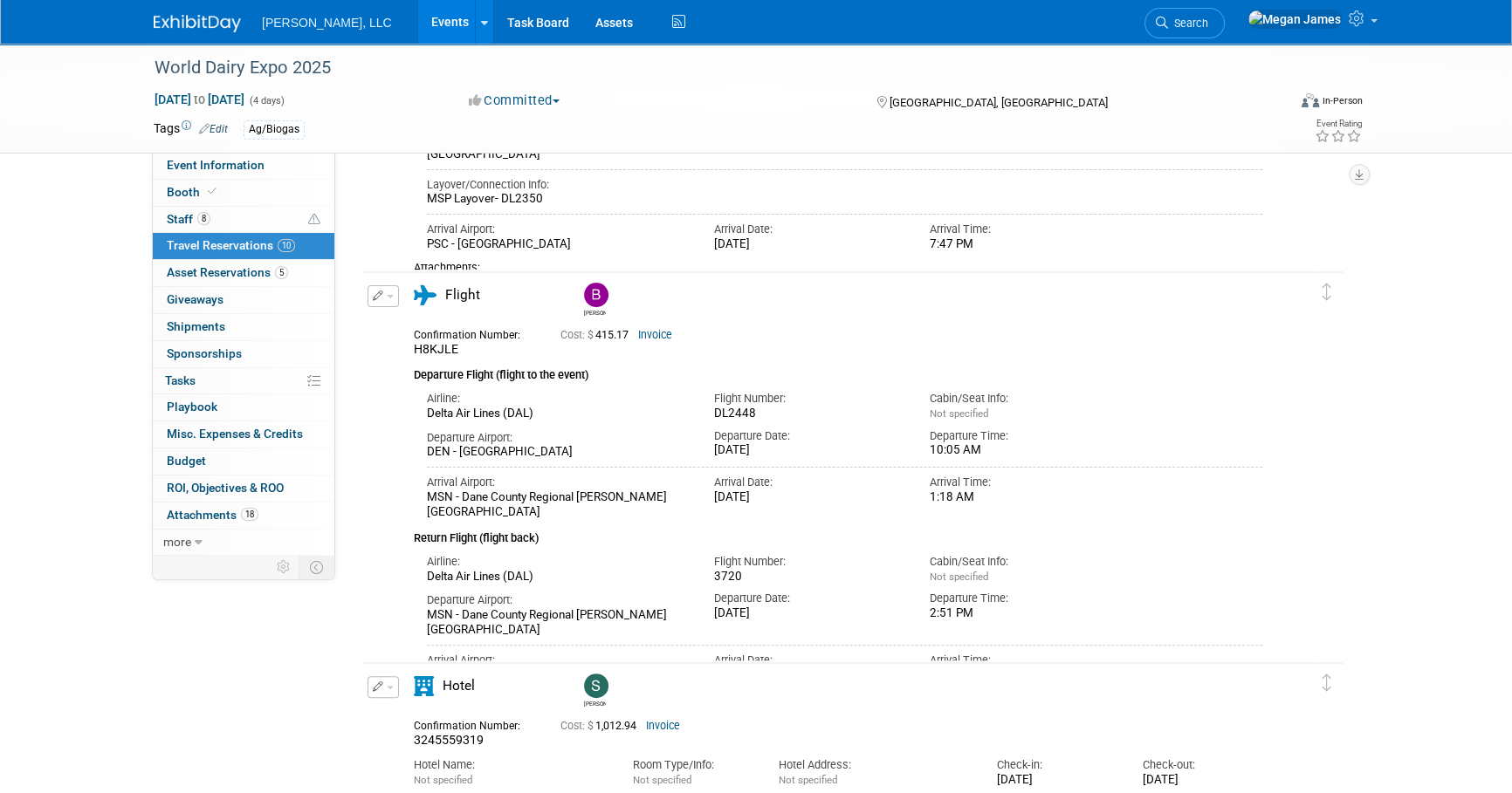
click at [656, 337] on link "Invoice" at bounding box center [655, 335] width 34 height 12
click at [1484, 466] on div "World Dairy Expo 2025 Sep 30, 2025 to Oct 3, 2025 (4 days) Sep 30, 2025 to Oct …" at bounding box center [756, 778] width 1512 height 2421
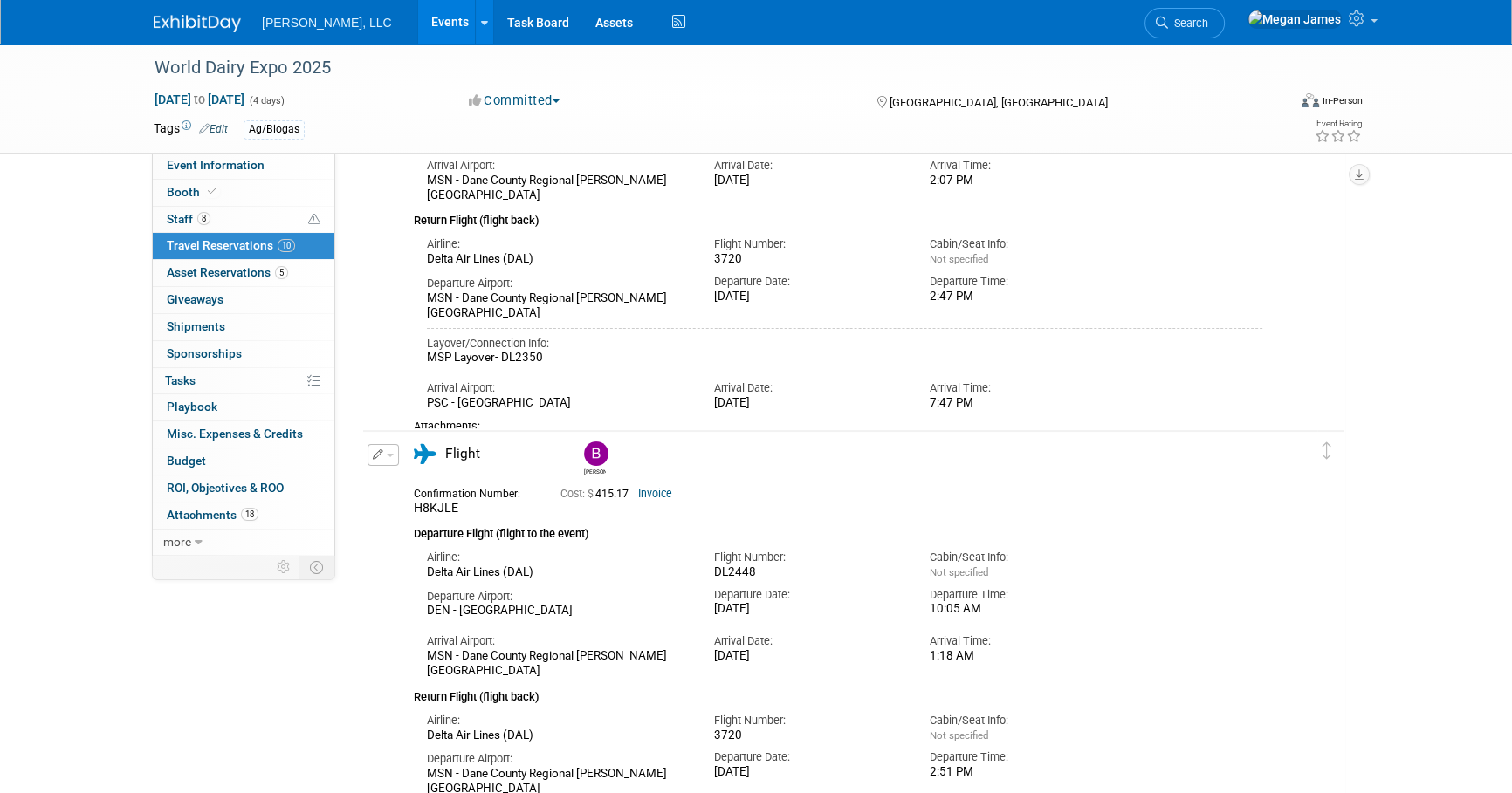
scroll to position [555, 0]
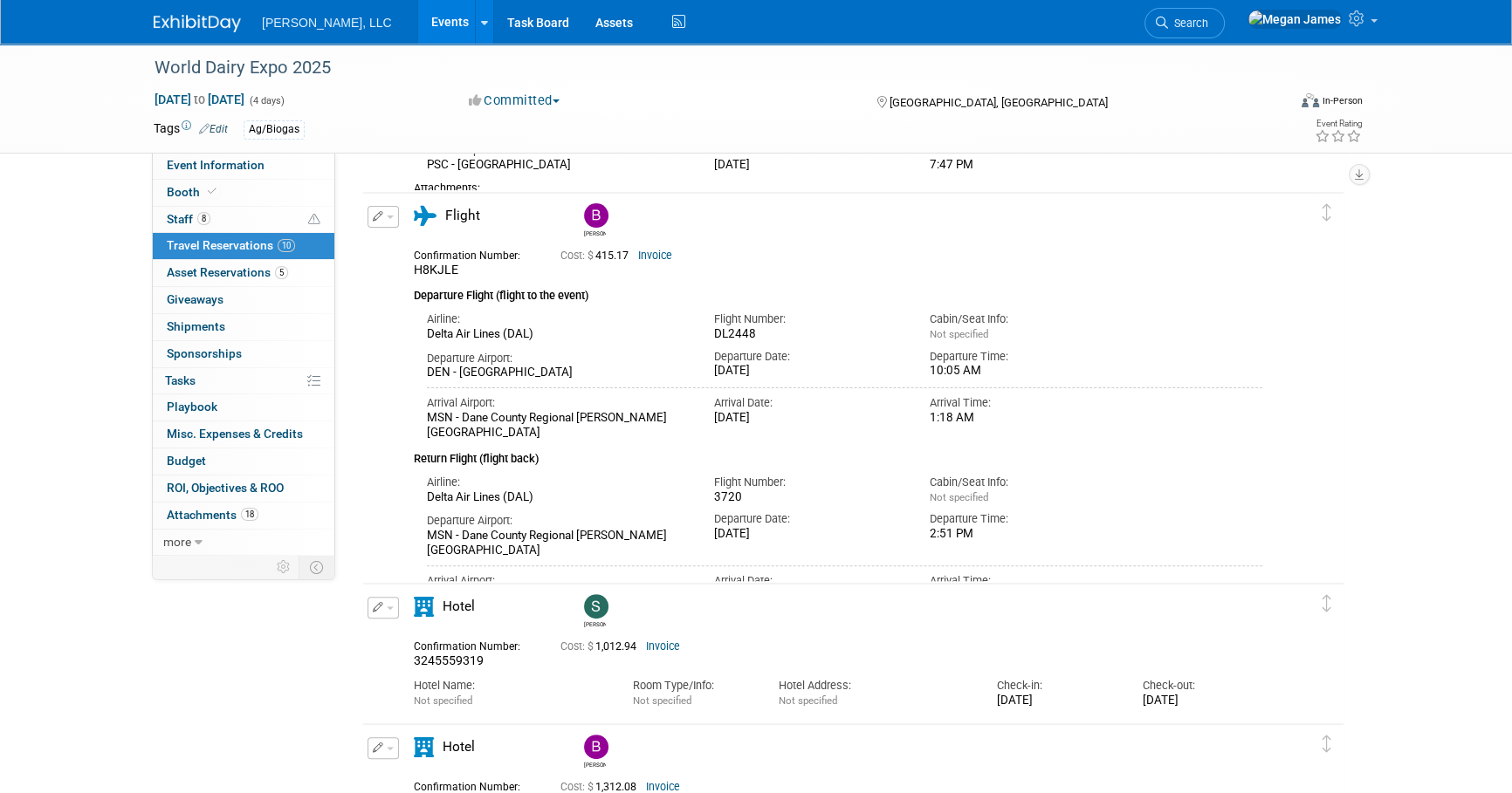
click at [1432, 485] on div "World Dairy Expo 2025 Sep 30, 2025 to Oct 3, 2025 (4 days) Sep 30, 2025 to Oct …" at bounding box center [756, 699] width 1512 height 2421
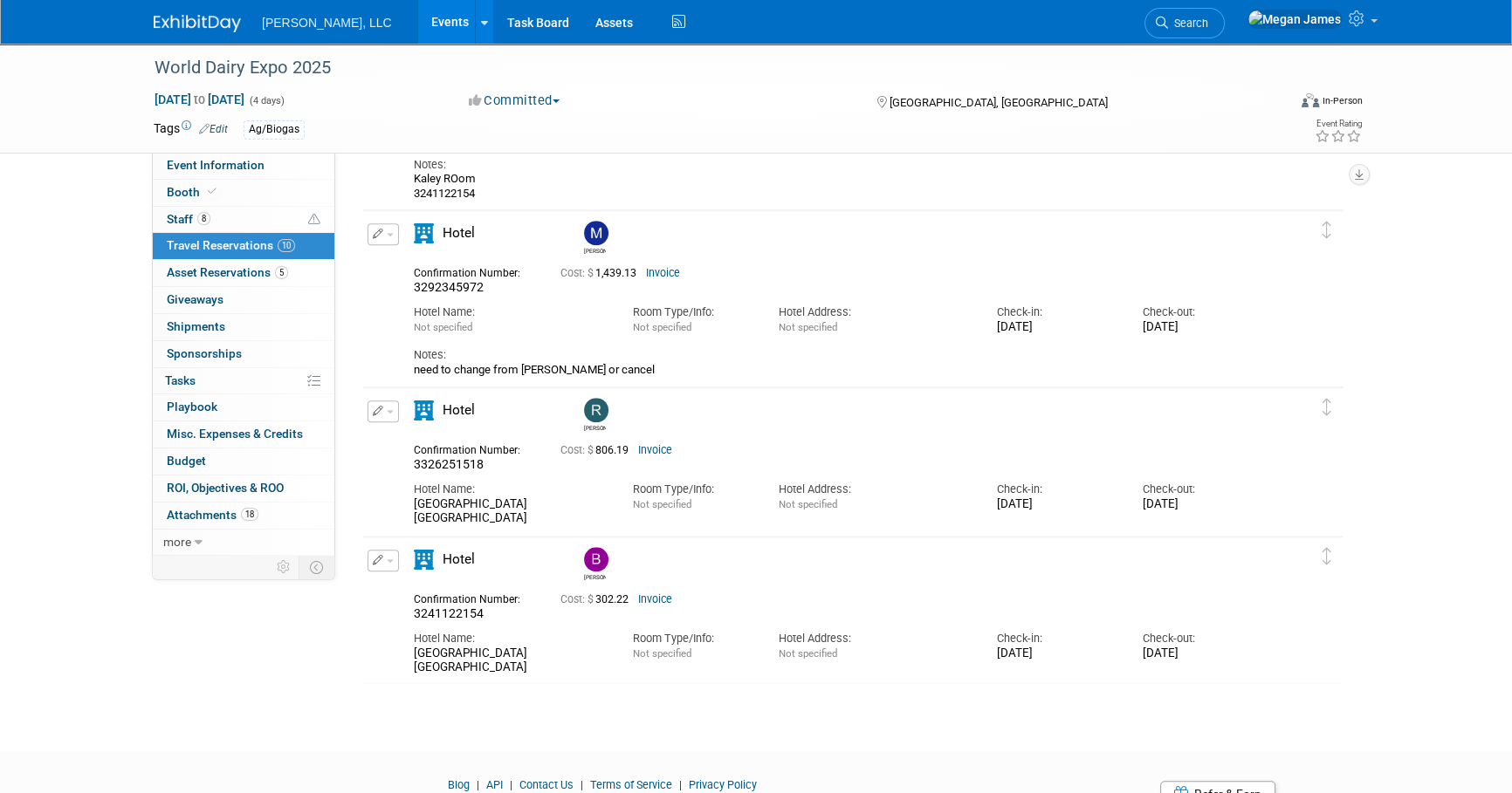
scroll to position [1269, 0]
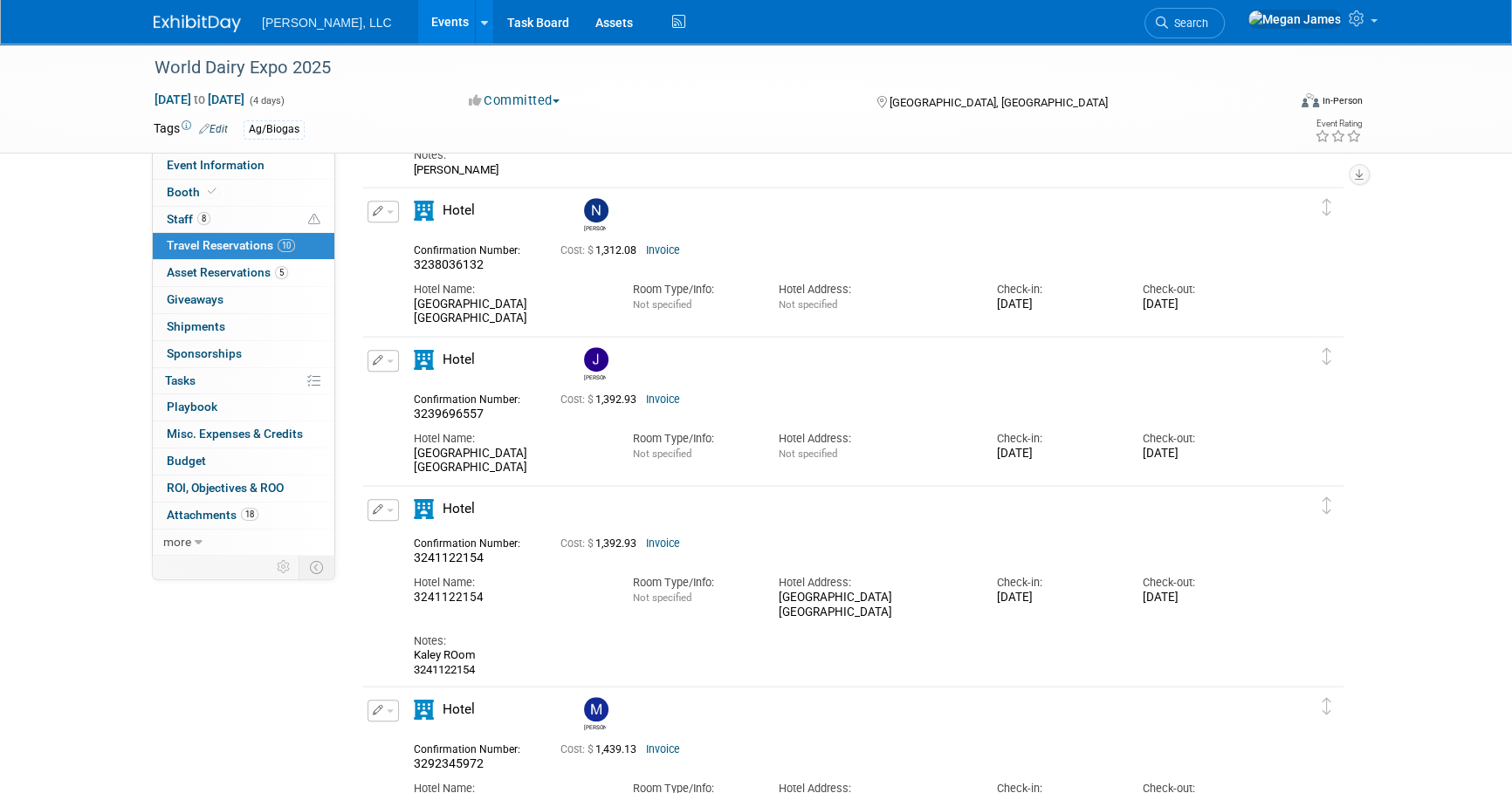
click at [241, 216] on link "8 Staff 8" at bounding box center [244, 219] width 182 height 26
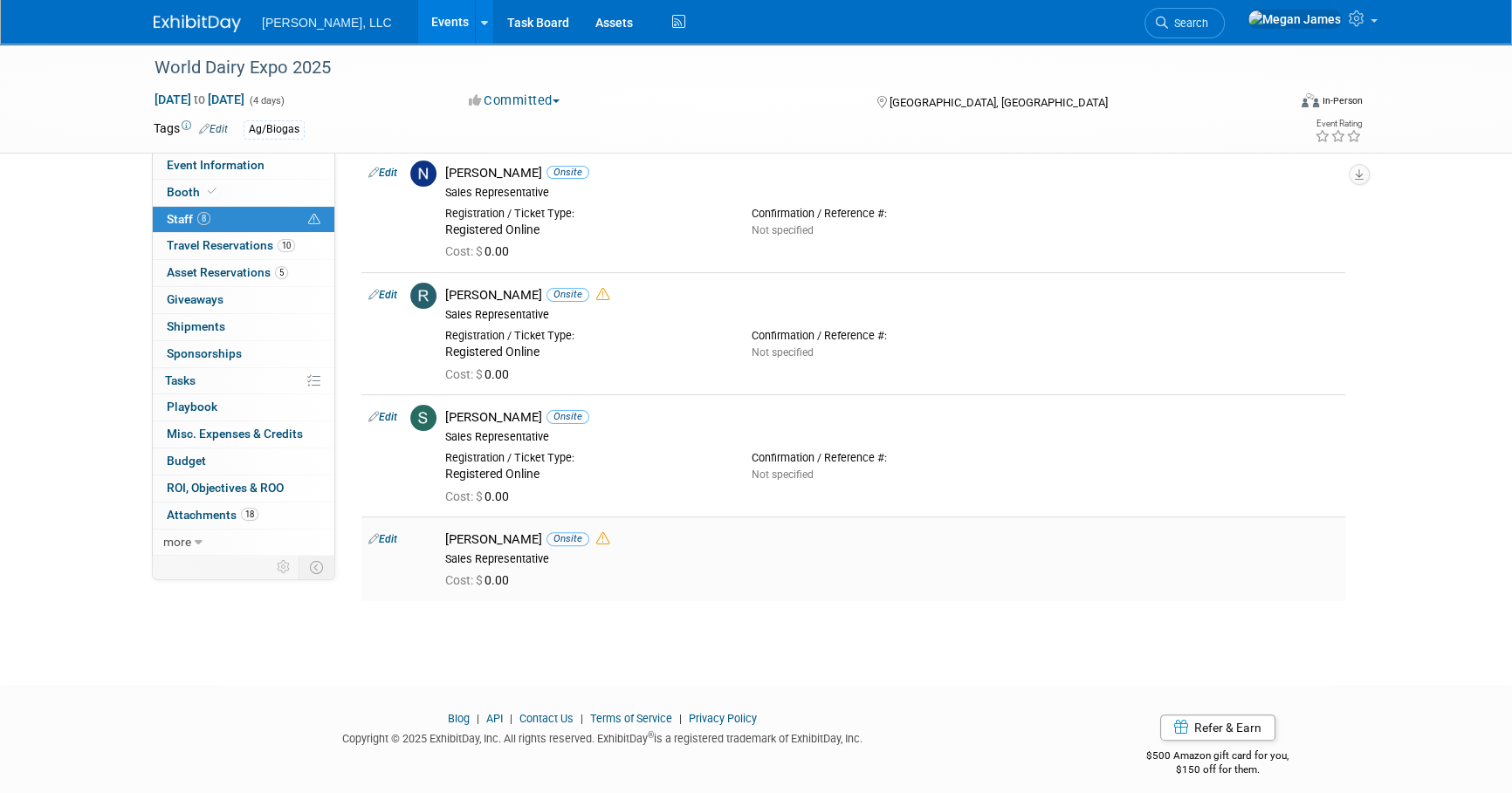
scroll to position [536, 0]
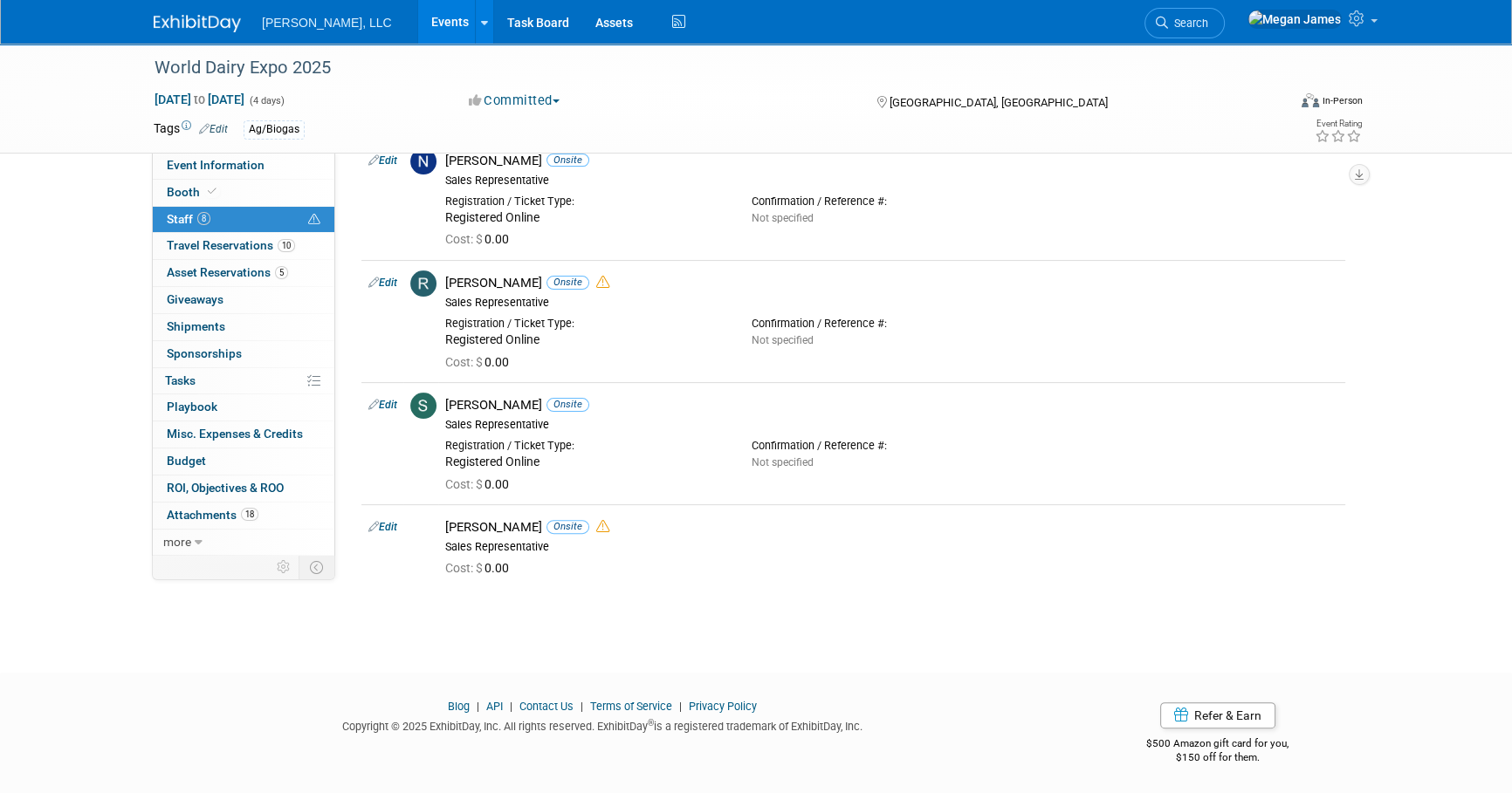
click at [1422, 477] on div "World Dairy Expo 2025 Sep 30, 2025 to Oct 3, 2025 (4 days) Sep 30, 2025 to Oct …" at bounding box center [756, 75] width 1512 height 1133
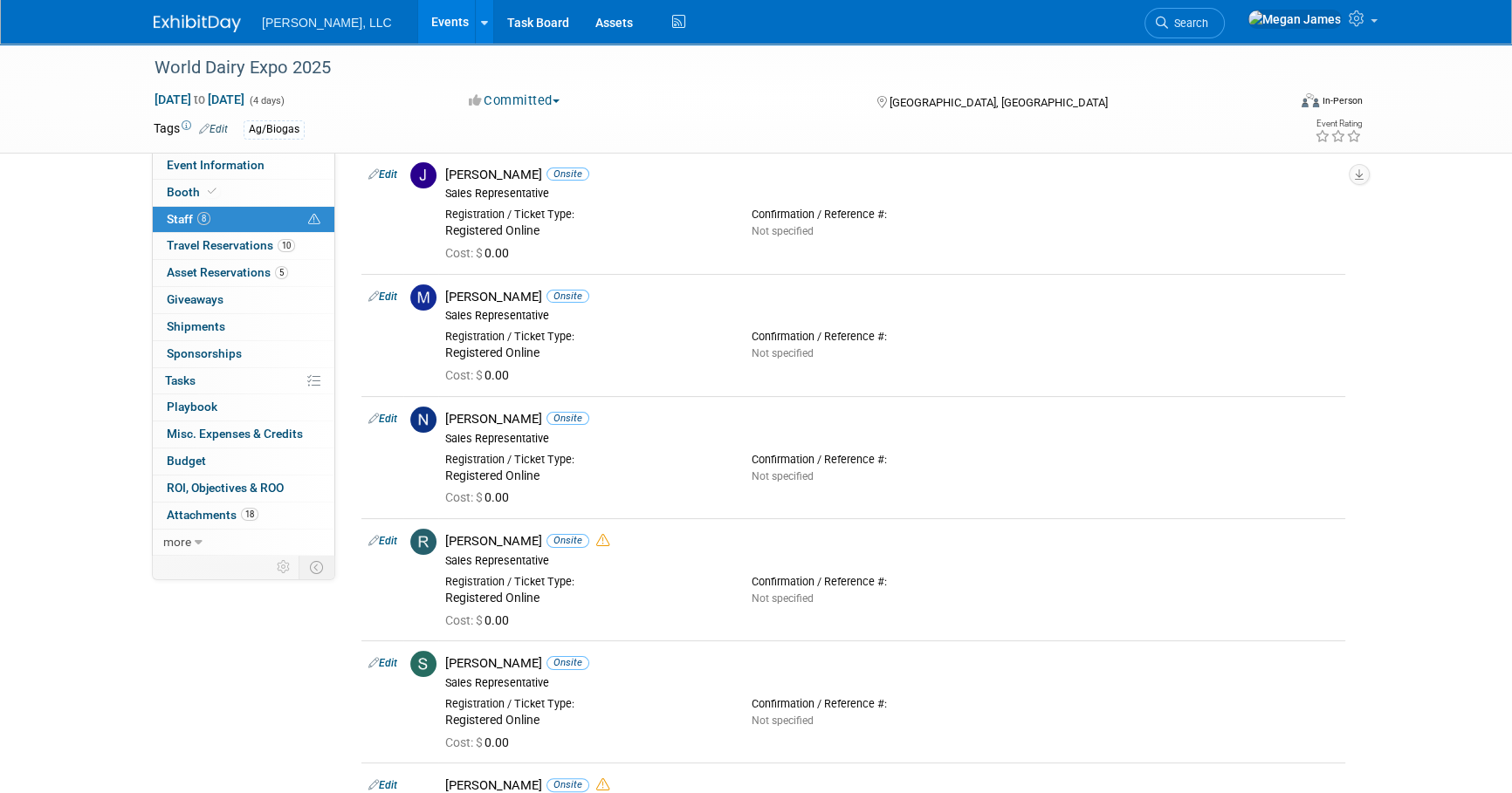
scroll to position [274, 0]
click at [268, 162] on link "Event Information" at bounding box center [244, 166] width 182 height 26
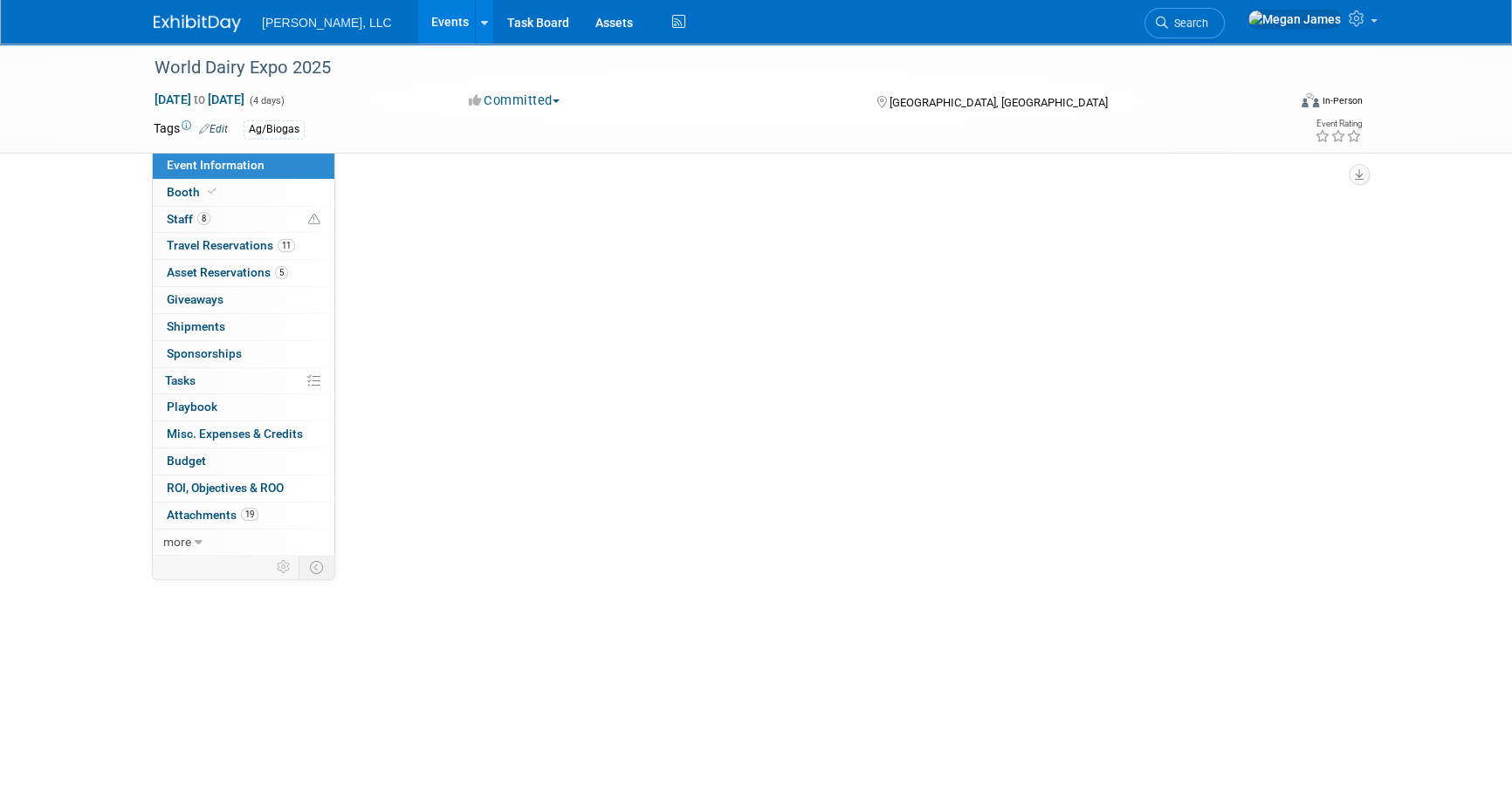
scroll to position [0, 0]
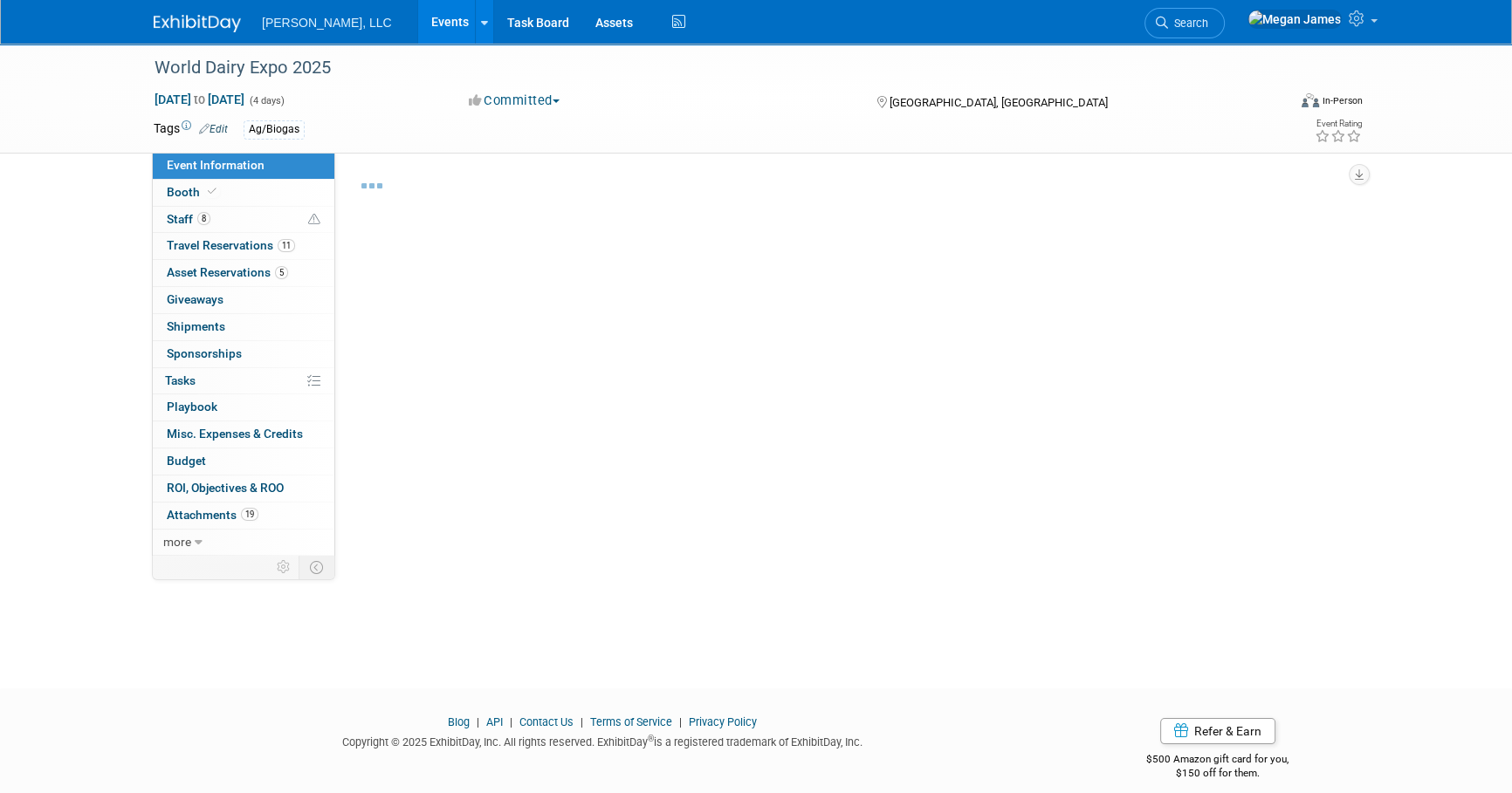
select select "Ag/Biogas"
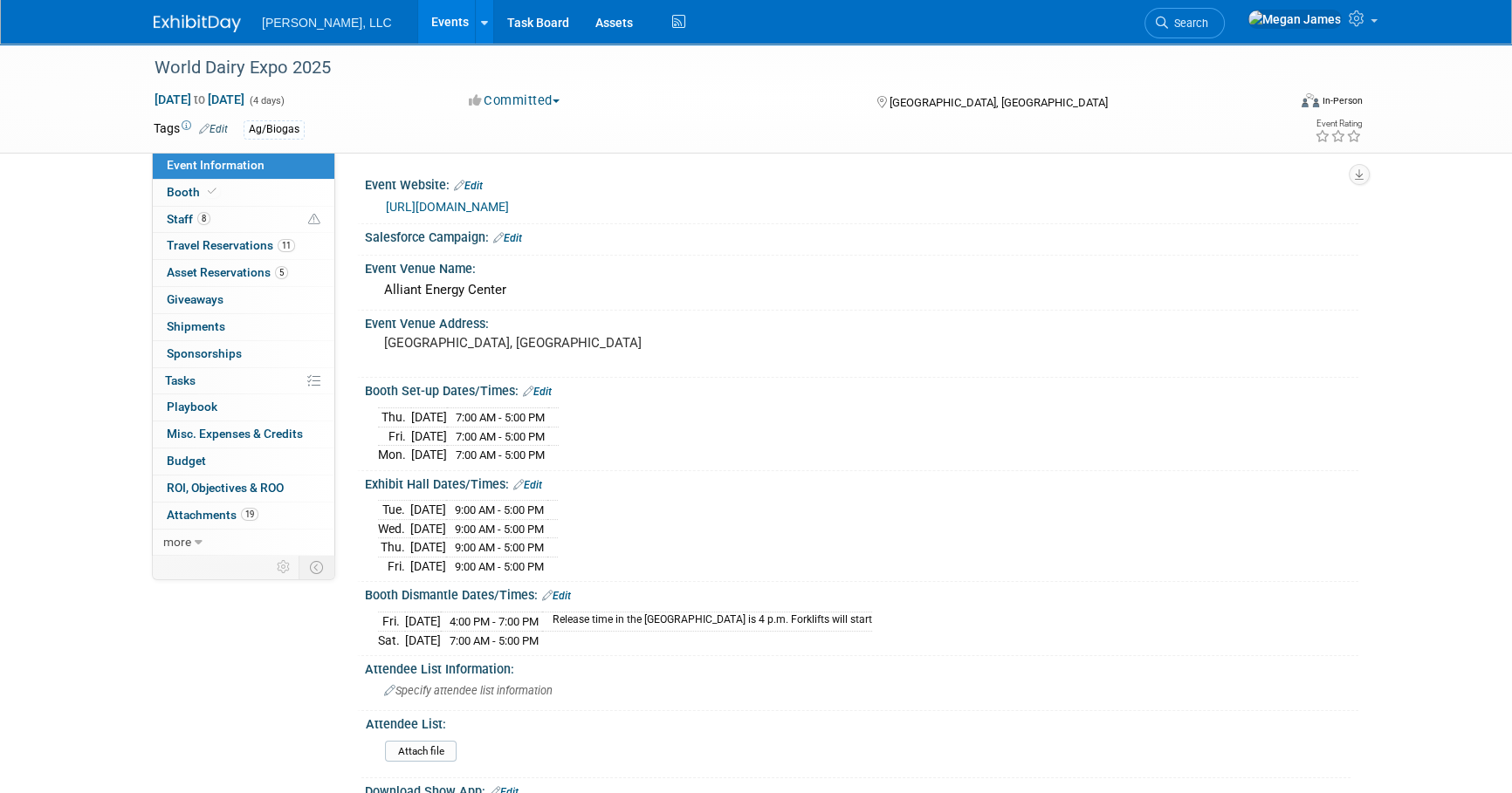
click at [418, 7] on link "Events" at bounding box center [450, 22] width 64 height 44
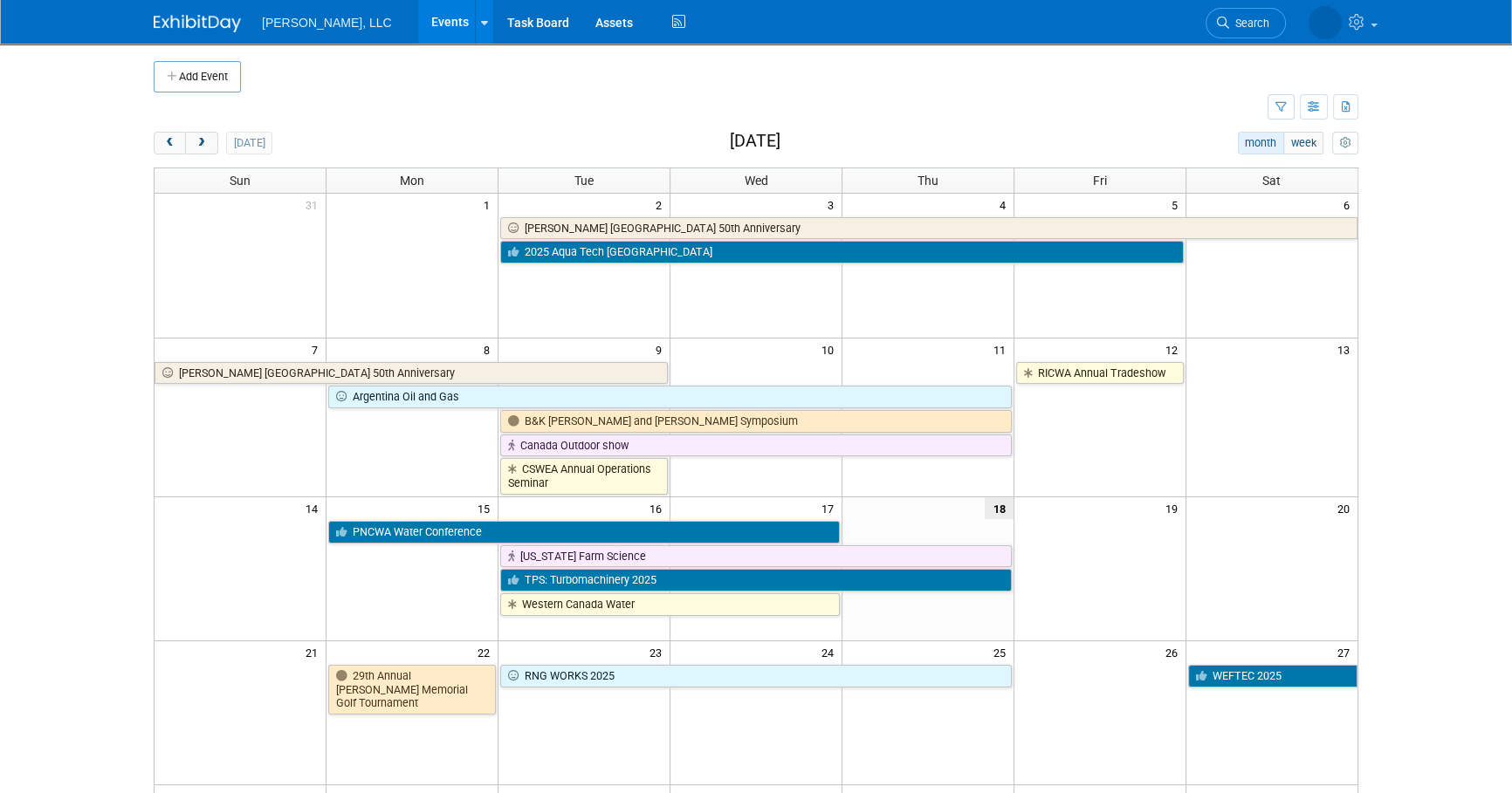
click at [1409, 439] on body "[PERSON_NAME], LLC Events Add Event Bulk Upload Events Shareable Event Boards R…" at bounding box center [756, 396] width 1512 height 793
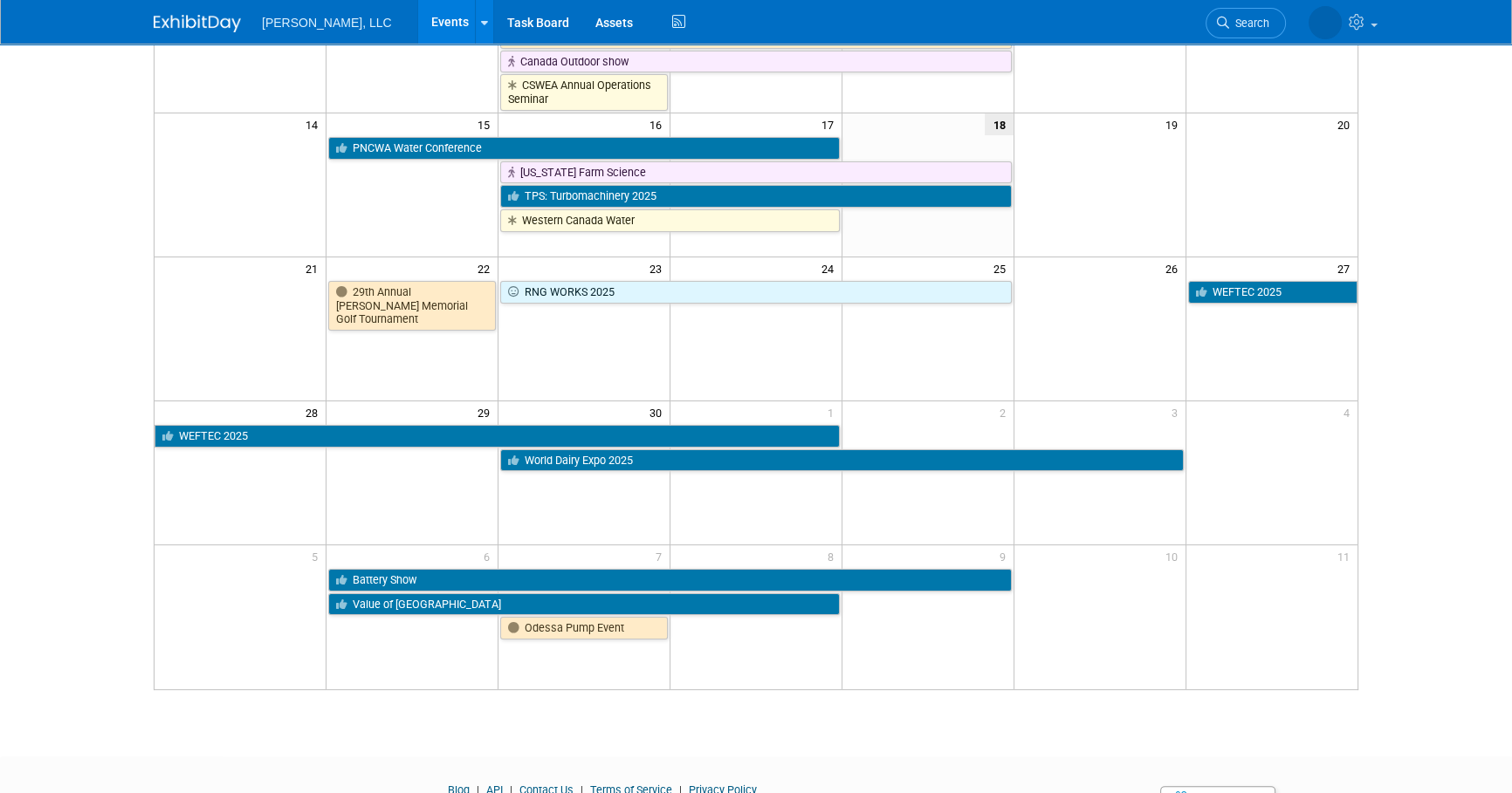
scroll to position [396, 0]
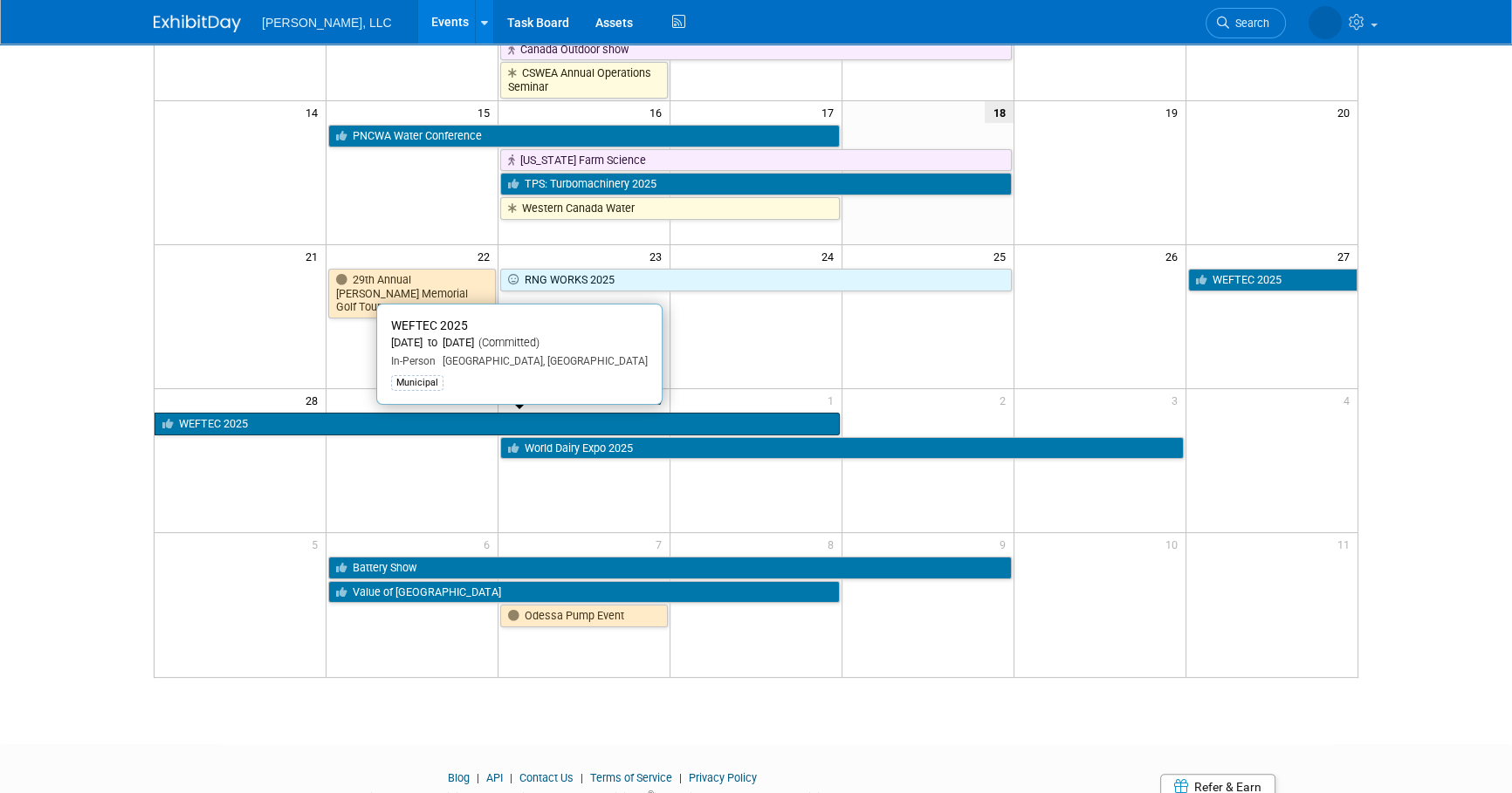
click at [251, 426] on link "WEFTEC 2025" at bounding box center [497, 424] width 686 height 23
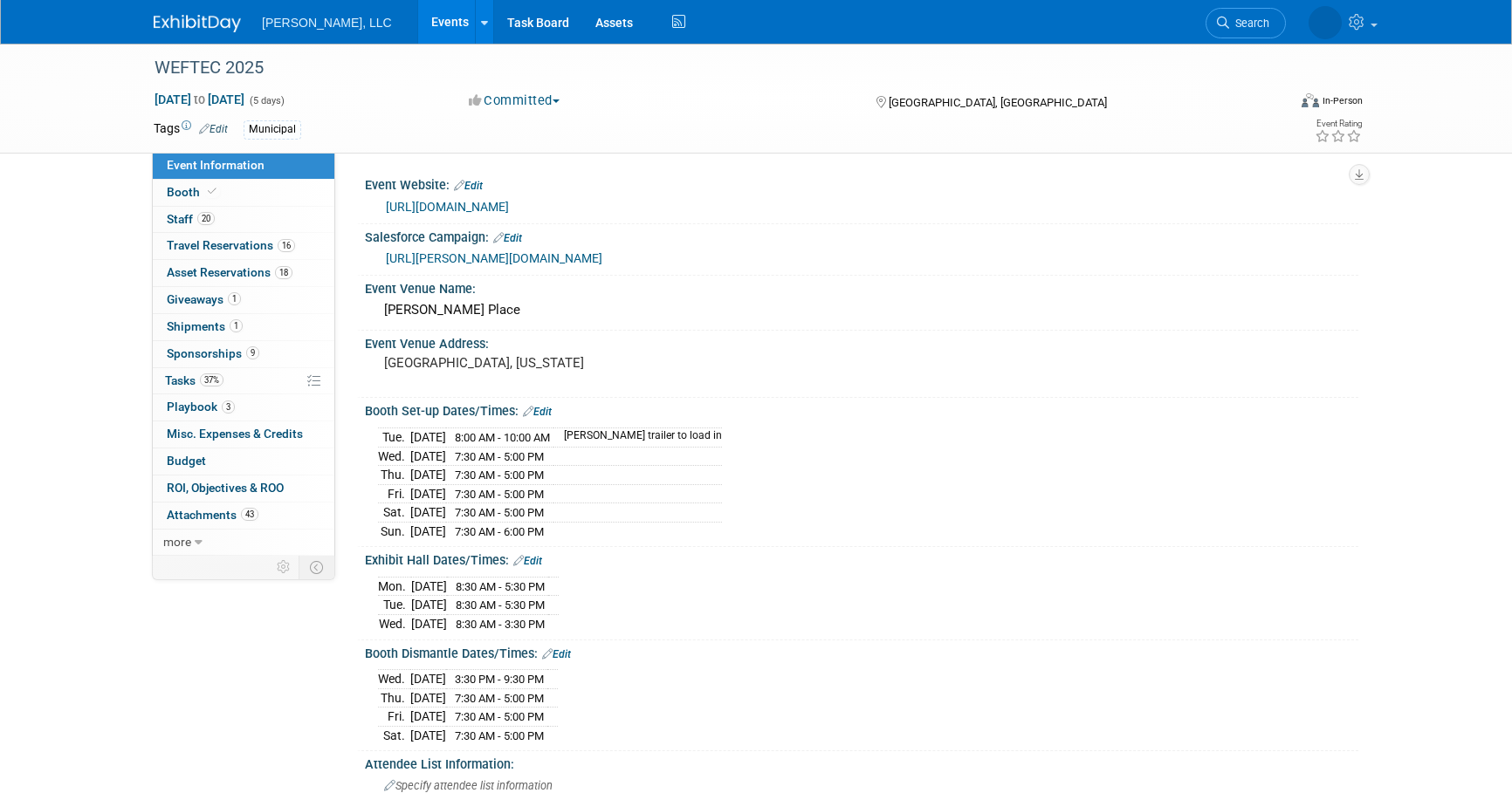
select select "Municipal"
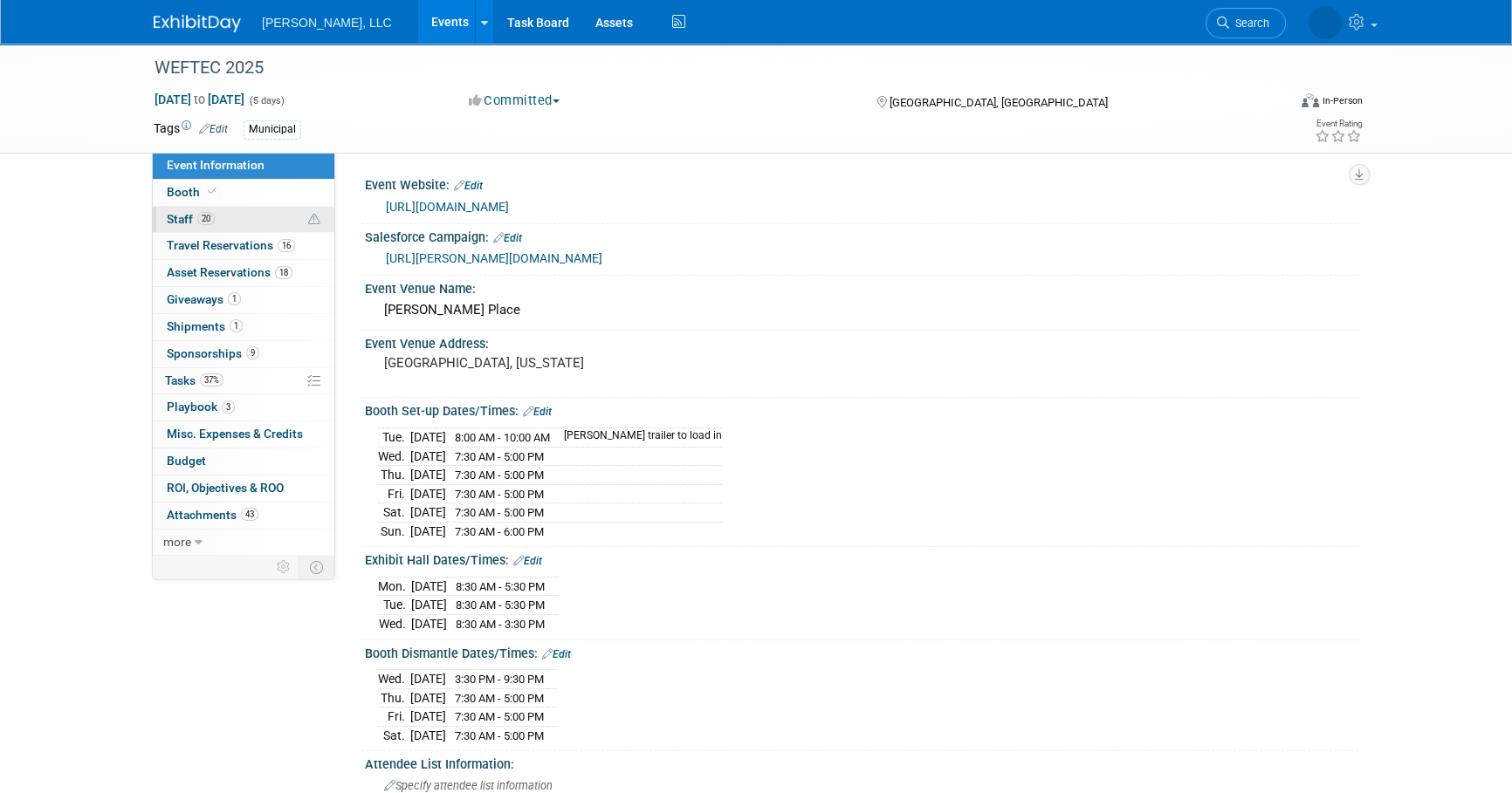
click at [245, 222] on link "20 Staff 20" at bounding box center [244, 219] width 182 height 26
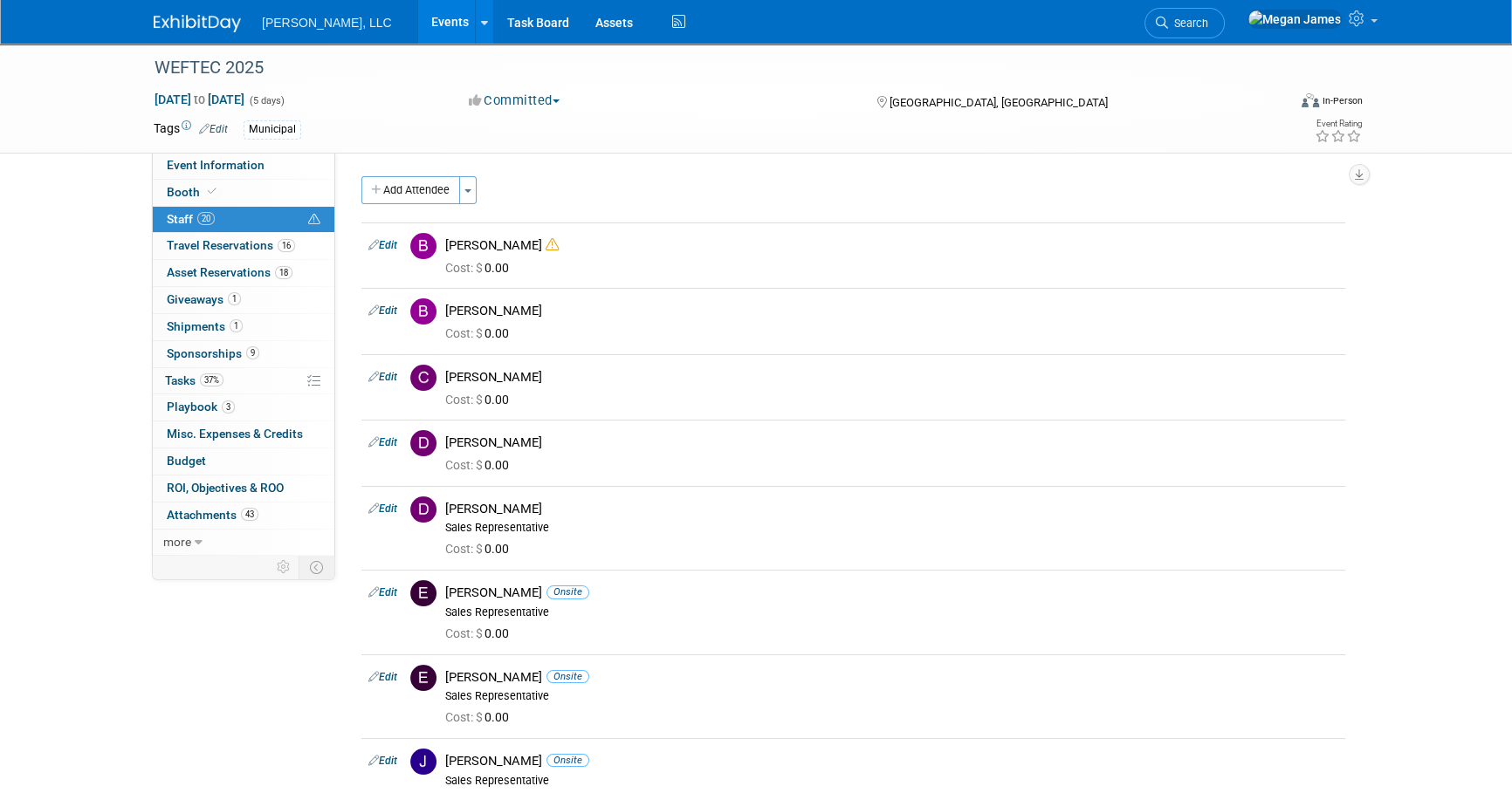
click at [235, 155] on link "Event Information" at bounding box center [244, 166] width 182 height 26
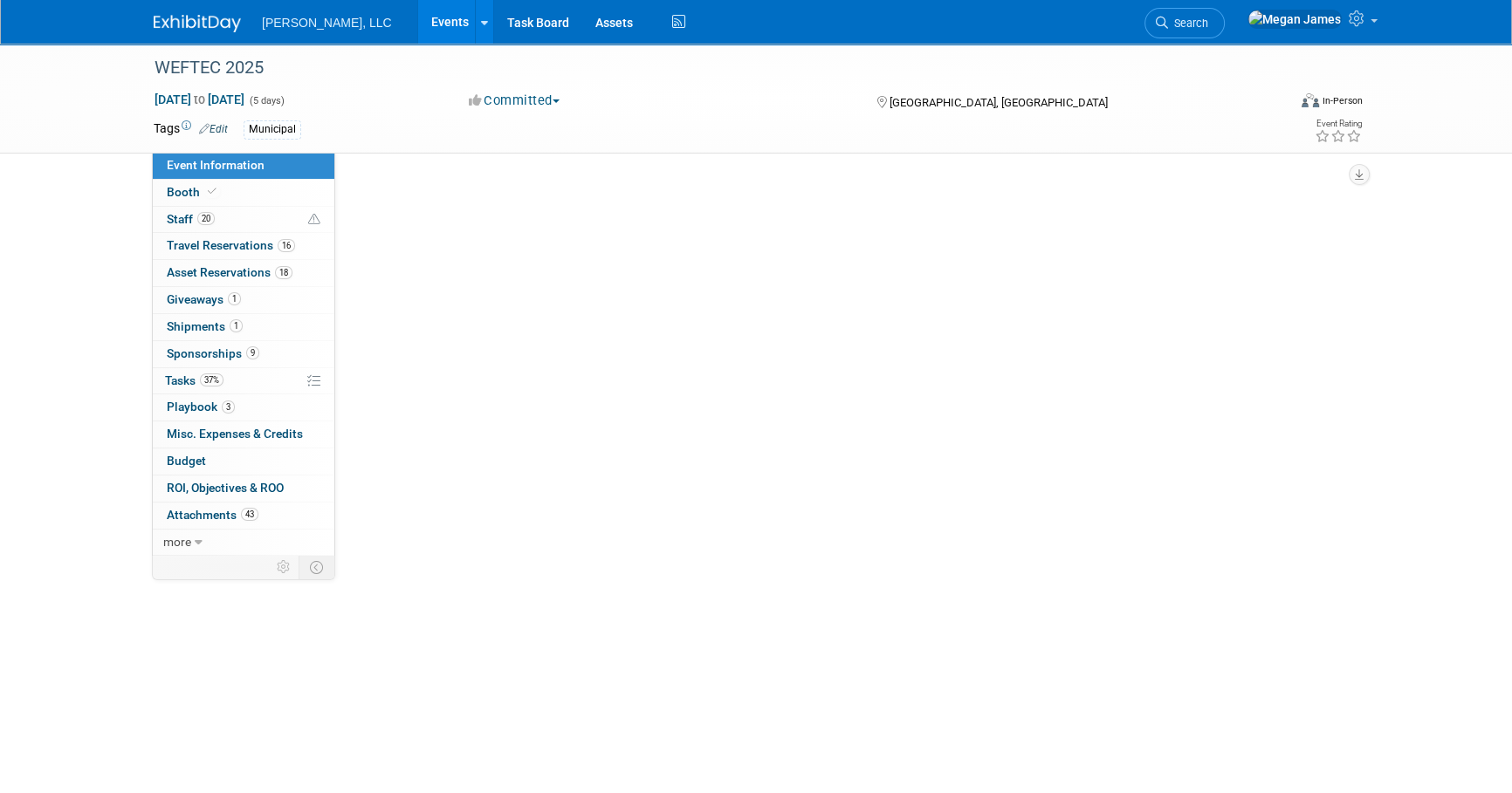
select select "Municipal"
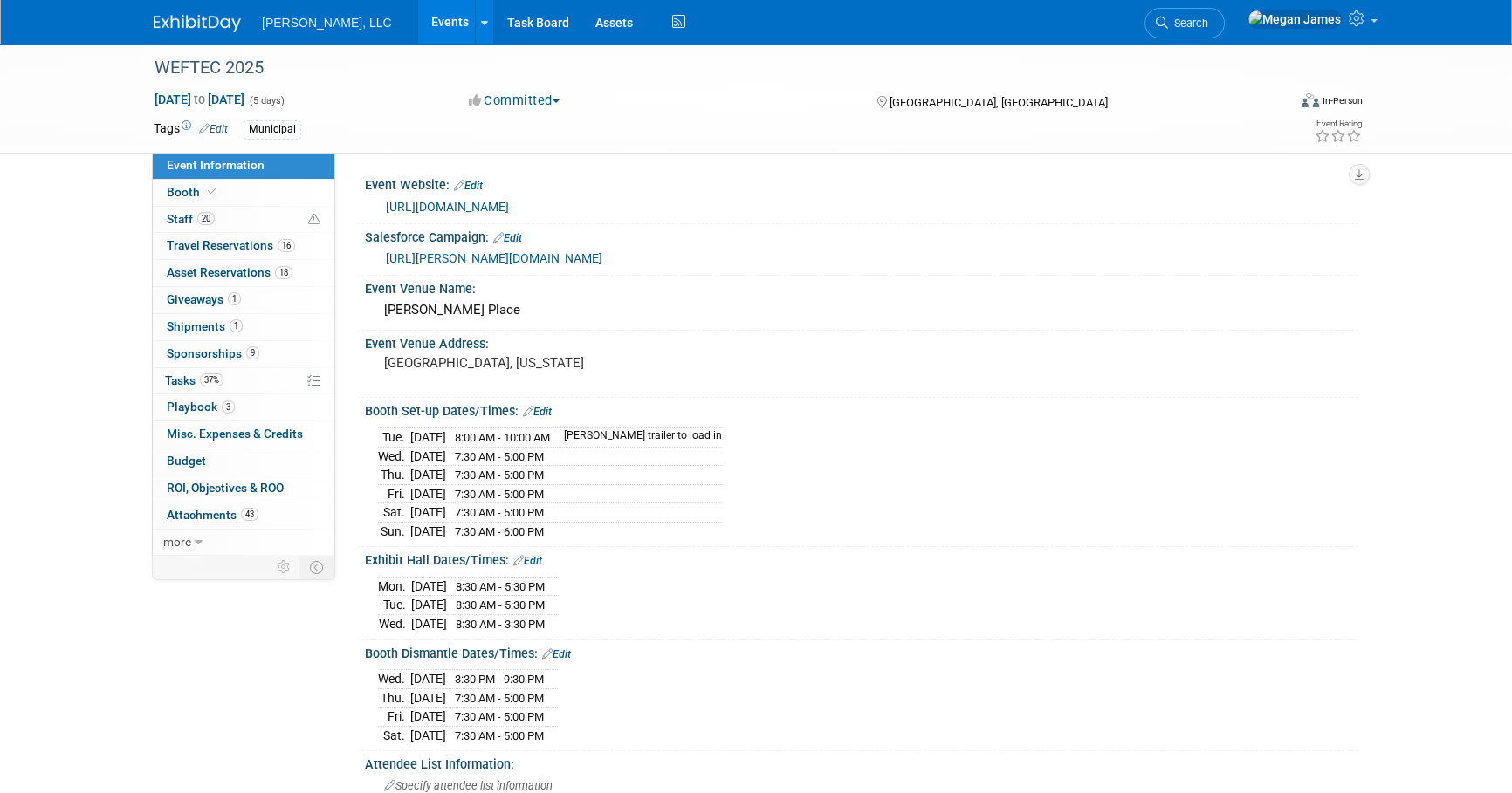
click at [418, 21] on link "Events" at bounding box center [450, 22] width 64 height 44
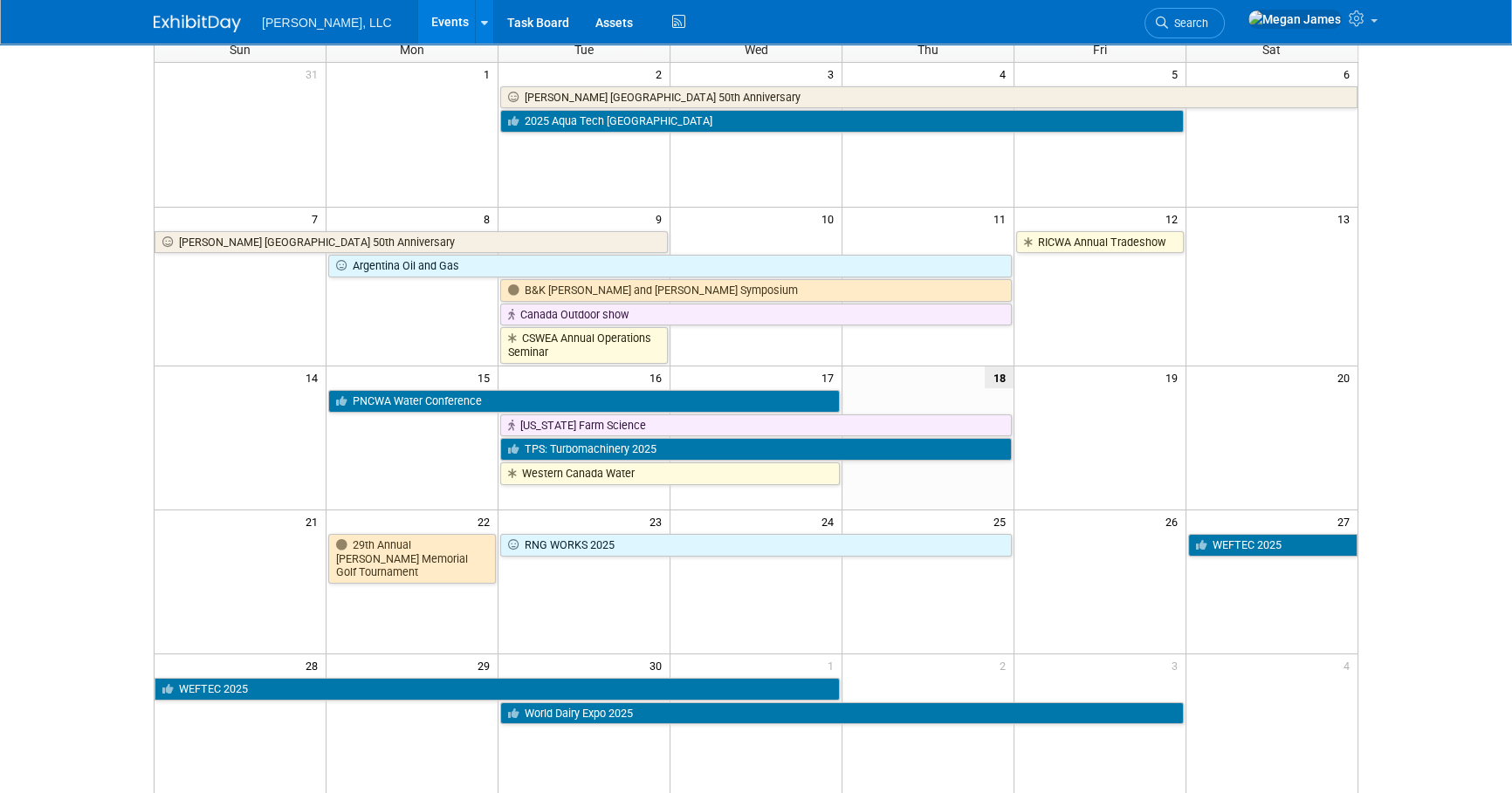
scroll to position [468, 0]
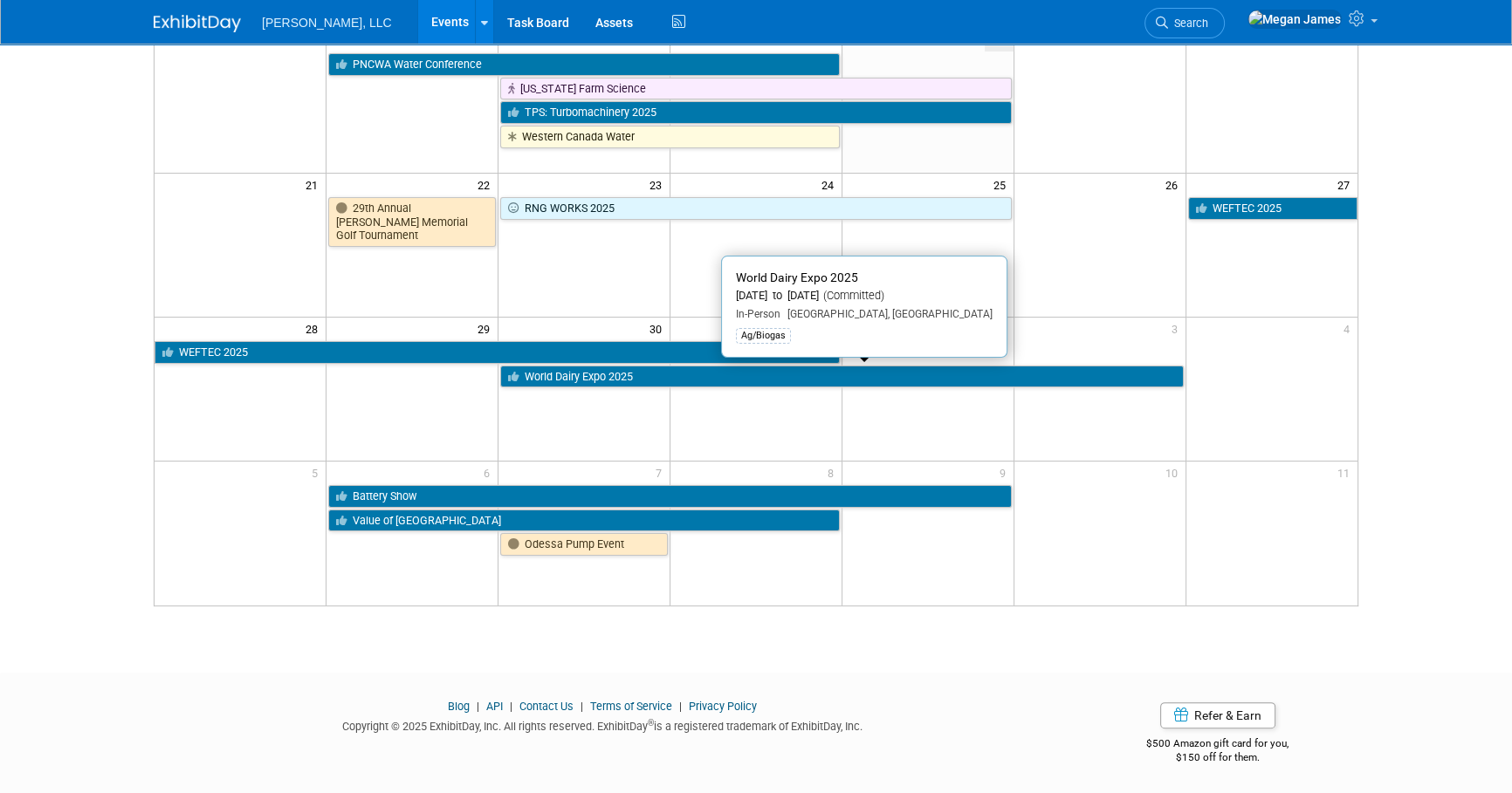
click at [604, 369] on link "World Dairy Expo 2025" at bounding box center [841, 376] width 683 height 23
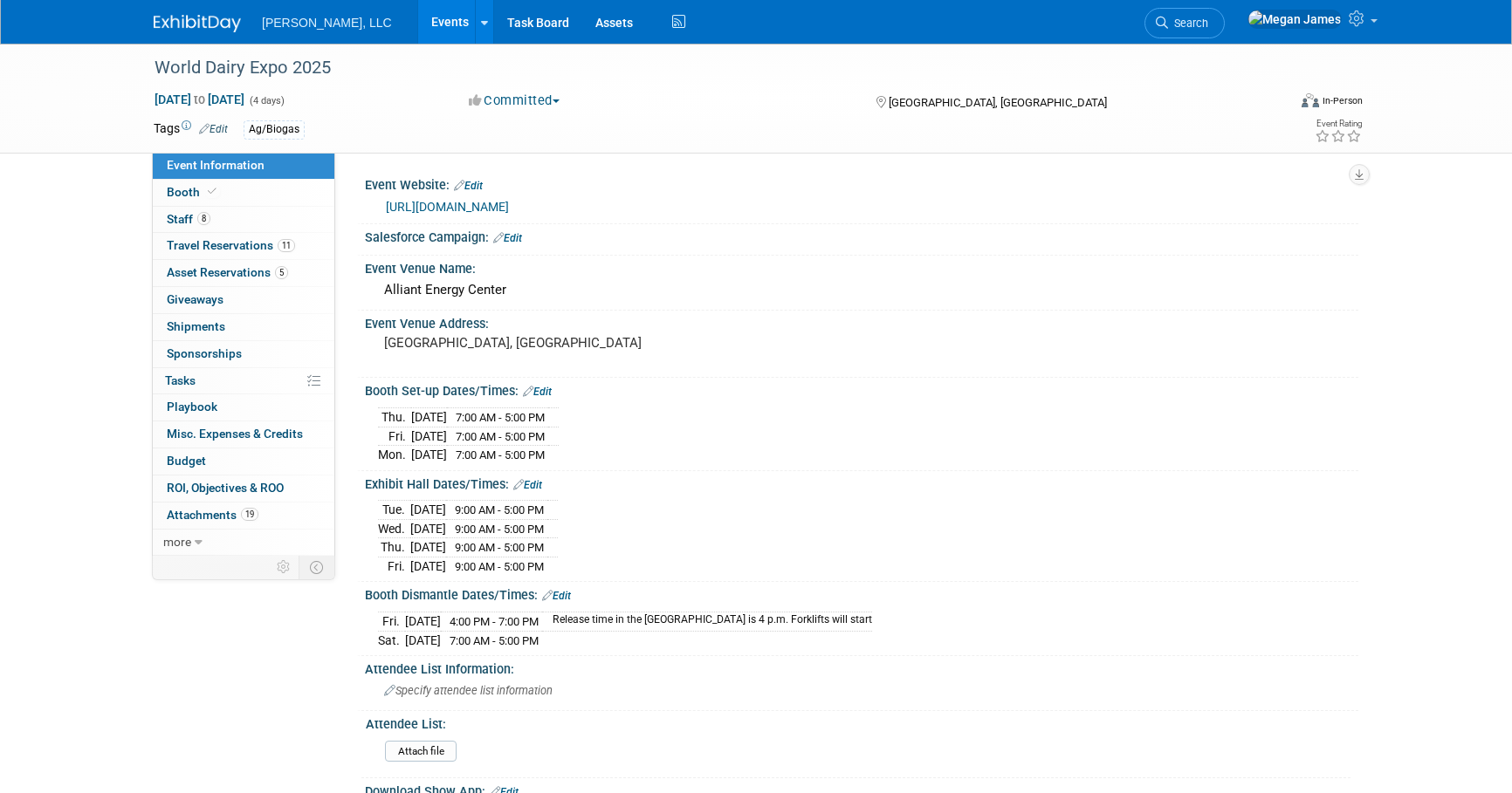
select select "Ag/Biogas"
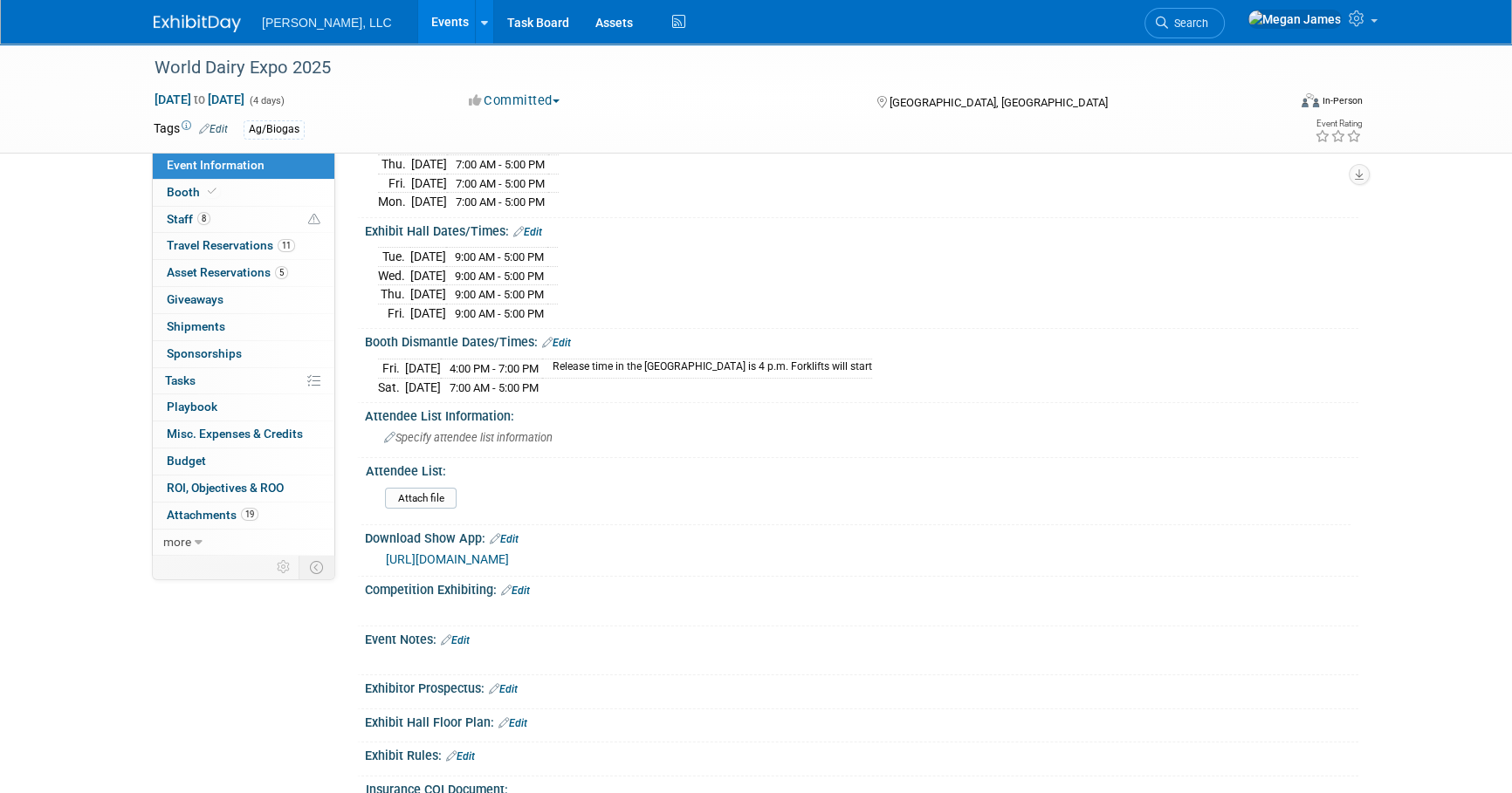
scroll to position [524, 0]
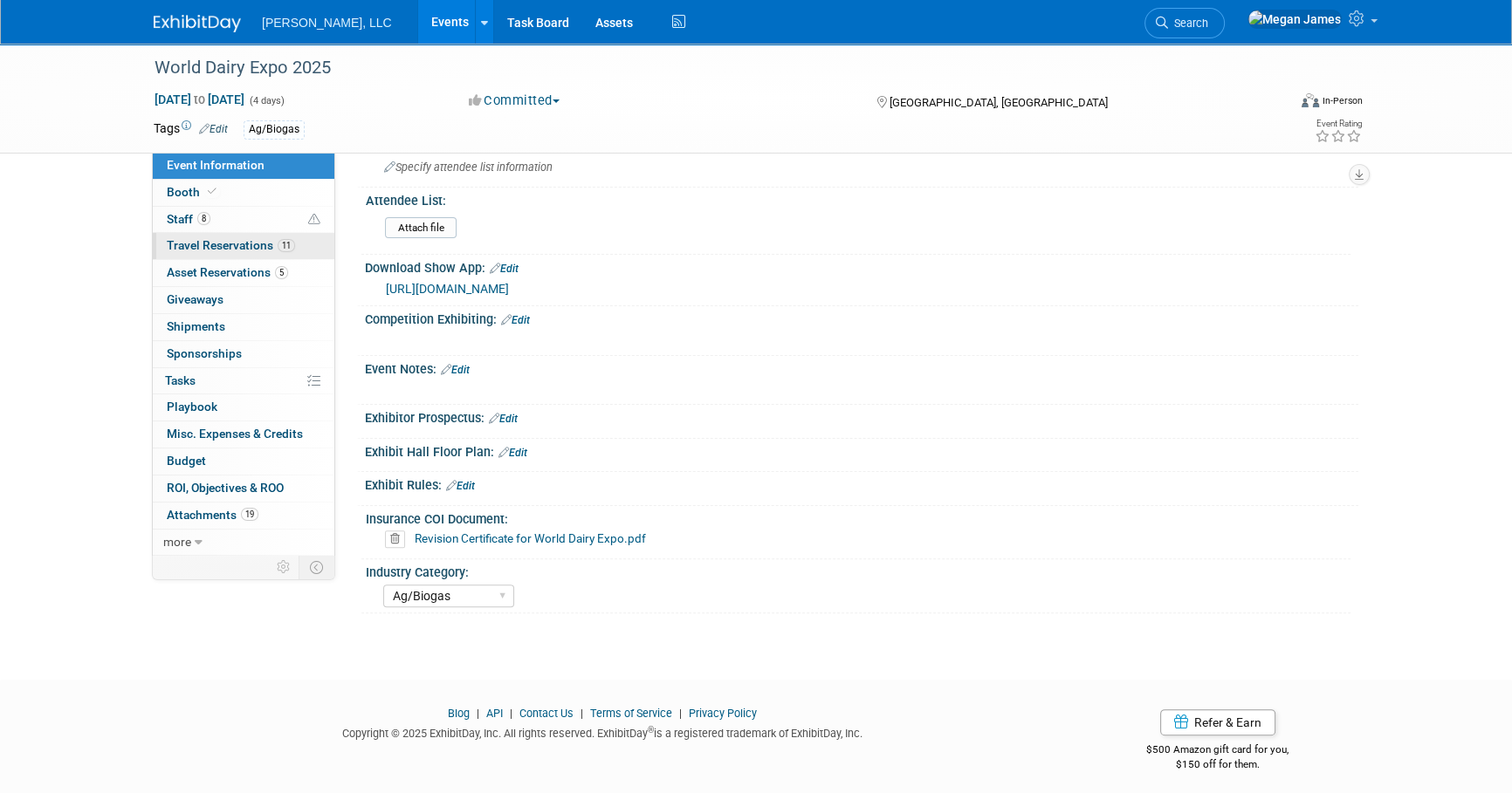
click at [282, 249] on span "11" at bounding box center [285, 245] width 17 height 13
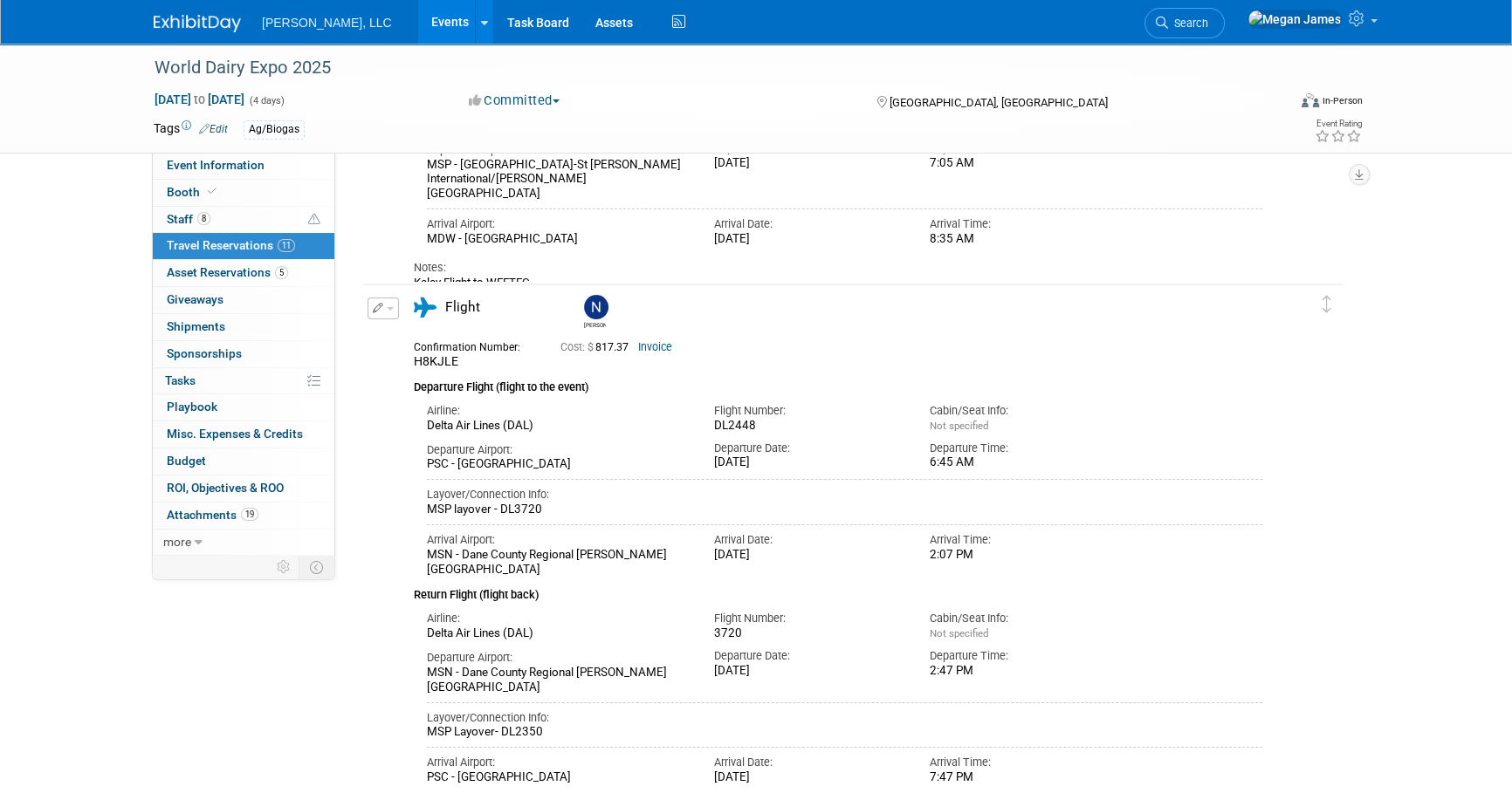
scroll to position [0, 0]
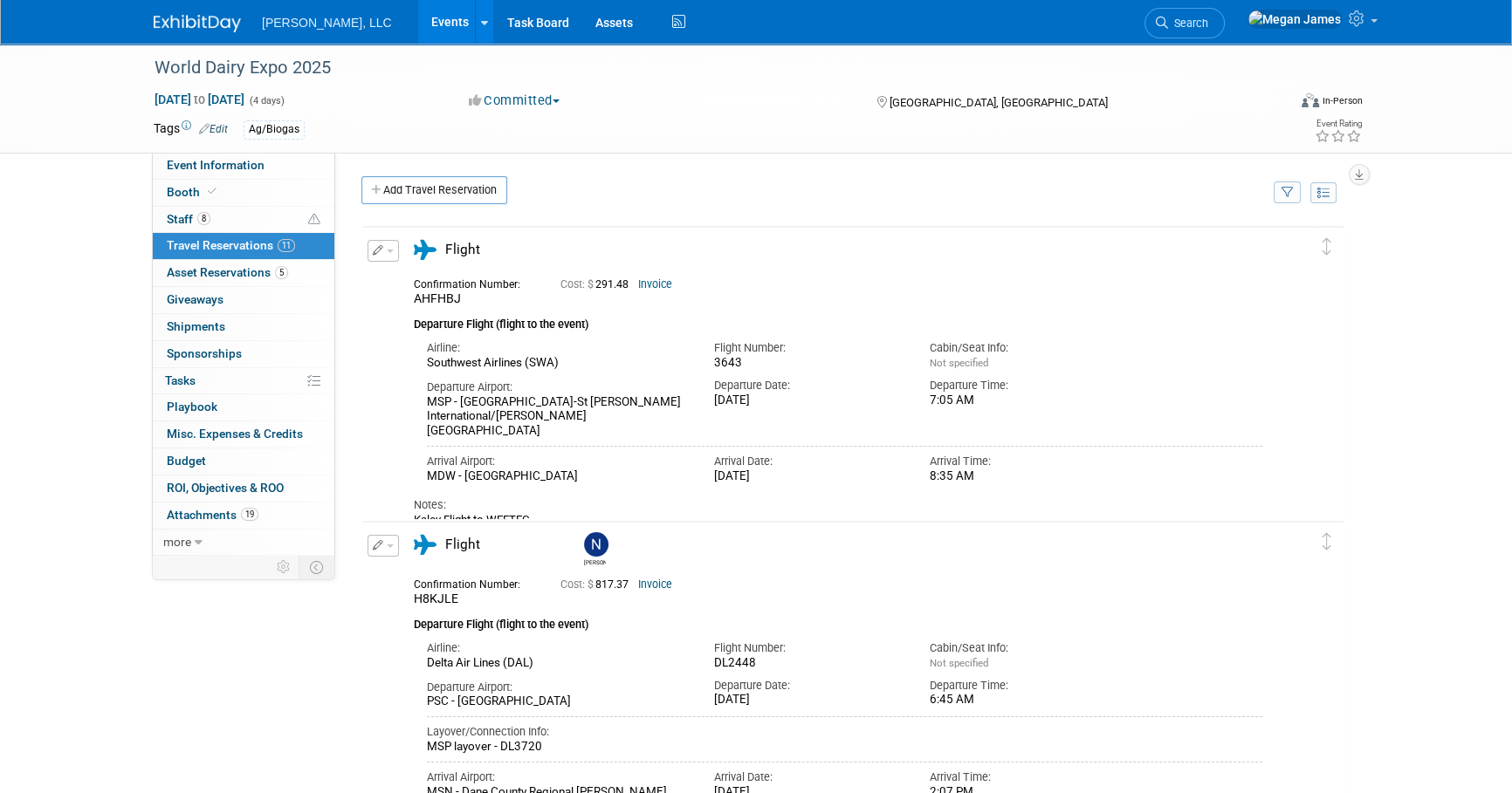
drag, startPoint x: 405, startPoint y: 18, endPoint x: 608, endPoint y: 38, distance: 204.0
click at [418, 18] on link "Events" at bounding box center [450, 22] width 64 height 44
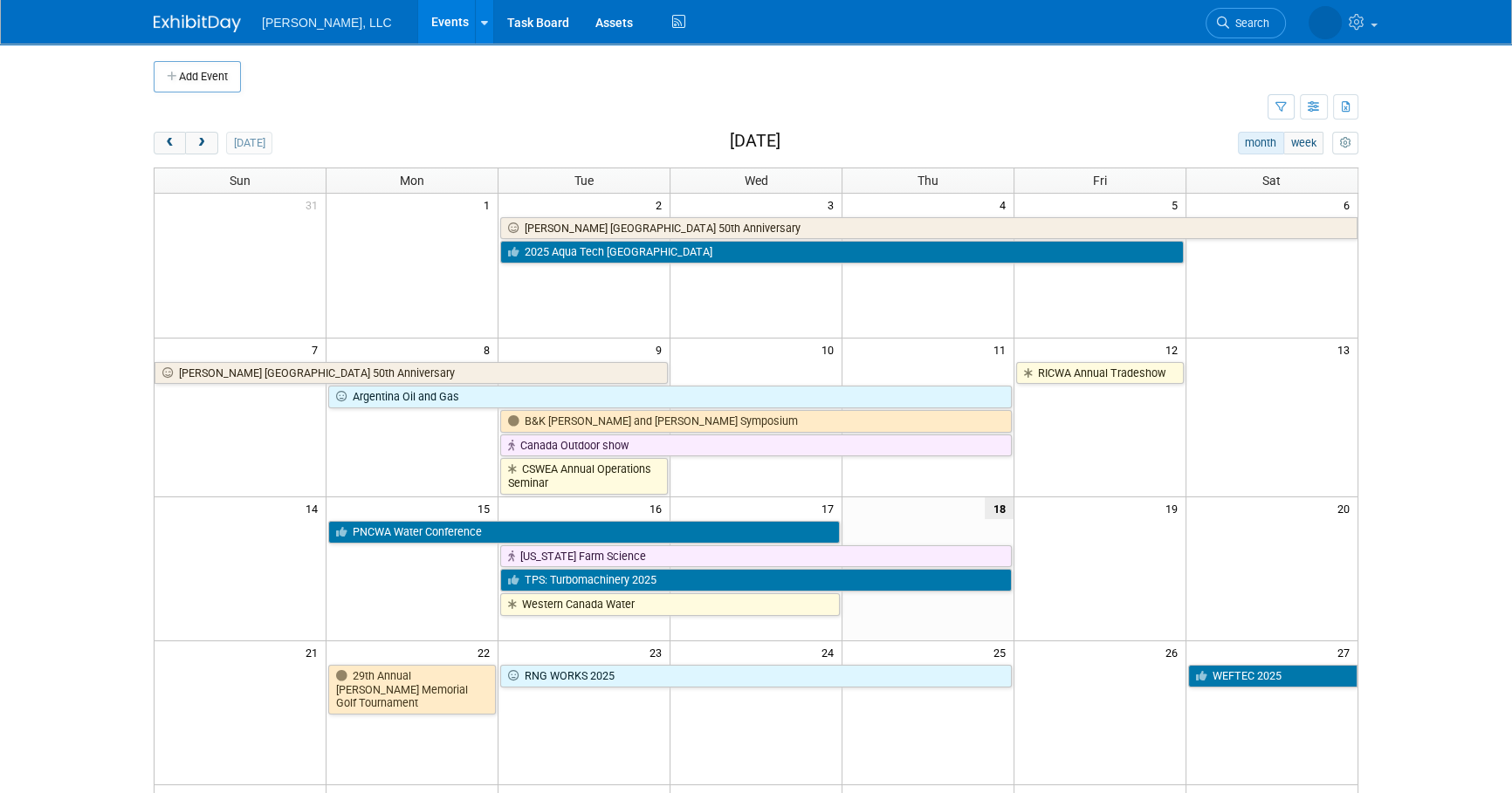
click at [1426, 424] on body "[PERSON_NAME], LLC Events Add Event Bulk Upload Events Shareable Event Boards R…" at bounding box center [756, 396] width 1512 height 793
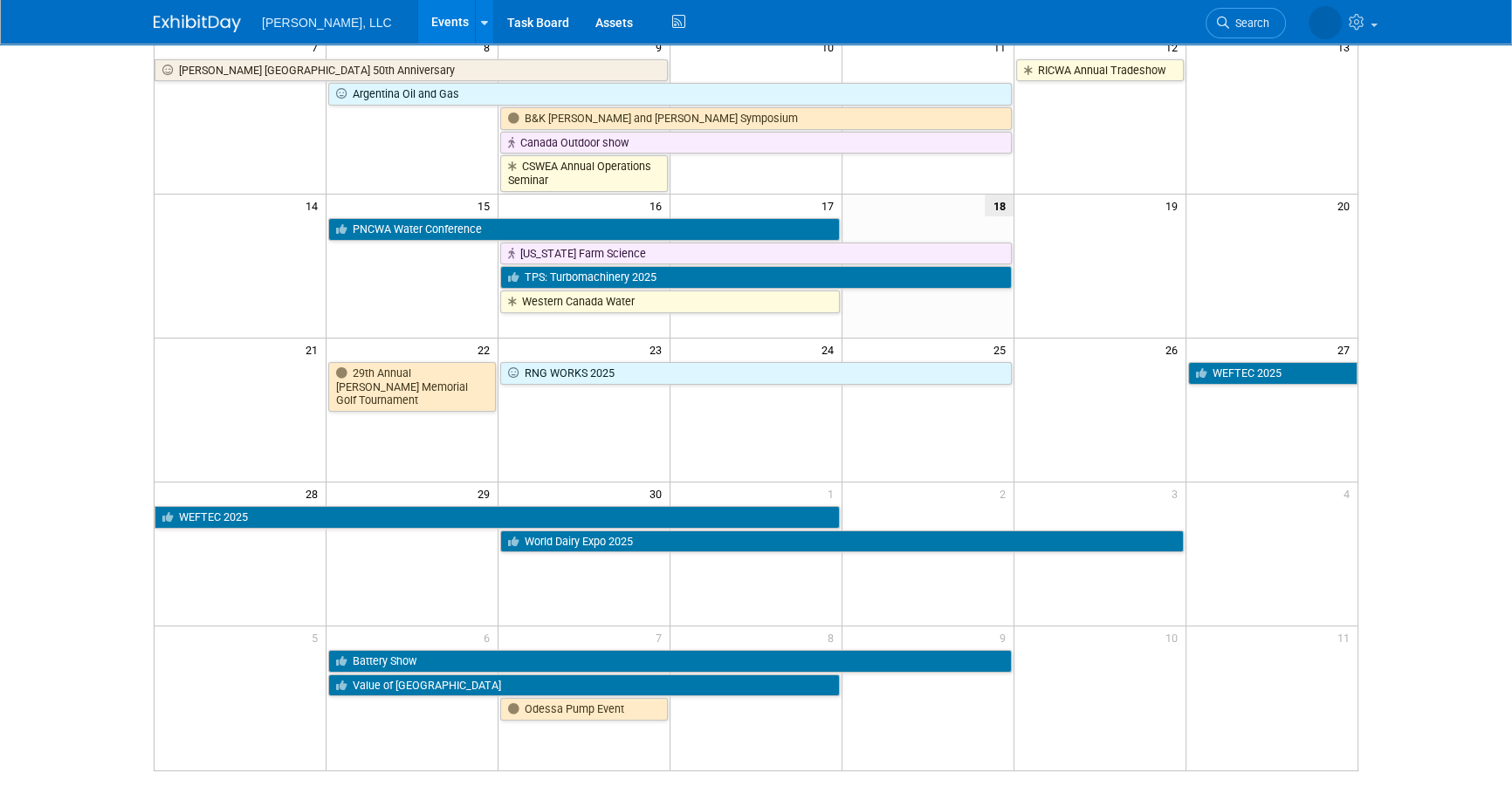
scroll to position [468, 0]
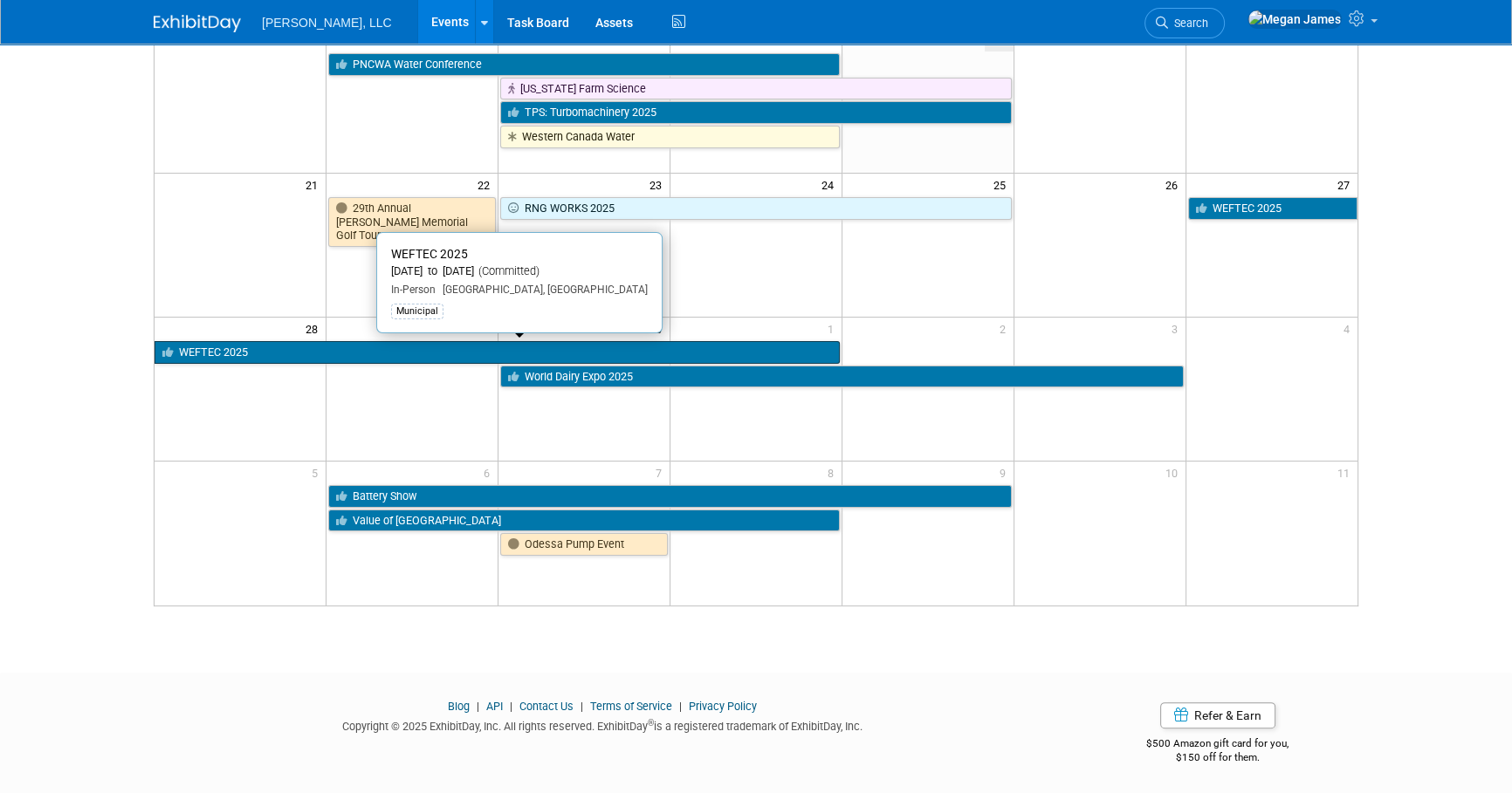
click at [531, 353] on link "WEFTEC 2025" at bounding box center [497, 352] width 686 height 23
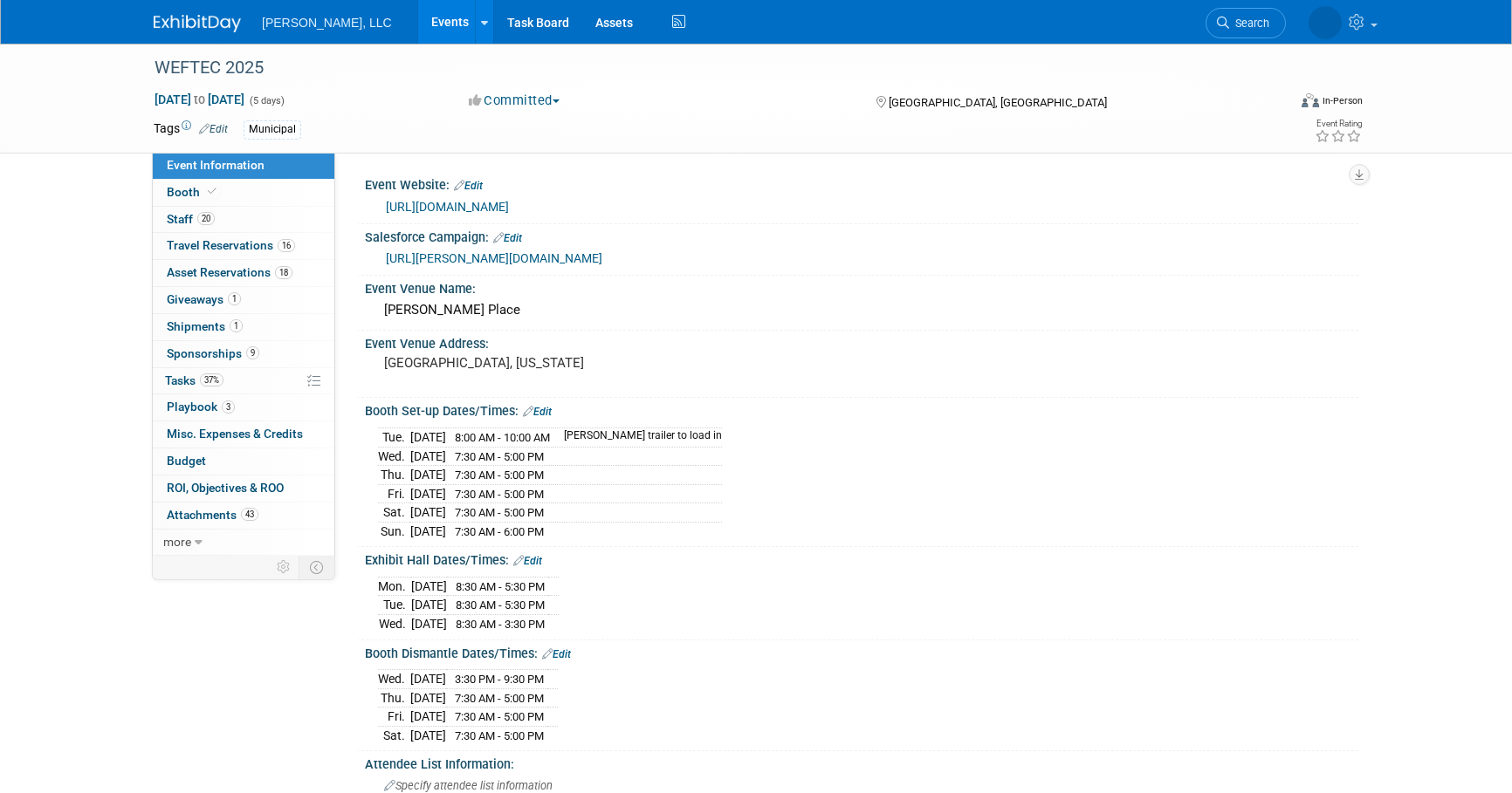
select select "Municipal"
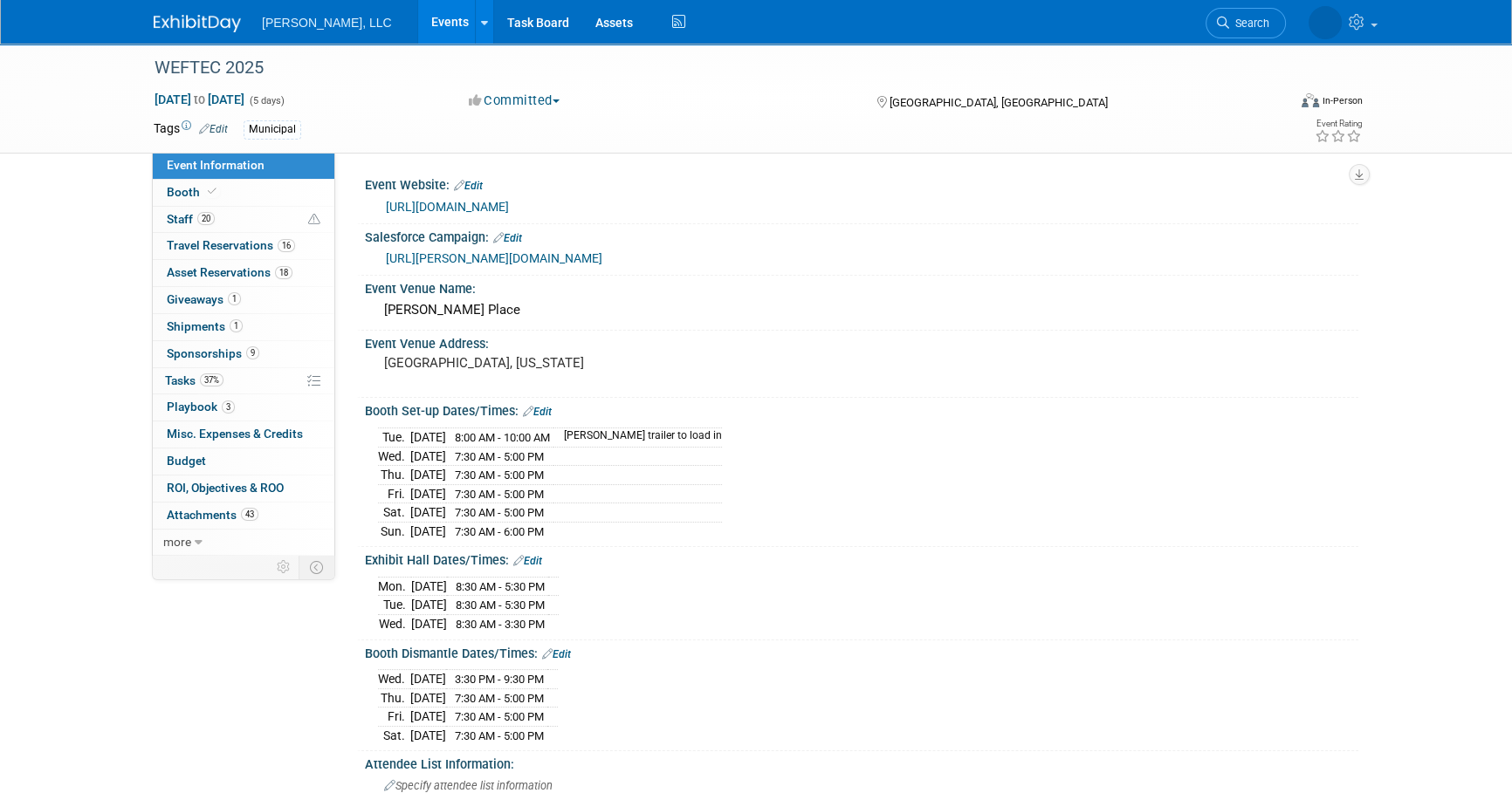
click at [418, 31] on link "Events" at bounding box center [450, 22] width 64 height 44
